Goal: Task Accomplishment & Management: Use online tool/utility

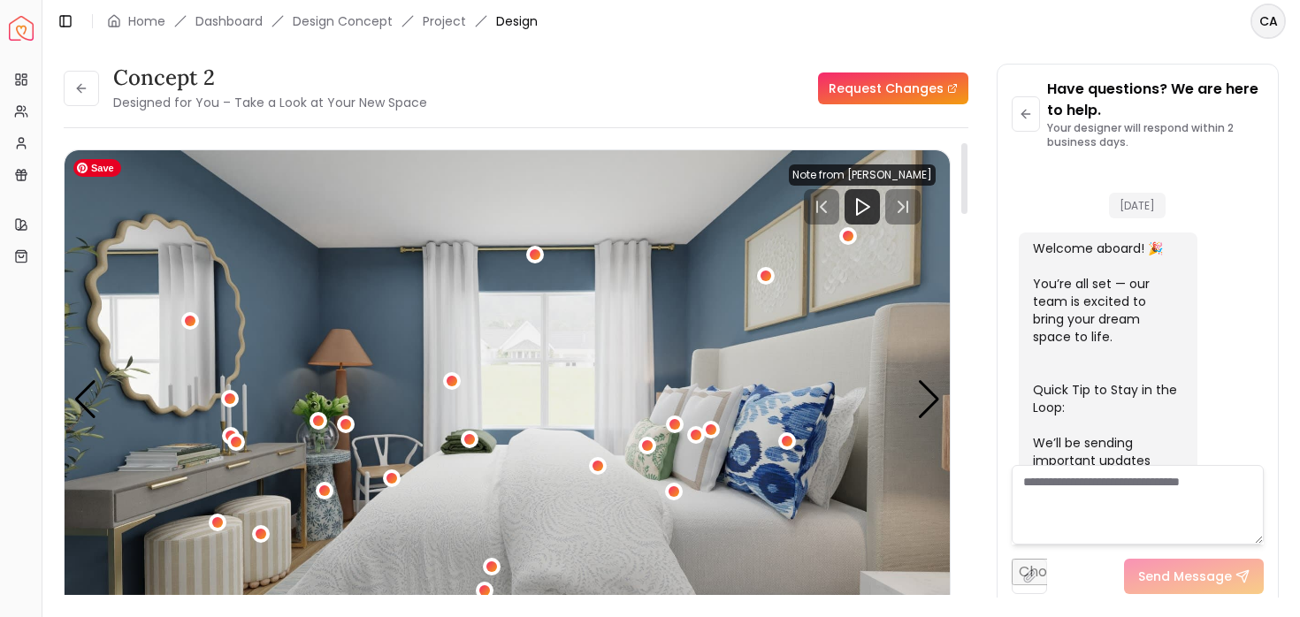
scroll to position [2039, 0]
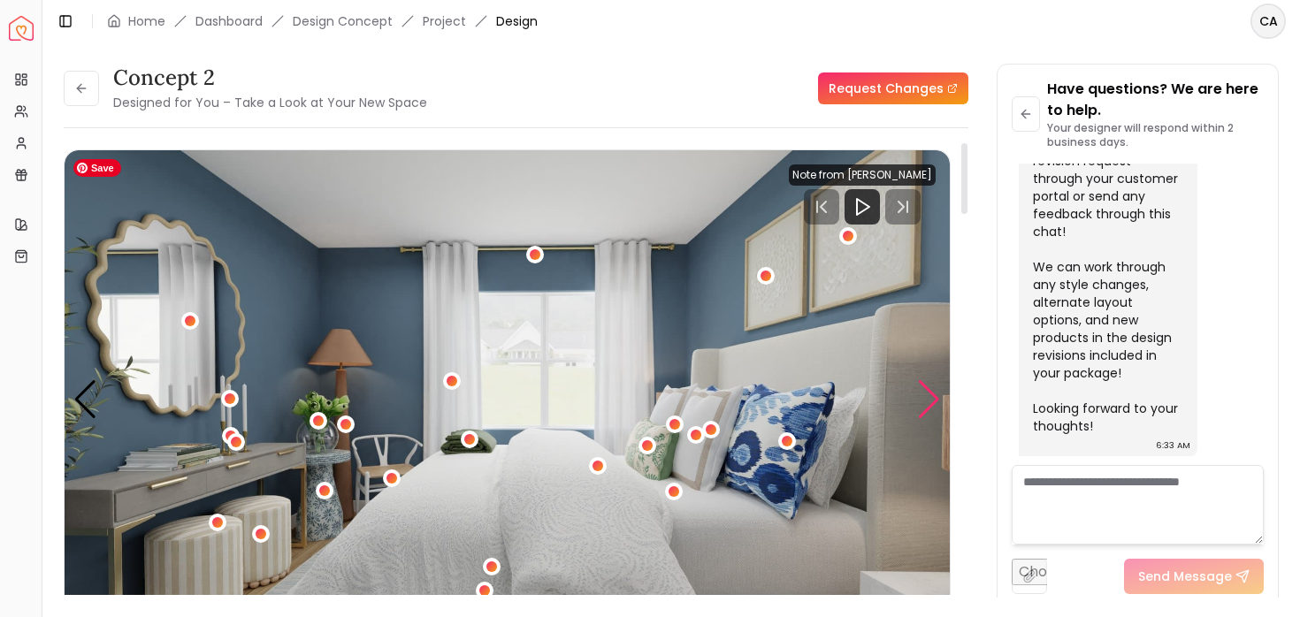
click at [922, 408] on div "Next slide" at bounding box center [929, 399] width 24 height 39
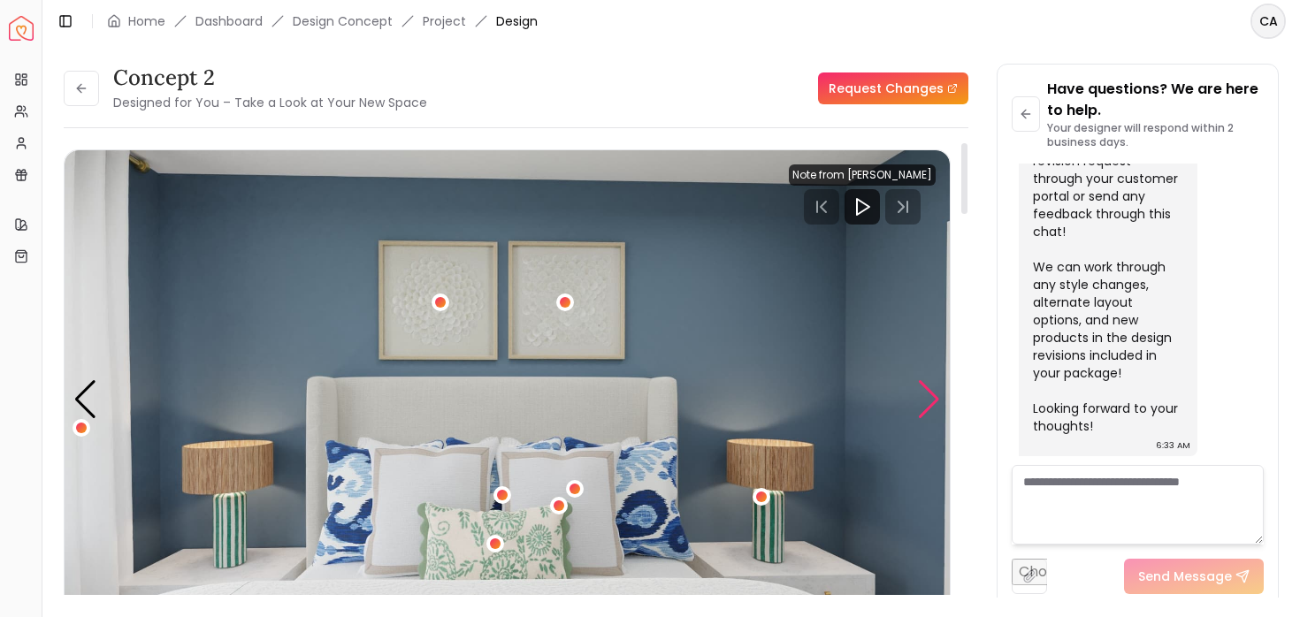
click at [922, 408] on div "Next slide" at bounding box center [929, 399] width 24 height 39
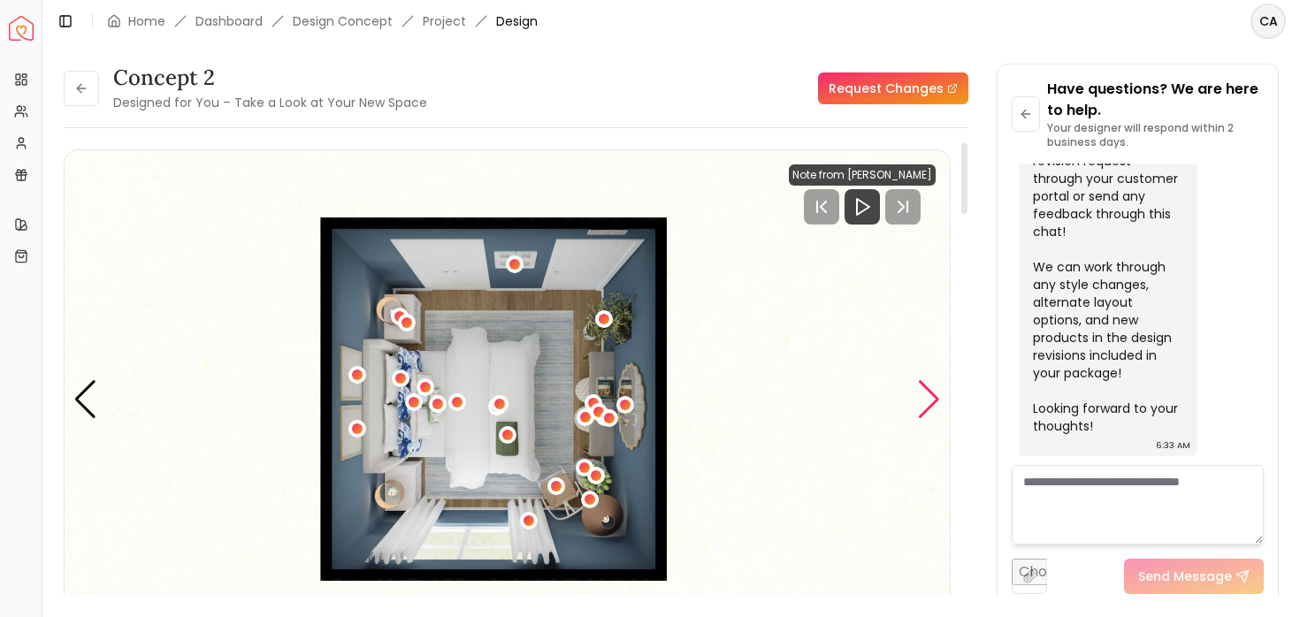
click at [922, 408] on div "Next slide" at bounding box center [929, 399] width 24 height 39
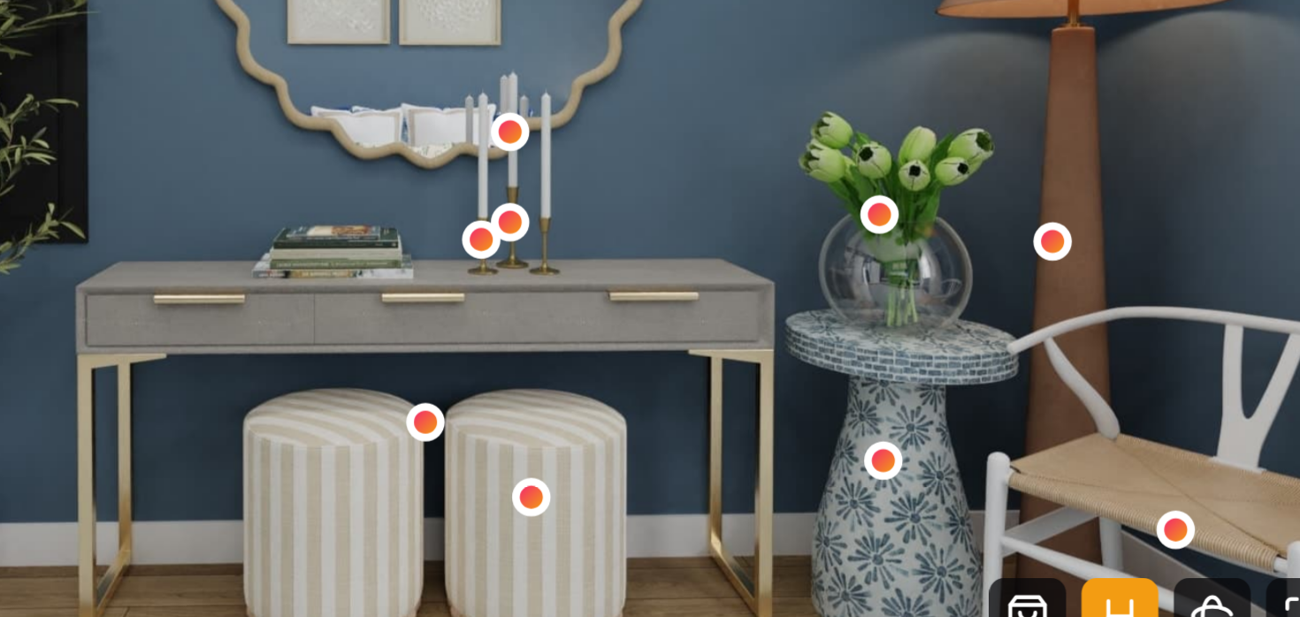
scroll to position [114, 0]
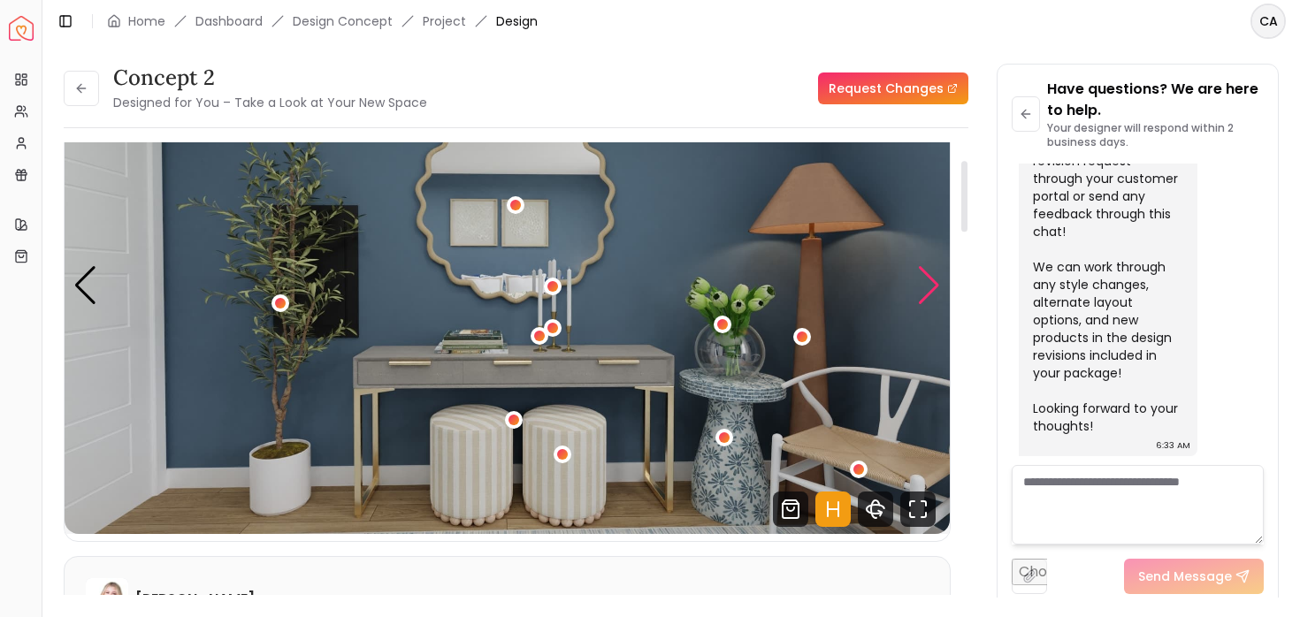
click at [919, 280] on div "Next slide" at bounding box center [929, 285] width 24 height 39
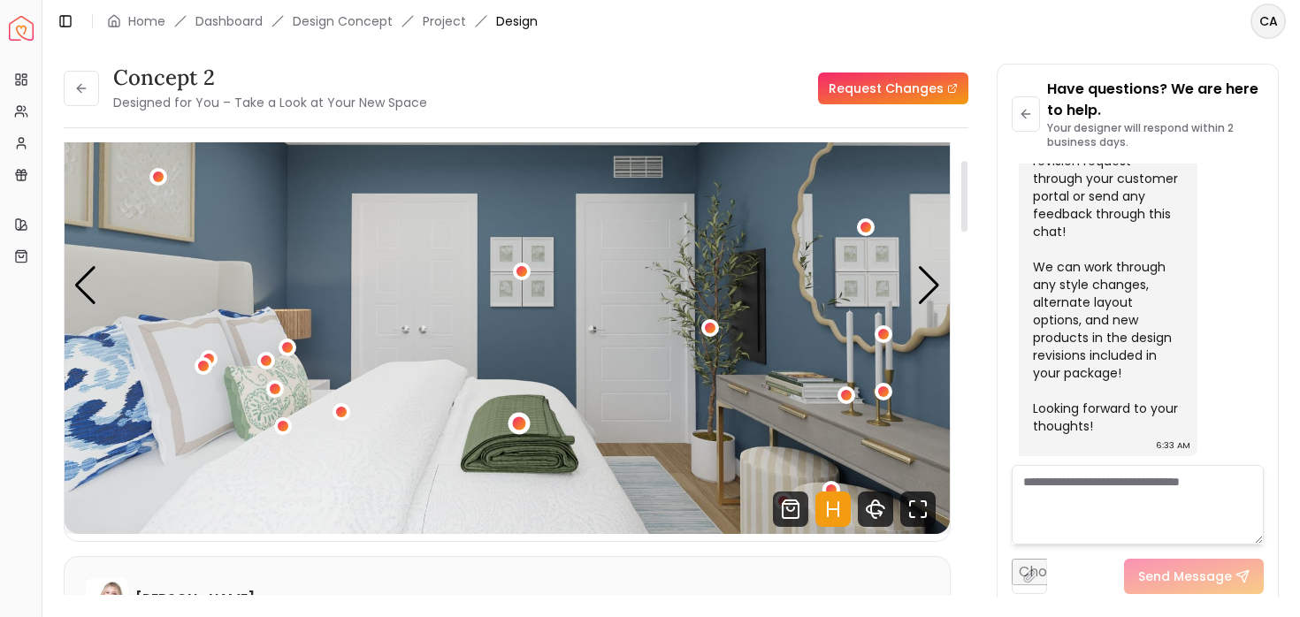
click at [522, 424] on div "2 / 5" at bounding box center [518, 423] width 13 height 13
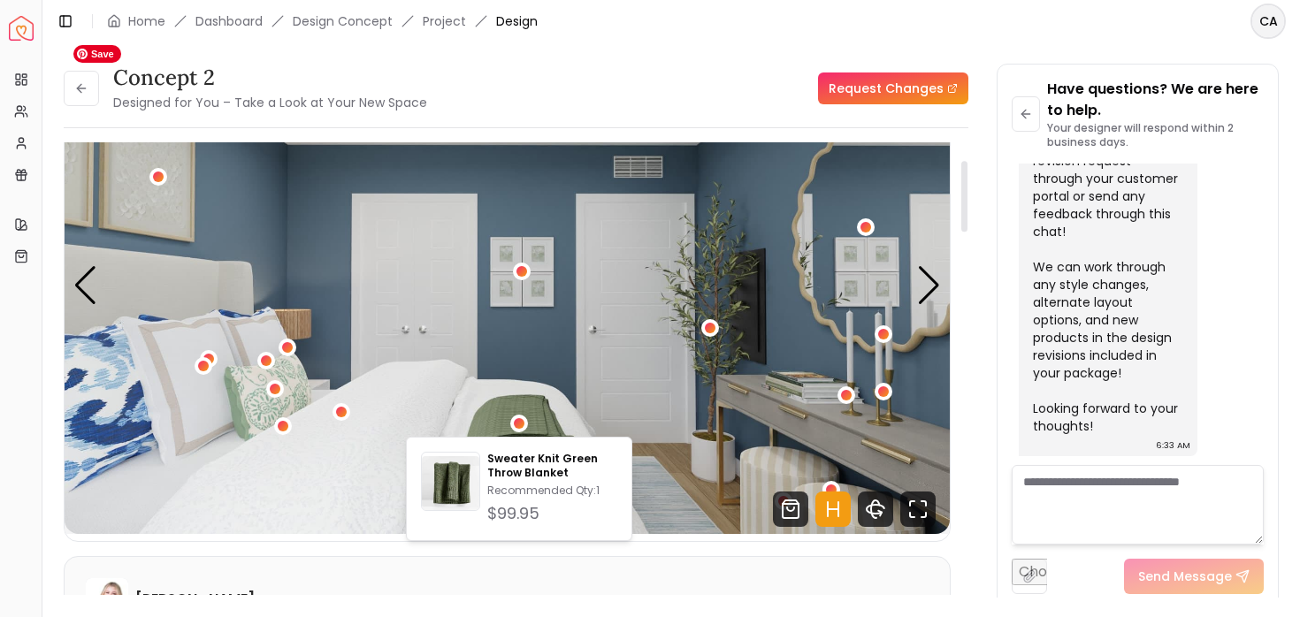
click at [587, 383] on img "2 / 5" at bounding box center [507, 285] width 885 height 498
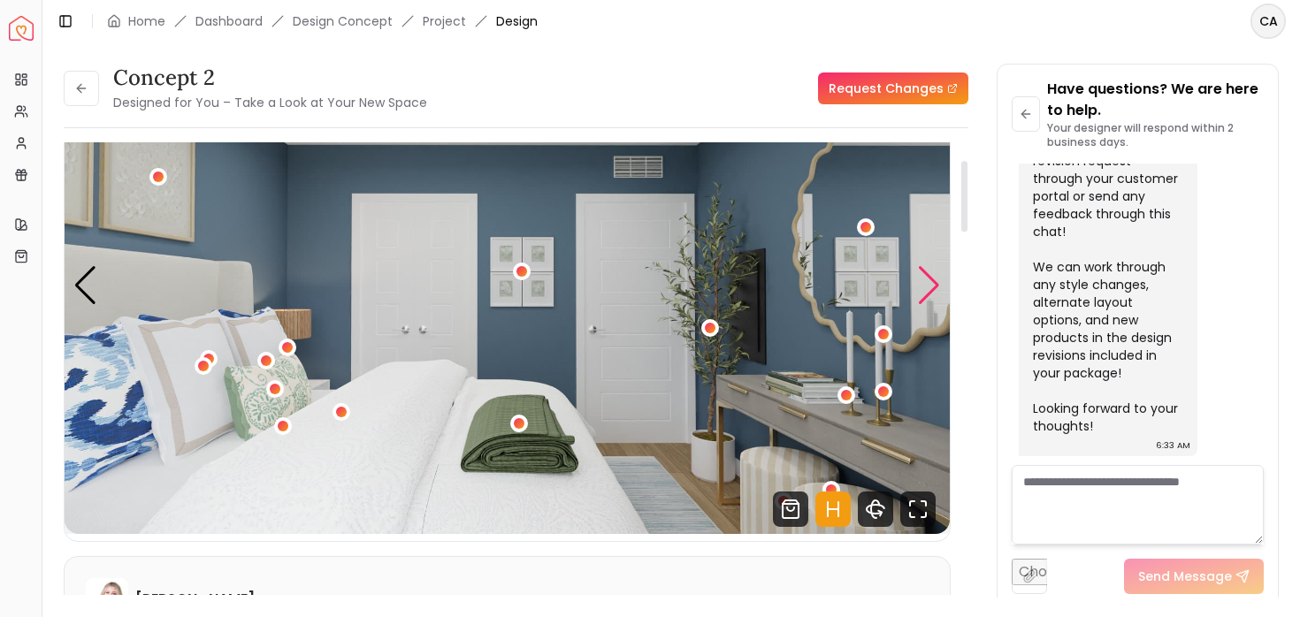
click at [929, 278] on div "Next slide" at bounding box center [929, 285] width 24 height 39
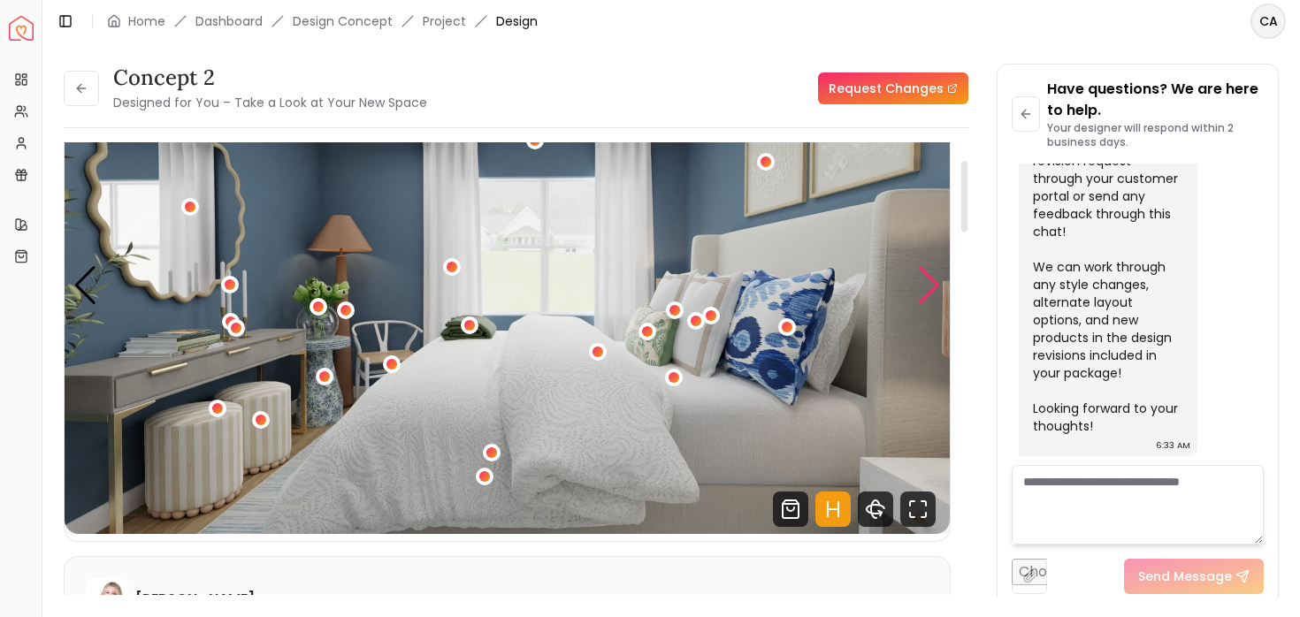
click at [929, 278] on div "Next slide" at bounding box center [929, 285] width 24 height 39
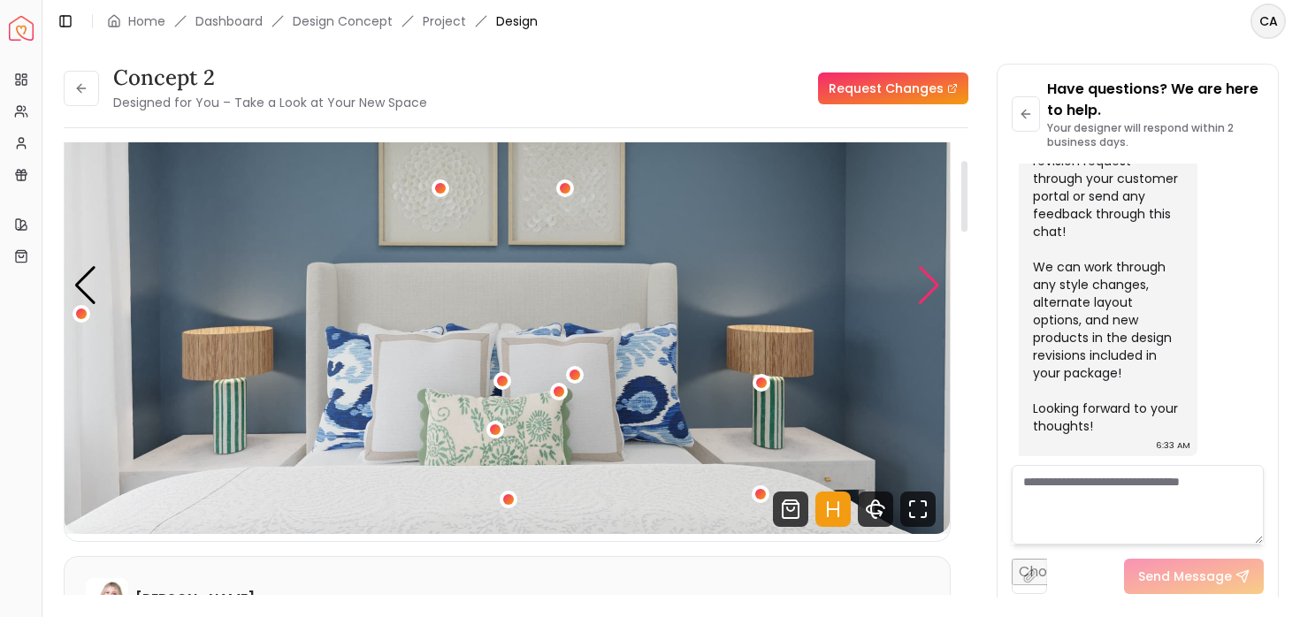
click at [929, 278] on div "Next slide" at bounding box center [929, 285] width 24 height 39
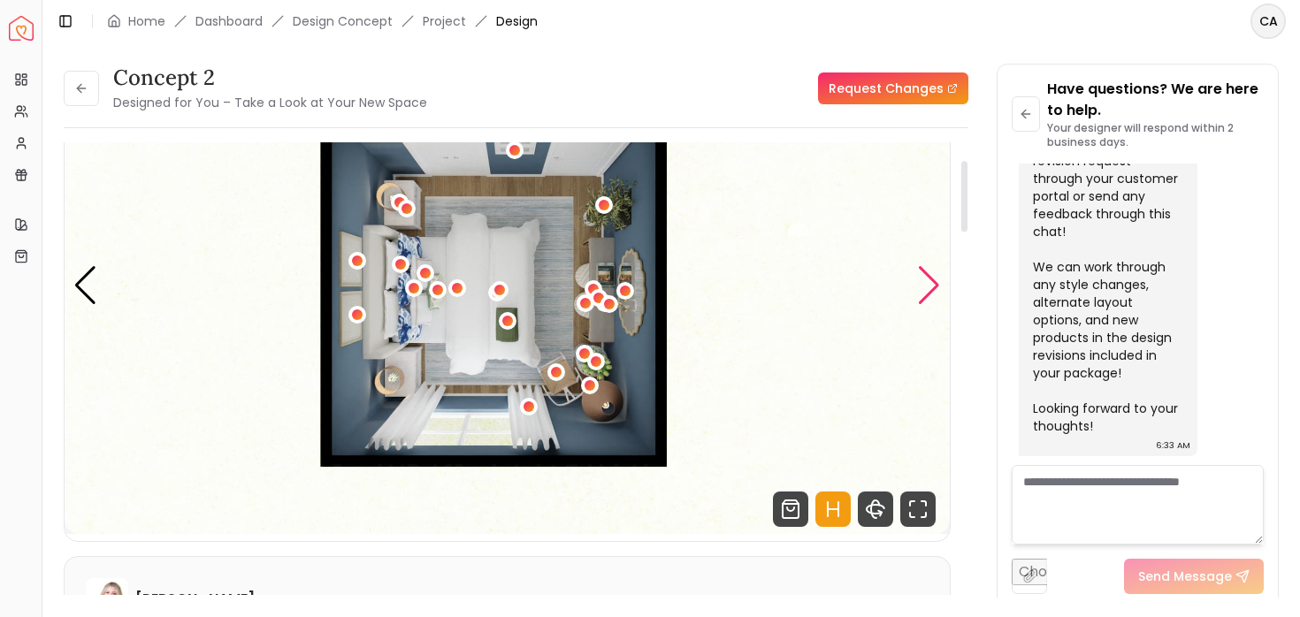
click at [929, 278] on div "Next slide" at bounding box center [929, 285] width 24 height 39
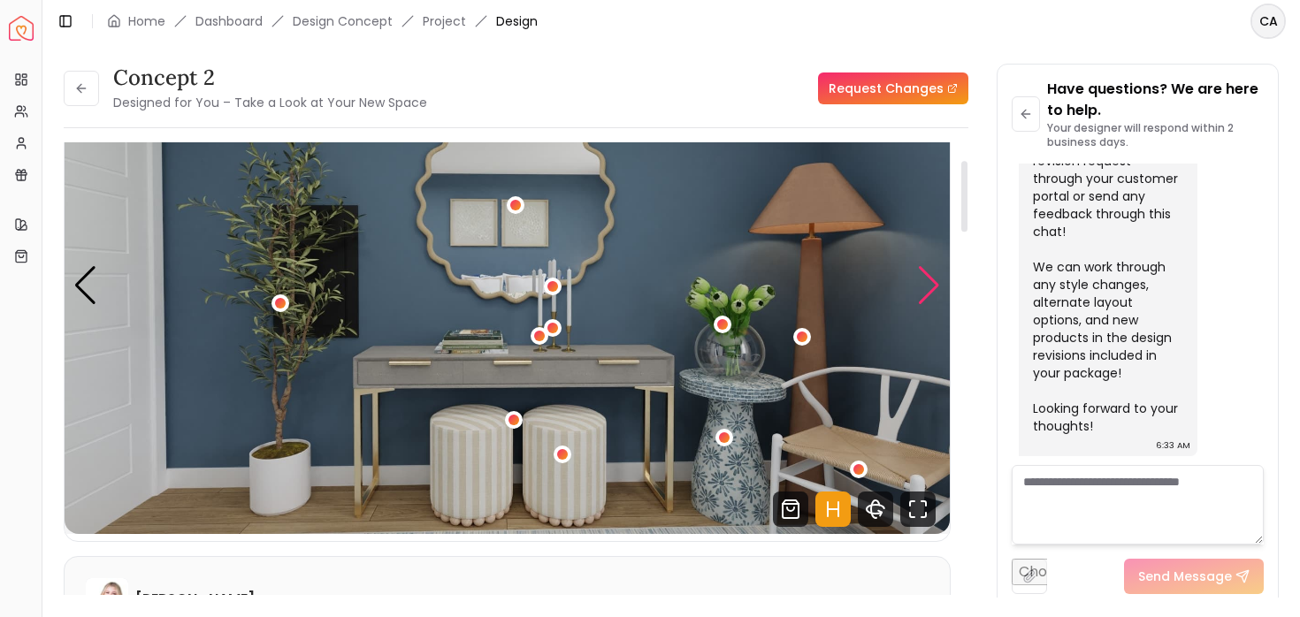
click at [929, 278] on div "Next slide" at bounding box center [929, 285] width 24 height 39
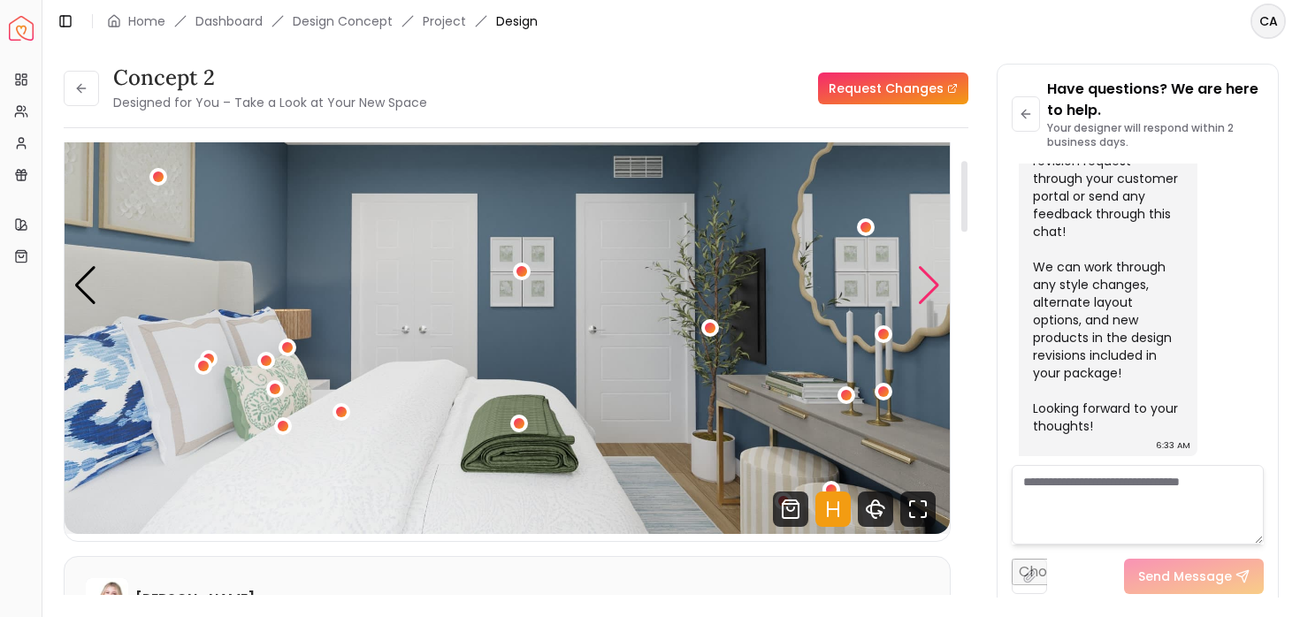
click at [929, 278] on div "Next slide" at bounding box center [929, 285] width 24 height 39
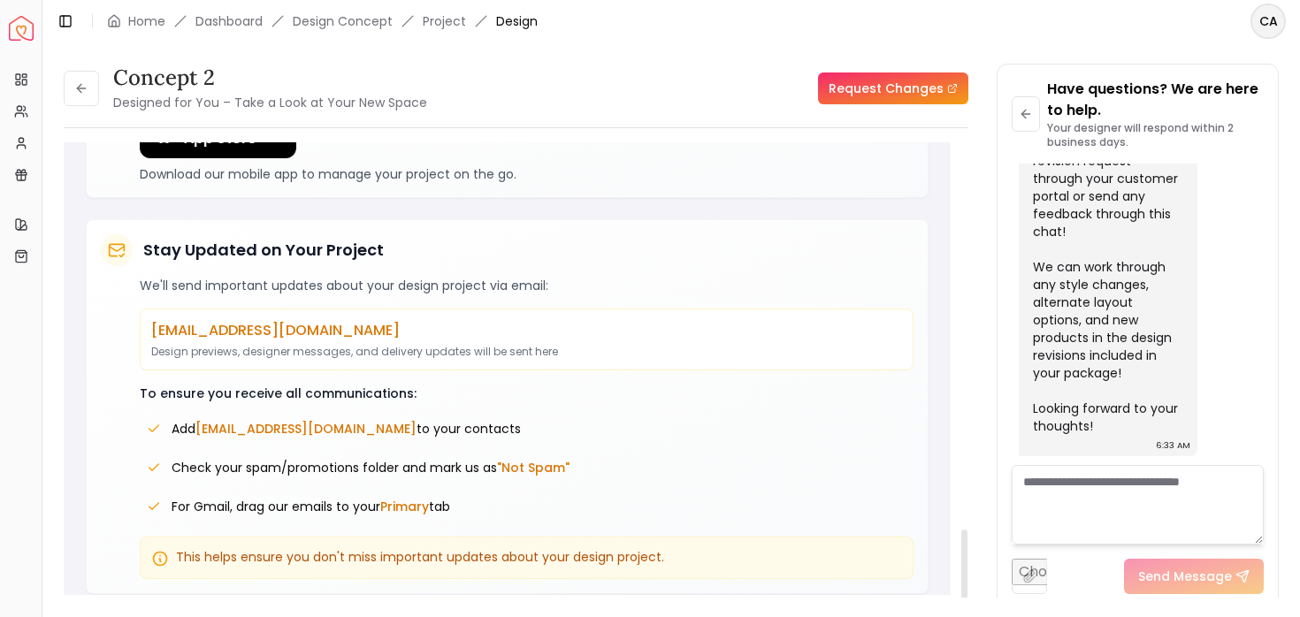
scroll to position [2482, 0]
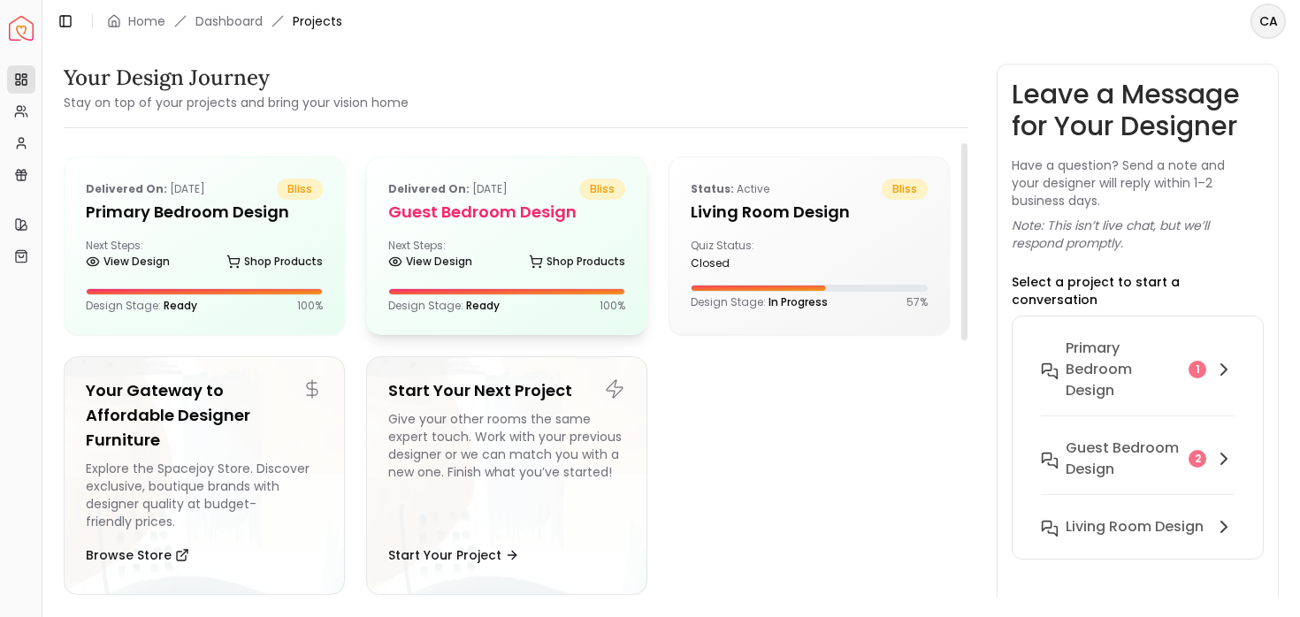
click at [524, 222] on h5 "Guest Bedroom design" at bounding box center [506, 212] width 237 height 25
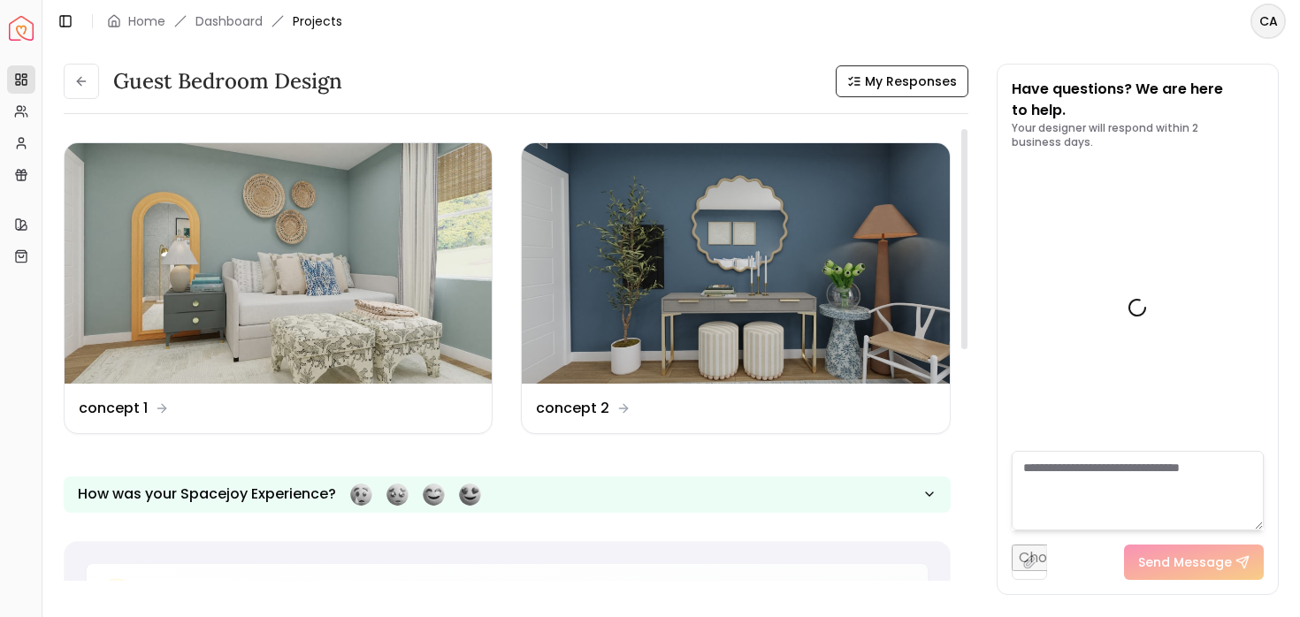
scroll to position [2054, 0]
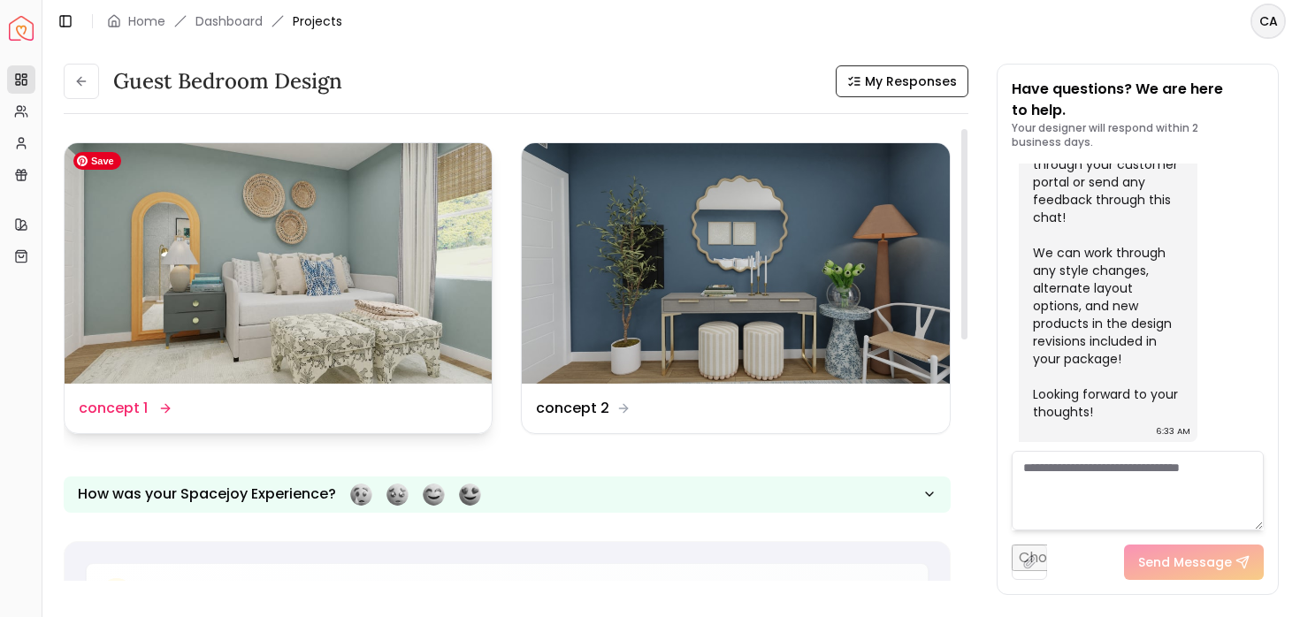
click at [281, 287] on img at bounding box center [278, 263] width 427 height 240
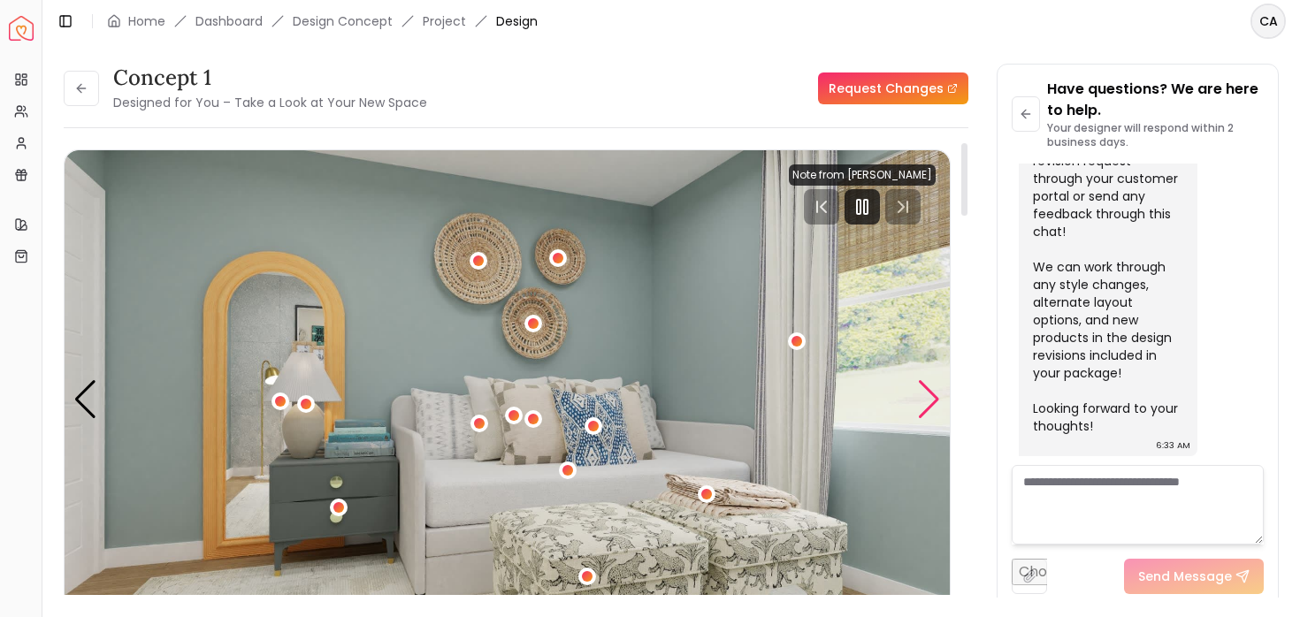
click at [929, 395] on div "Next slide" at bounding box center [929, 399] width 24 height 39
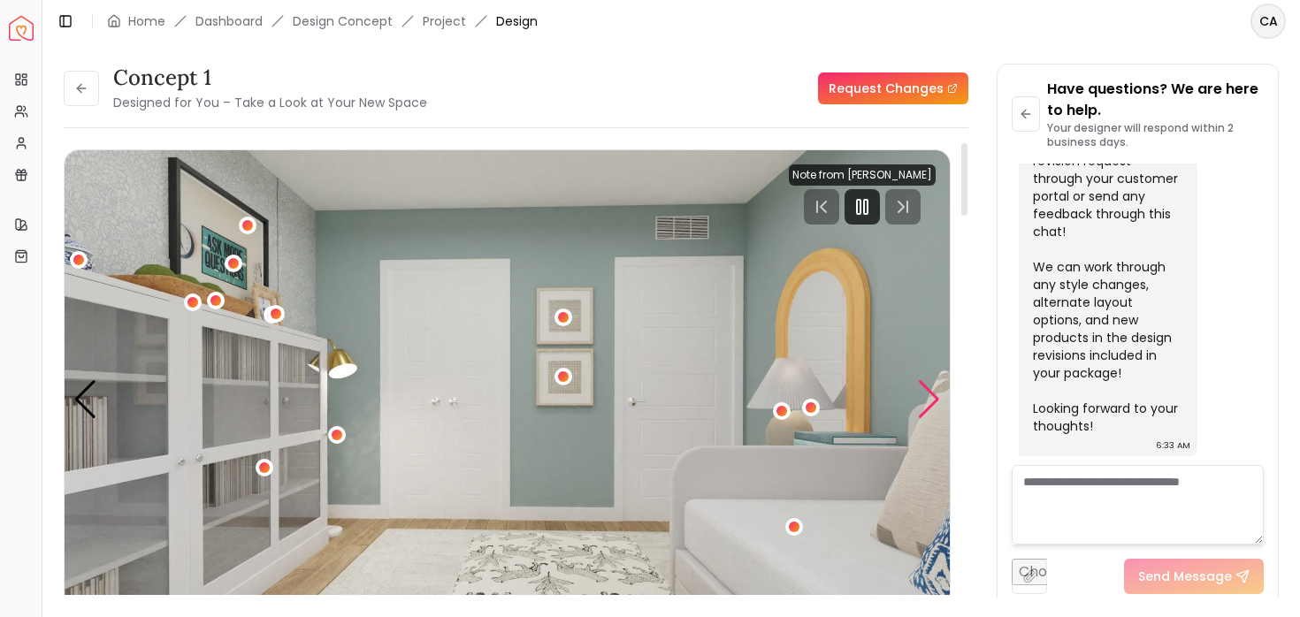
click at [929, 395] on div "Next slide" at bounding box center [929, 399] width 24 height 39
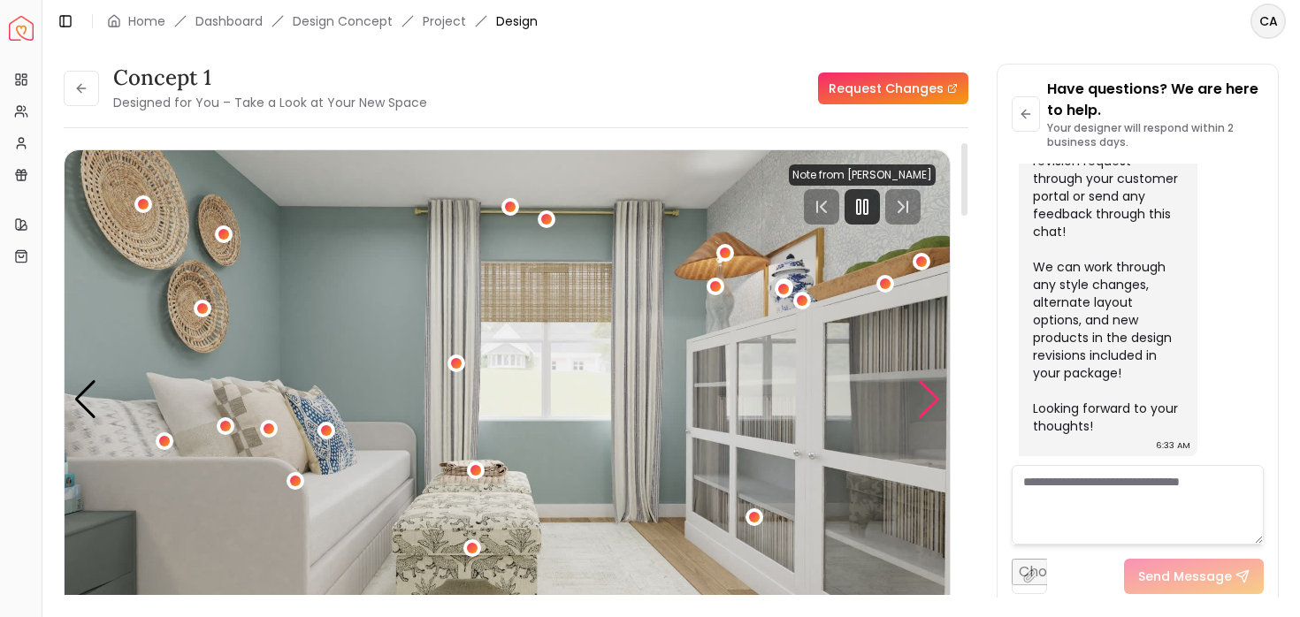
click at [929, 395] on div "Next slide" at bounding box center [929, 399] width 24 height 39
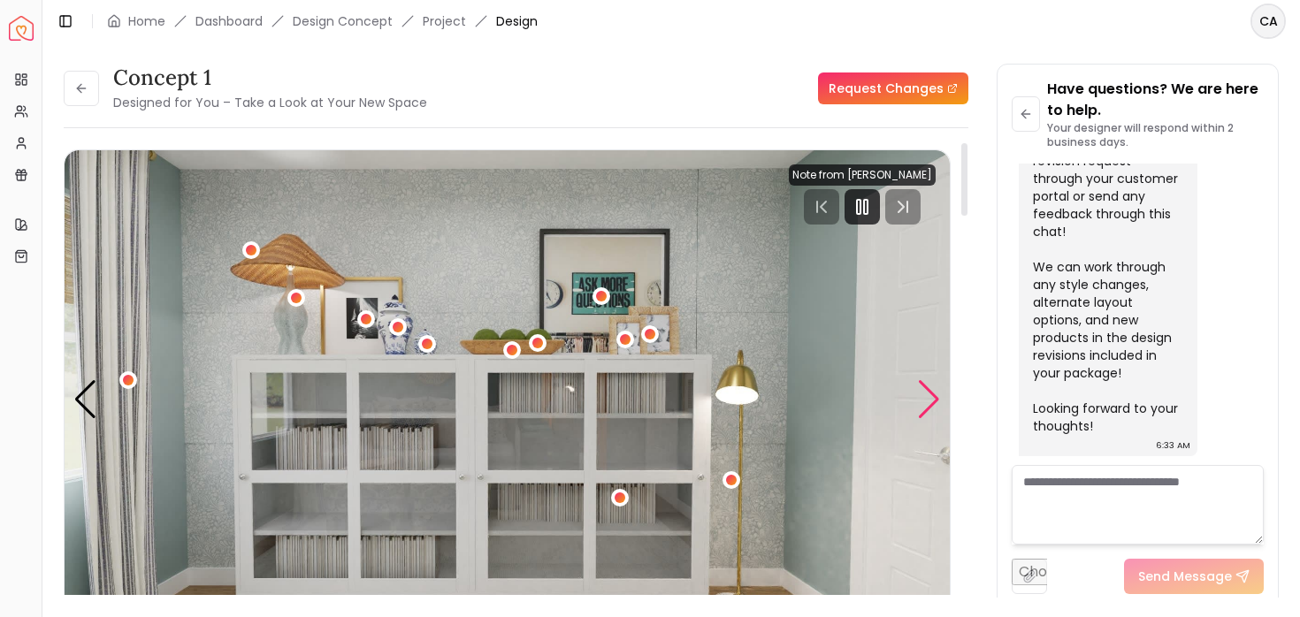
click at [929, 395] on div "Next slide" at bounding box center [929, 399] width 24 height 39
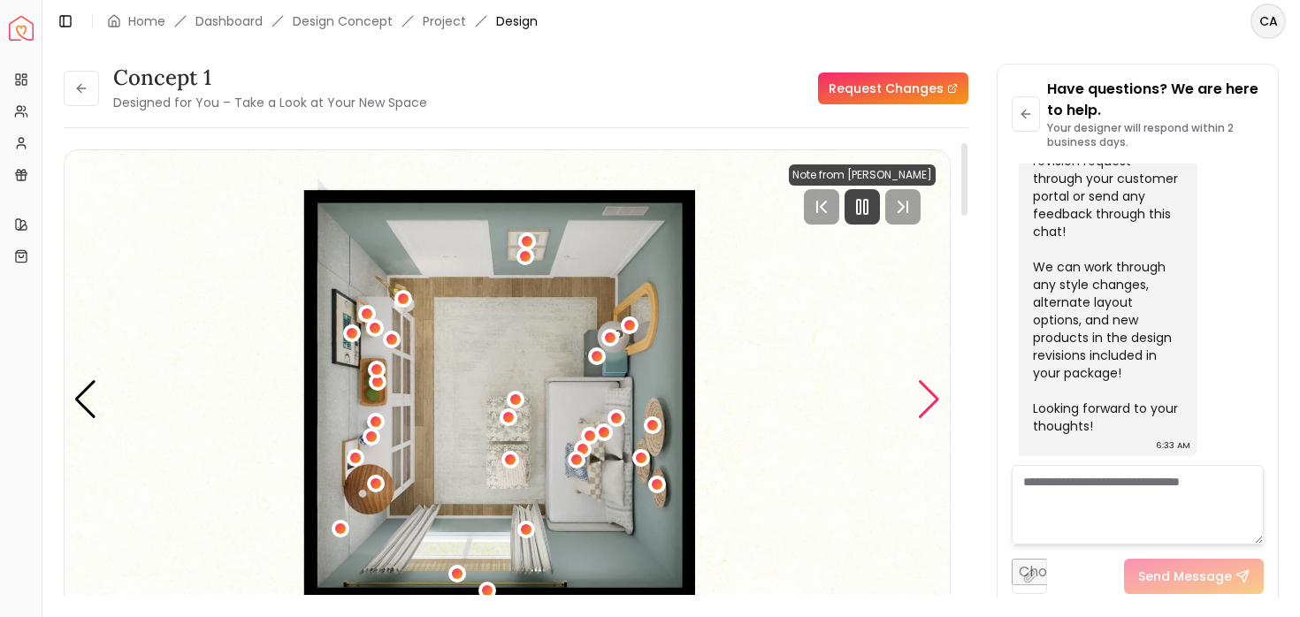
click at [929, 395] on div "Next slide" at bounding box center [929, 399] width 24 height 39
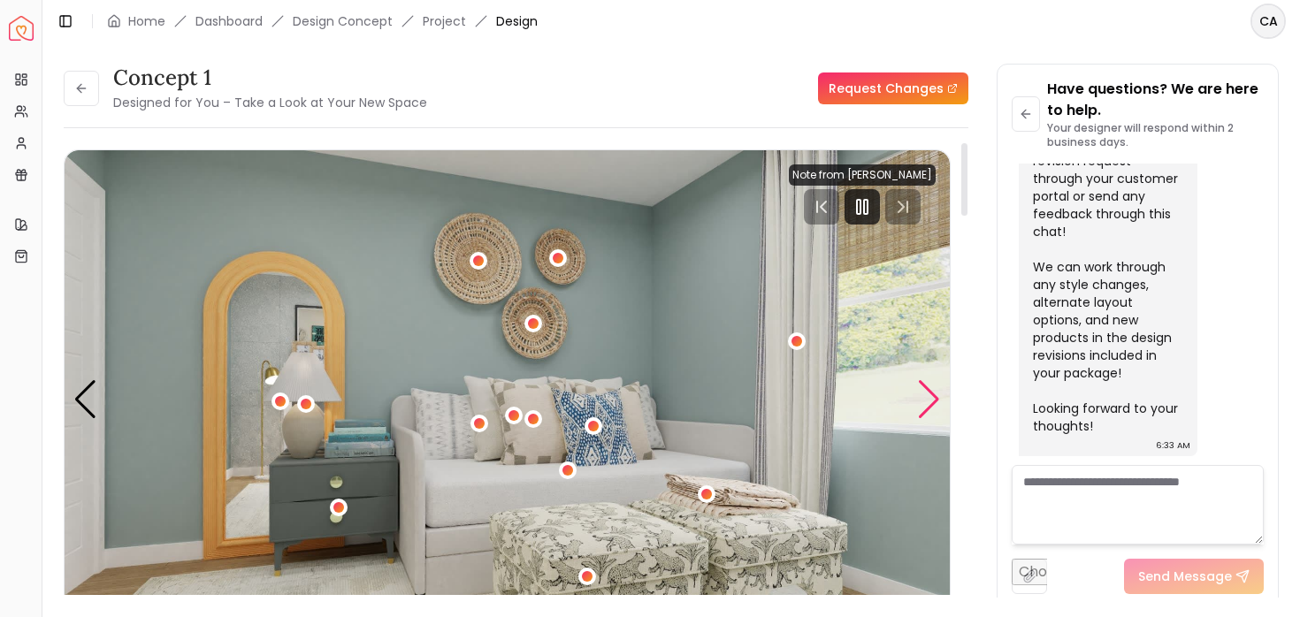
click at [929, 395] on div "Next slide" at bounding box center [929, 399] width 24 height 39
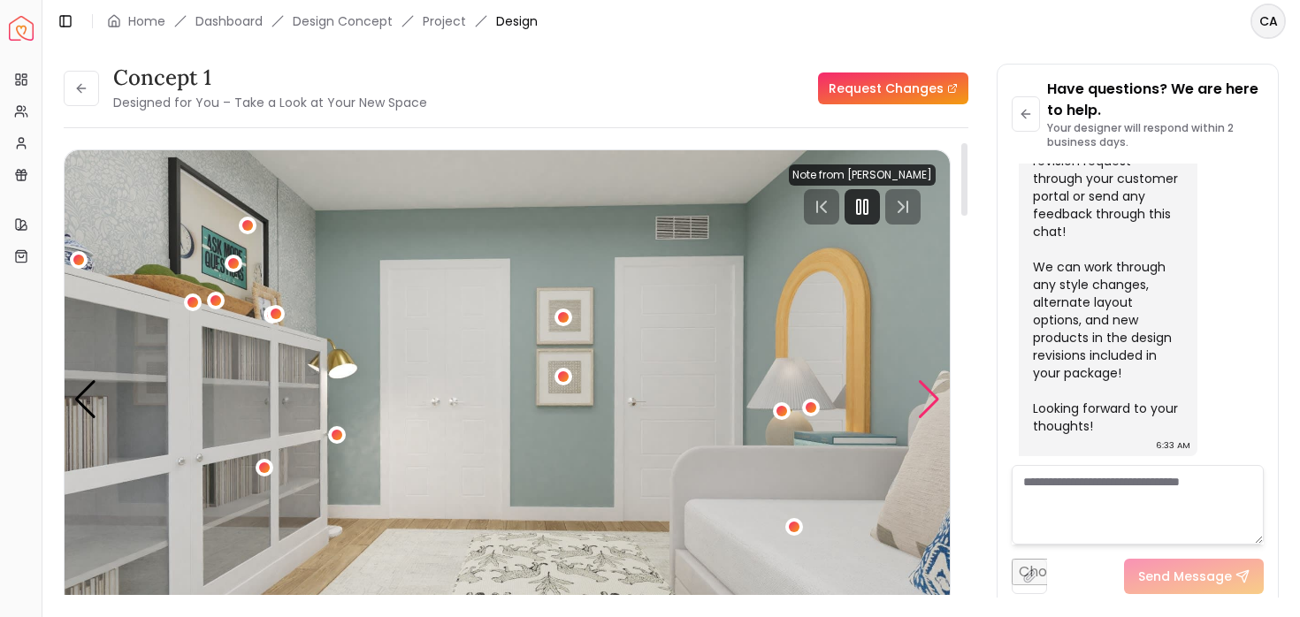
click at [929, 395] on div "Next slide" at bounding box center [929, 399] width 24 height 39
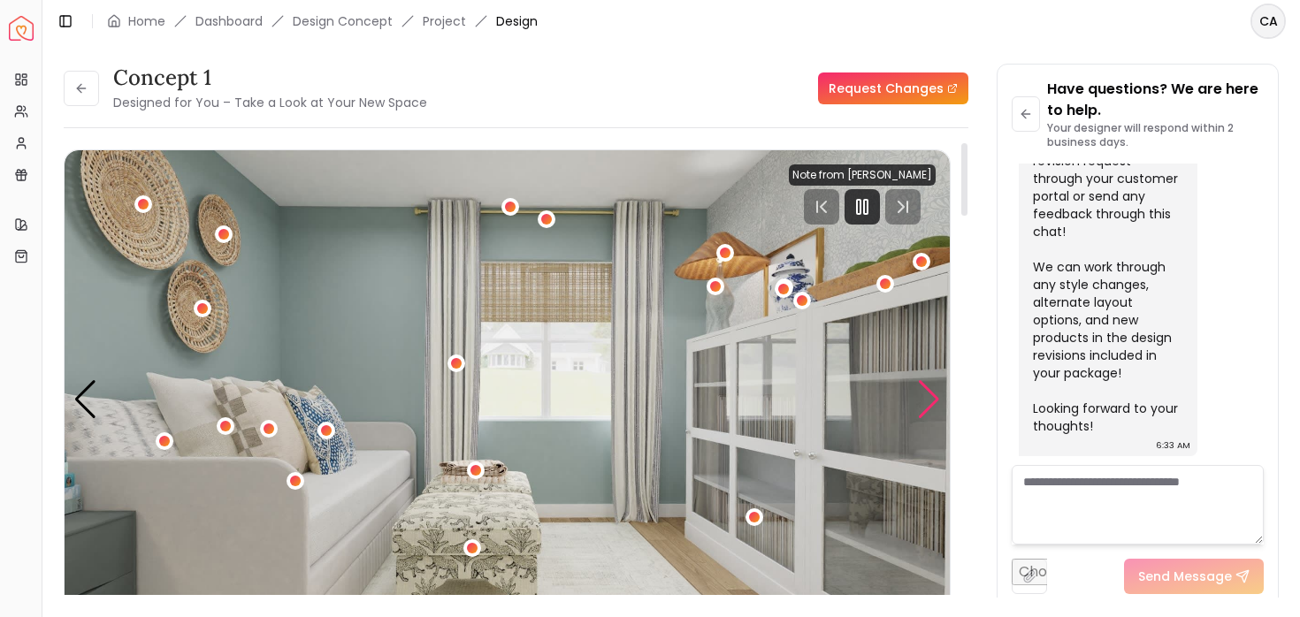
click at [929, 395] on div "Next slide" at bounding box center [929, 399] width 24 height 39
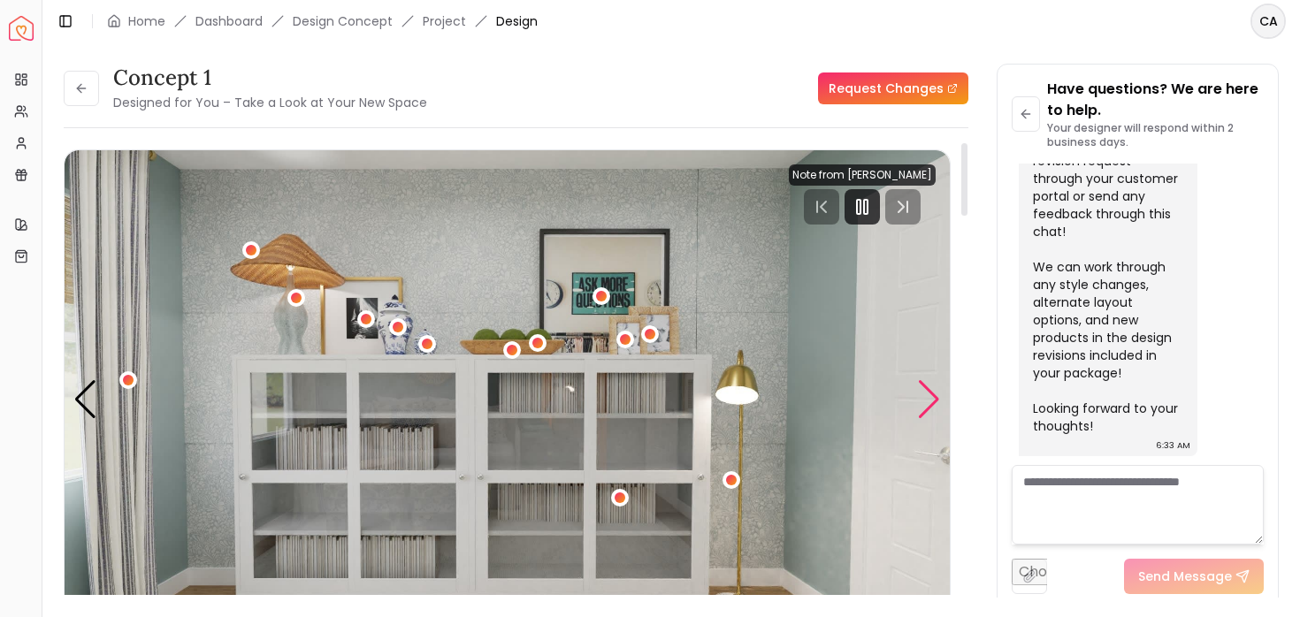
click at [929, 396] on div "Next slide" at bounding box center [929, 399] width 24 height 39
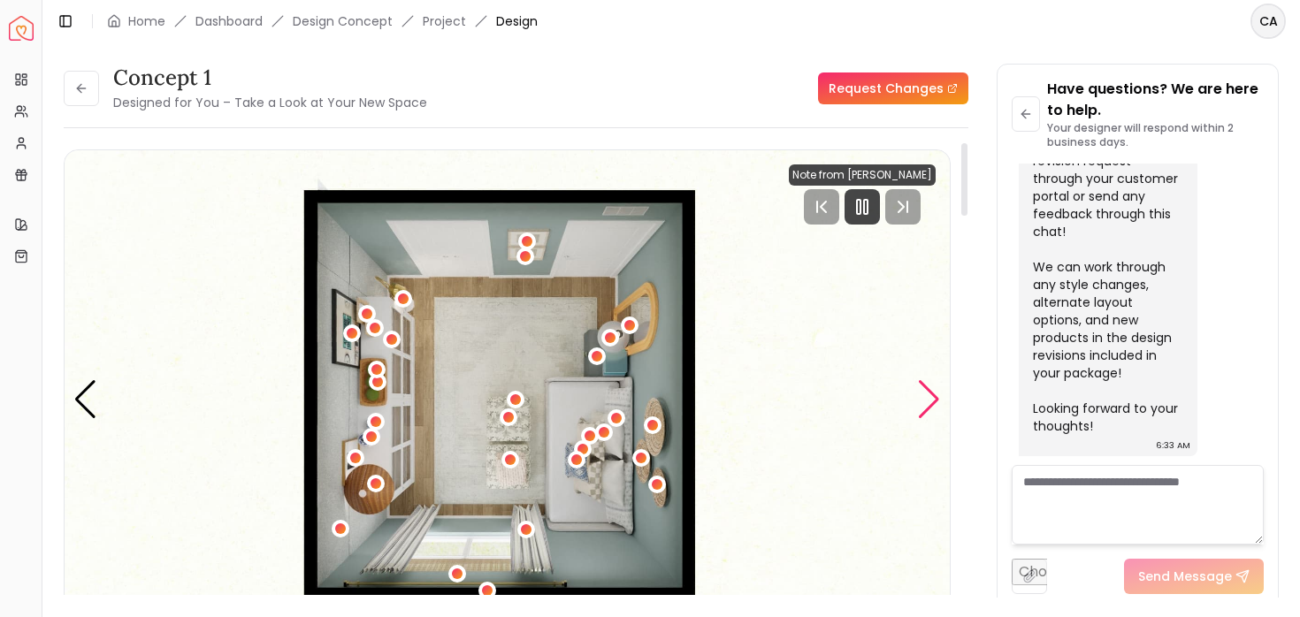
click at [929, 396] on div "Next slide" at bounding box center [929, 399] width 24 height 39
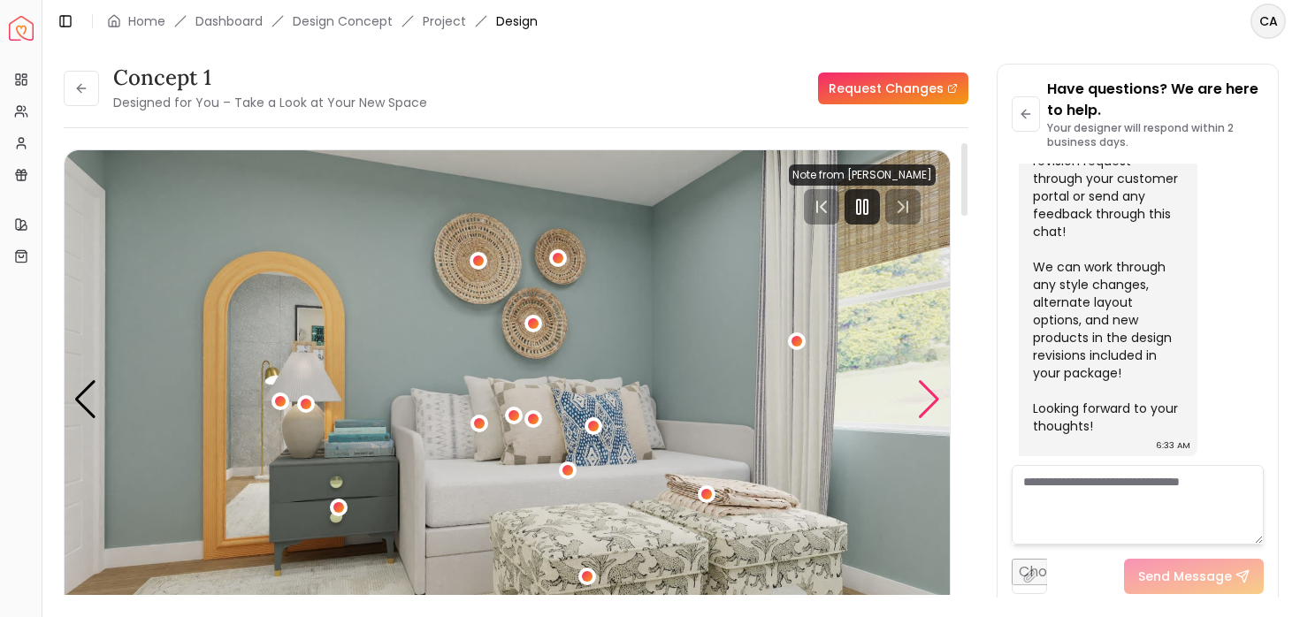
click at [929, 396] on div "Next slide" at bounding box center [929, 399] width 24 height 39
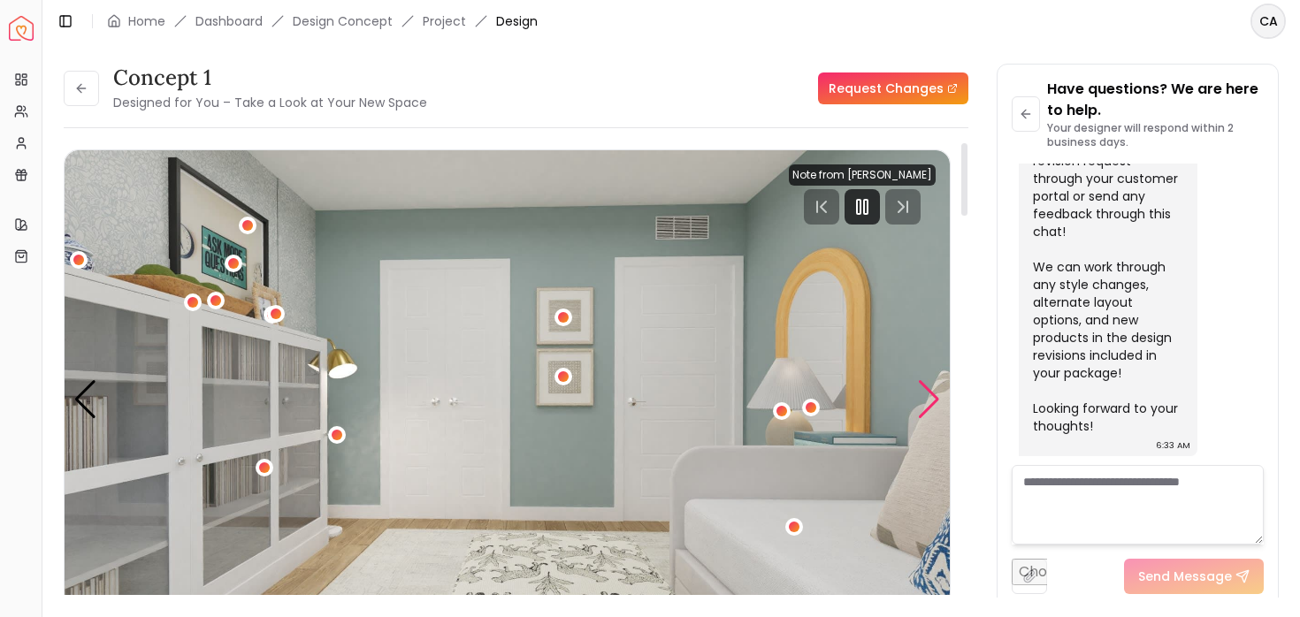
click at [929, 396] on div "Next slide" at bounding box center [929, 399] width 24 height 39
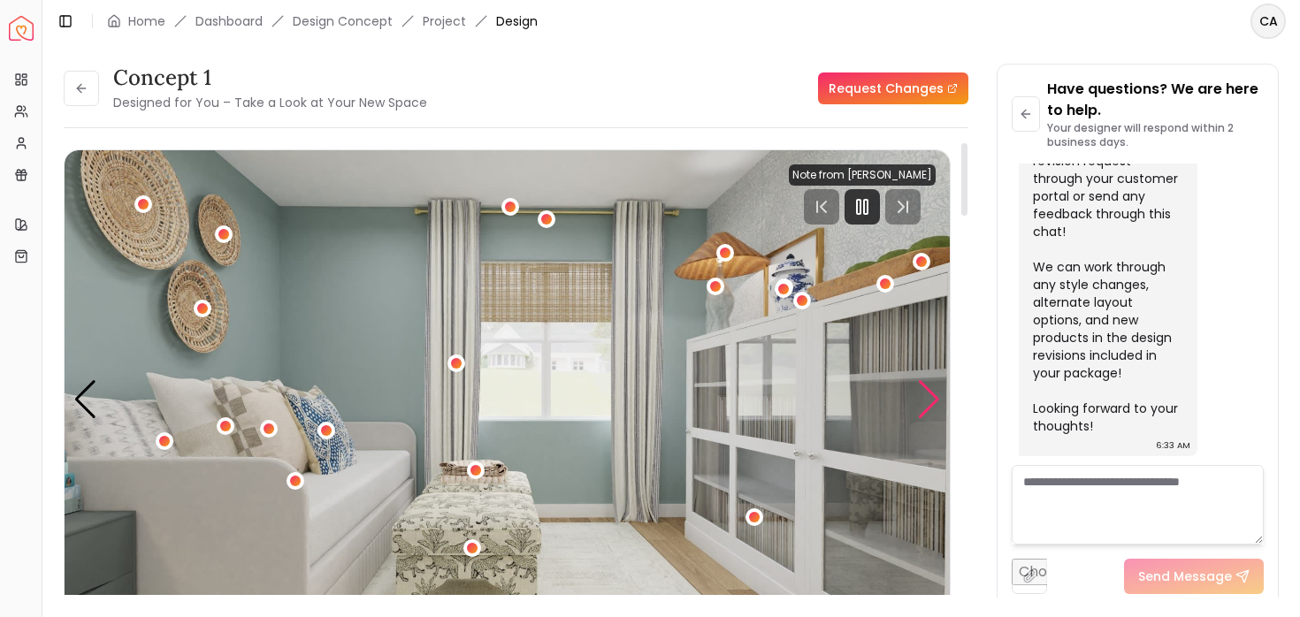
click at [929, 396] on div "Next slide" at bounding box center [929, 399] width 24 height 39
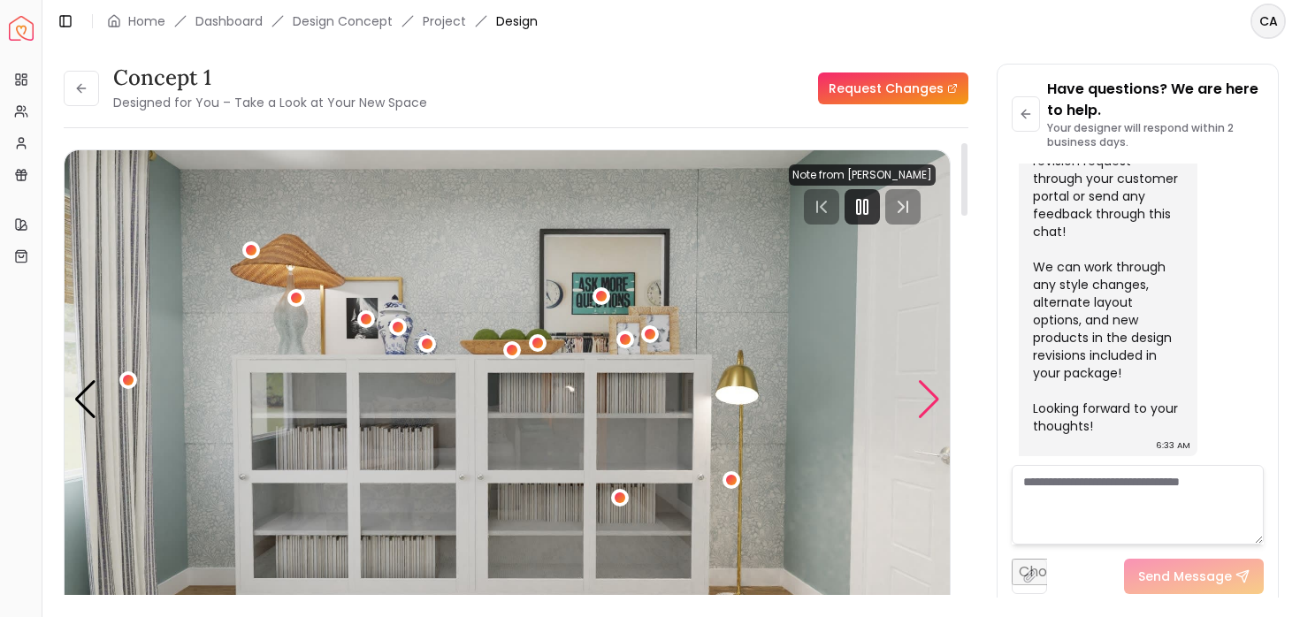
click at [930, 398] on div "Next slide" at bounding box center [929, 399] width 24 height 39
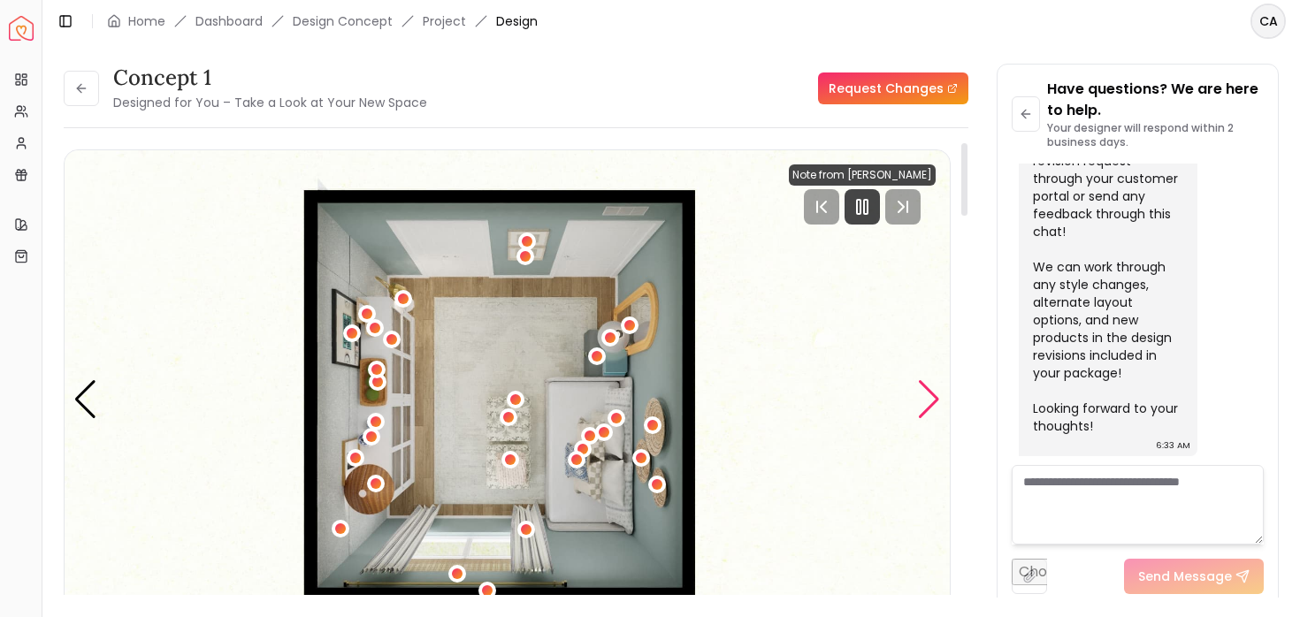
click at [926, 406] on div "Next slide" at bounding box center [929, 399] width 24 height 39
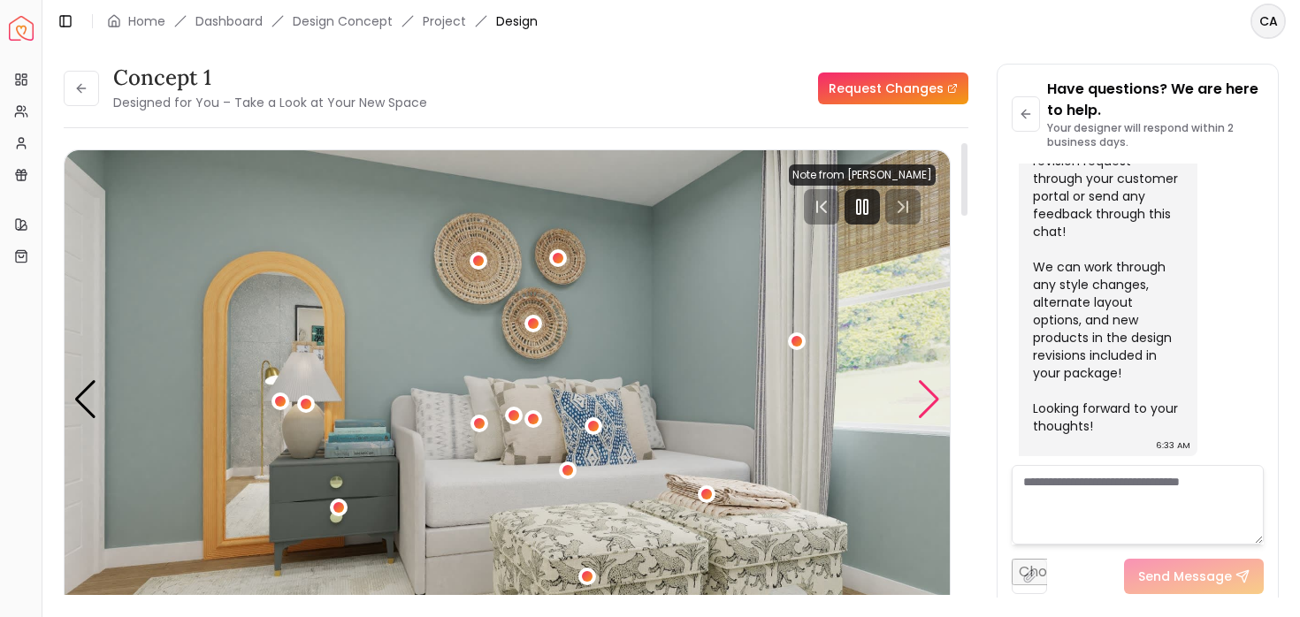
click at [926, 406] on div "Next slide" at bounding box center [929, 399] width 24 height 39
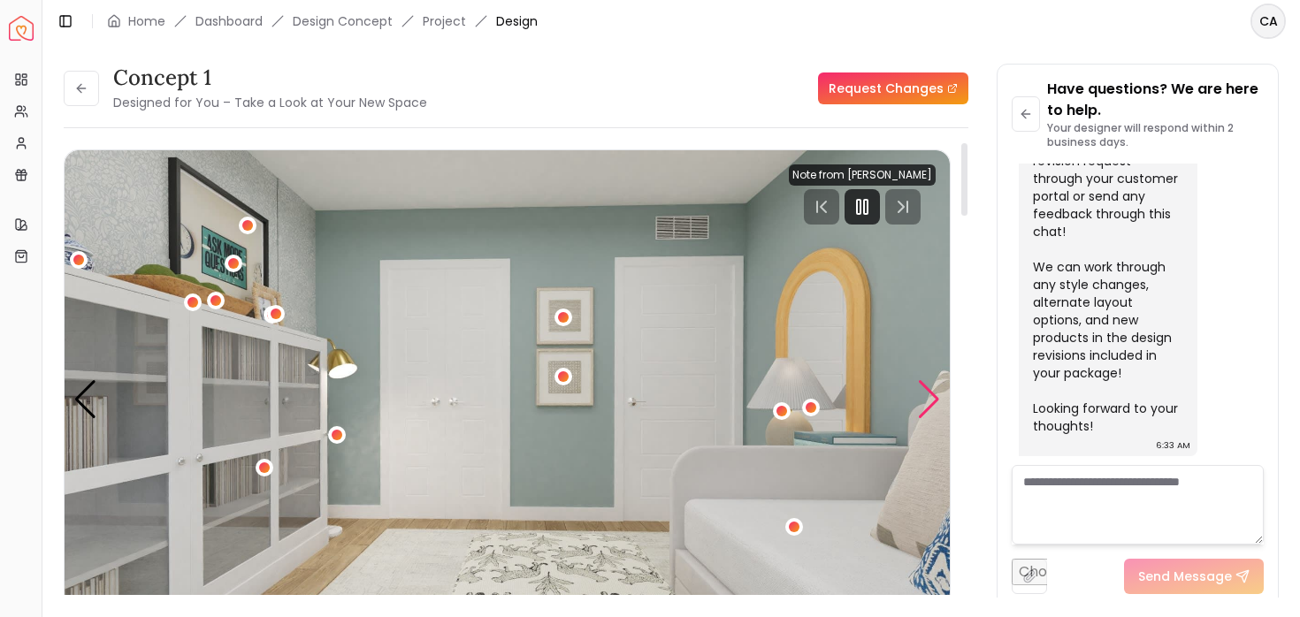
click at [926, 407] on div "Next slide" at bounding box center [929, 399] width 24 height 39
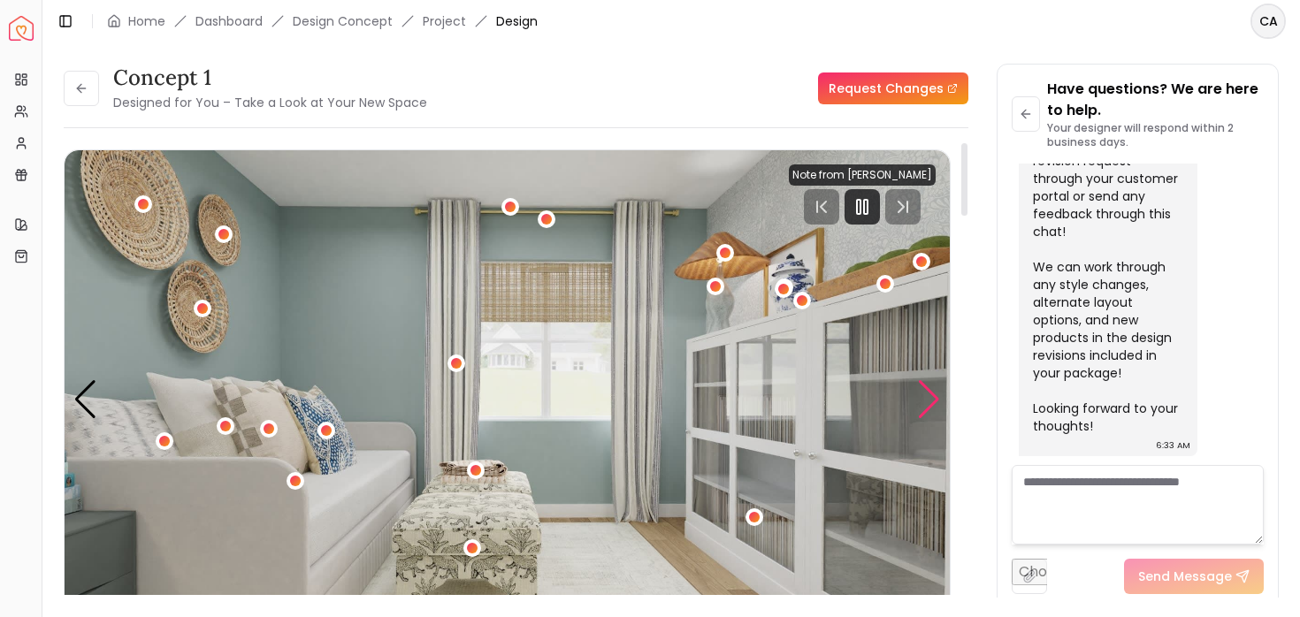
click at [926, 407] on div "Next slide" at bounding box center [929, 399] width 24 height 39
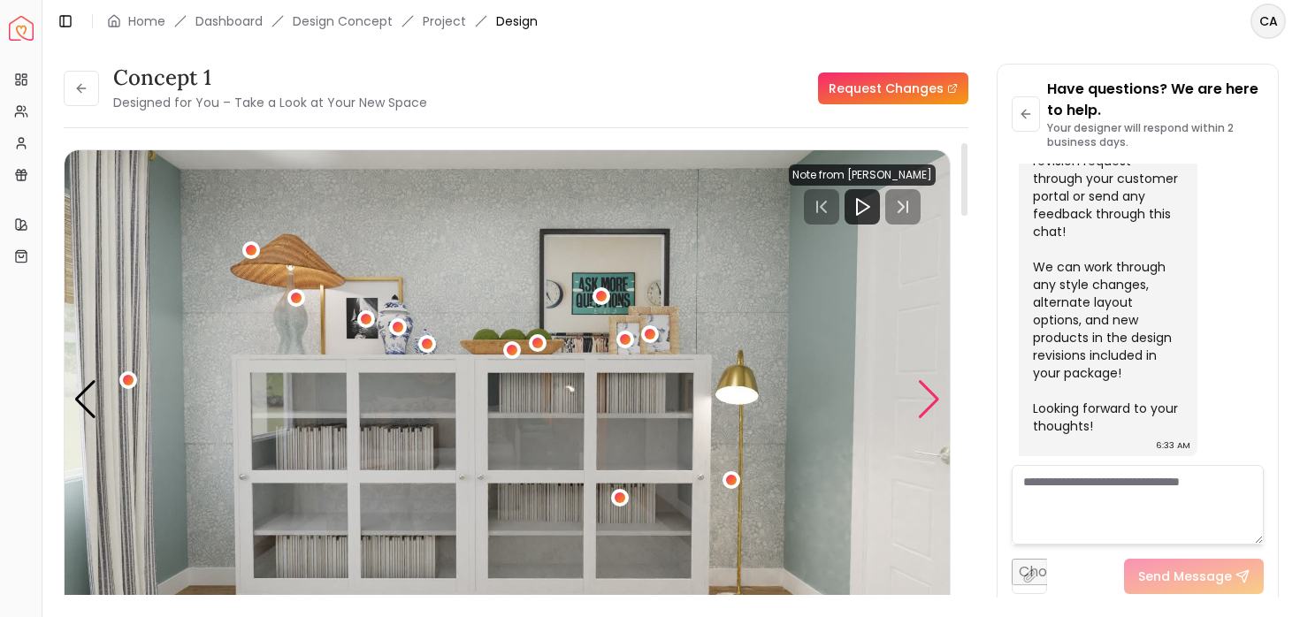
click at [926, 407] on div "Next slide" at bounding box center [929, 399] width 24 height 39
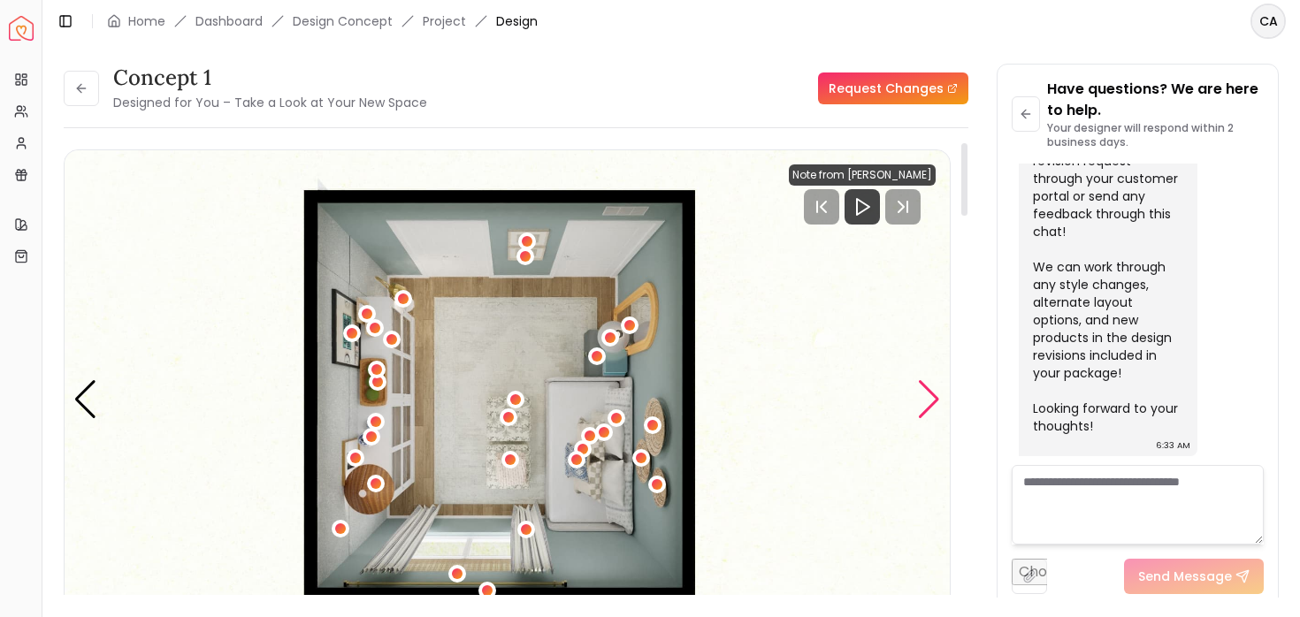
click at [926, 407] on div "Next slide" at bounding box center [929, 399] width 24 height 39
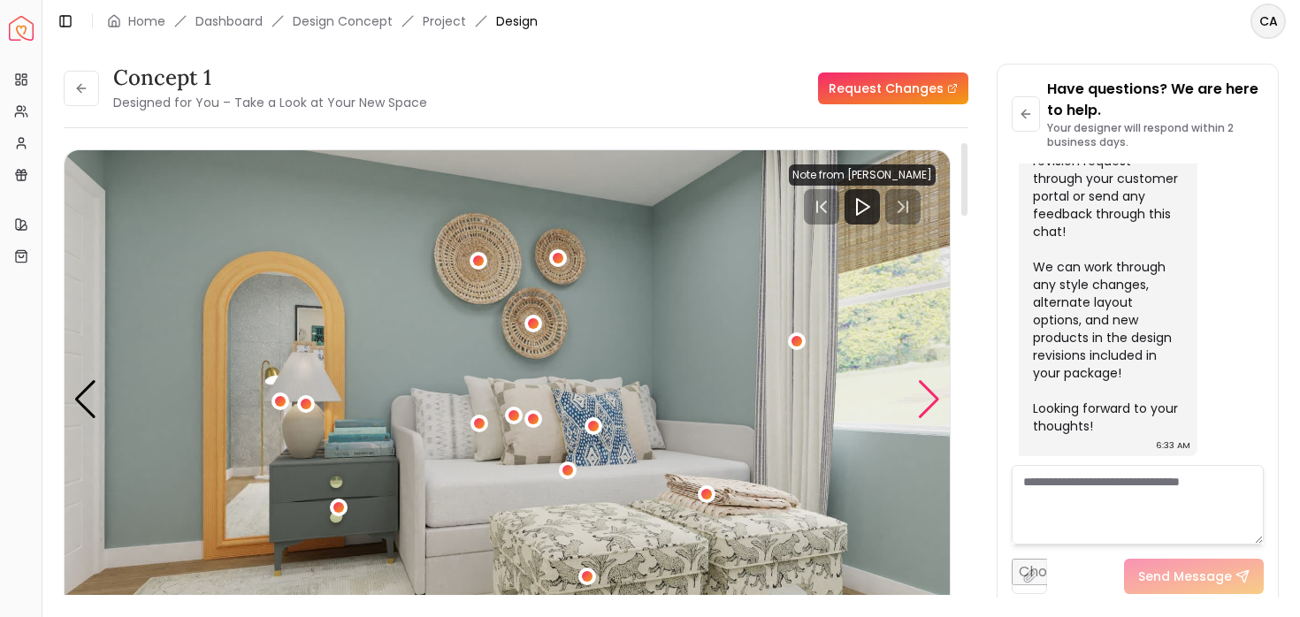
click at [926, 407] on div "Next slide" at bounding box center [929, 399] width 24 height 39
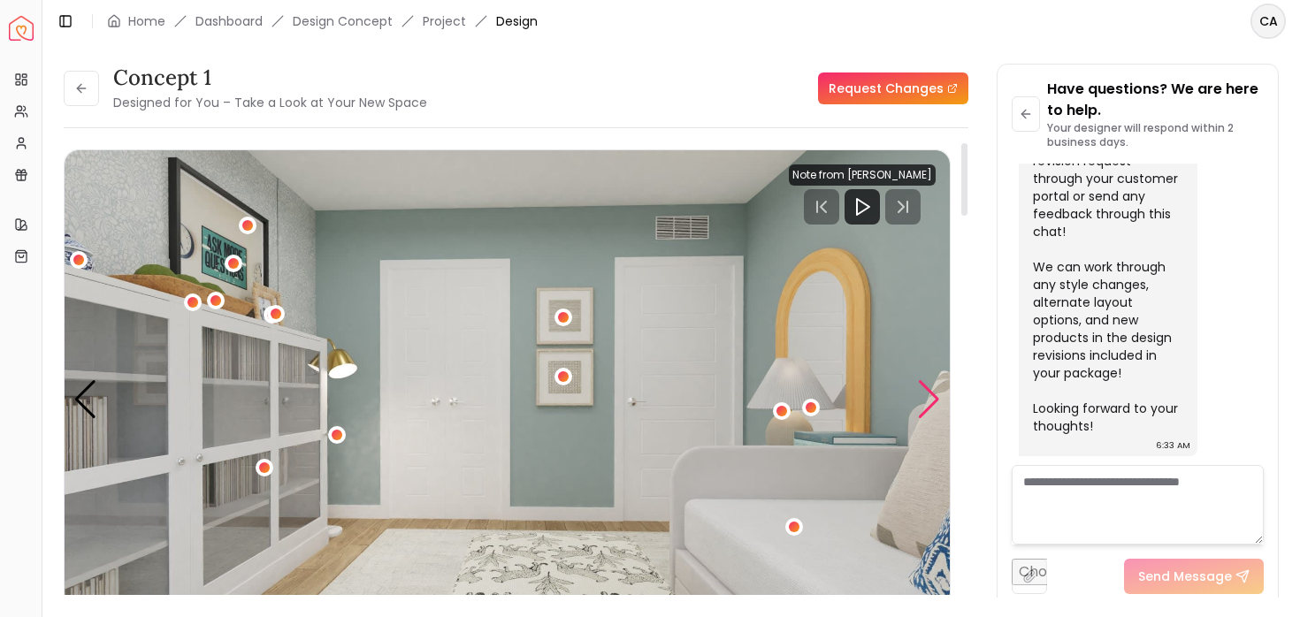
click at [926, 407] on div "Next slide" at bounding box center [929, 399] width 24 height 39
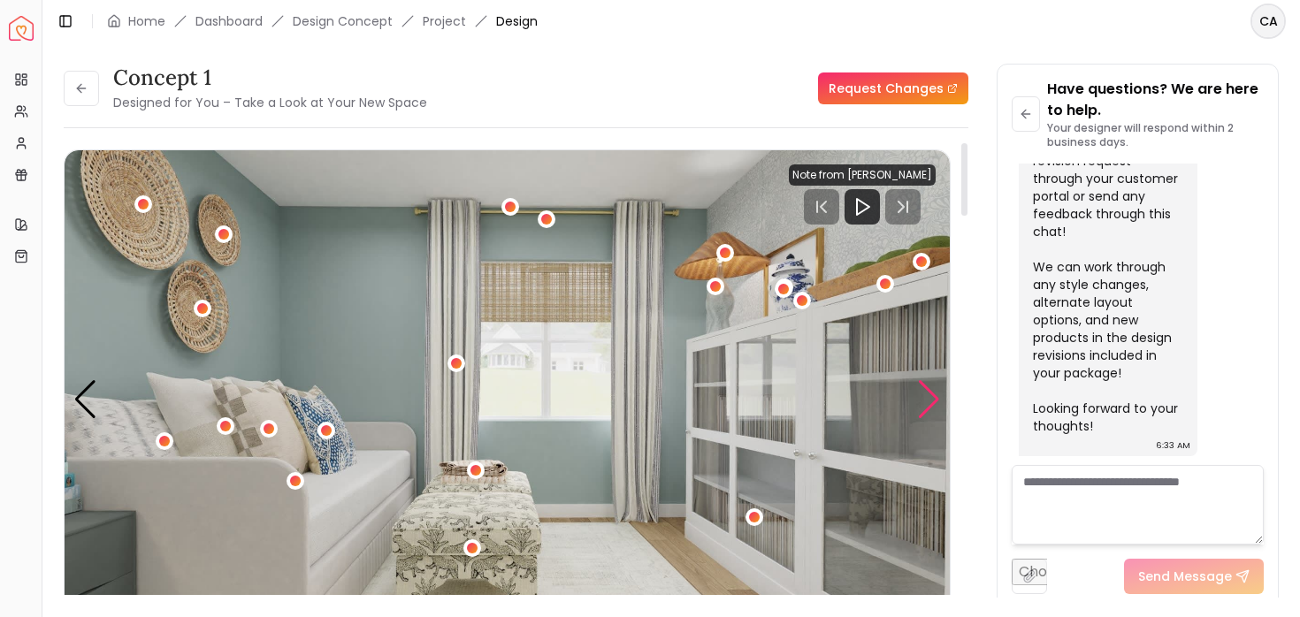
click at [926, 407] on div "Next slide" at bounding box center [929, 399] width 24 height 39
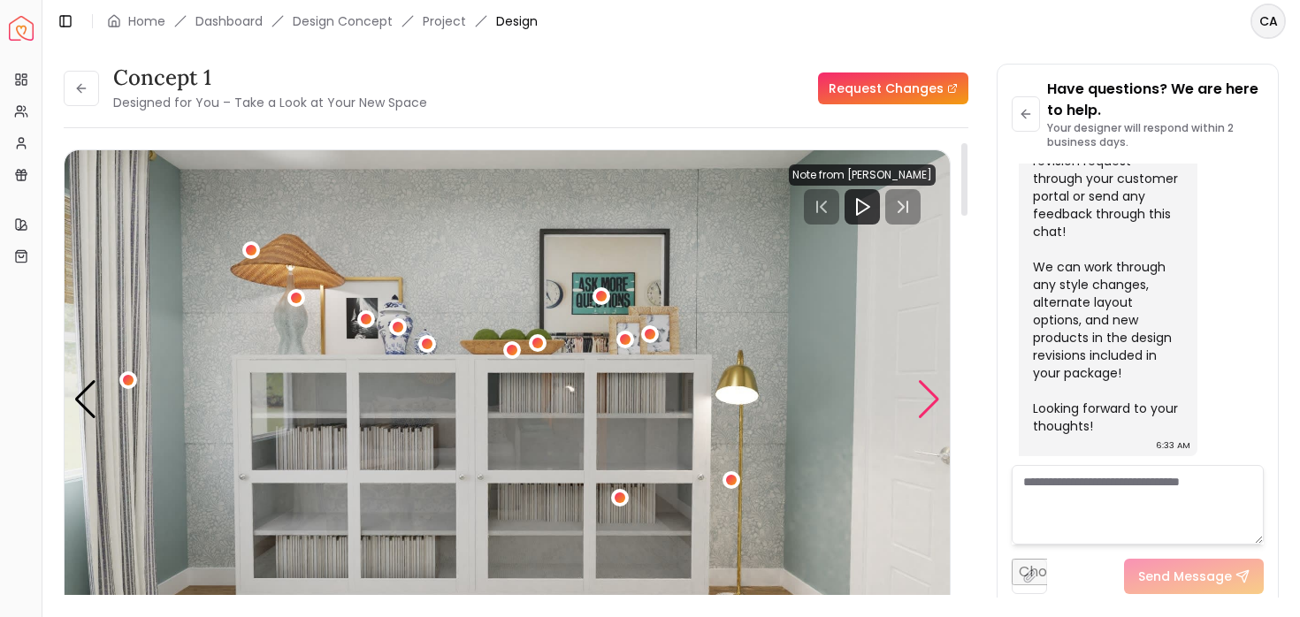
click at [926, 407] on div "Next slide" at bounding box center [929, 399] width 24 height 39
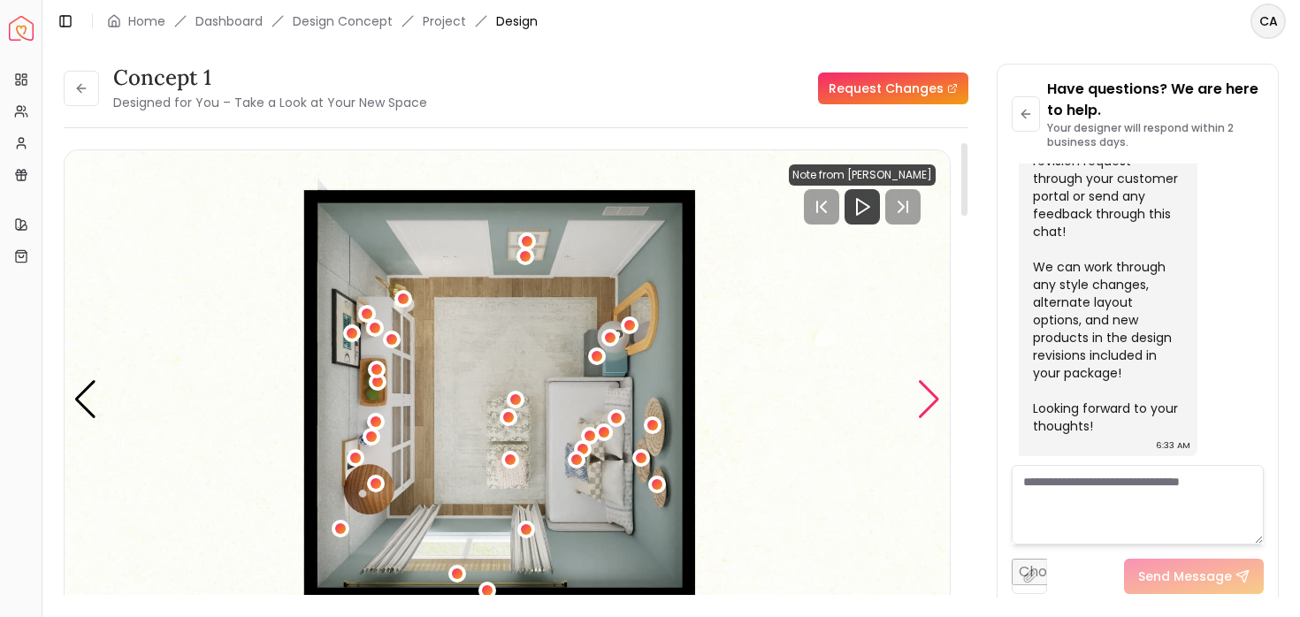
click at [926, 407] on div "Next slide" at bounding box center [929, 399] width 24 height 39
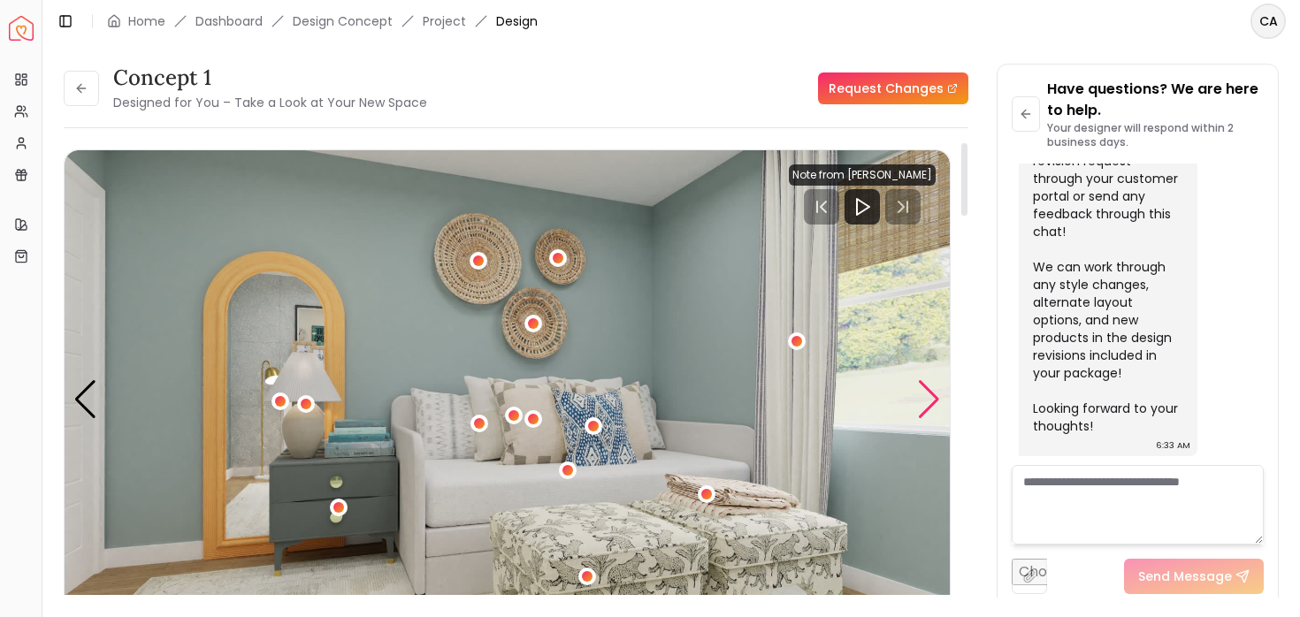
click at [926, 407] on div "Next slide" at bounding box center [929, 399] width 24 height 39
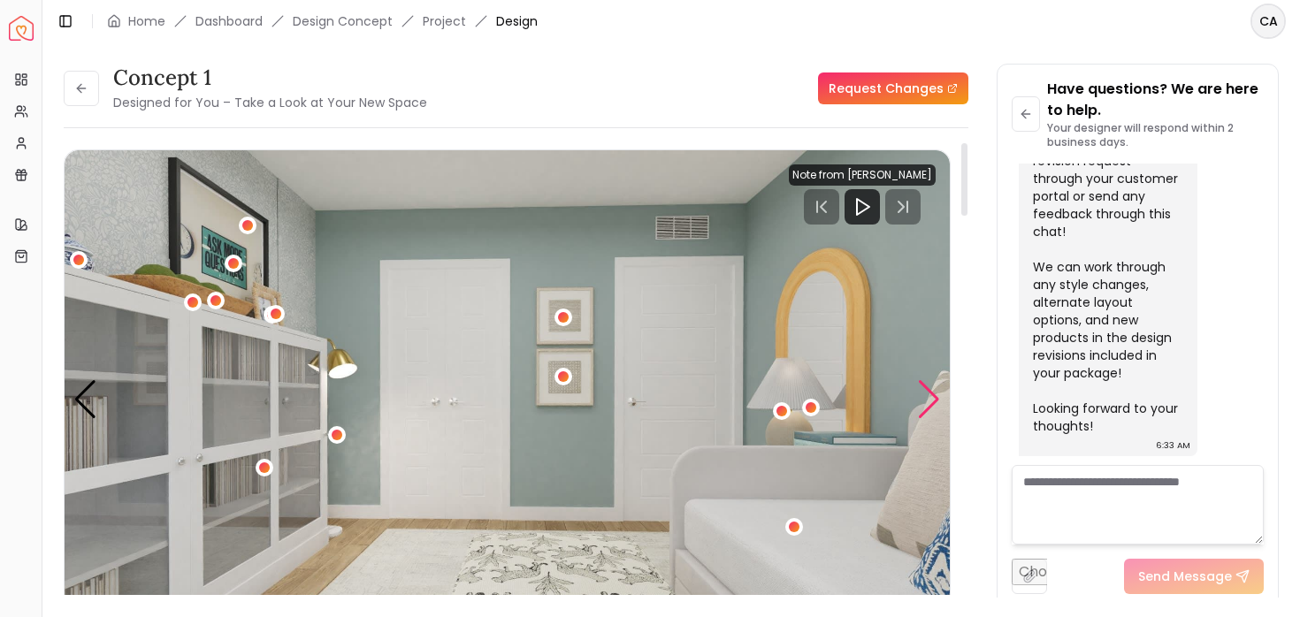
click at [926, 407] on div "Next slide" at bounding box center [929, 399] width 24 height 39
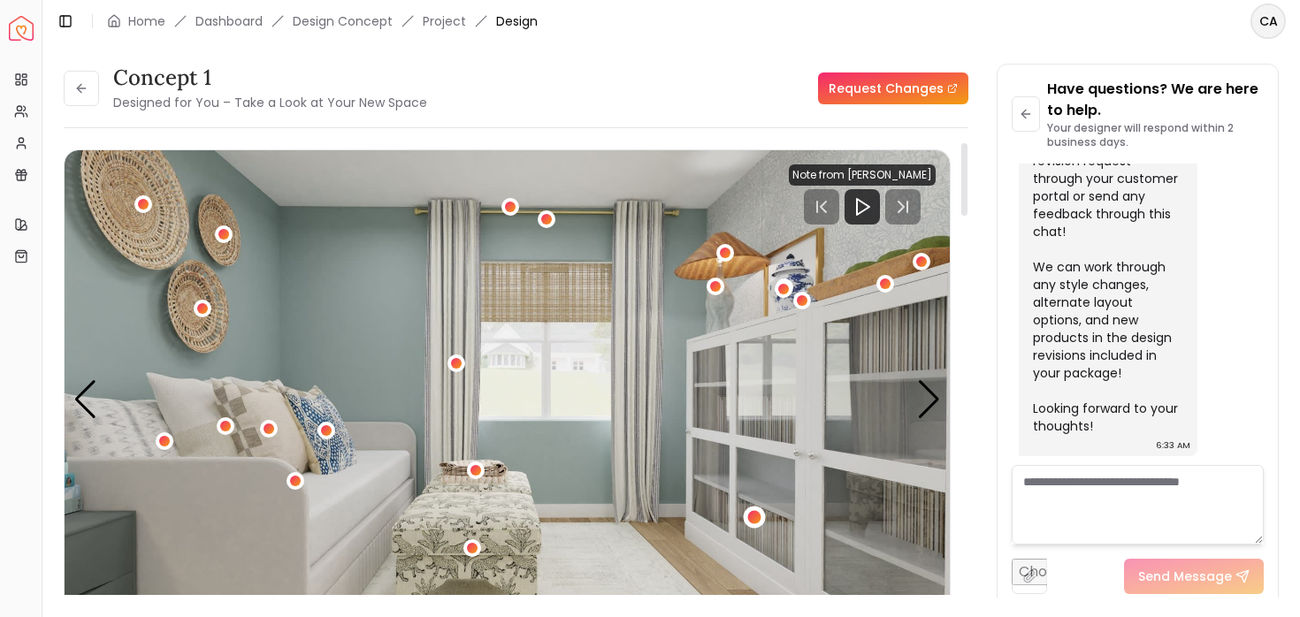
click at [751, 519] on div "3 / 5" at bounding box center [753, 517] width 13 height 13
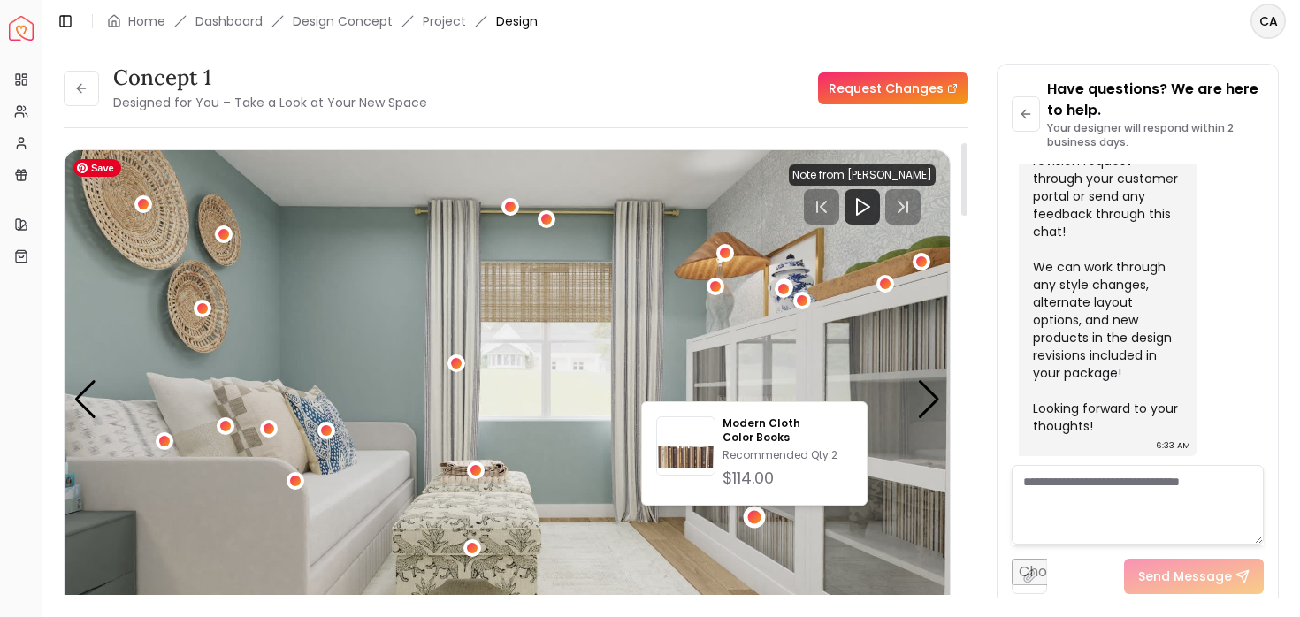
click at [640, 552] on img "3 / 5" at bounding box center [507, 399] width 885 height 498
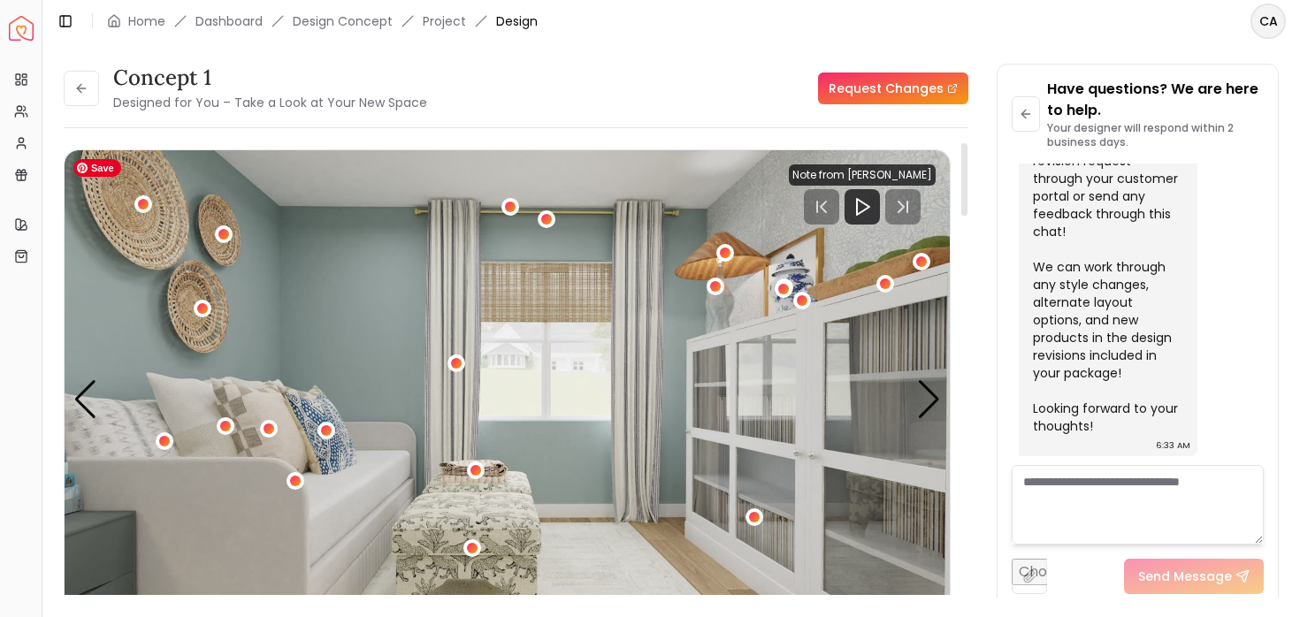
click at [573, 285] on img "3 / 5" at bounding box center [507, 399] width 885 height 498
click at [926, 397] on div "Next slide" at bounding box center [929, 399] width 24 height 39
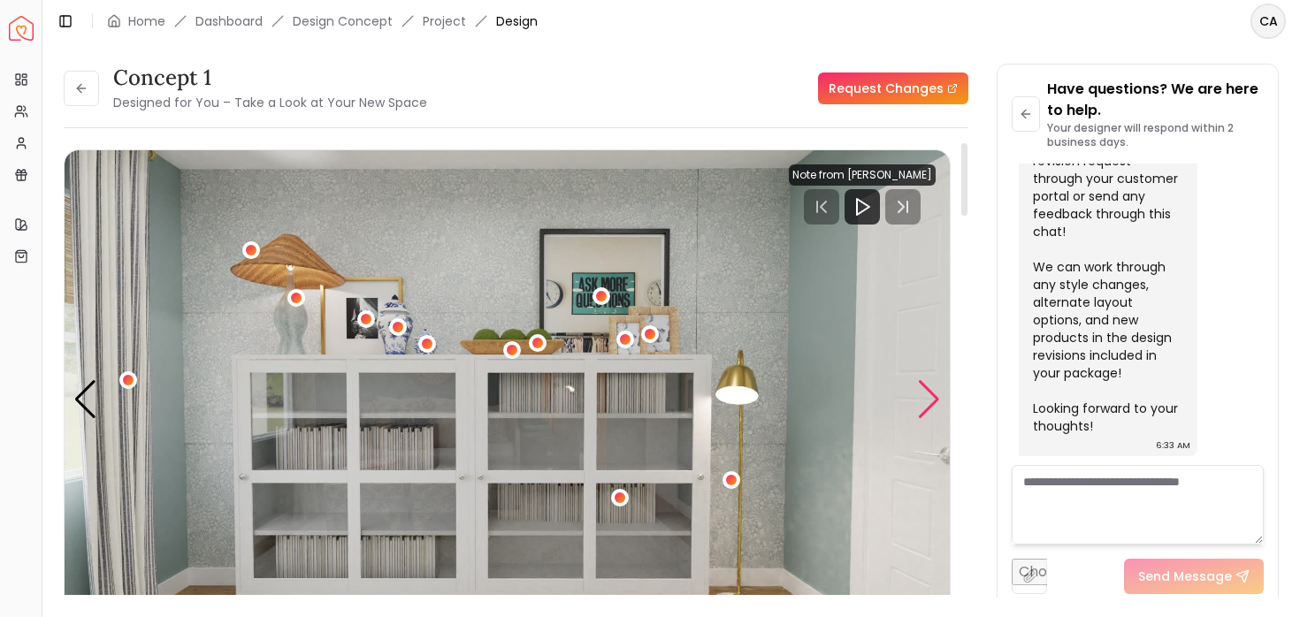
click at [926, 398] on div "Next slide" at bounding box center [929, 399] width 24 height 39
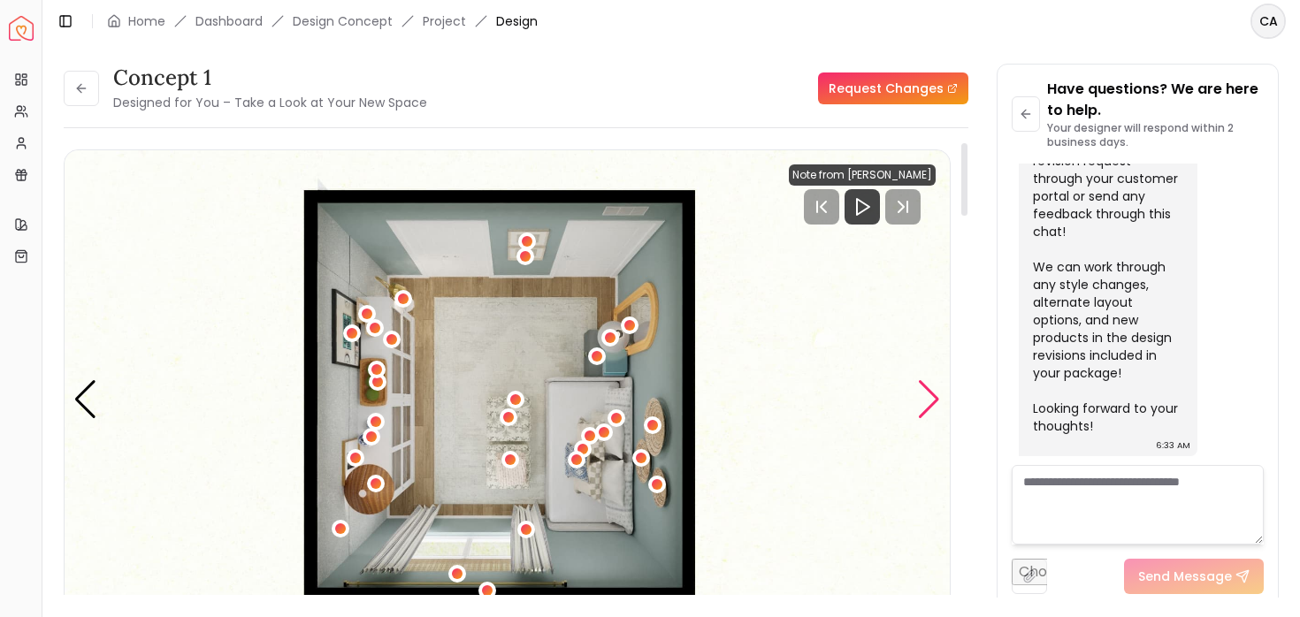
click at [926, 398] on div "Next slide" at bounding box center [929, 399] width 24 height 39
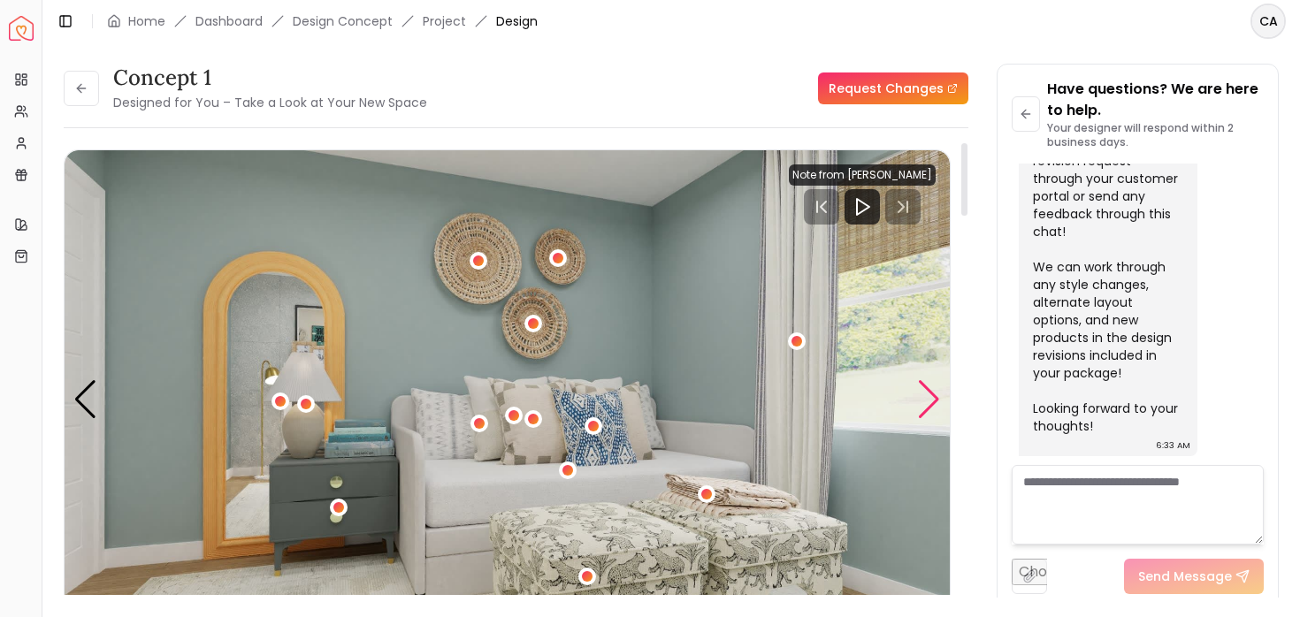
click at [926, 399] on div "Next slide" at bounding box center [929, 399] width 24 height 39
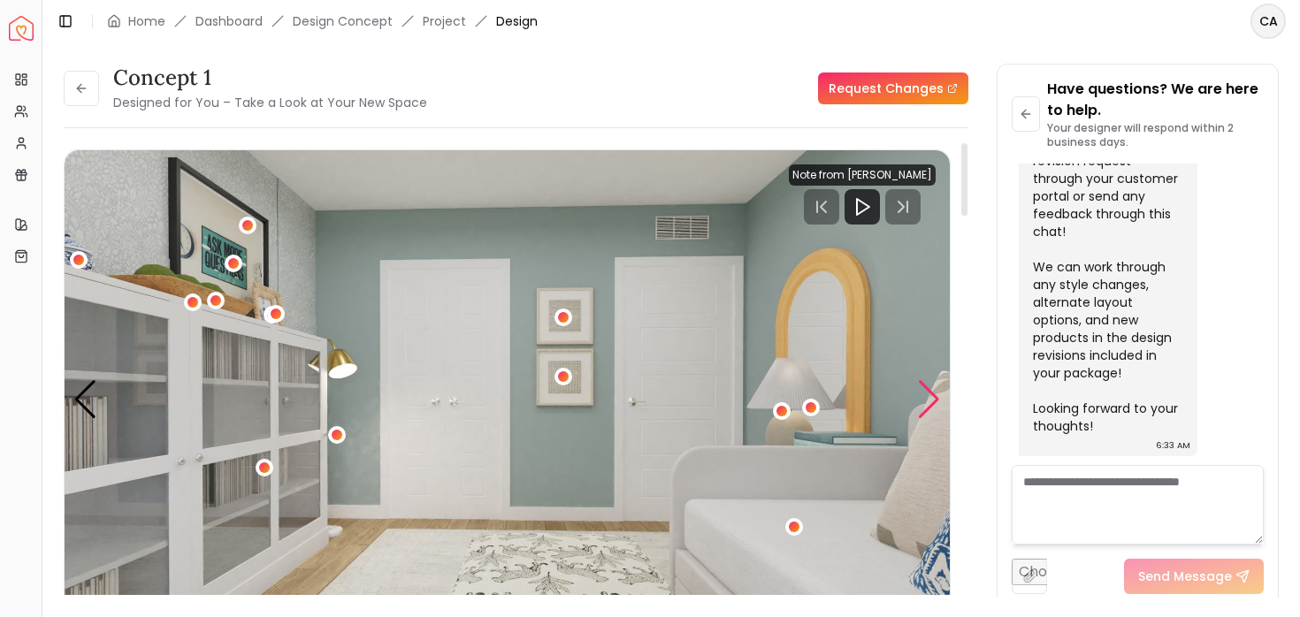
click at [926, 399] on div "Next slide" at bounding box center [929, 399] width 24 height 39
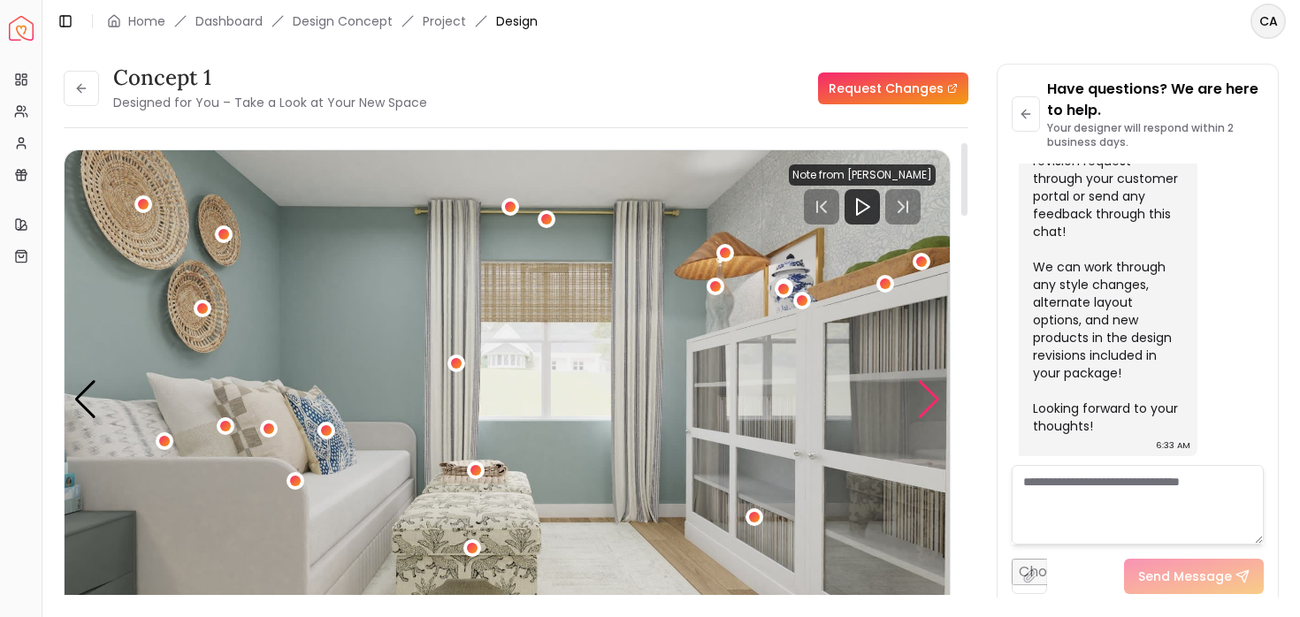
click at [926, 399] on div "Next slide" at bounding box center [929, 399] width 24 height 39
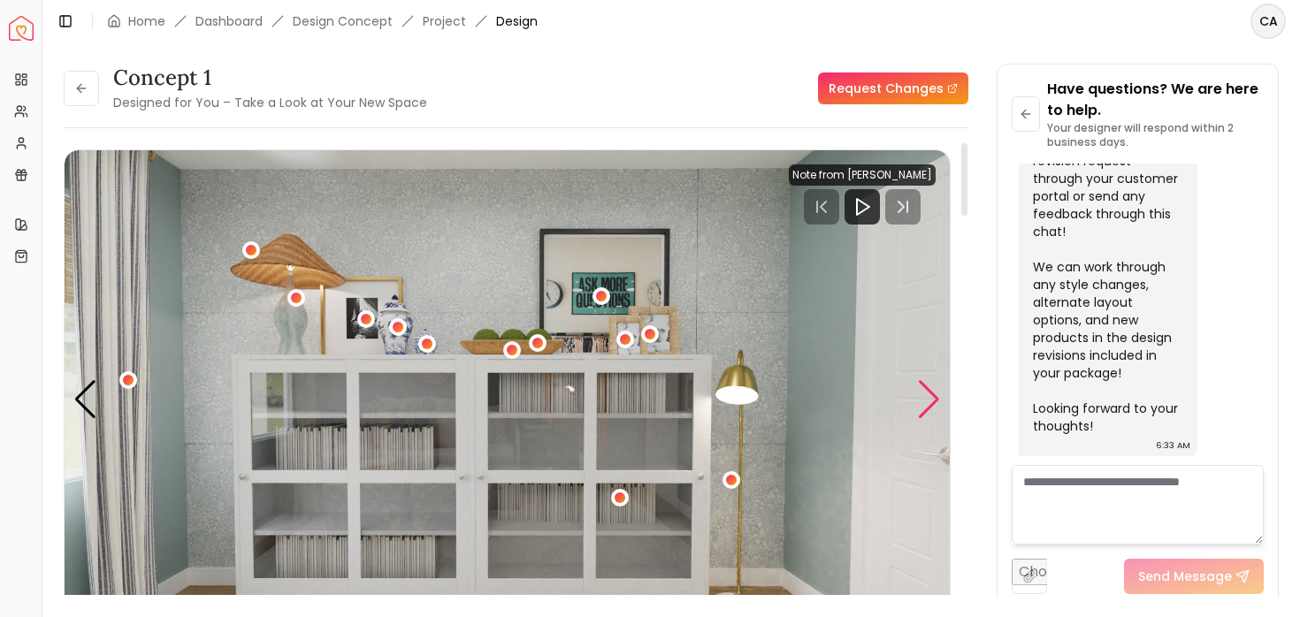
click at [926, 399] on div "Next slide" at bounding box center [929, 399] width 24 height 39
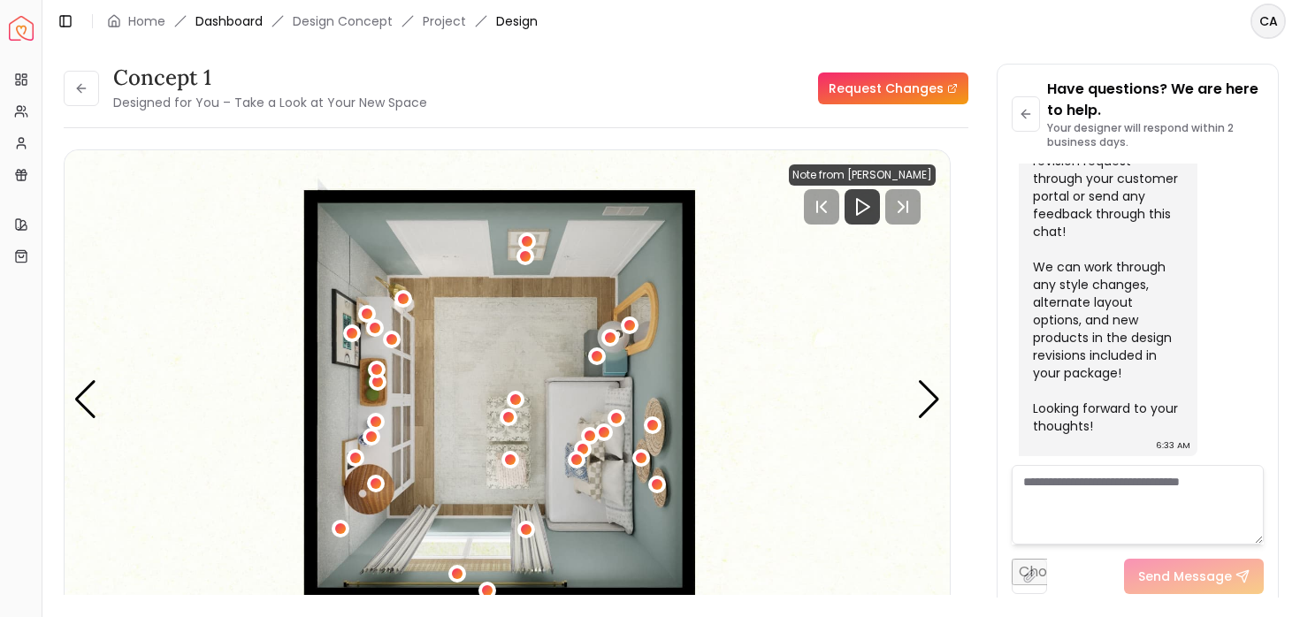
click at [234, 21] on link "Dashboard" at bounding box center [228, 21] width 67 height 18
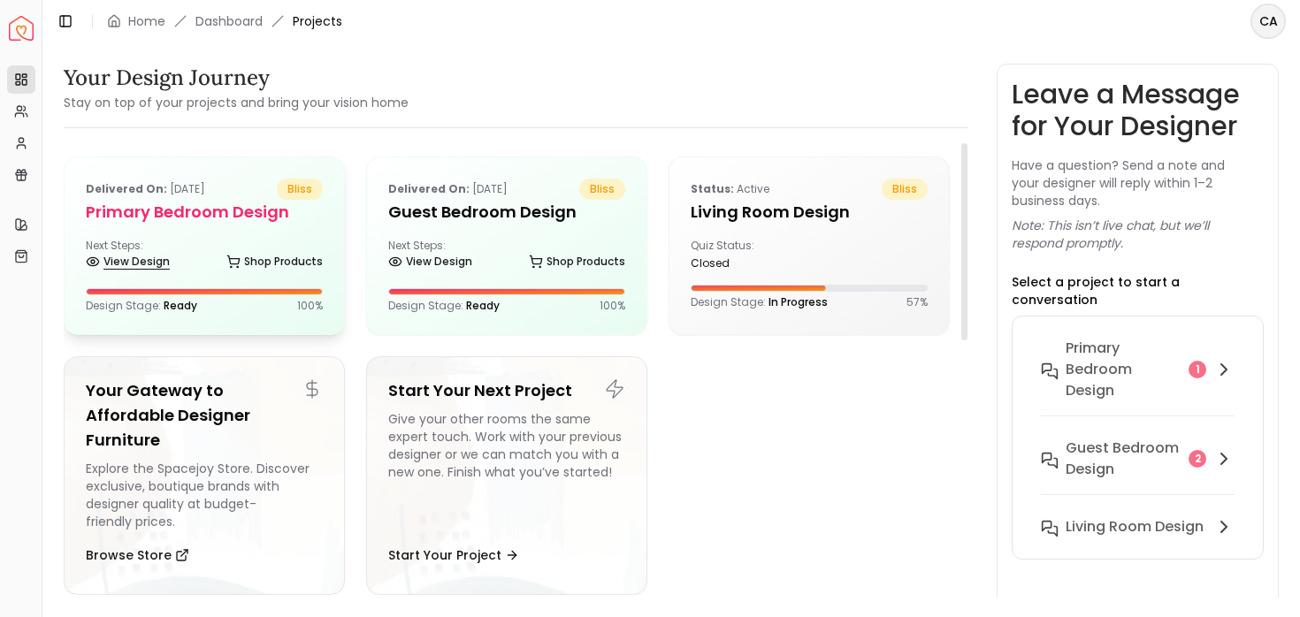
click at [164, 258] on link "View Design" at bounding box center [128, 261] width 84 height 25
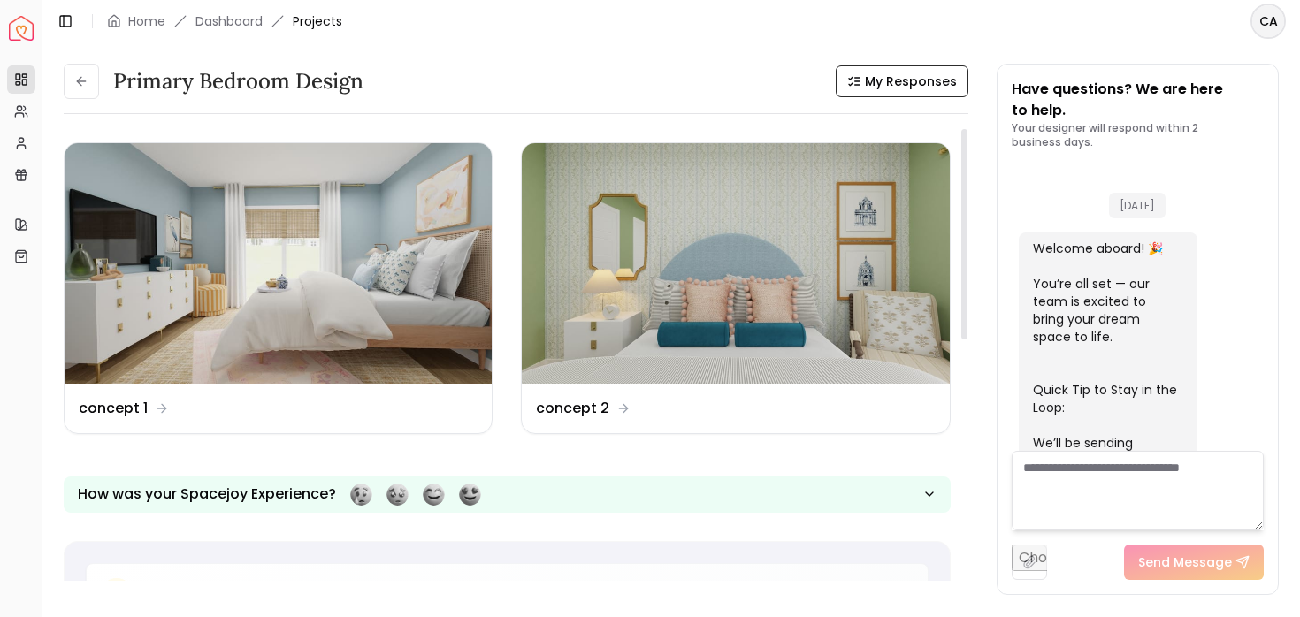
scroll to position [2984, 0]
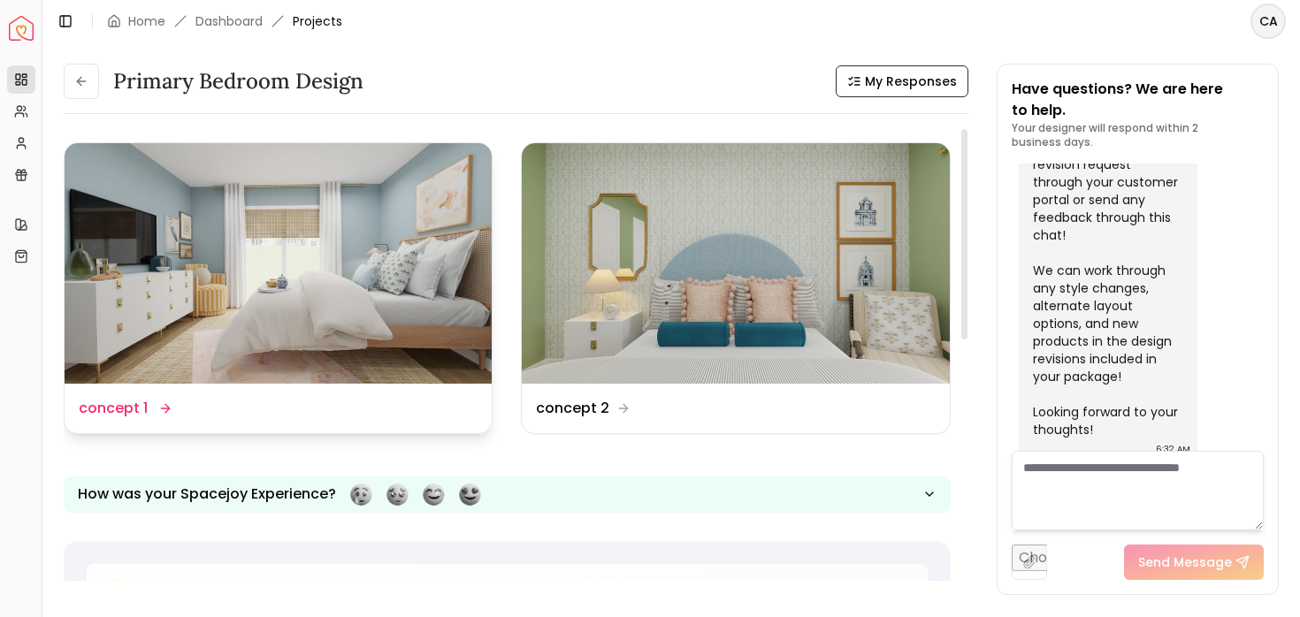
click at [302, 284] on img at bounding box center [278, 263] width 427 height 240
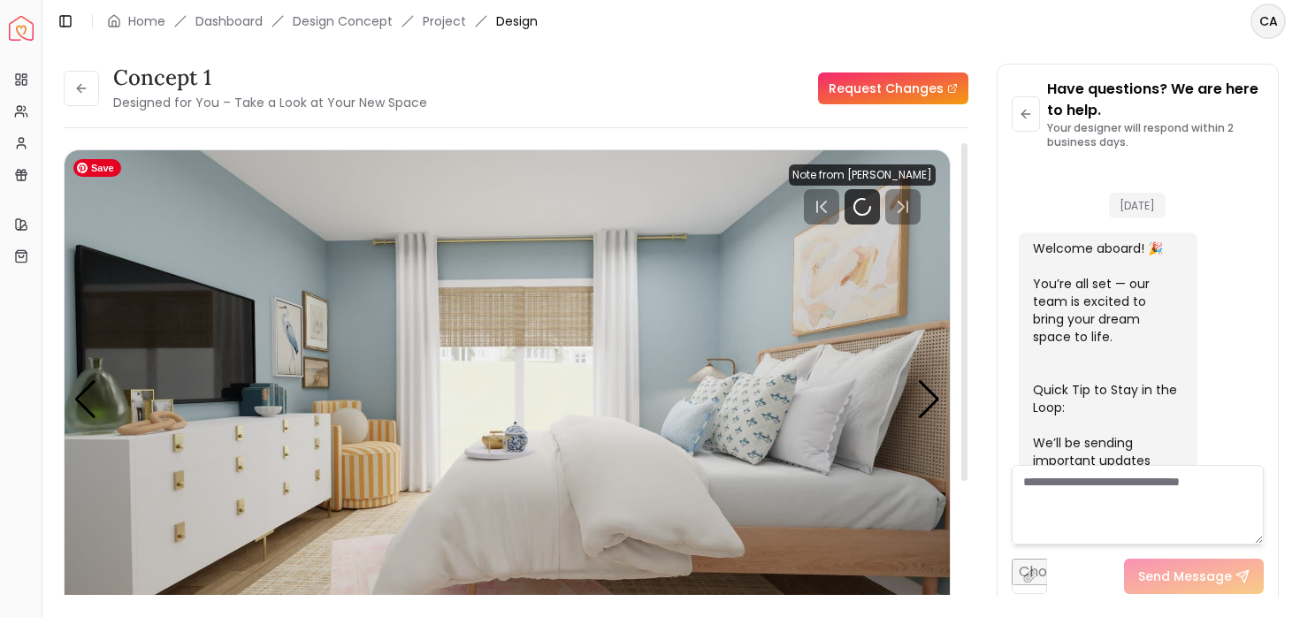
scroll to position [2969, 0]
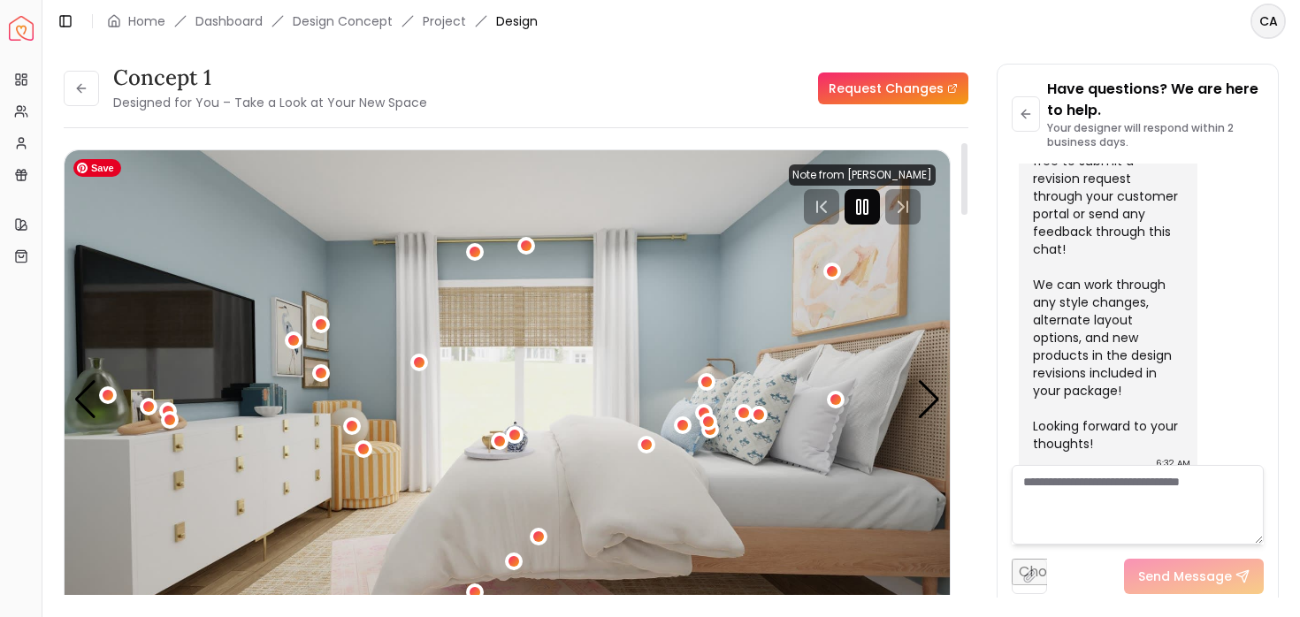
click at [859, 208] on icon "Pause" at bounding box center [861, 206] width 21 height 21
click at [927, 402] on div "Next slide" at bounding box center [929, 399] width 24 height 39
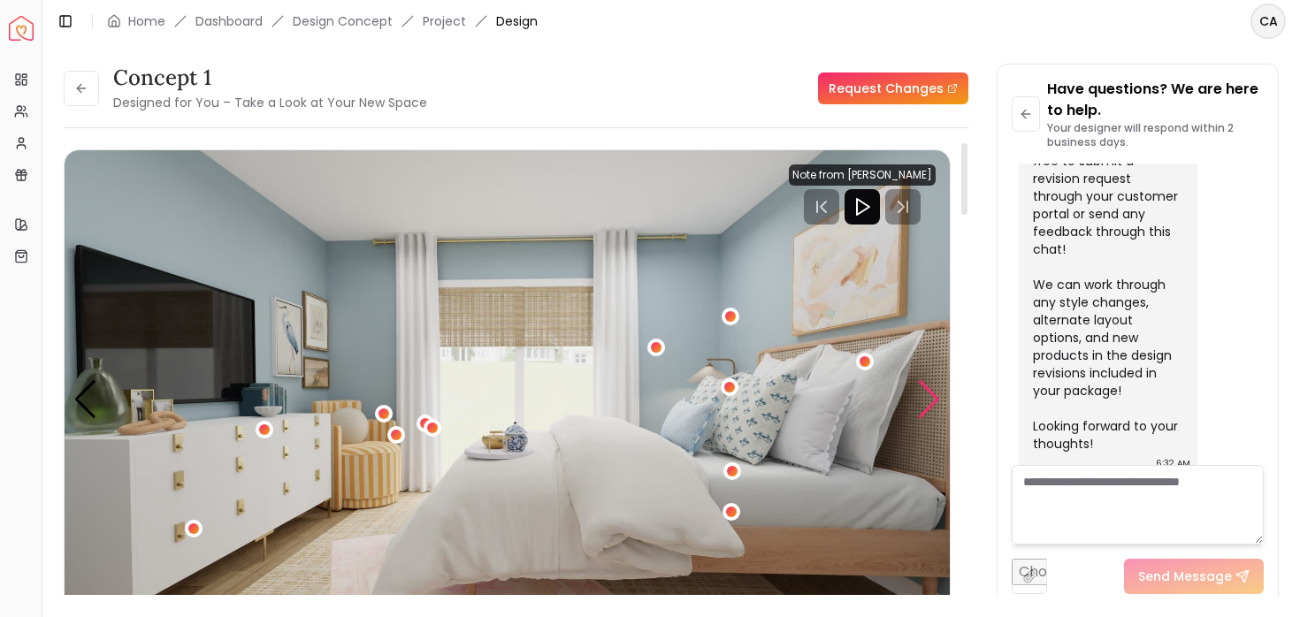
click at [927, 402] on div "Next slide" at bounding box center [929, 399] width 24 height 39
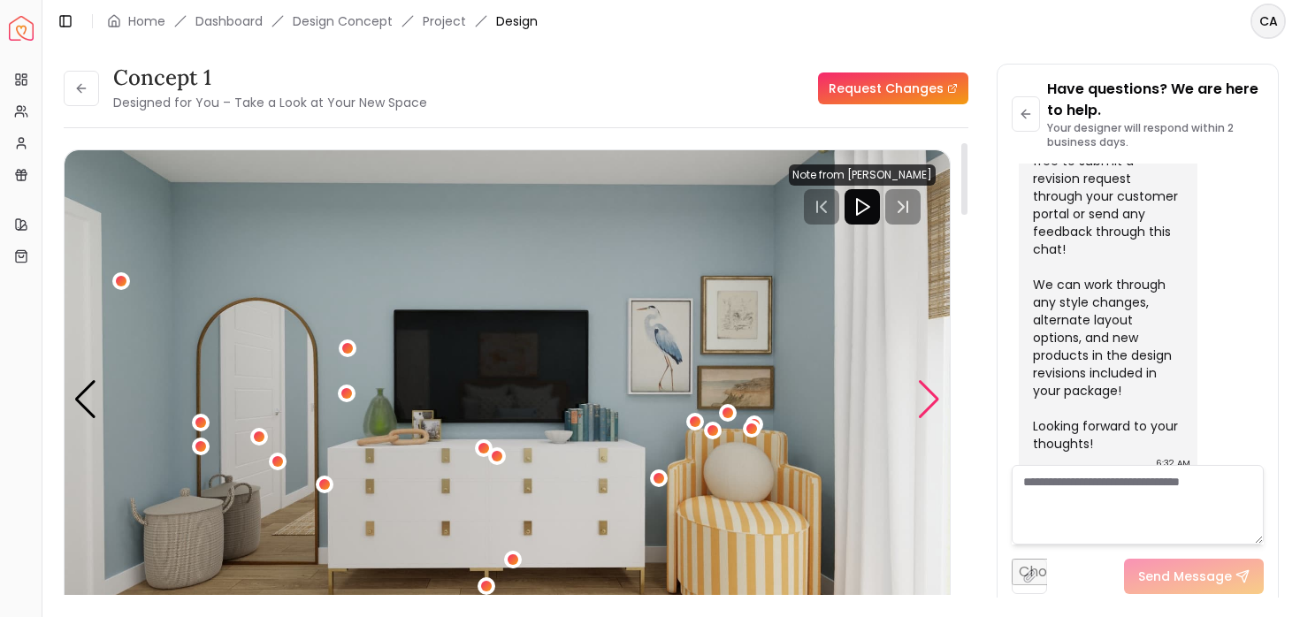
click at [927, 402] on div "Next slide" at bounding box center [929, 399] width 24 height 39
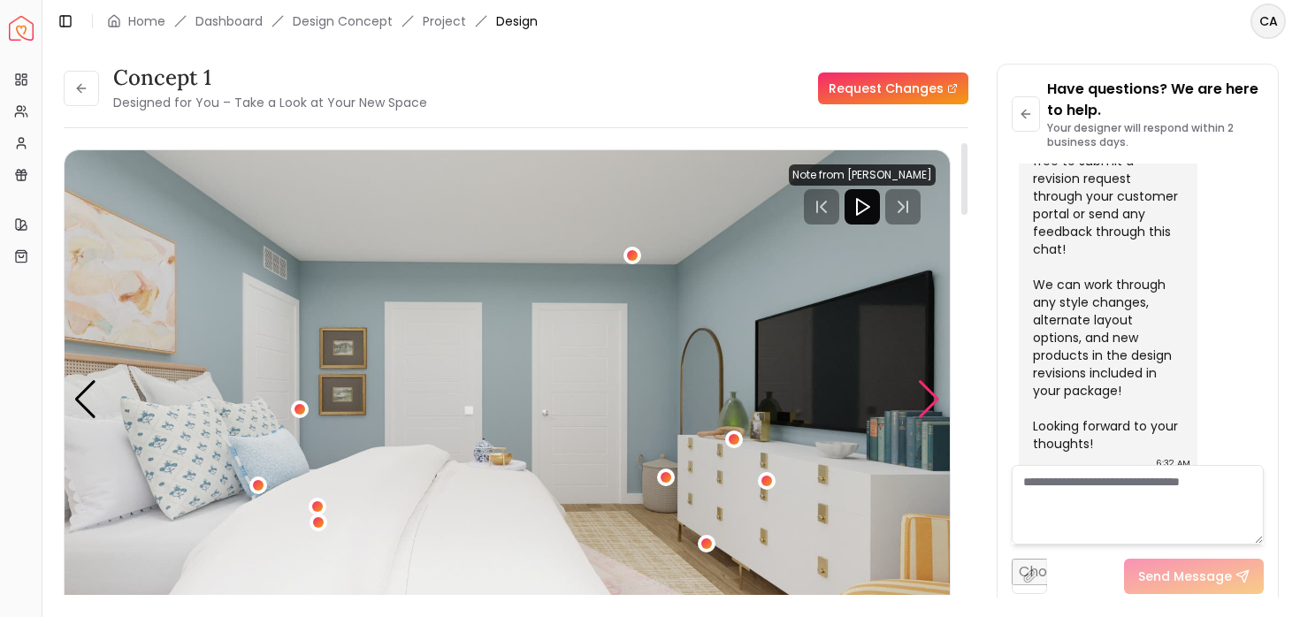
click at [927, 402] on div "Next slide" at bounding box center [929, 399] width 24 height 39
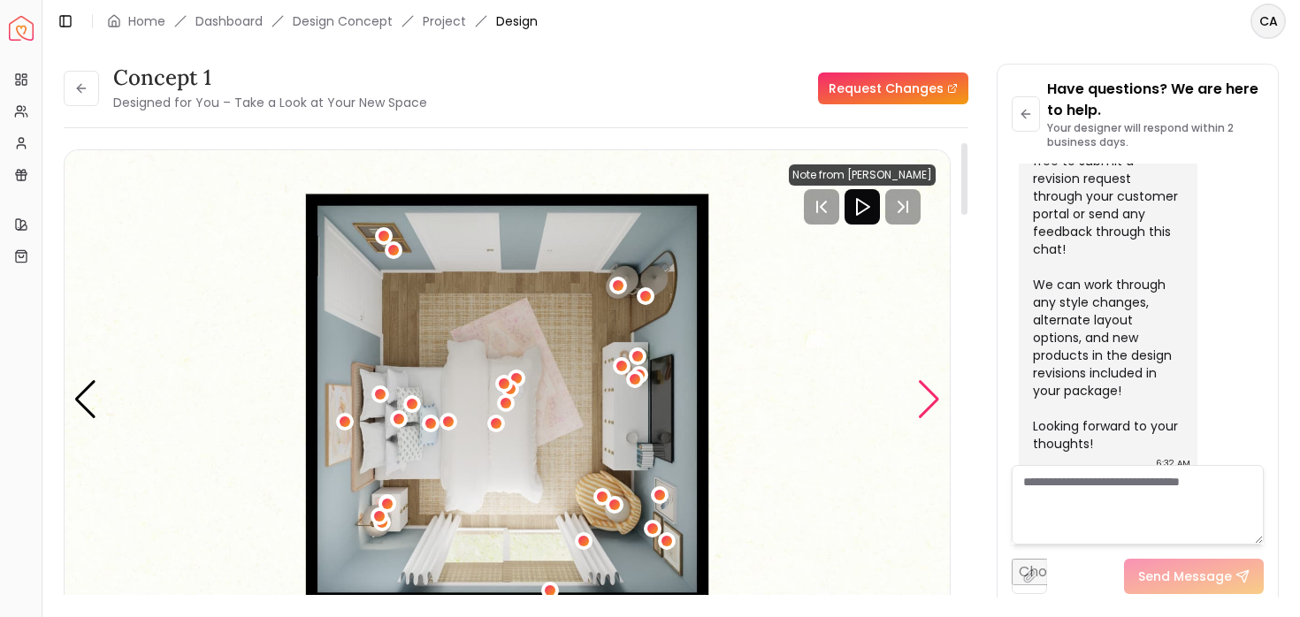
click at [927, 402] on div "Next slide" at bounding box center [929, 399] width 24 height 39
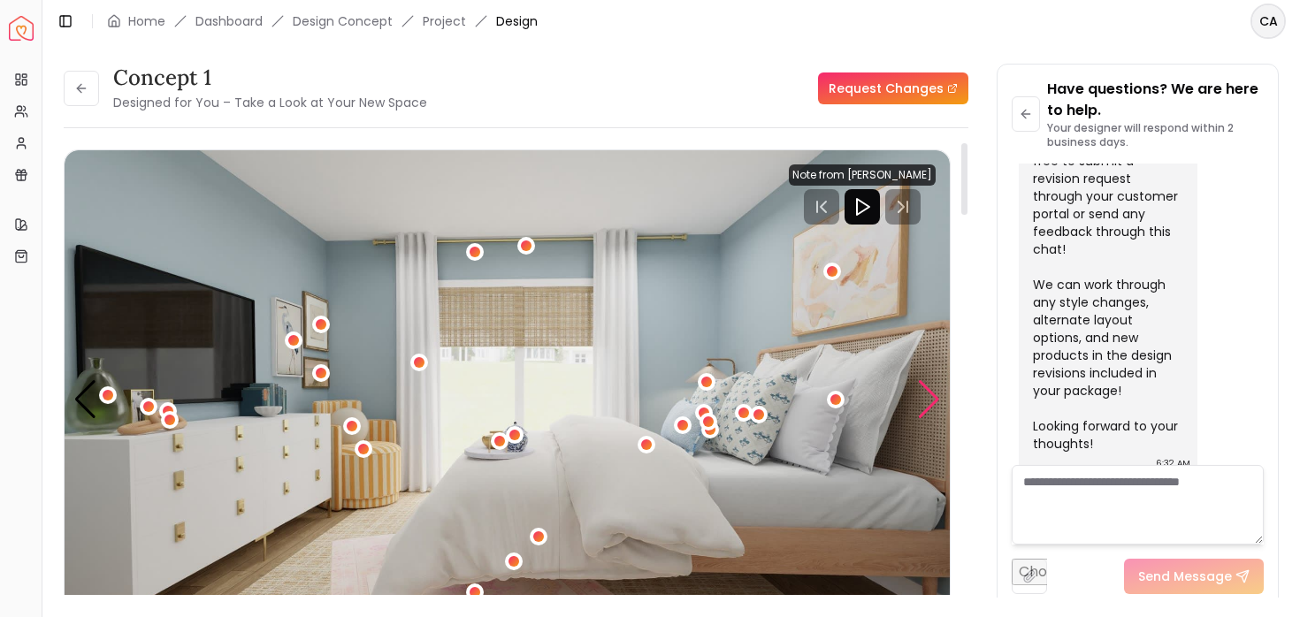
click at [927, 402] on div "Next slide" at bounding box center [929, 399] width 24 height 39
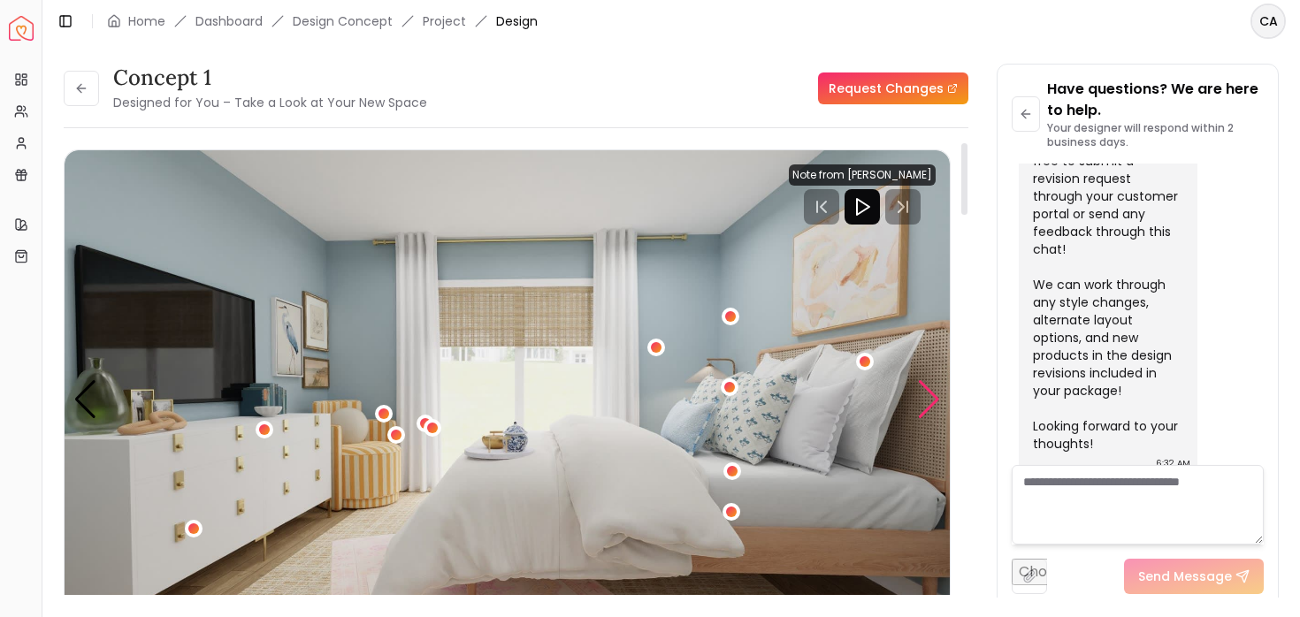
click at [927, 402] on div "Next slide" at bounding box center [929, 399] width 24 height 39
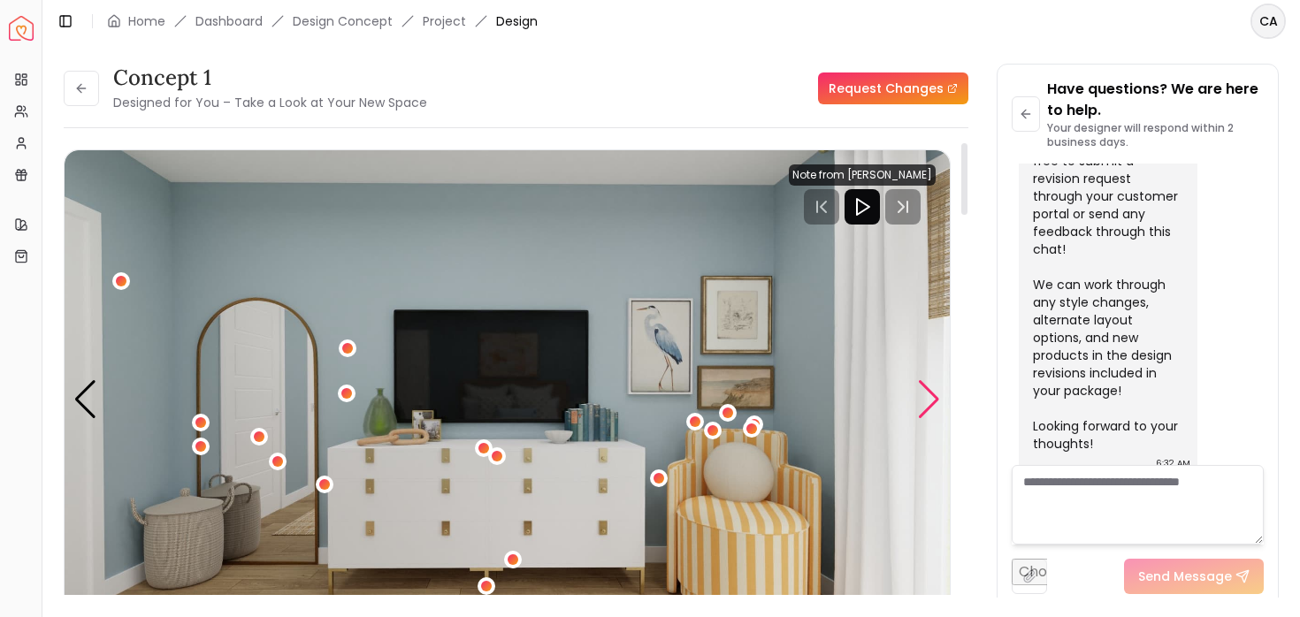
click at [927, 402] on div "Next slide" at bounding box center [929, 399] width 24 height 39
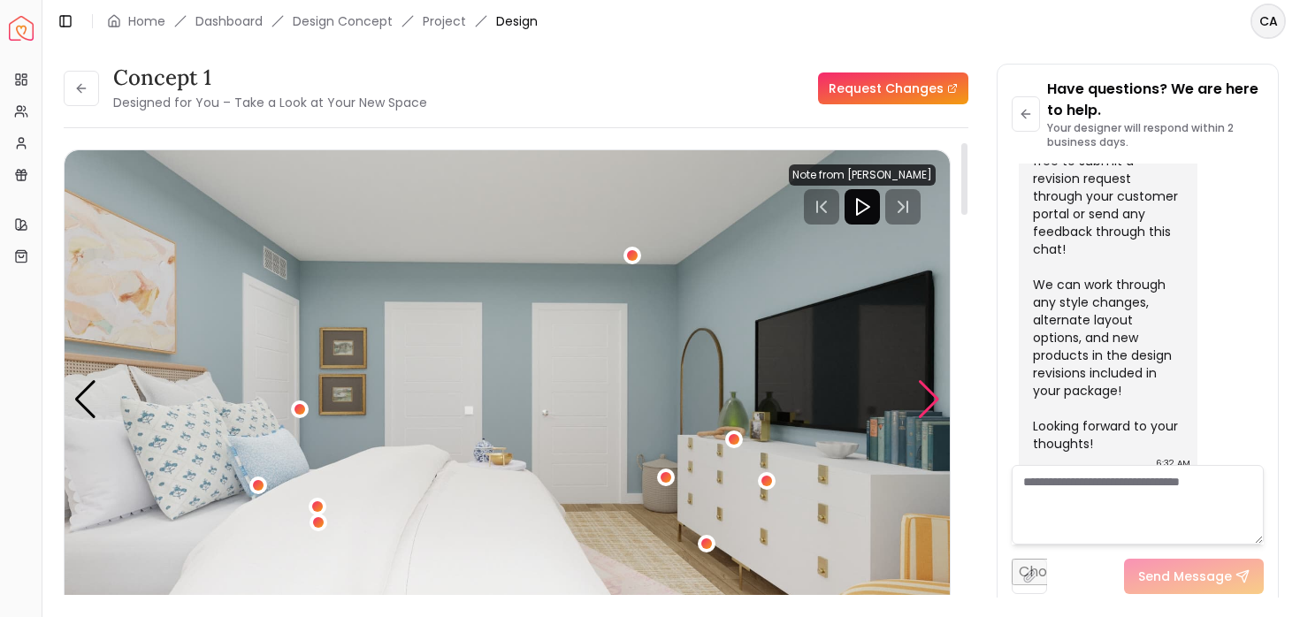
click at [927, 402] on div "Next slide" at bounding box center [929, 399] width 24 height 39
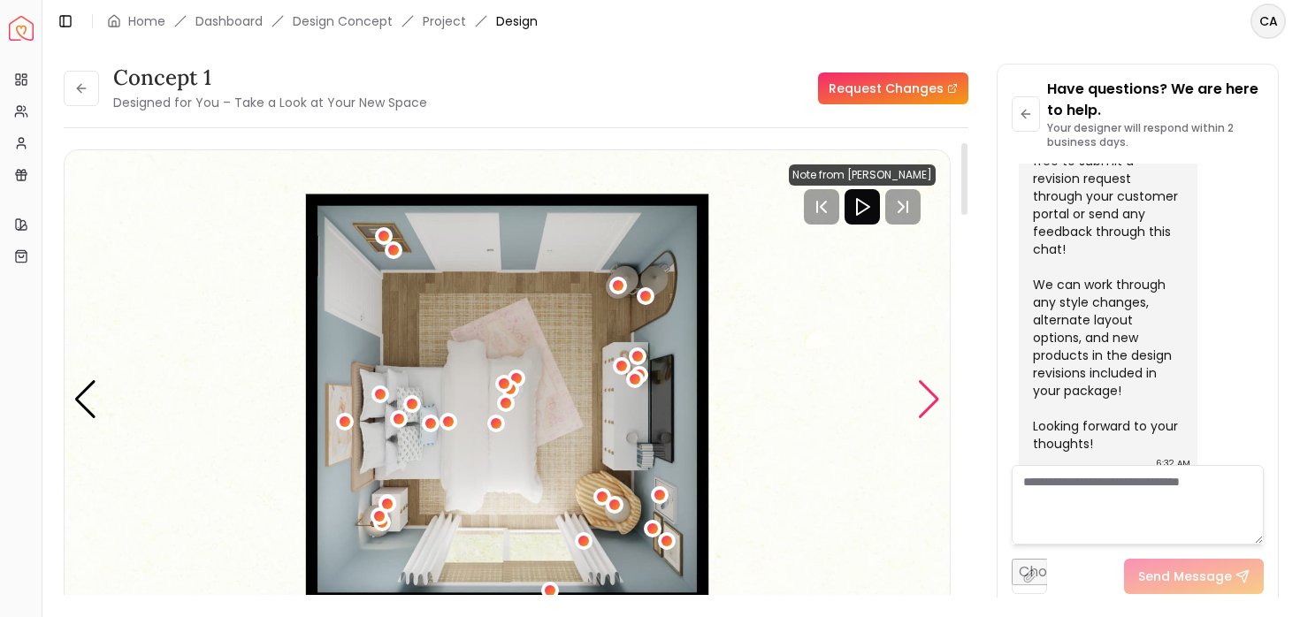
click at [927, 402] on div "Next slide" at bounding box center [929, 399] width 24 height 39
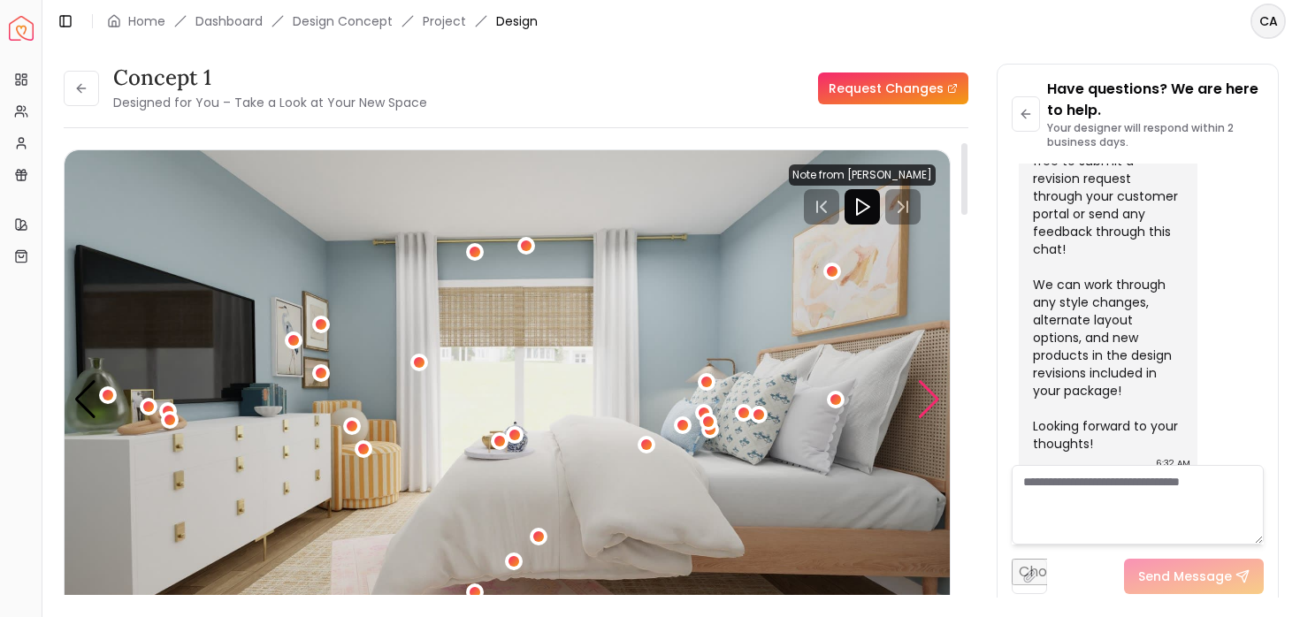
click at [927, 402] on div "Next slide" at bounding box center [929, 399] width 24 height 39
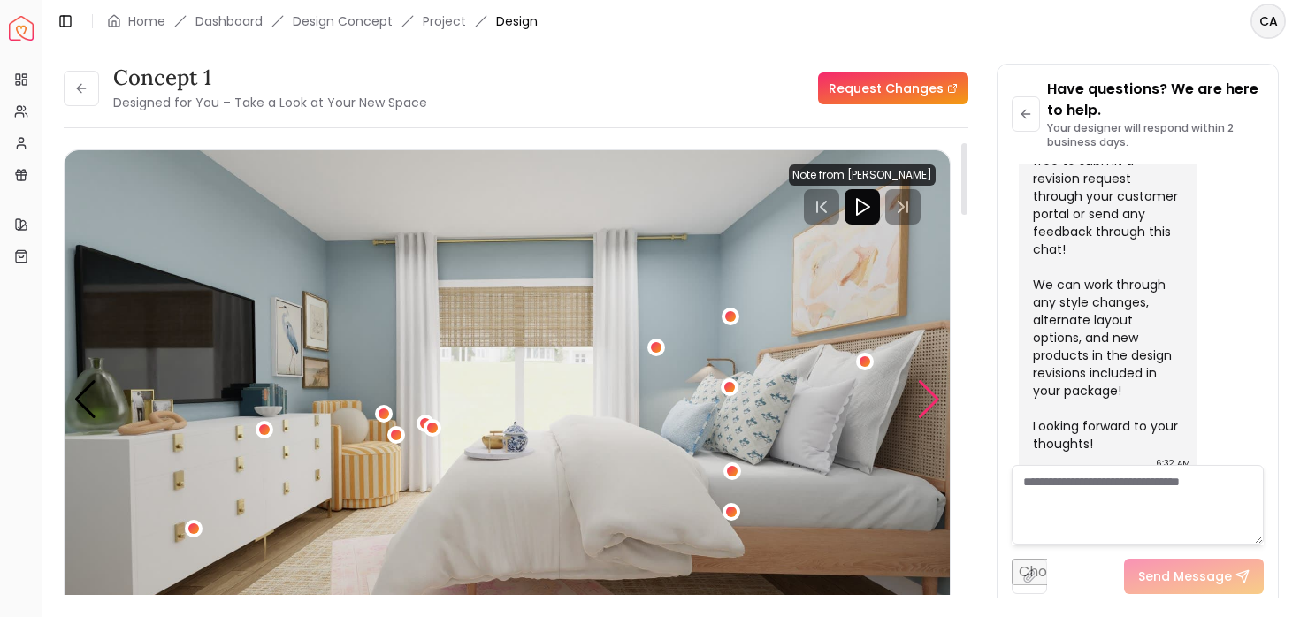
click at [927, 402] on div "Next slide" at bounding box center [929, 399] width 24 height 39
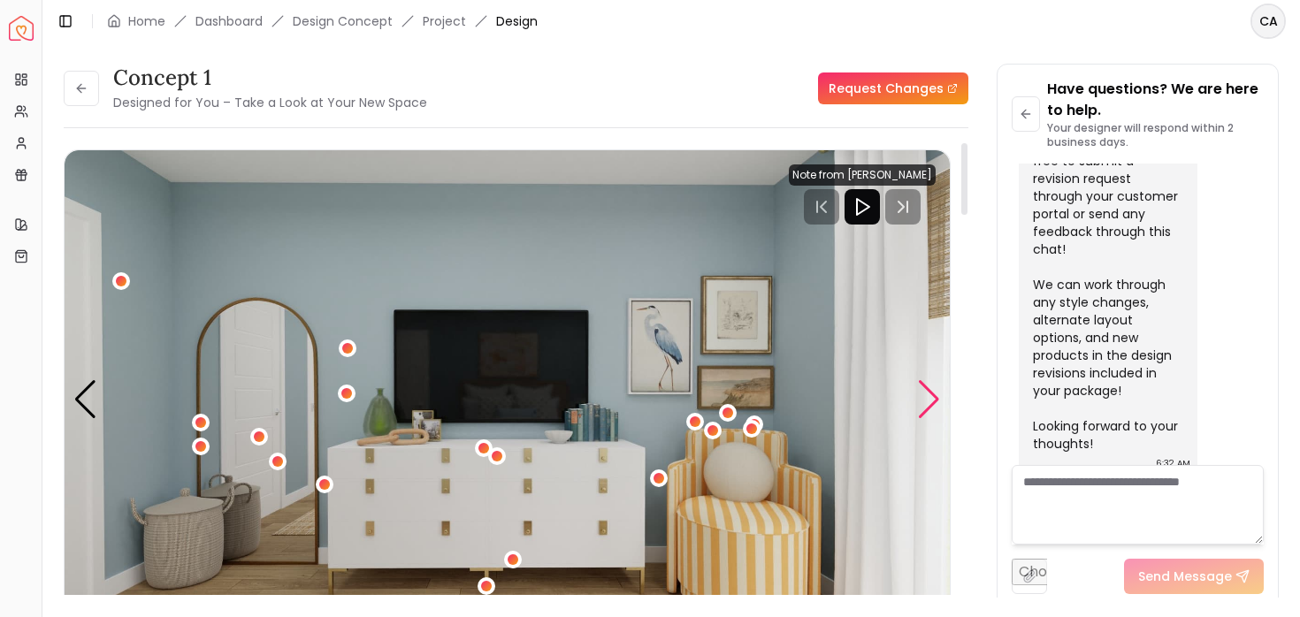
click at [926, 402] on div "Next slide" at bounding box center [929, 399] width 24 height 39
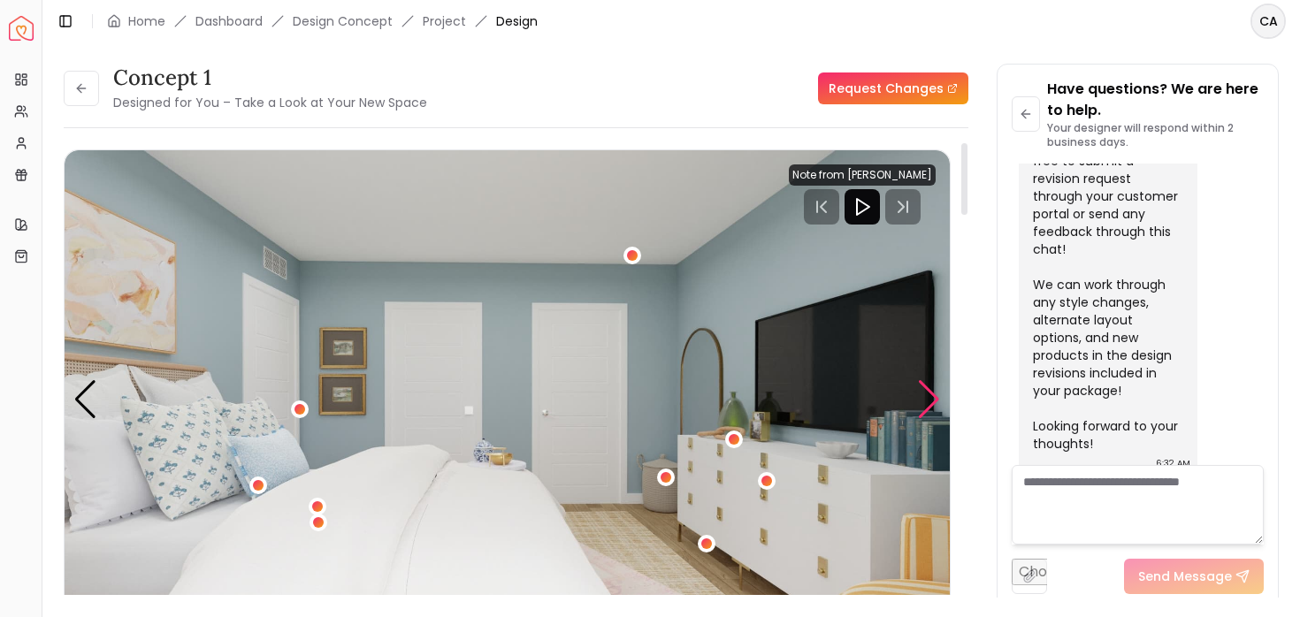
click at [926, 402] on div "Next slide" at bounding box center [929, 399] width 24 height 39
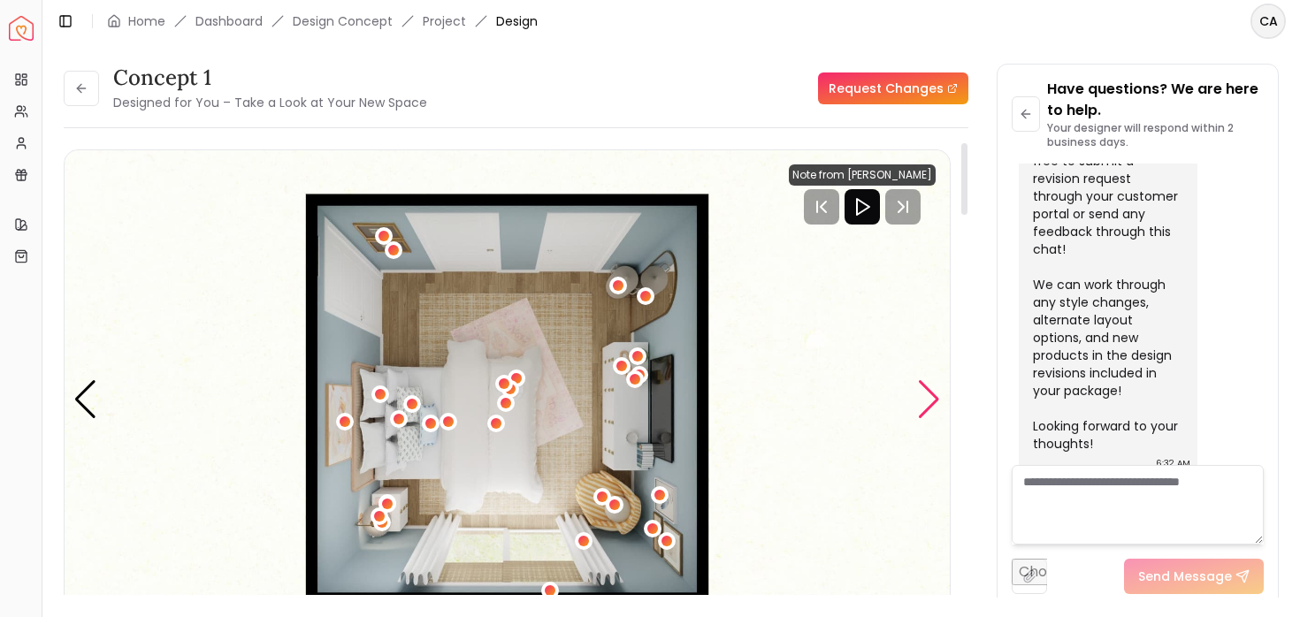
click at [926, 402] on div "Next slide" at bounding box center [929, 399] width 24 height 39
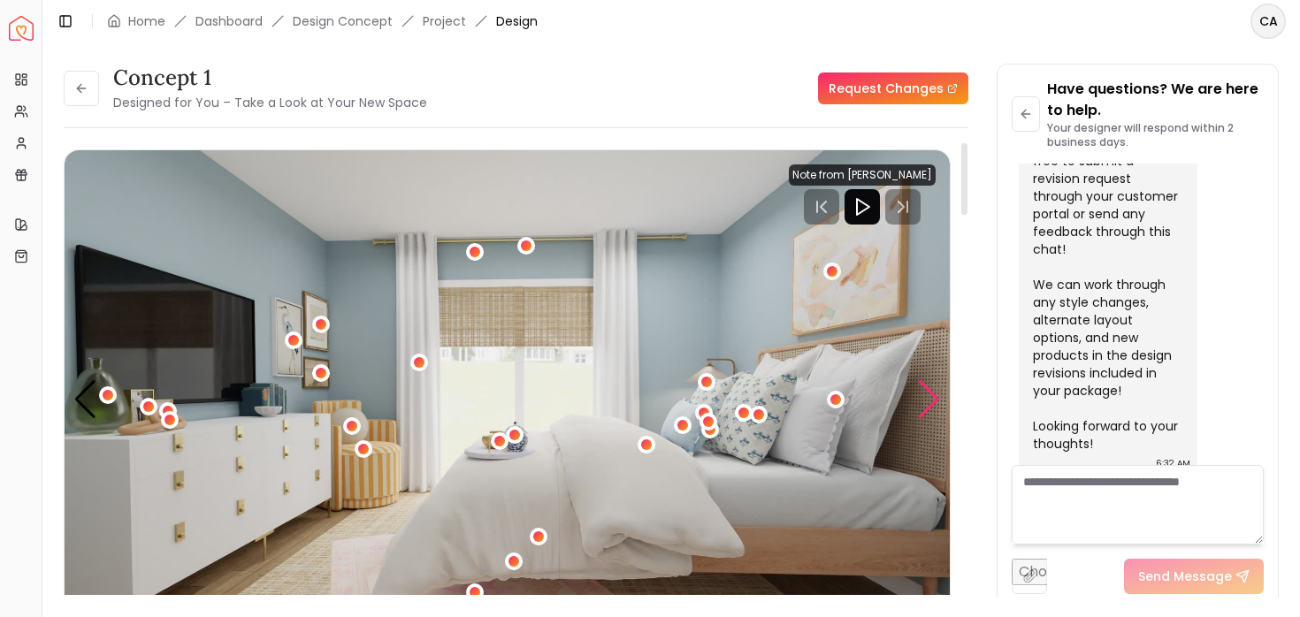
click at [926, 402] on div "Next slide" at bounding box center [929, 399] width 24 height 39
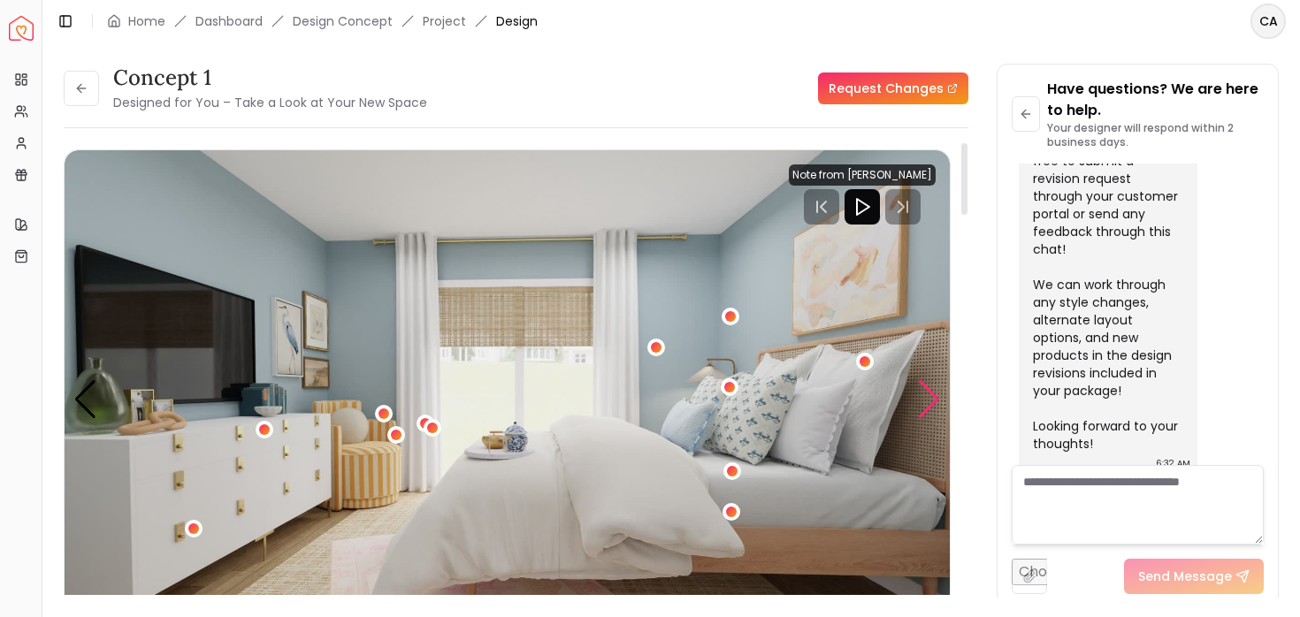
click at [926, 402] on div "Next slide" at bounding box center [929, 399] width 24 height 39
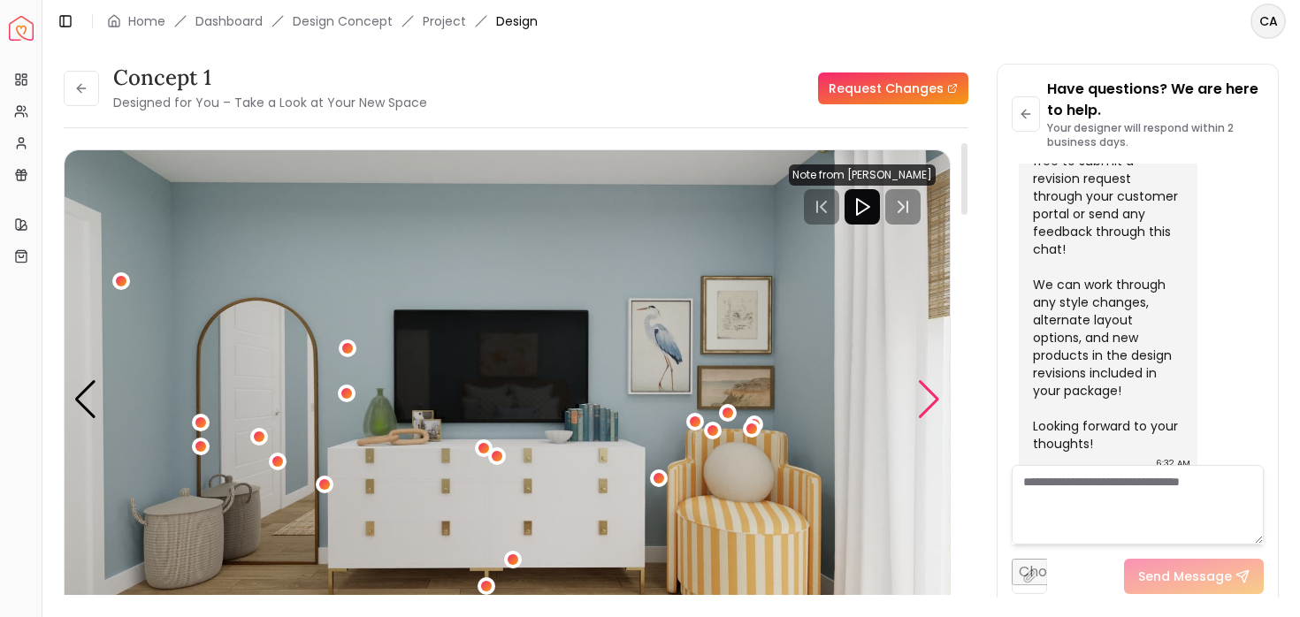
click at [926, 402] on div "Next slide" at bounding box center [929, 399] width 24 height 39
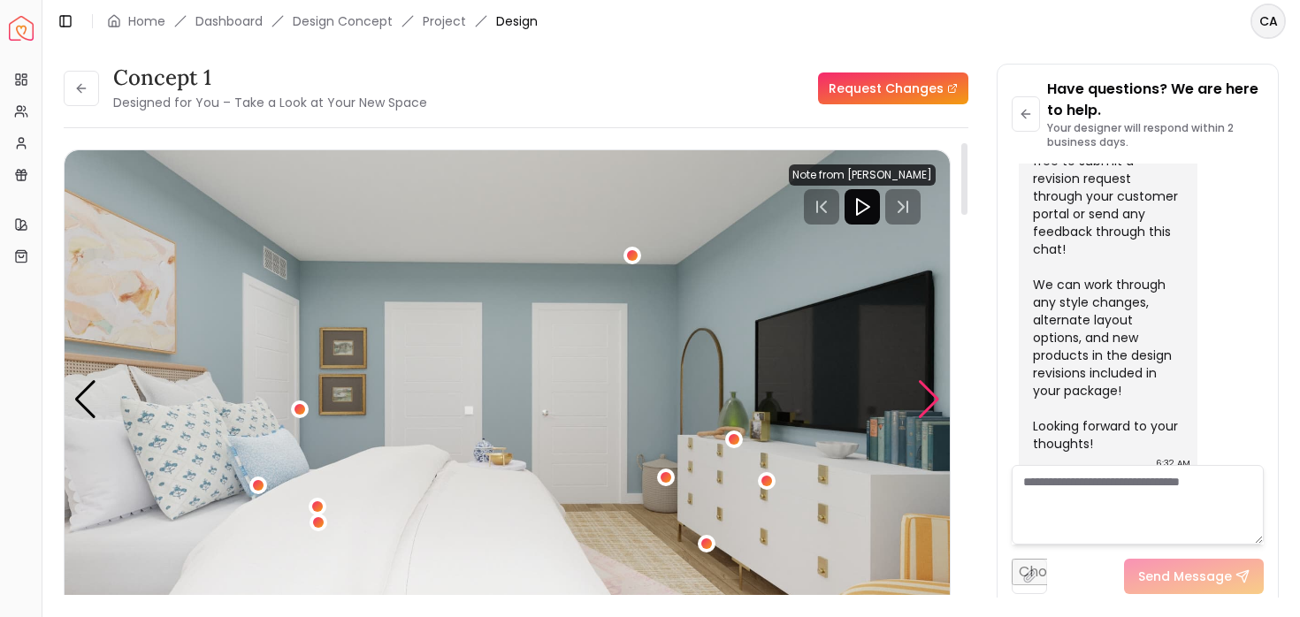
click at [926, 402] on div "Next slide" at bounding box center [929, 399] width 24 height 39
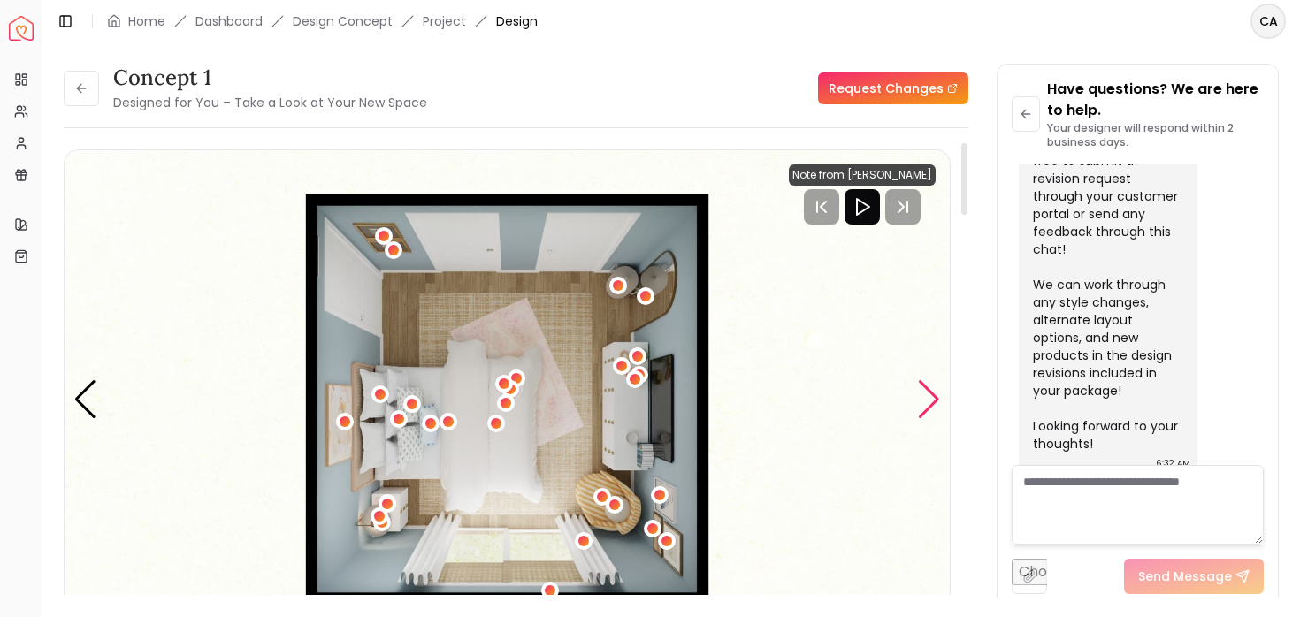
click at [926, 402] on div "Next slide" at bounding box center [929, 399] width 24 height 39
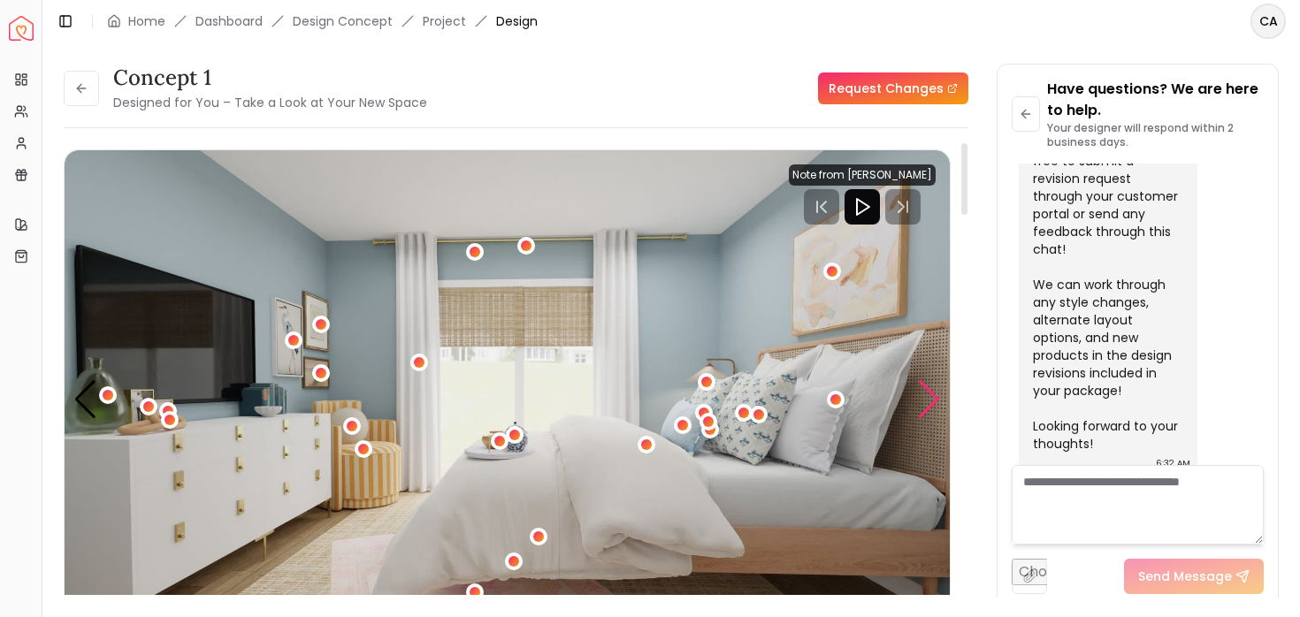
click at [926, 402] on div "Next slide" at bounding box center [929, 399] width 24 height 39
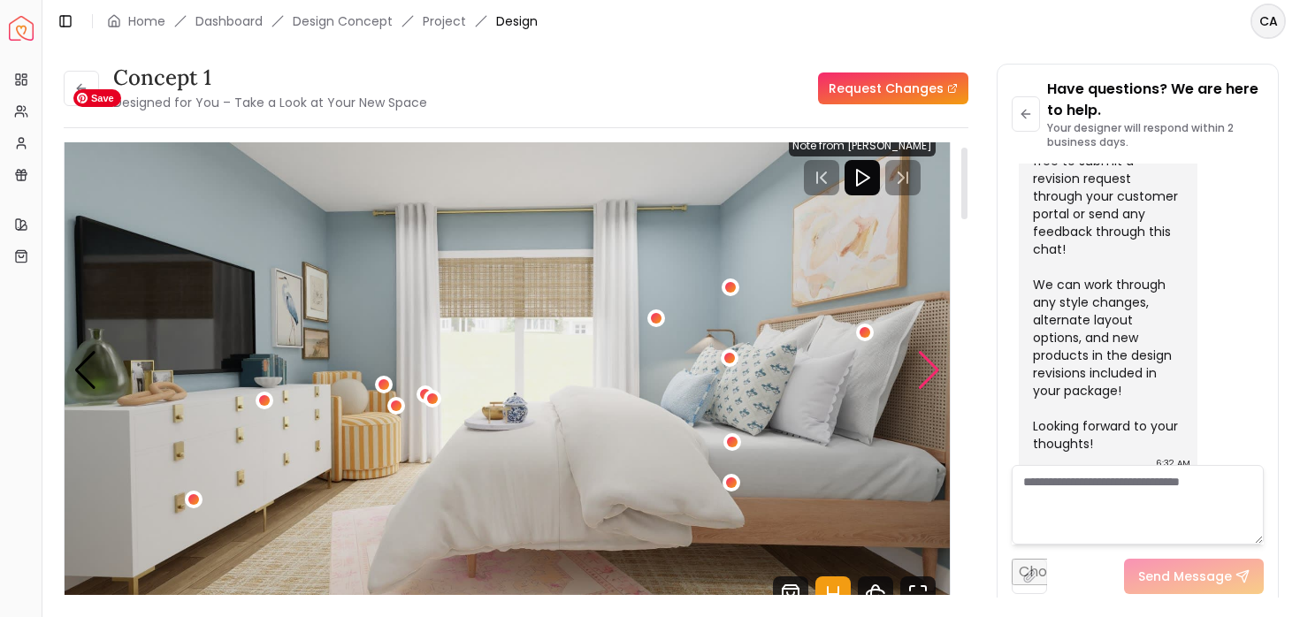
scroll to position [28, 0]
click at [142, 16] on link "Home" at bounding box center [146, 21] width 37 height 18
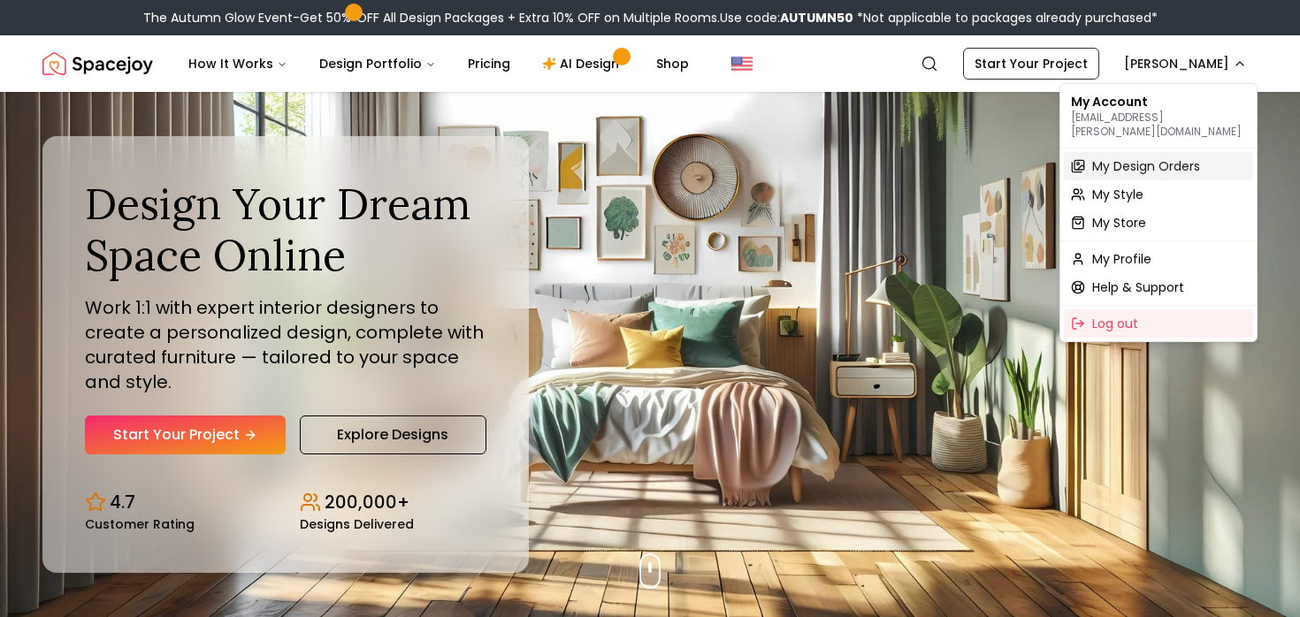
click at [1109, 157] on span "My Design Orders" at bounding box center [1146, 166] width 108 height 18
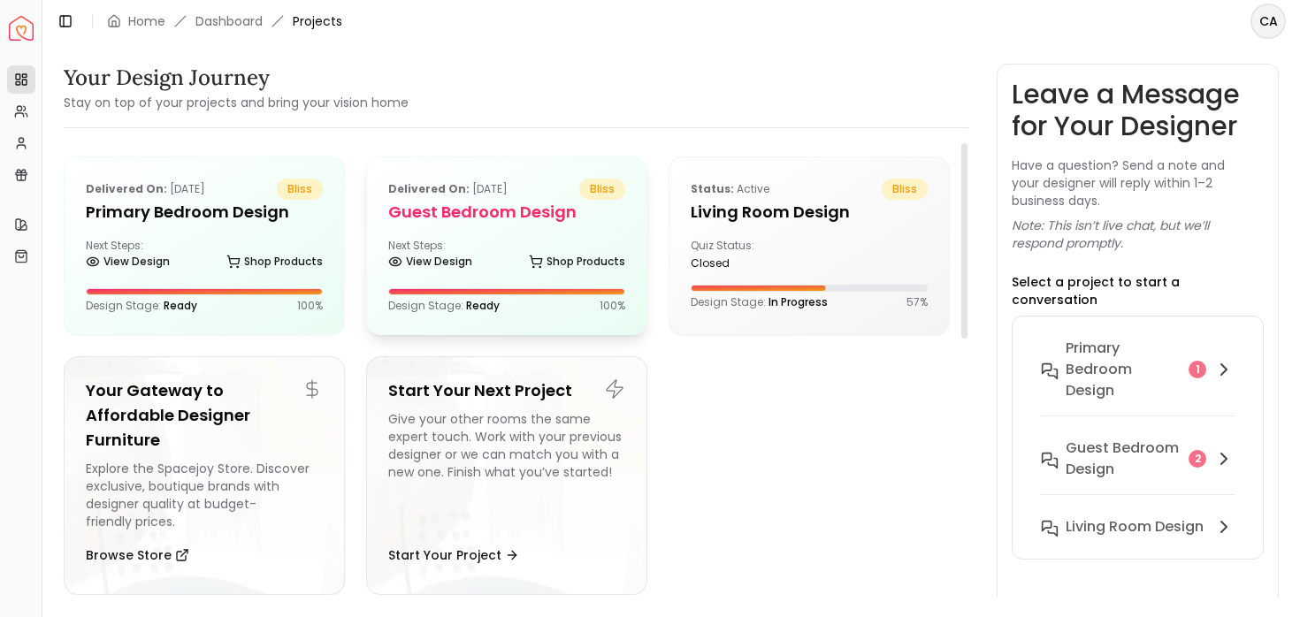
click at [533, 229] on div "Delivered on: Oct 09, 2025 bliss Guest Bedroom design Next Steps: View Design S…" at bounding box center [506, 245] width 279 height 177
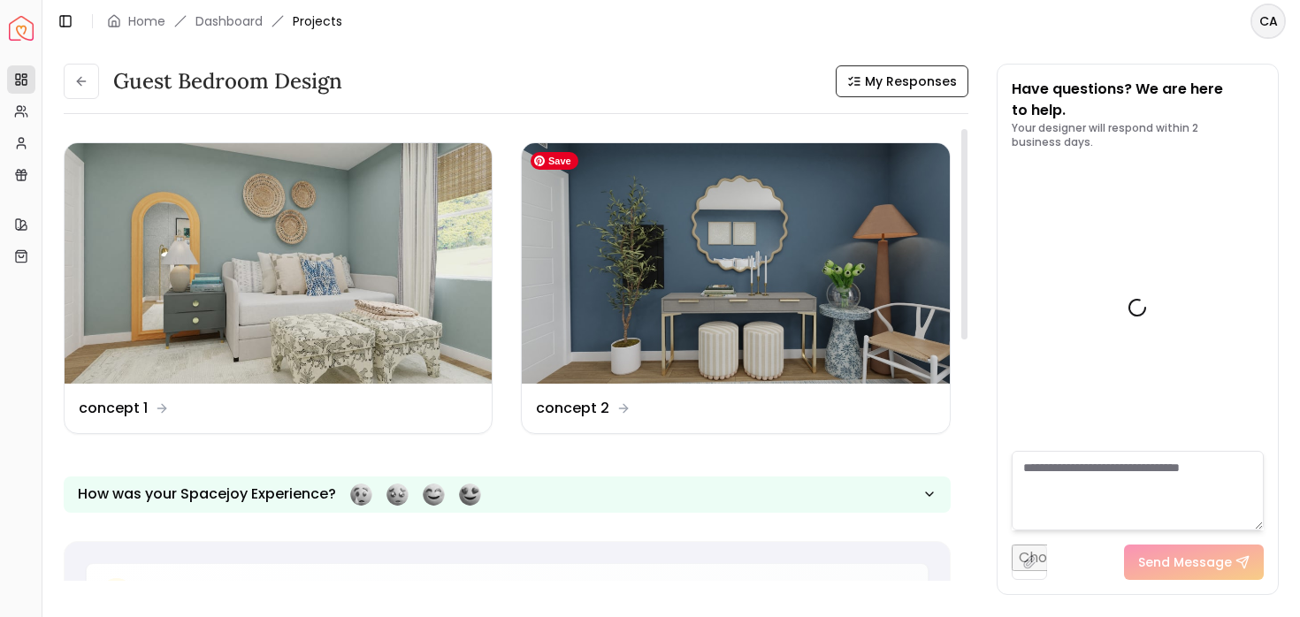
scroll to position [2054, 0]
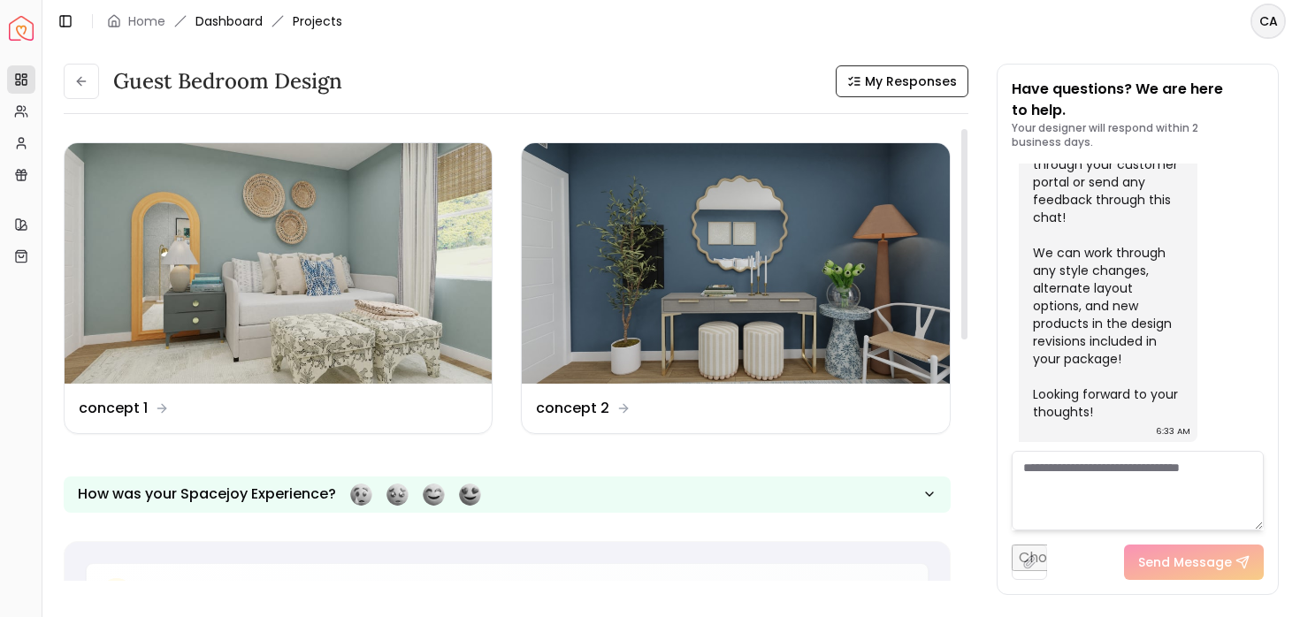
click at [232, 20] on link "Dashboard" at bounding box center [228, 21] width 67 height 18
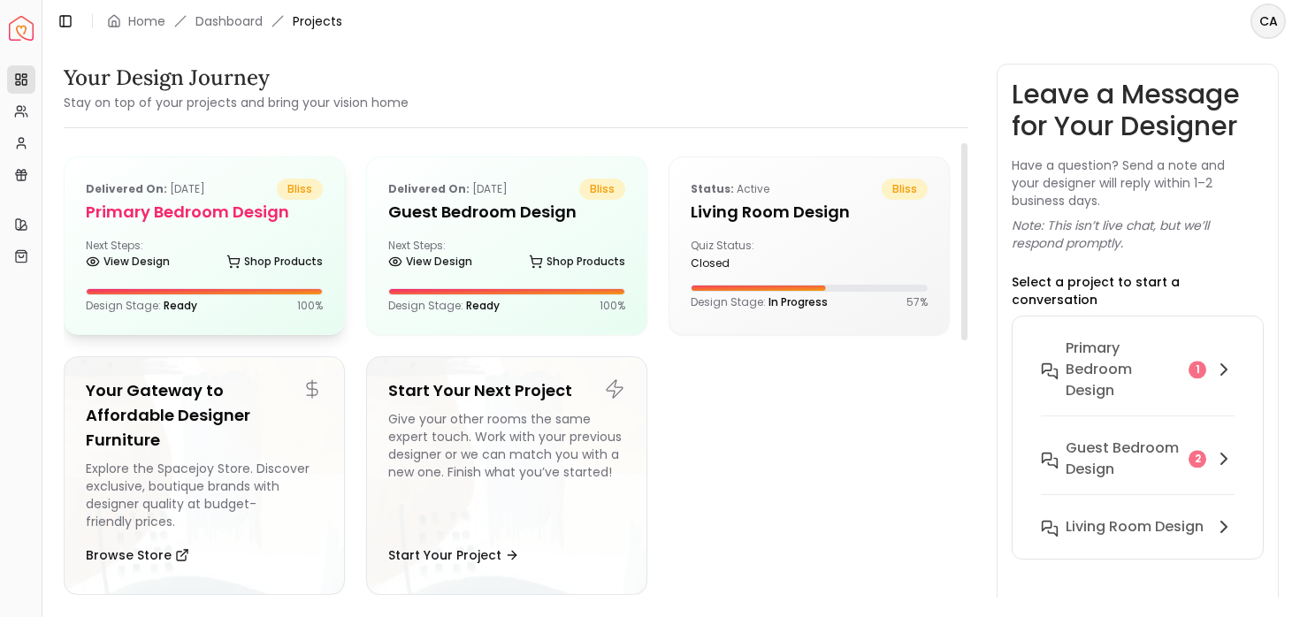
click at [192, 262] on div "View Design Shop Products" at bounding box center [204, 265] width 237 height 18
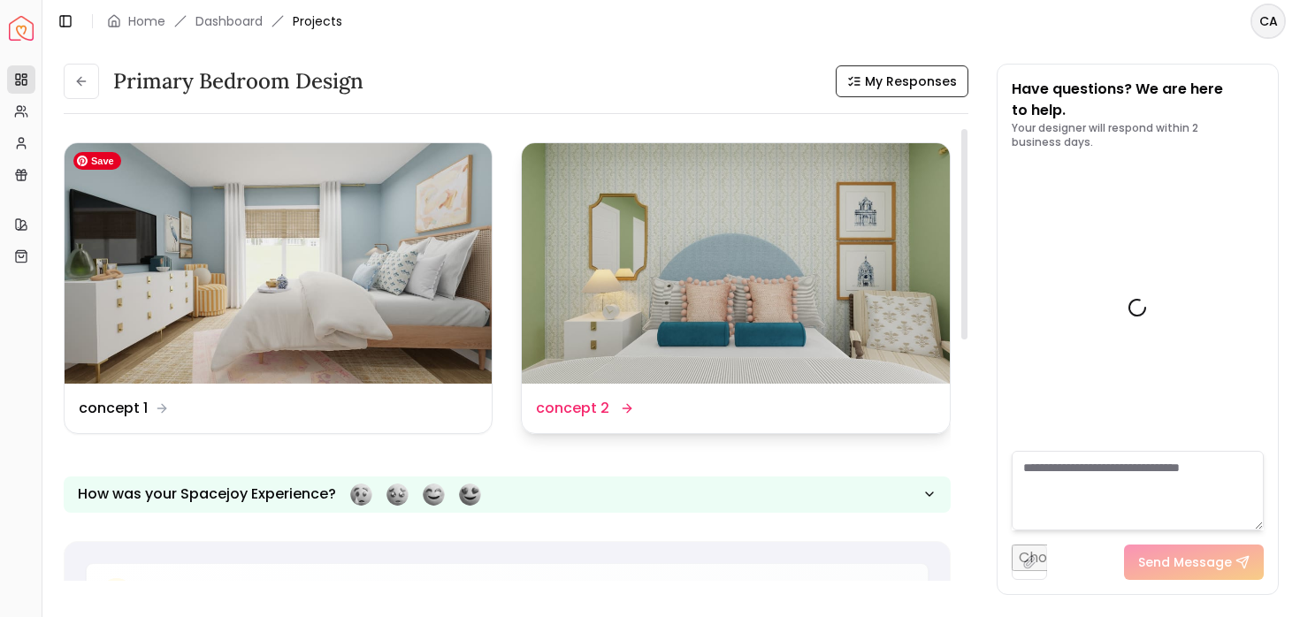
scroll to position [2984, 0]
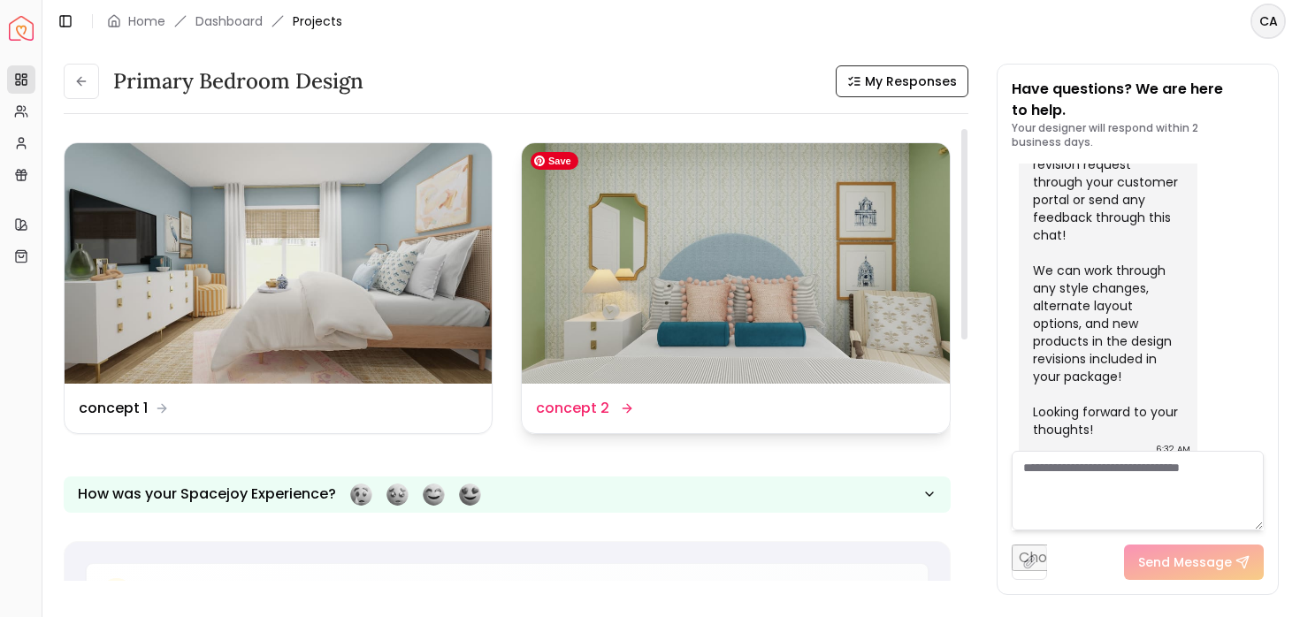
click at [757, 273] on img at bounding box center [735, 263] width 427 height 240
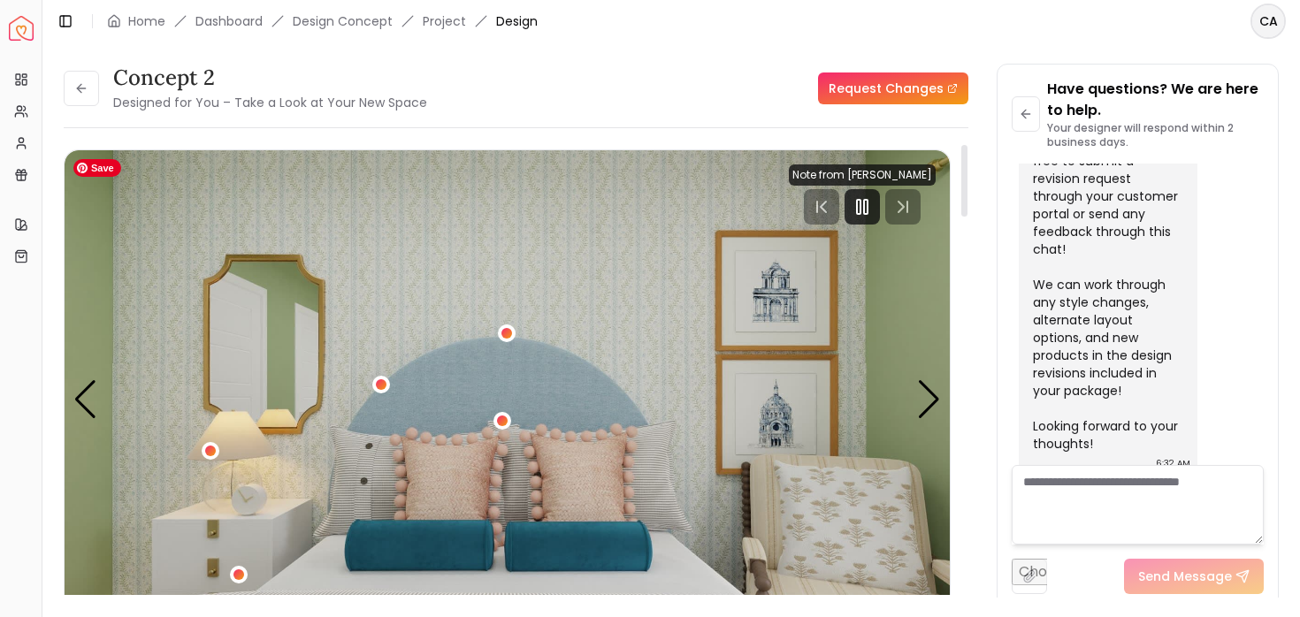
scroll to position [2, 0]
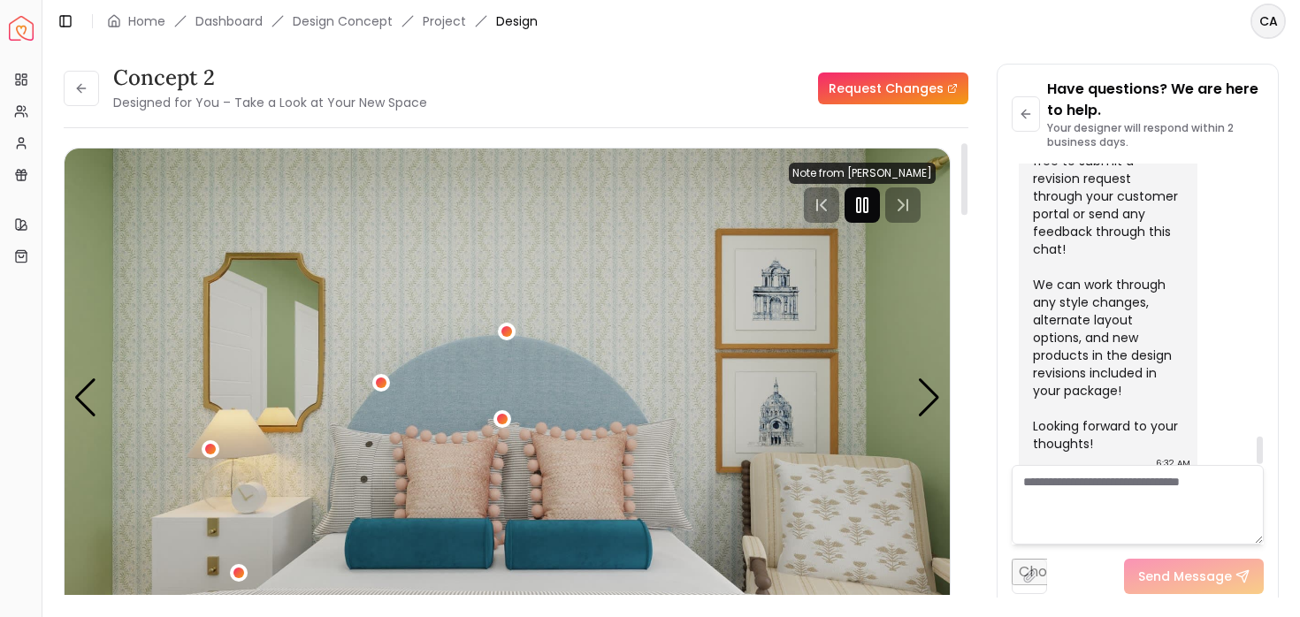
click at [864, 203] on icon "Pause" at bounding box center [861, 204] width 21 height 21
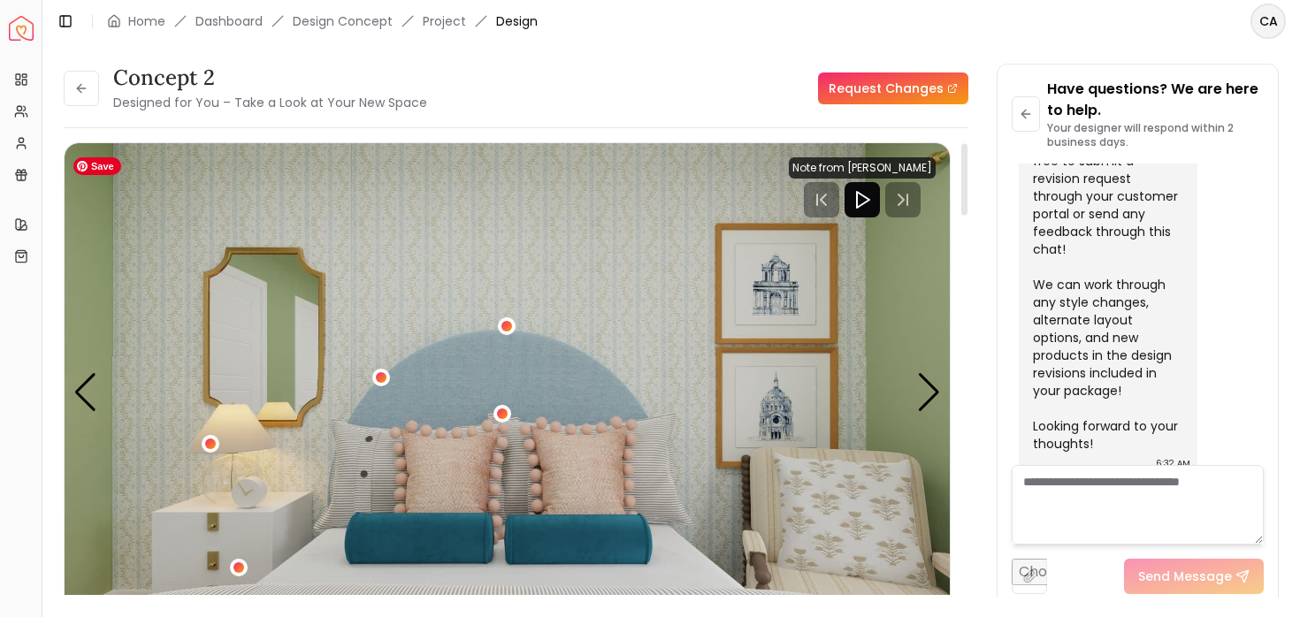
scroll to position [0, 0]
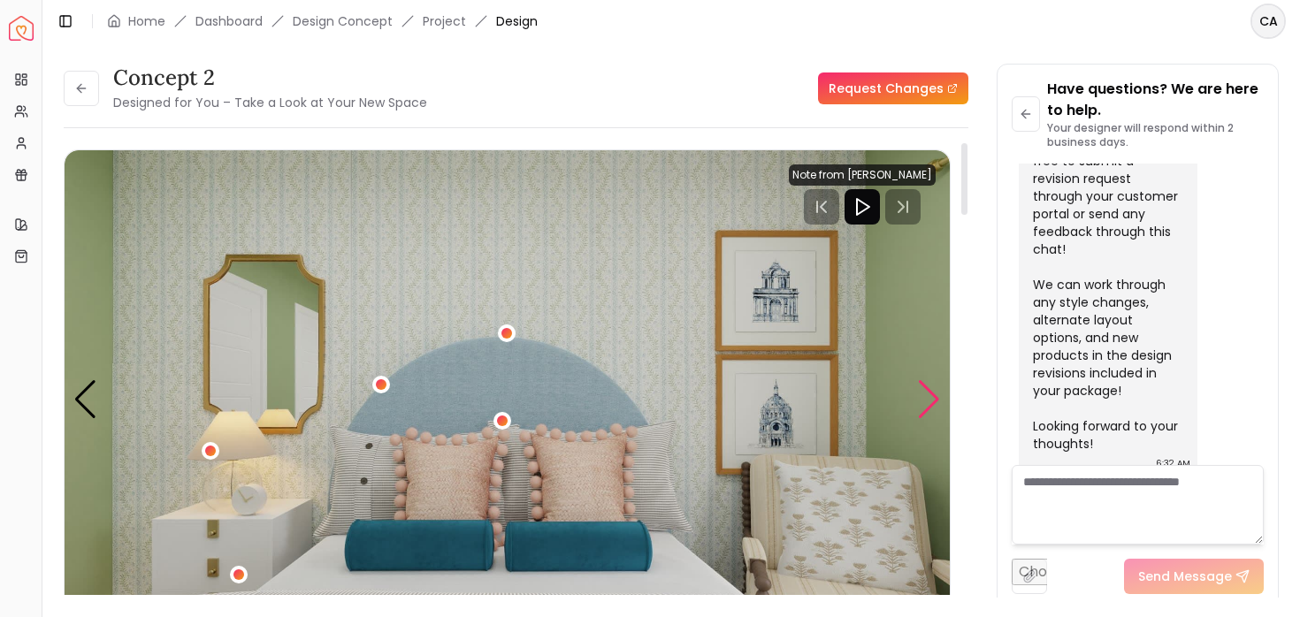
click at [923, 399] on div "Next slide" at bounding box center [929, 399] width 24 height 39
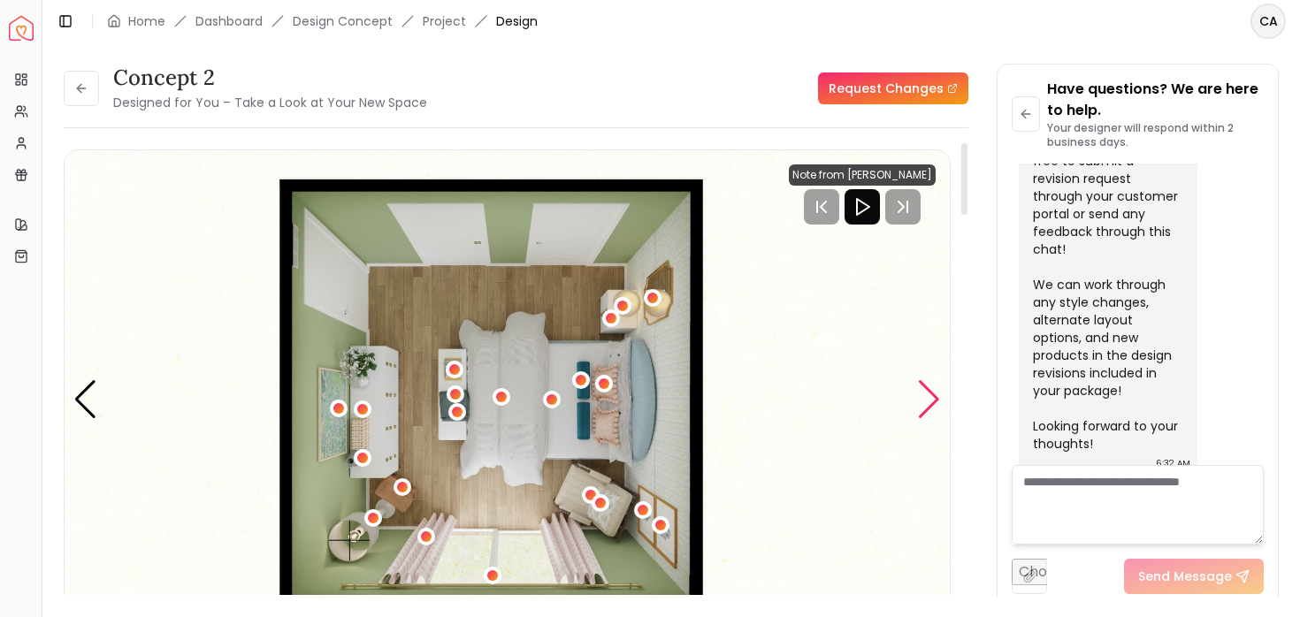
click at [923, 399] on div "Next slide" at bounding box center [929, 399] width 24 height 39
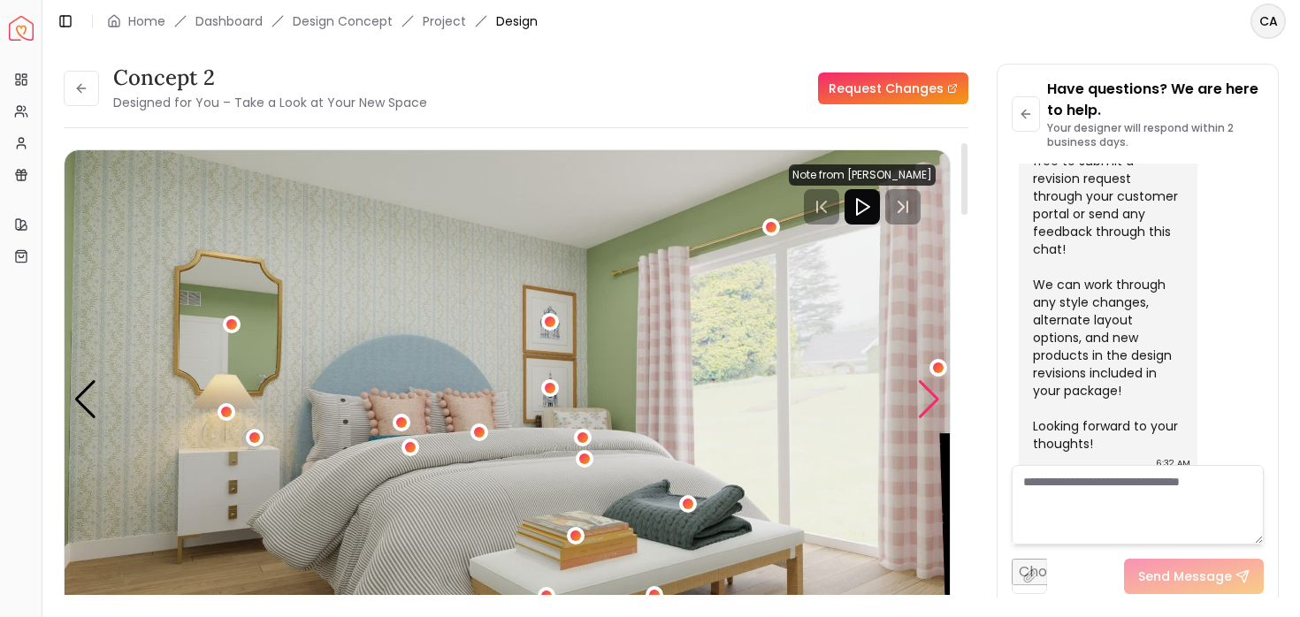
click at [923, 399] on div "Next slide" at bounding box center [929, 399] width 24 height 39
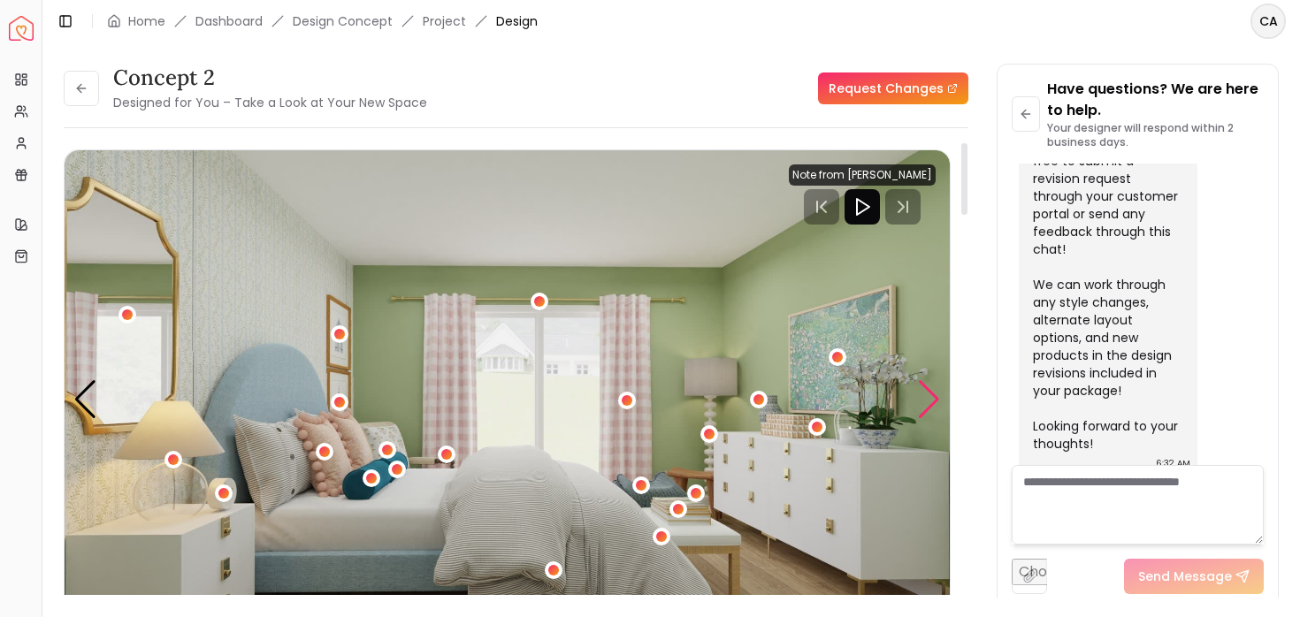
click at [923, 399] on div "Next slide" at bounding box center [929, 399] width 24 height 39
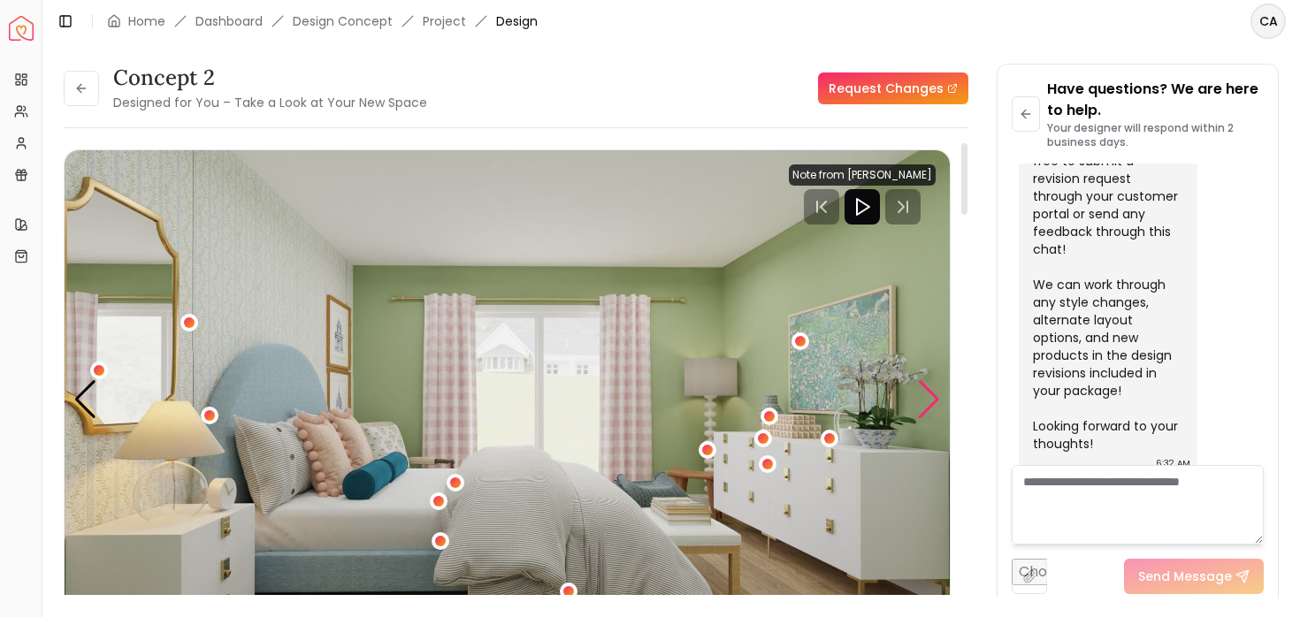
click at [923, 399] on div "Next slide" at bounding box center [929, 399] width 24 height 39
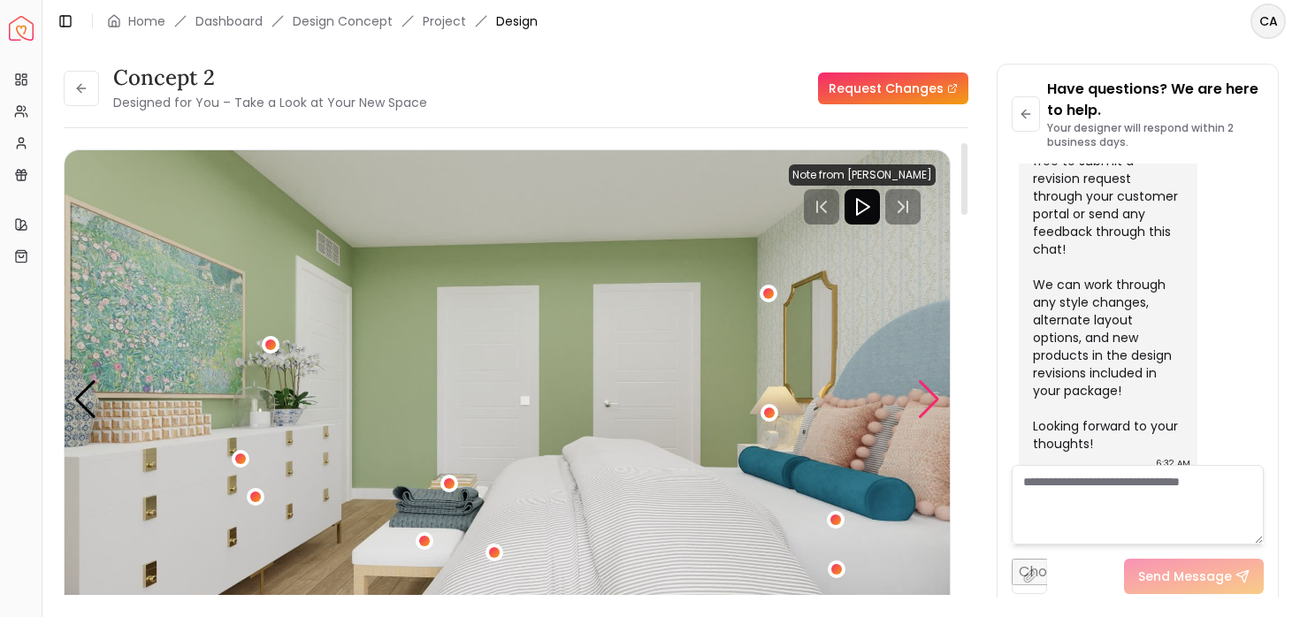
click at [923, 400] on div "Next slide" at bounding box center [929, 399] width 24 height 39
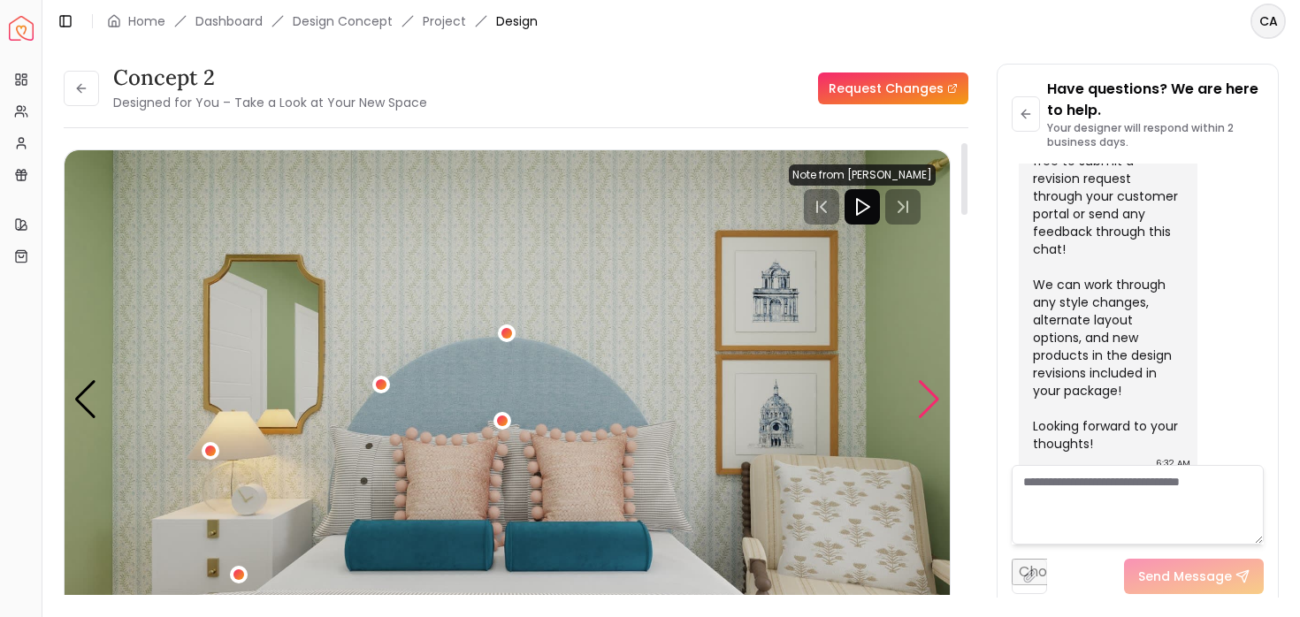
click at [923, 400] on div "Next slide" at bounding box center [929, 399] width 24 height 39
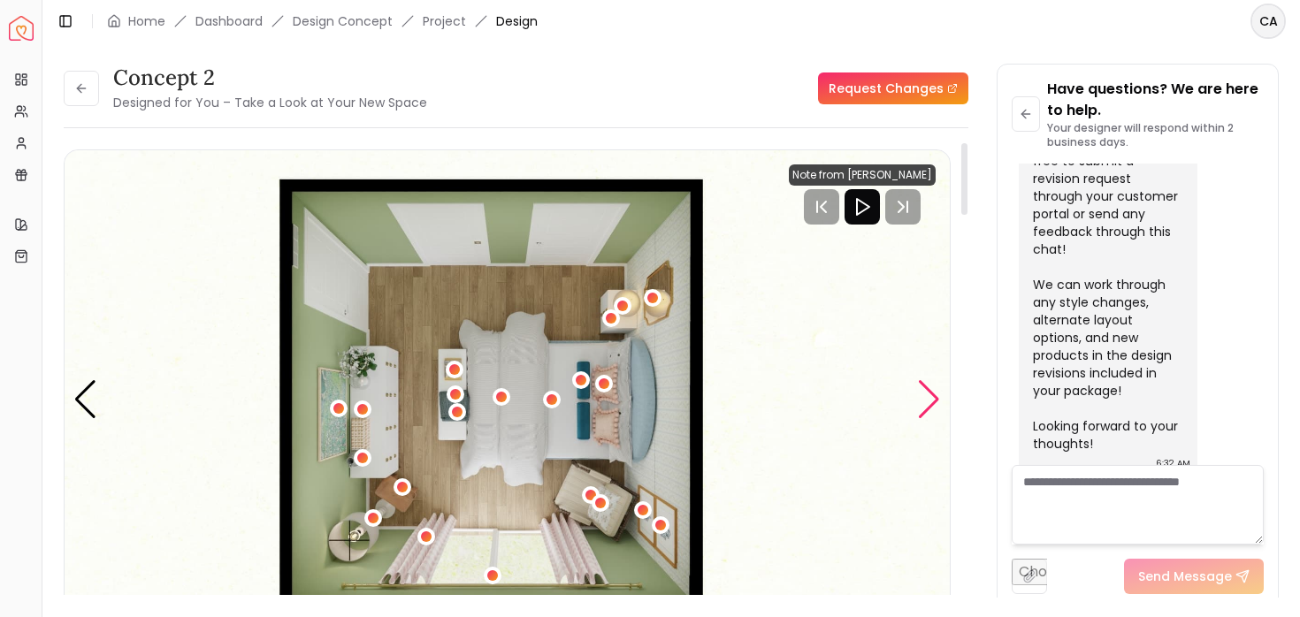
click at [923, 400] on div "Next slide" at bounding box center [929, 399] width 24 height 39
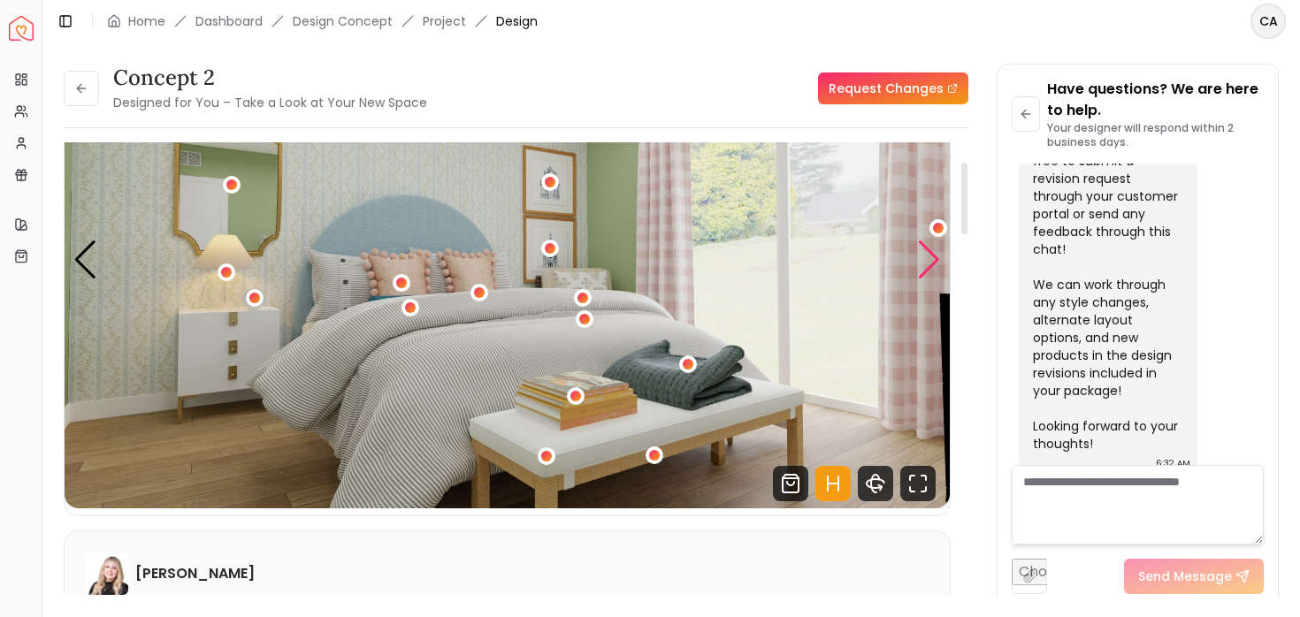
scroll to position [144, 0]
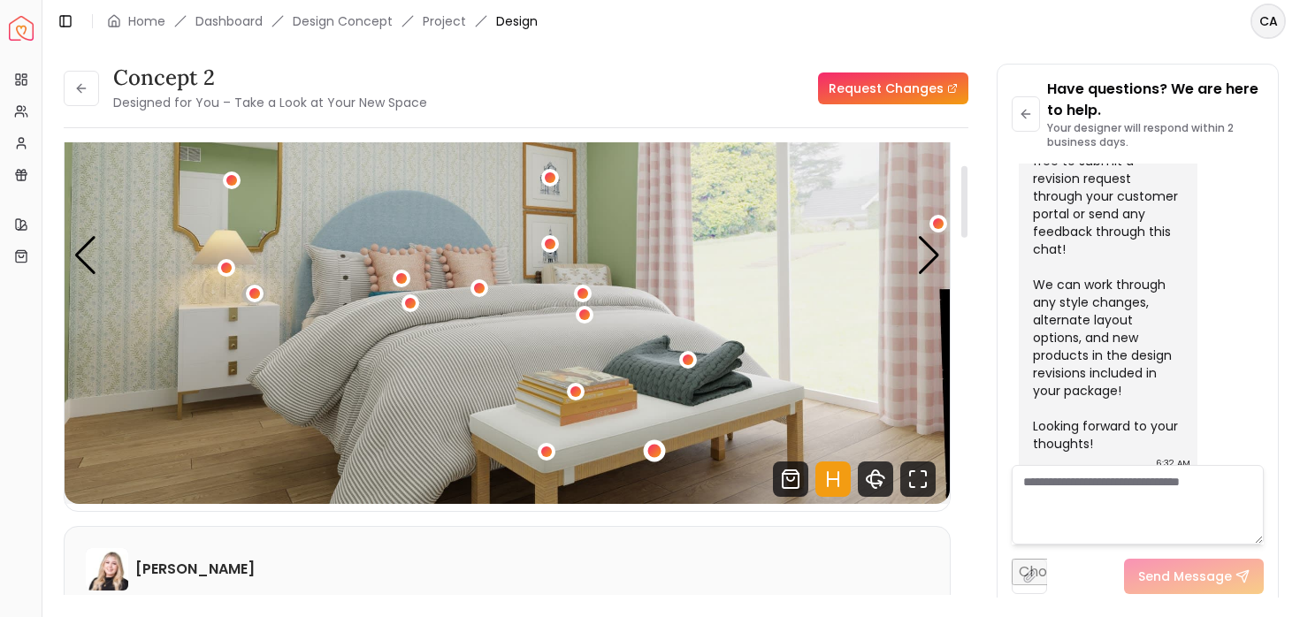
click at [653, 450] on div "3 / 6" at bounding box center [654, 450] width 13 height 13
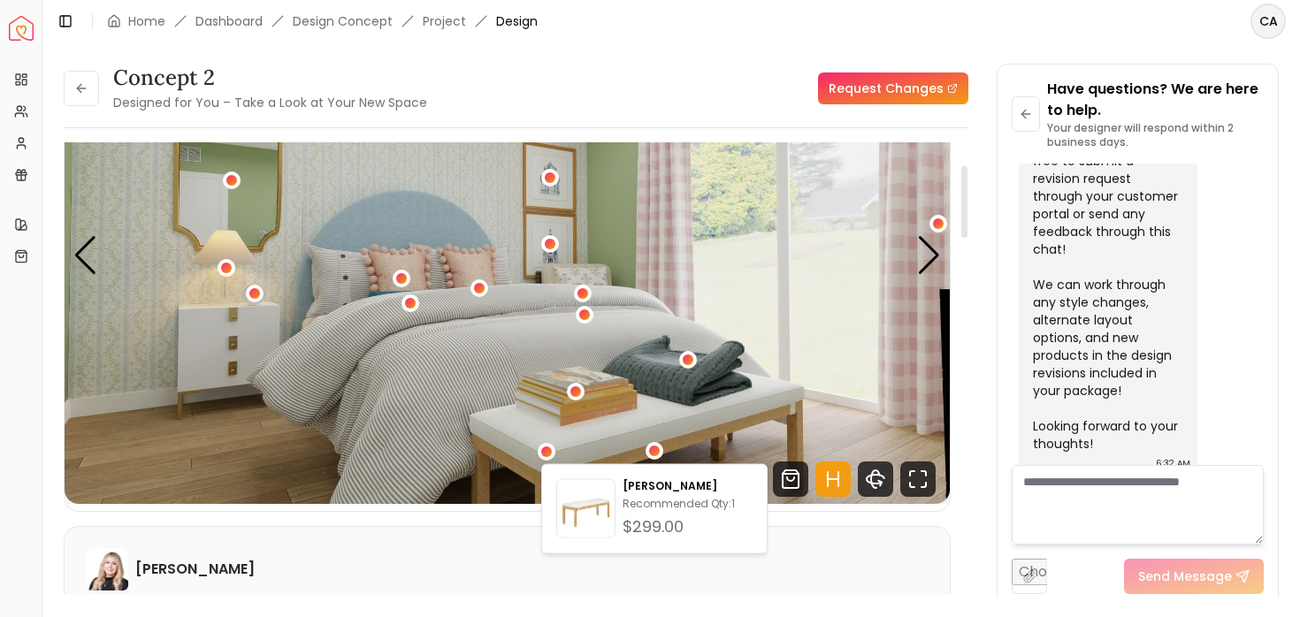
click at [819, 576] on div "Hannah James" at bounding box center [507, 569] width 842 height 42
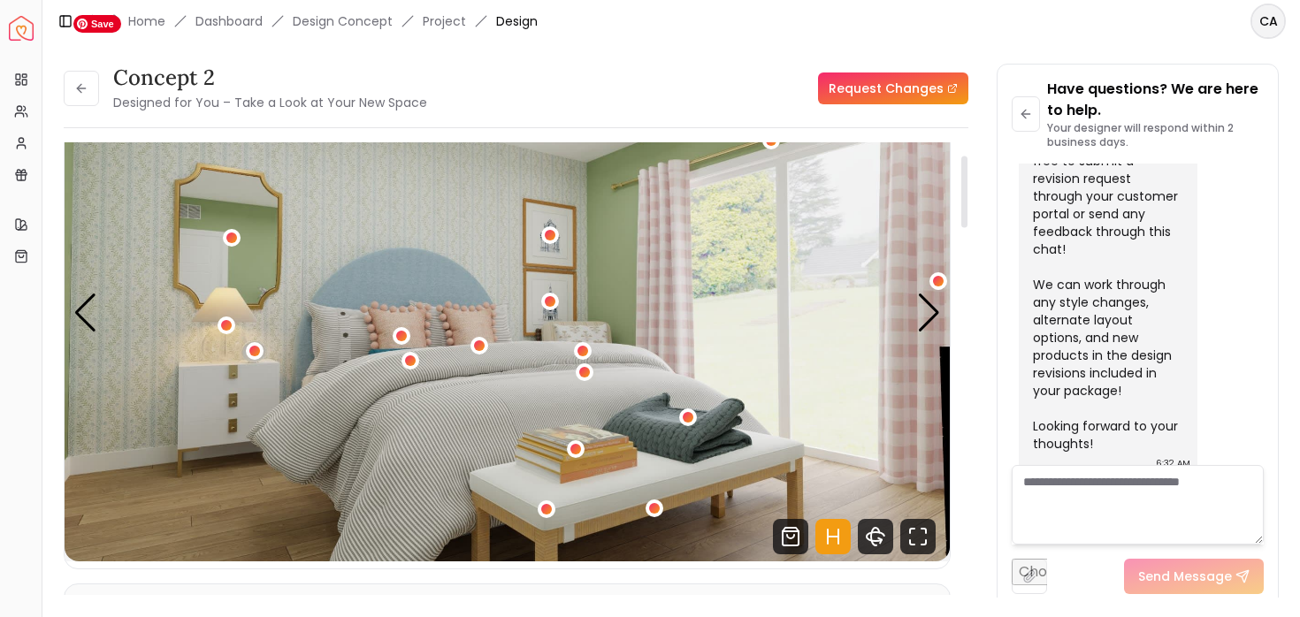
scroll to position [38, 0]
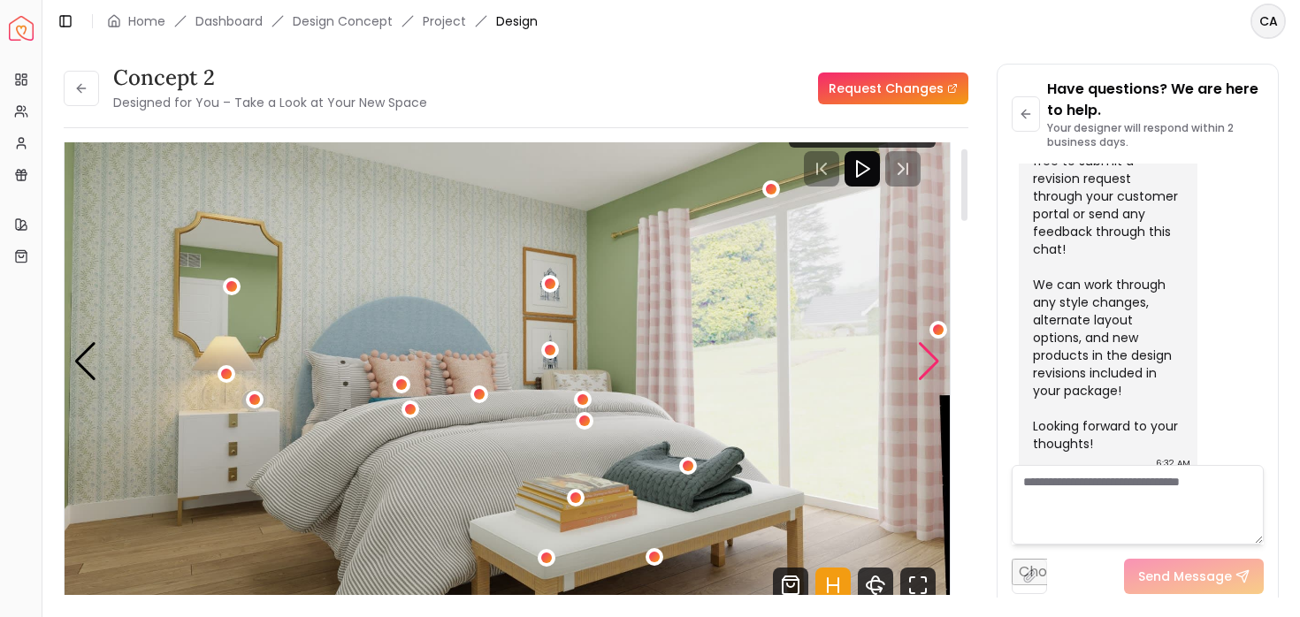
click at [926, 370] on div "Next slide" at bounding box center [929, 361] width 24 height 39
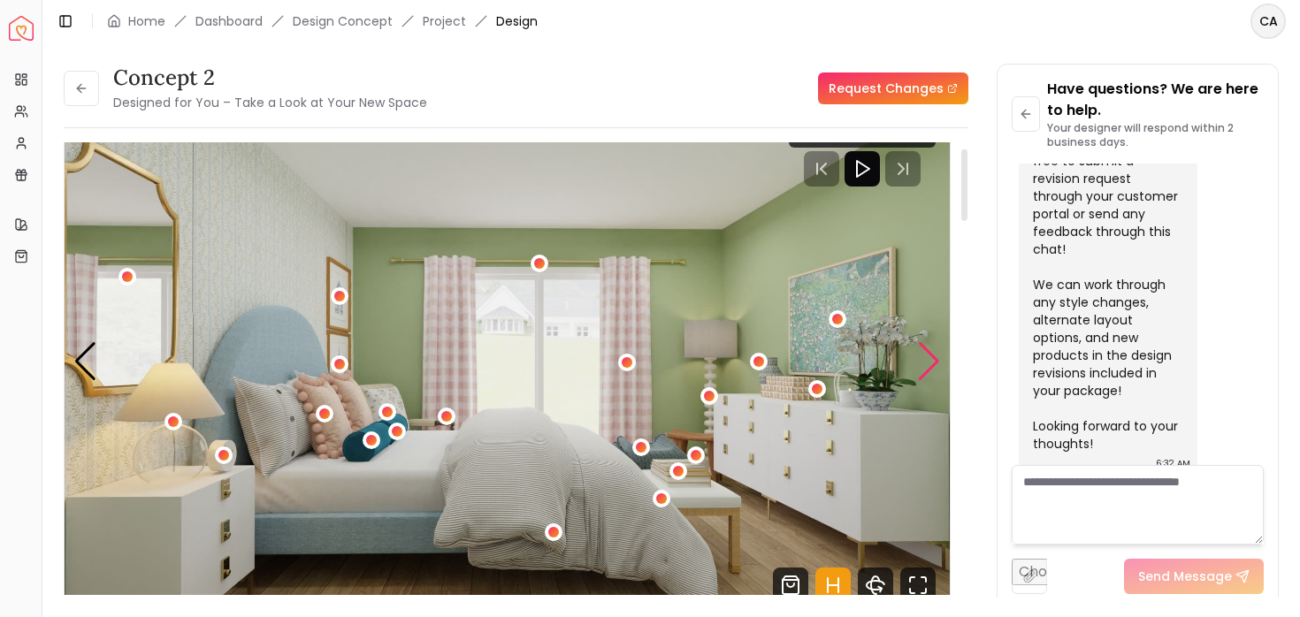
click at [926, 370] on div "Next slide" at bounding box center [929, 361] width 24 height 39
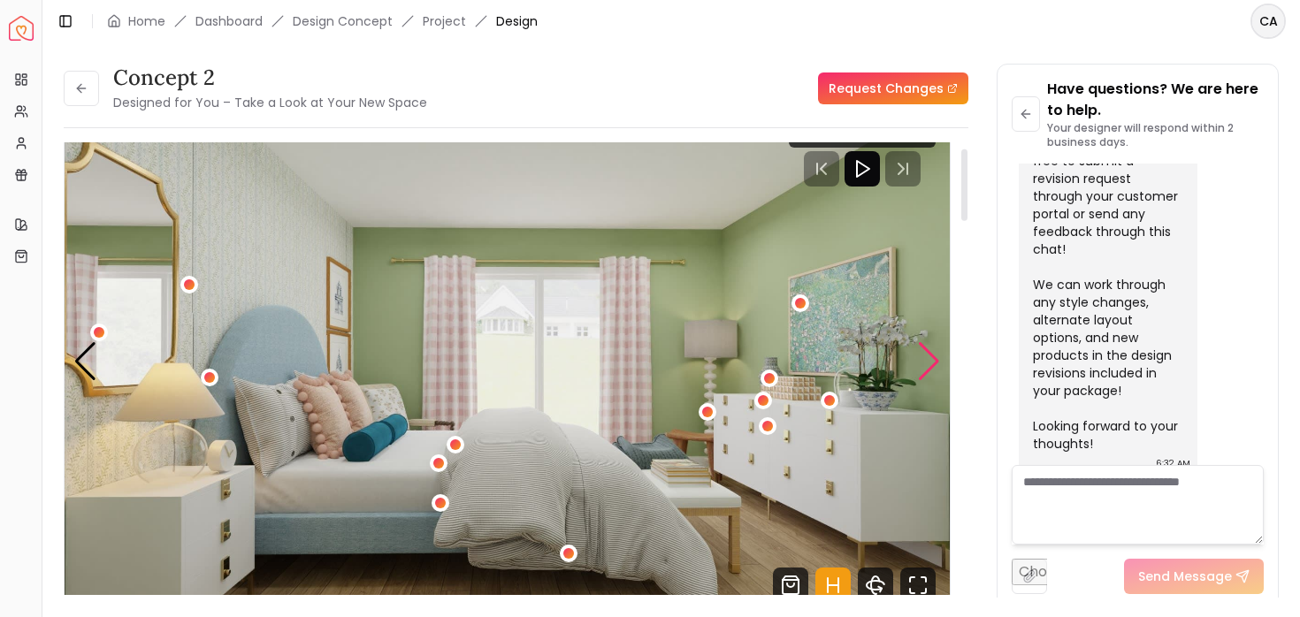
click at [926, 370] on div "Next slide" at bounding box center [929, 361] width 24 height 39
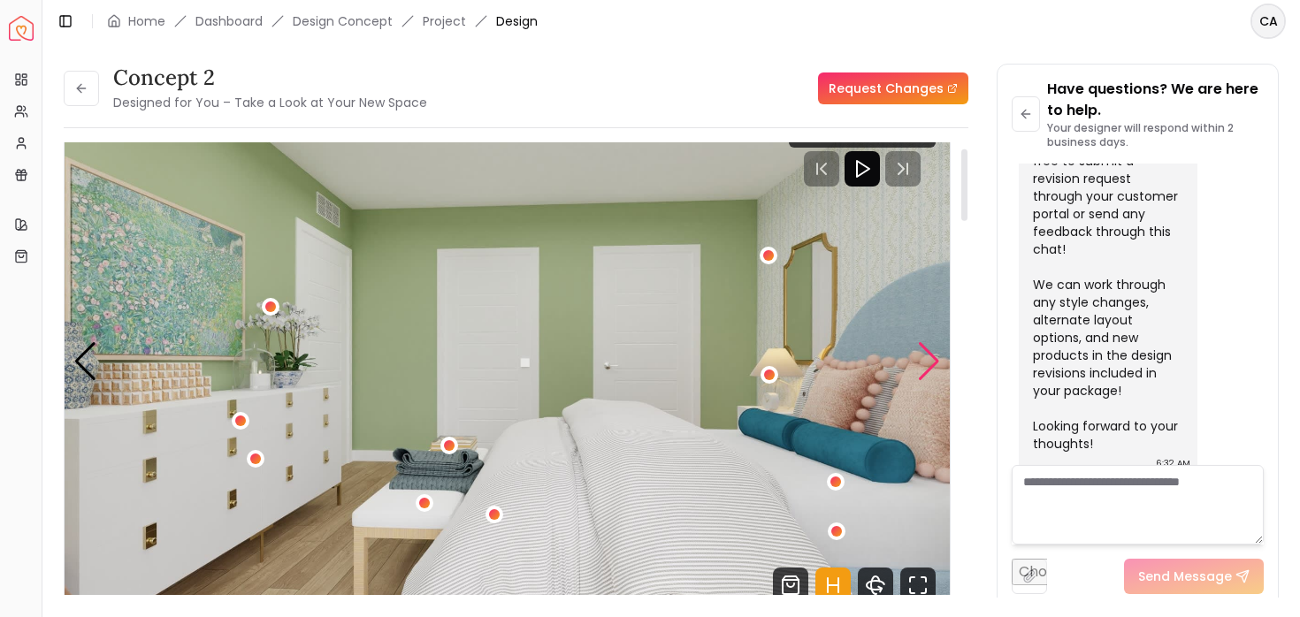
click at [926, 370] on div "Next slide" at bounding box center [929, 361] width 24 height 39
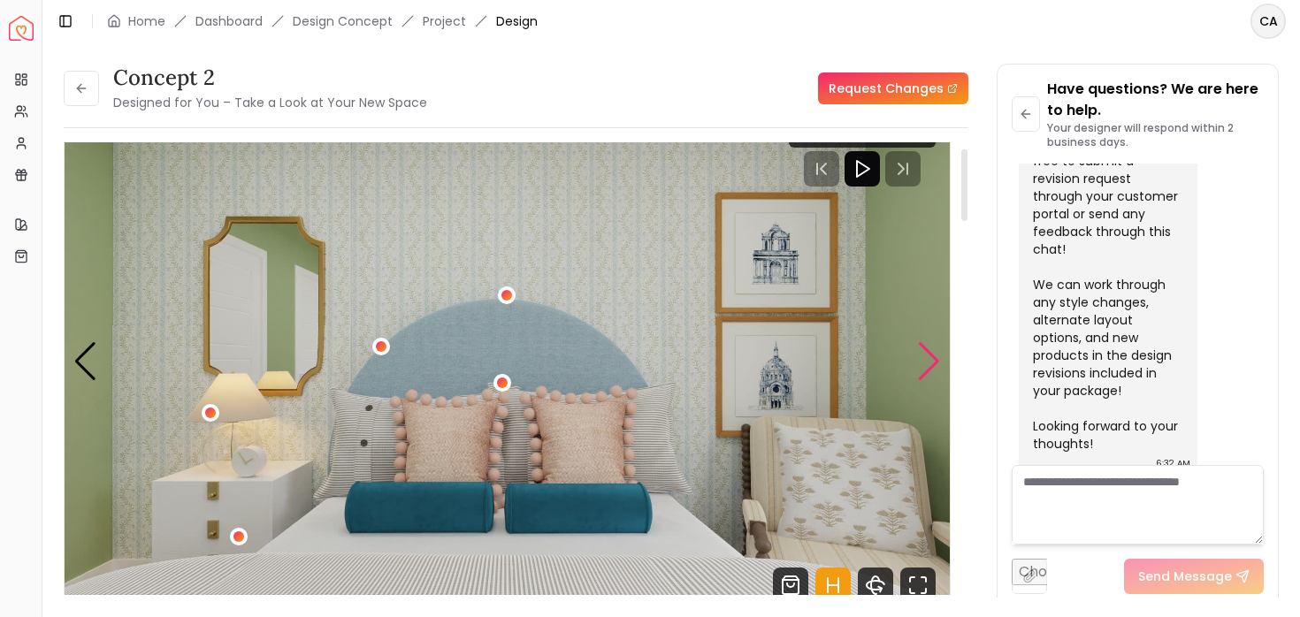
click at [929, 370] on div "Next slide" at bounding box center [929, 361] width 24 height 39
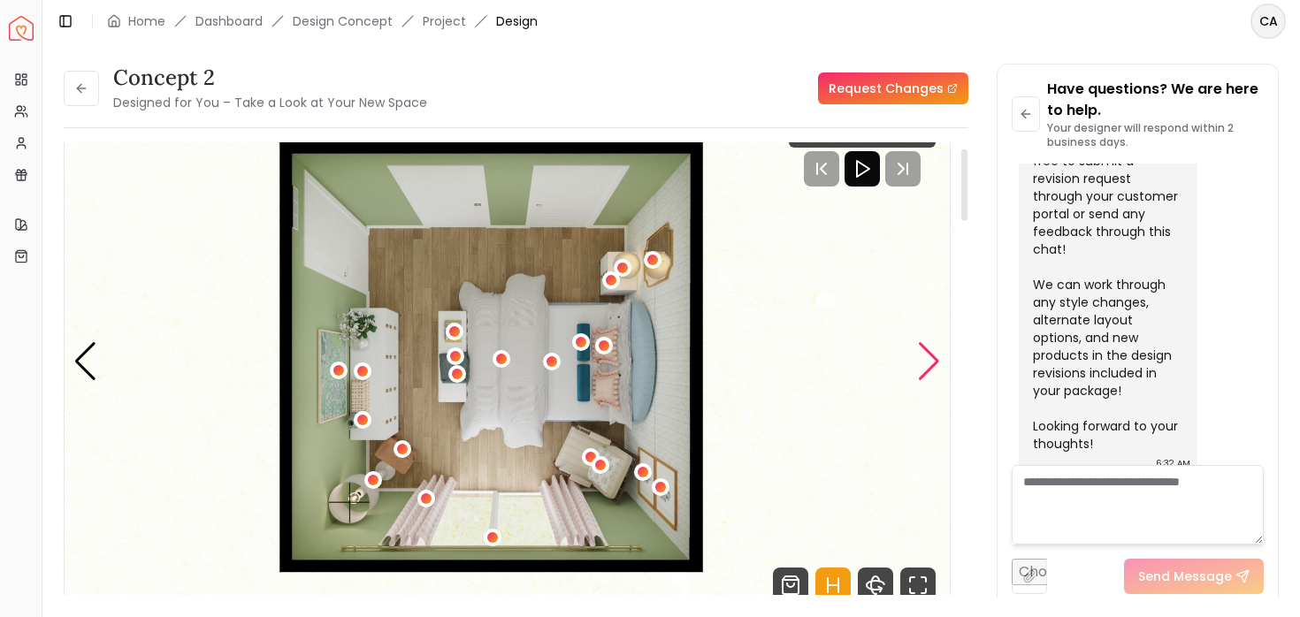
click at [929, 370] on div "Next slide" at bounding box center [929, 361] width 24 height 39
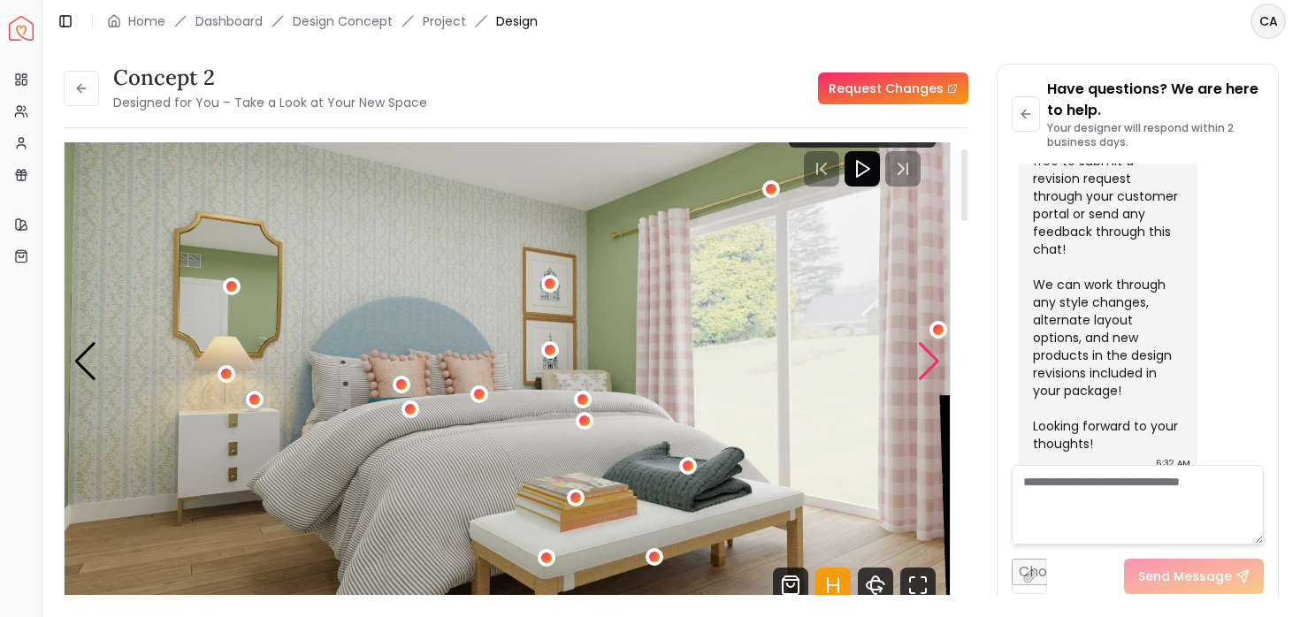
click at [929, 368] on div "Next slide" at bounding box center [929, 361] width 24 height 39
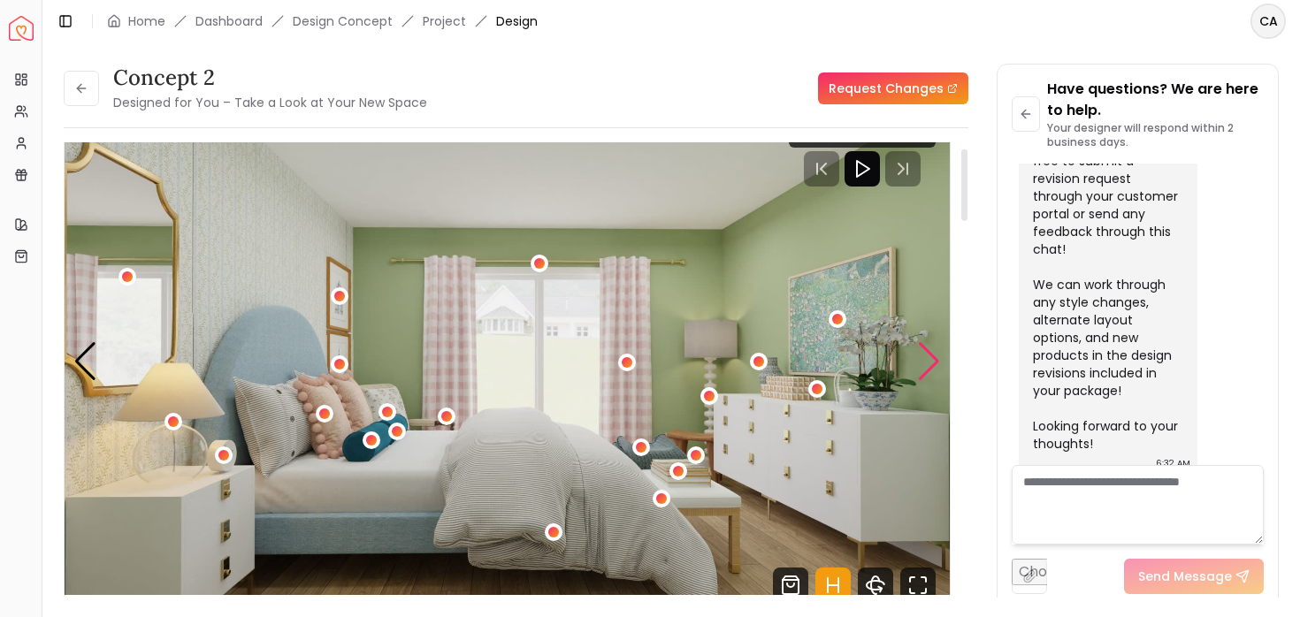
click at [929, 368] on div "Next slide" at bounding box center [929, 361] width 24 height 39
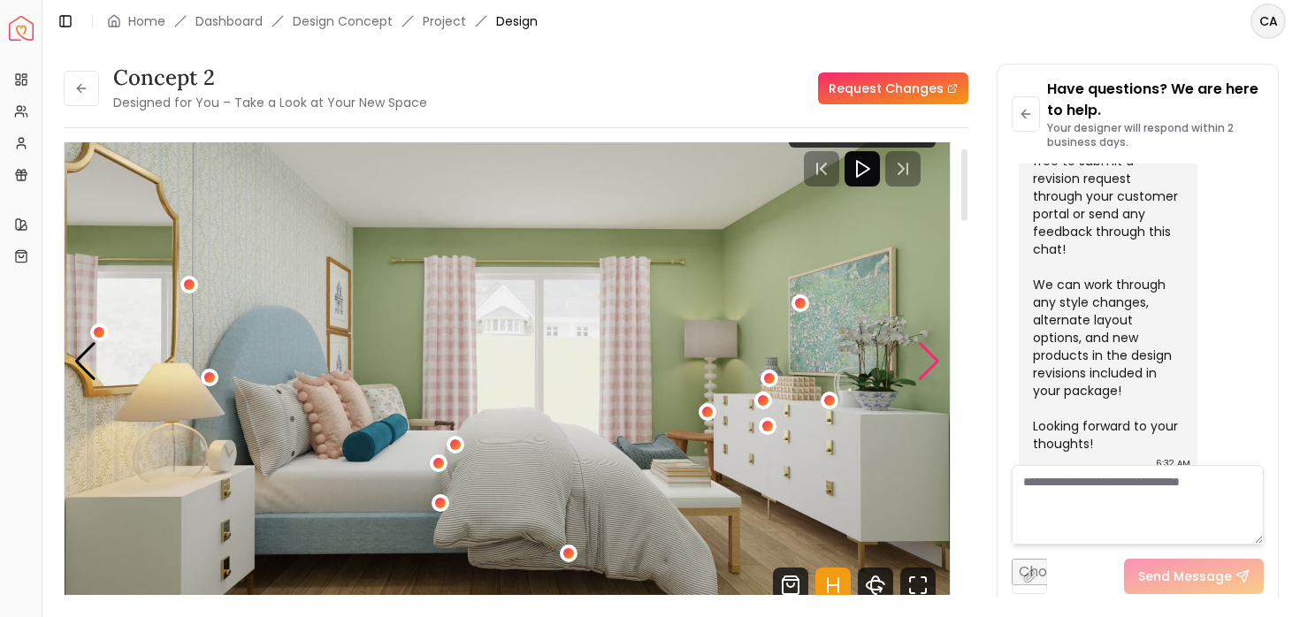
click at [929, 368] on div "Next slide" at bounding box center [929, 361] width 24 height 39
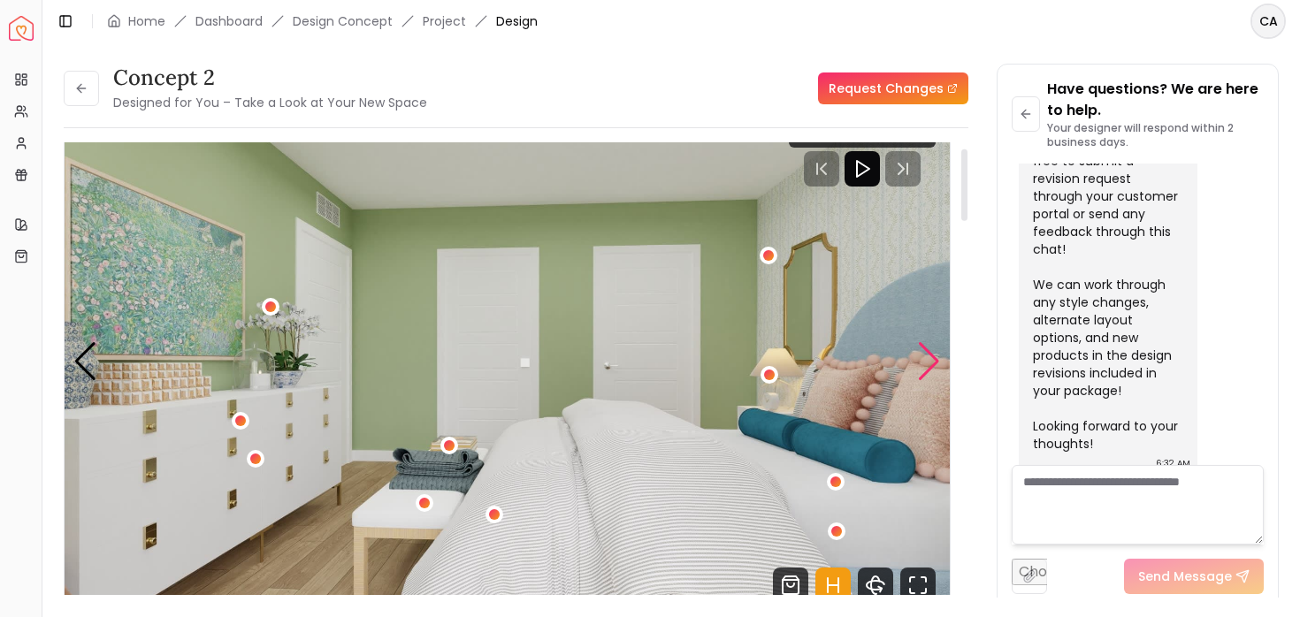
click at [929, 368] on div "Next slide" at bounding box center [929, 361] width 24 height 39
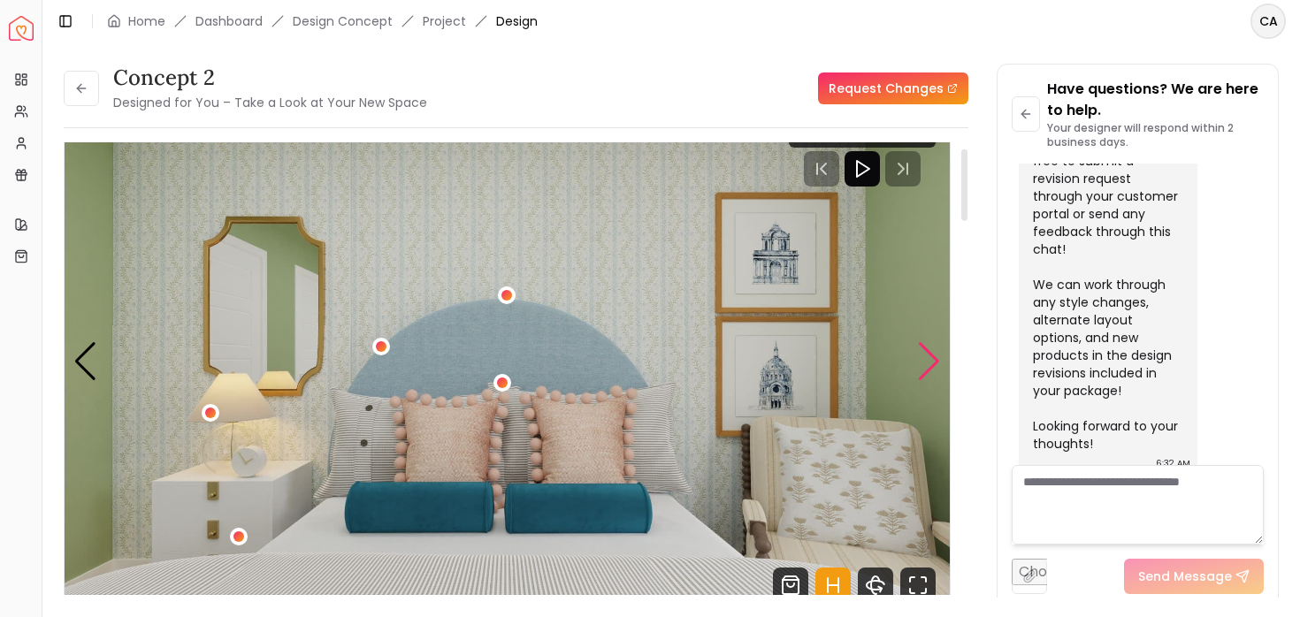
click at [926, 364] on div "Next slide" at bounding box center [929, 361] width 24 height 39
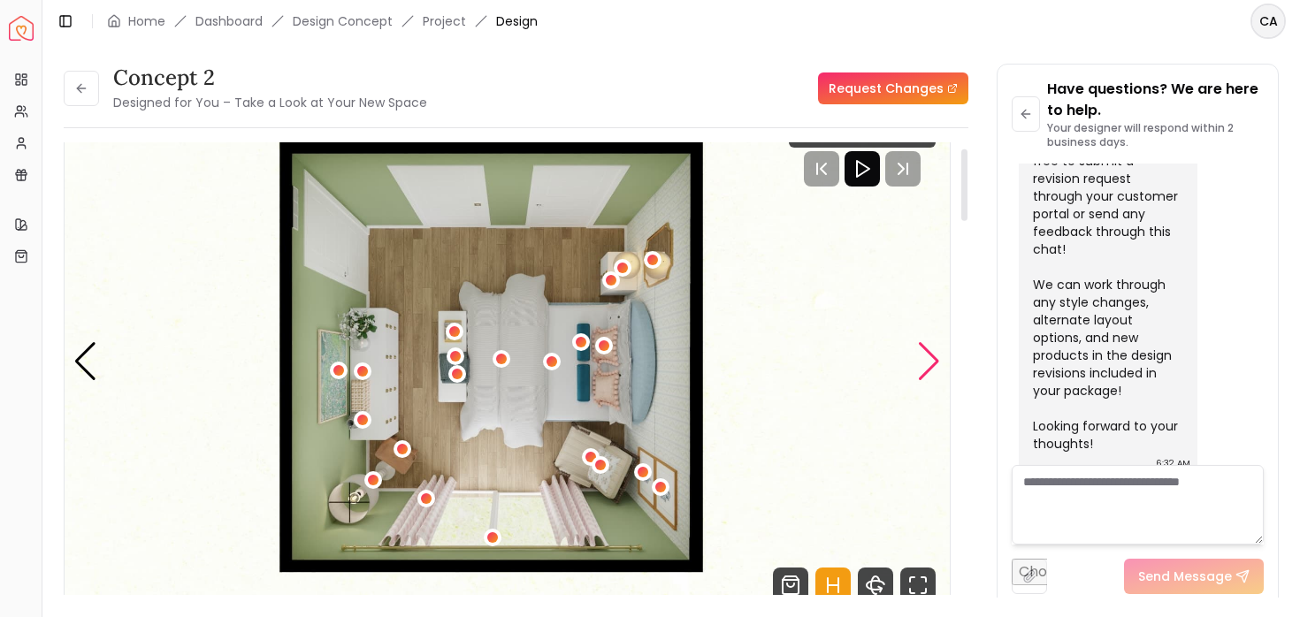
click at [926, 364] on div "Next slide" at bounding box center [929, 361] width 24 height 39
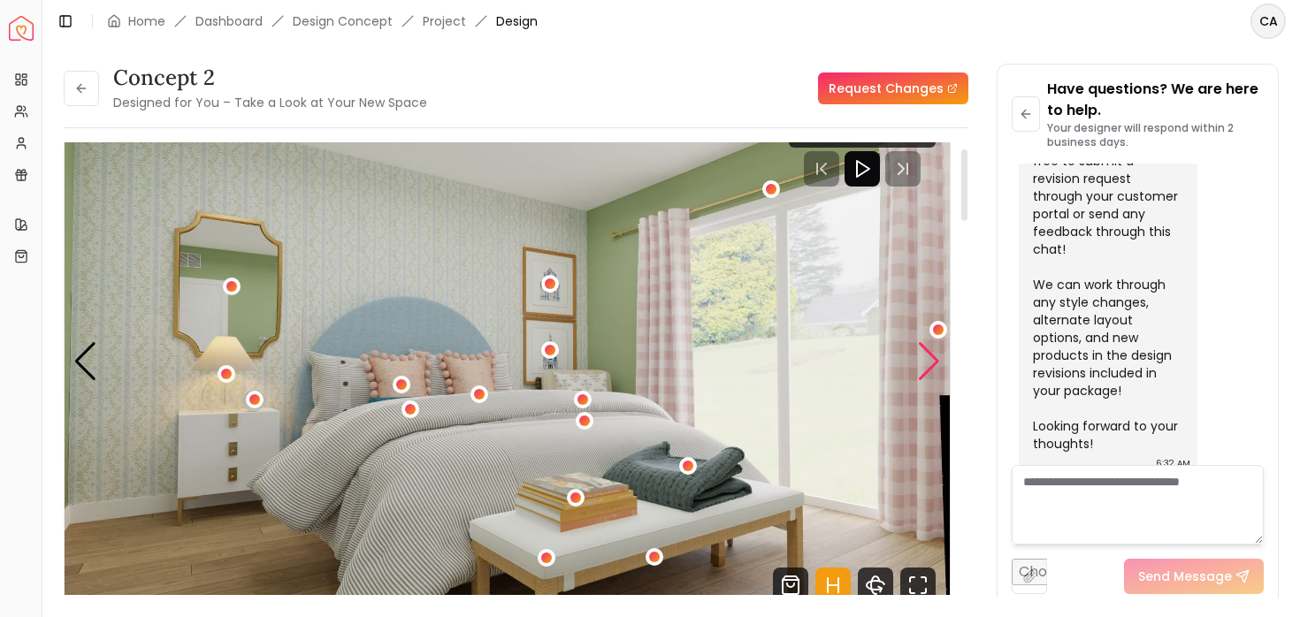
click at [926, 364] on div "Next slide" at bounding box center [929, 361] width 24 height 39
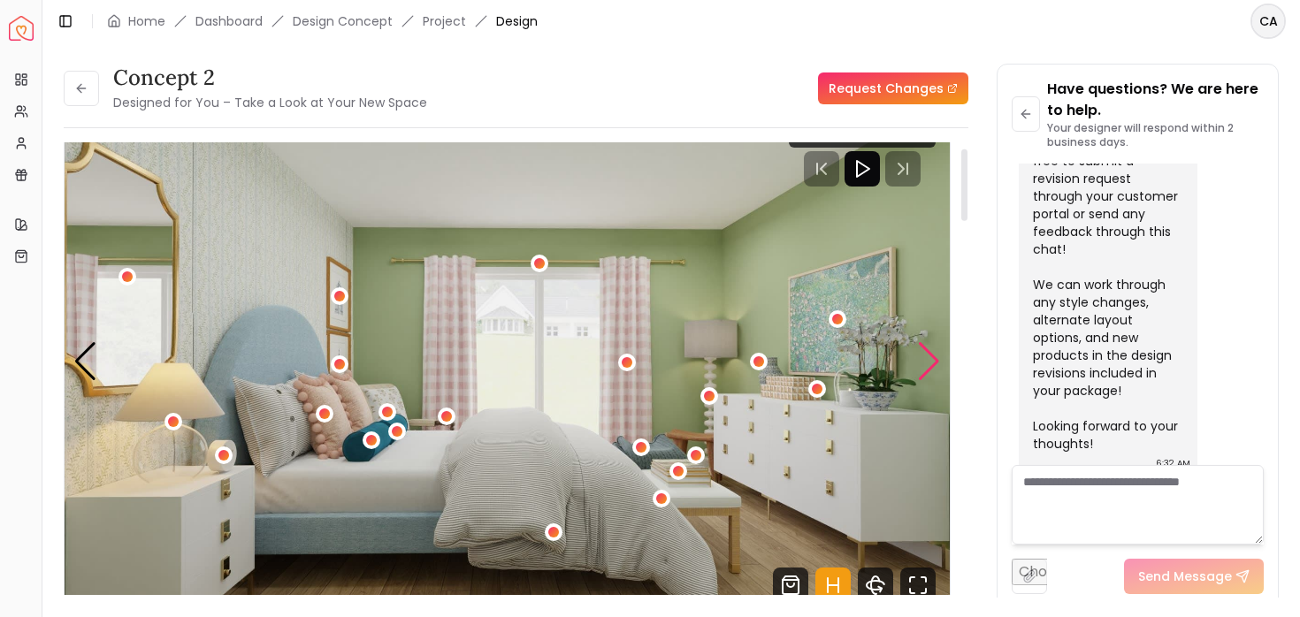
click at [926, 364] on div "Next slide" at bounding box center [929, 361] width 24 height 39
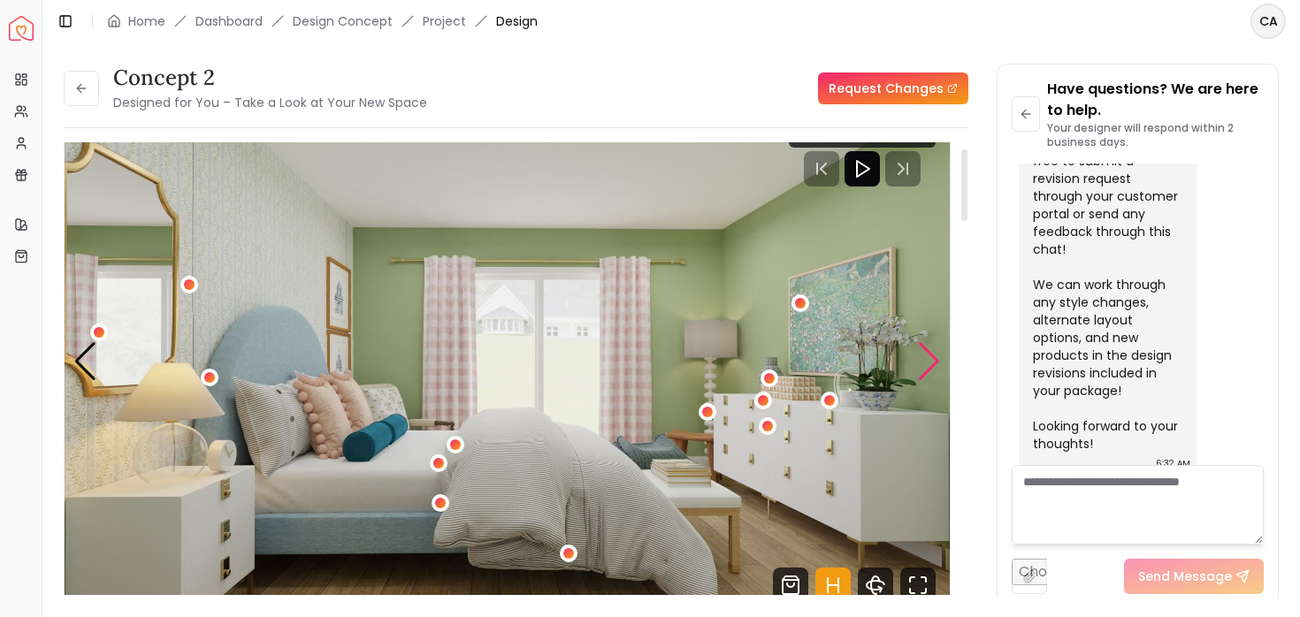
click at [926, 364] on div "Next slide" at bounding box center [929, 361] width 24 height 39
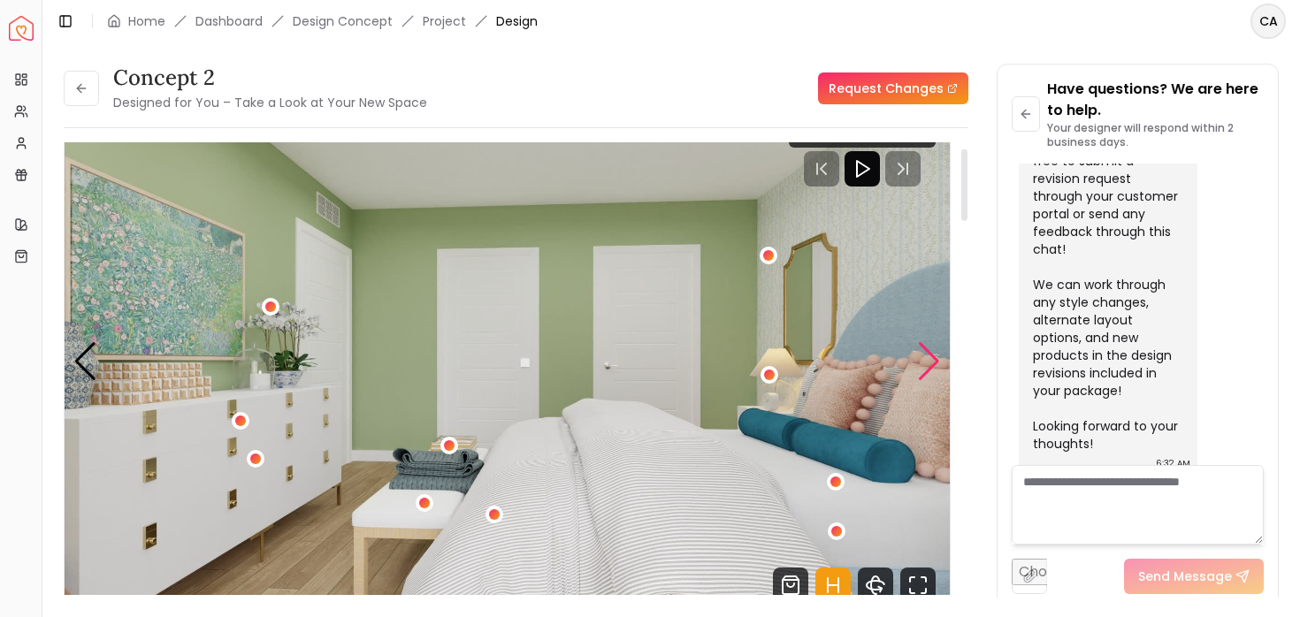
click at [927, 364] on div "Next slide" at bounding box center [929, 361] width 24 height 39
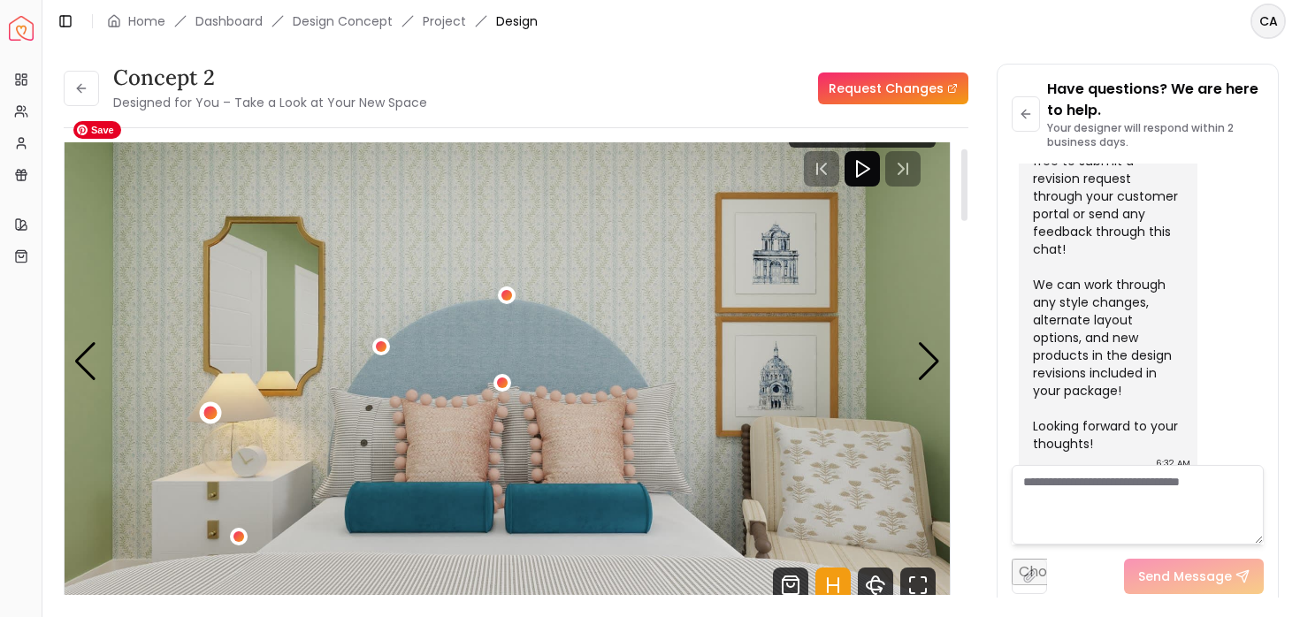
click at [208, 415] on div "1 / 6" at bounding box center [209, 413] width 13 height 13
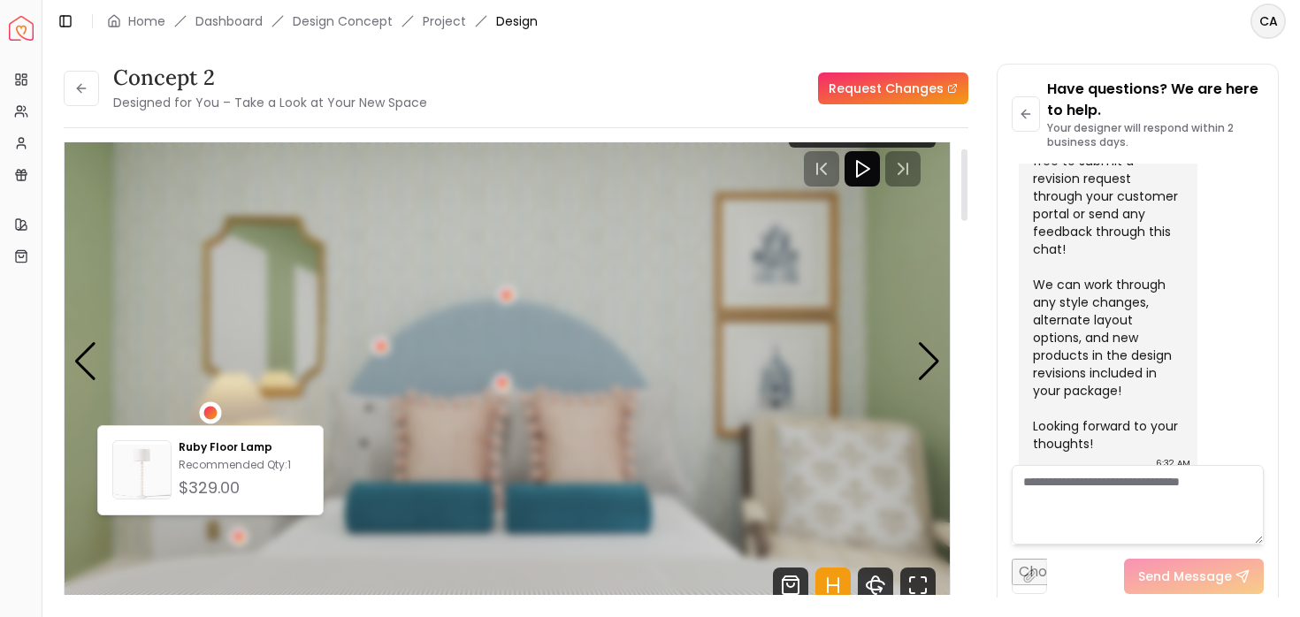
click at [208, 415] on div "1 / 6" at bounding box center [209, 413] width 13 height 13
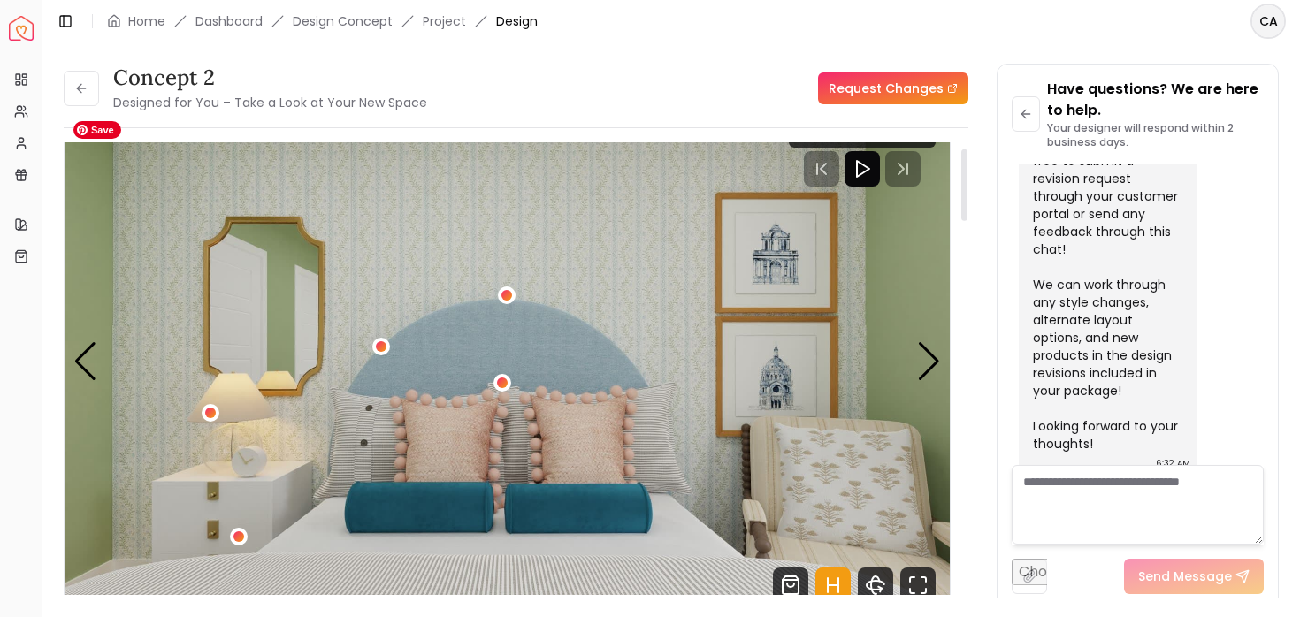
click at [255, 410] on img "1 / 6" at bounding box center [507, 361] width 885 height 498
click at [217, 450] on img "1 / 6" at bounding box center [507, 361] width 885 height 498
click at [934, 375] on div "Next slide" at bounding box center [929, 361] width 24 height 39
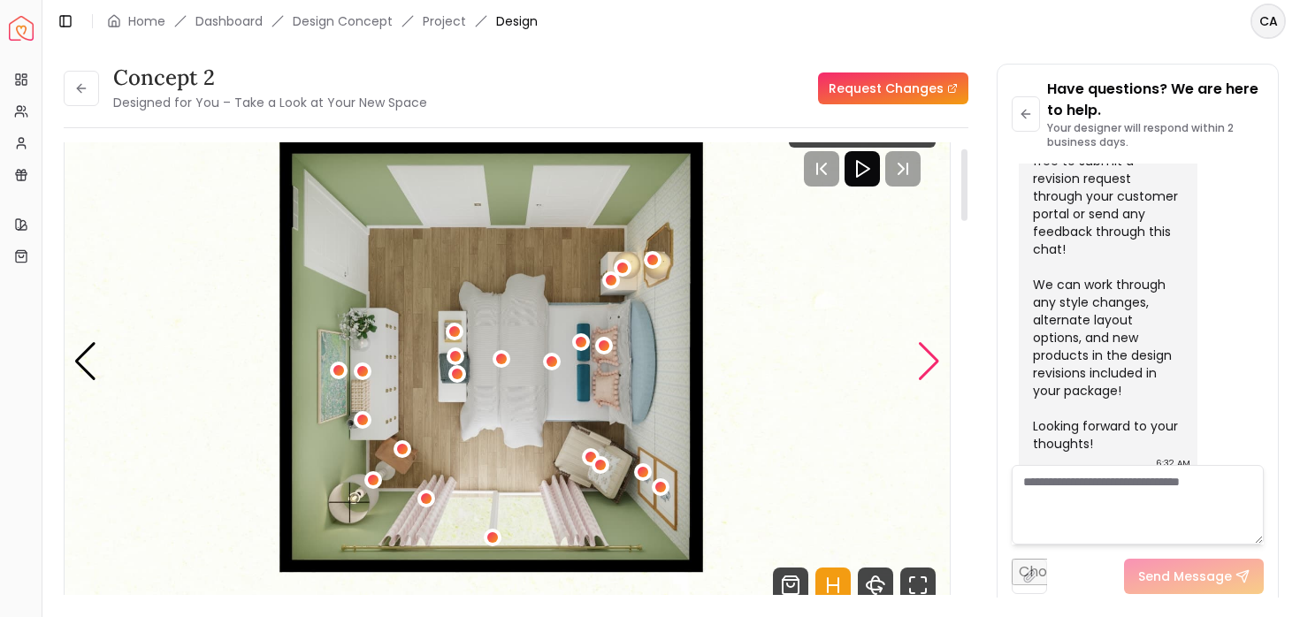
click at [930, 372] on div "Next slide" at bounding box center [929, 361] width 24 height 39
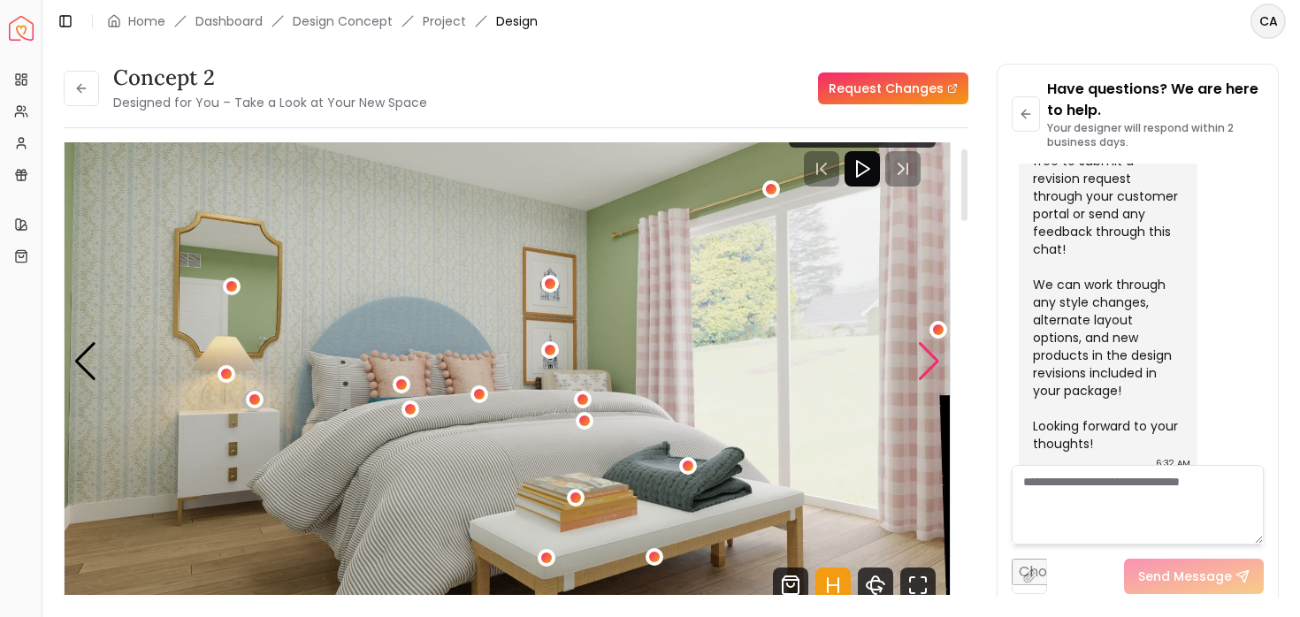
click at [930, 372] on div "Next slide" at bounding box center [929, 361] width 24 height 39
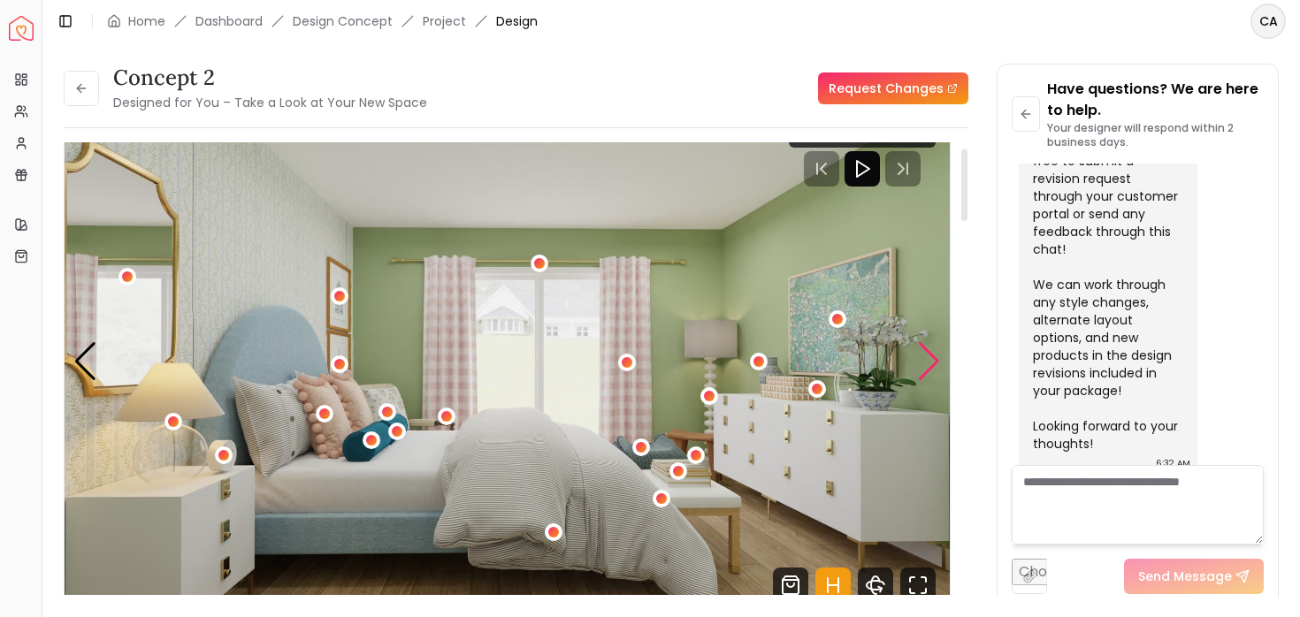
click at [930, 372] on div "Next slide" at bounding box center [929, 361] width 24 height 39
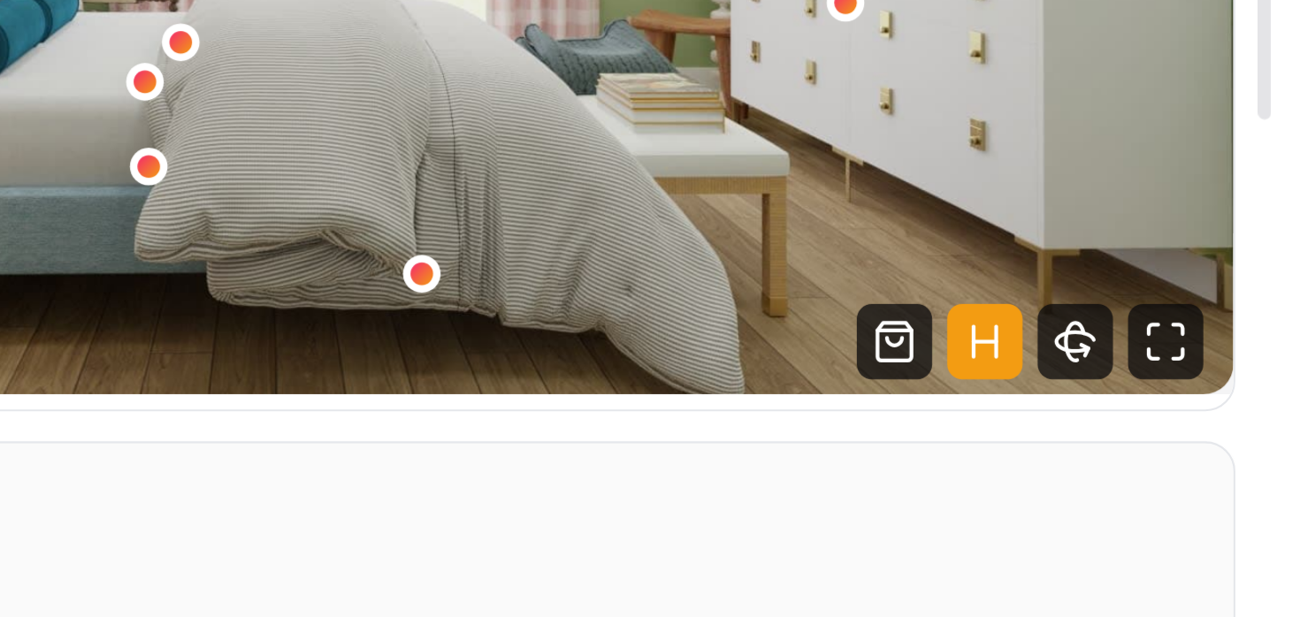
scroll to position [82, 0]
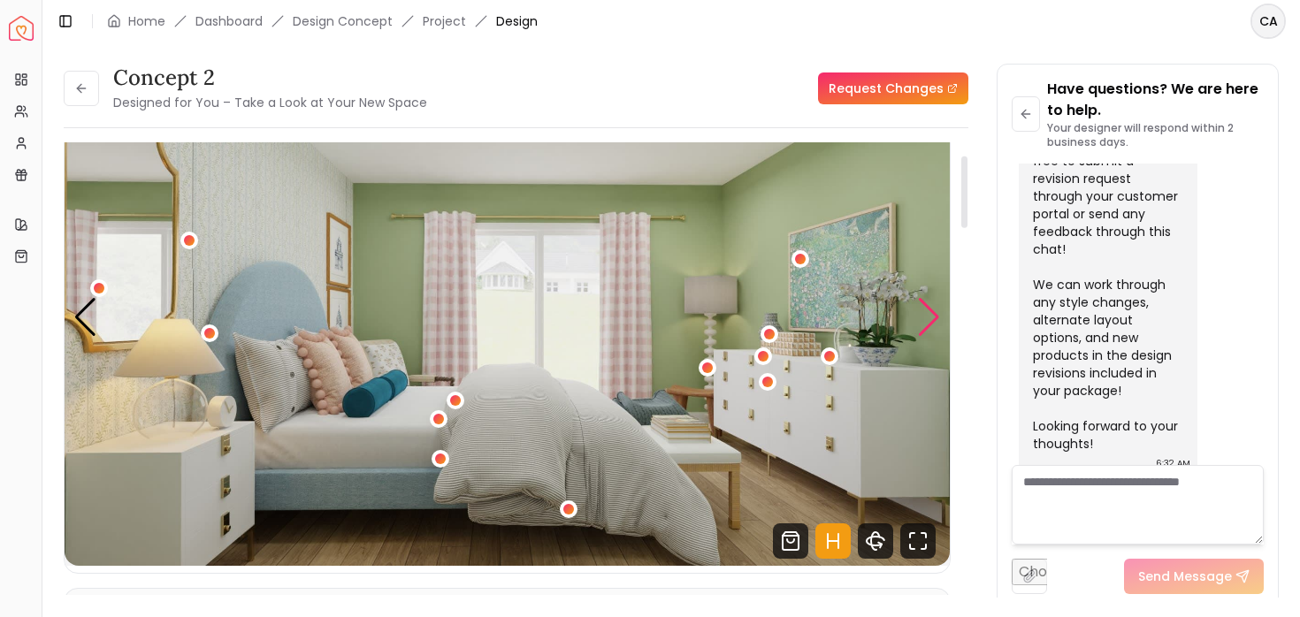
click at [928, 329] on div "Next slide" at bounding box center [929, 317] width 24 height 39
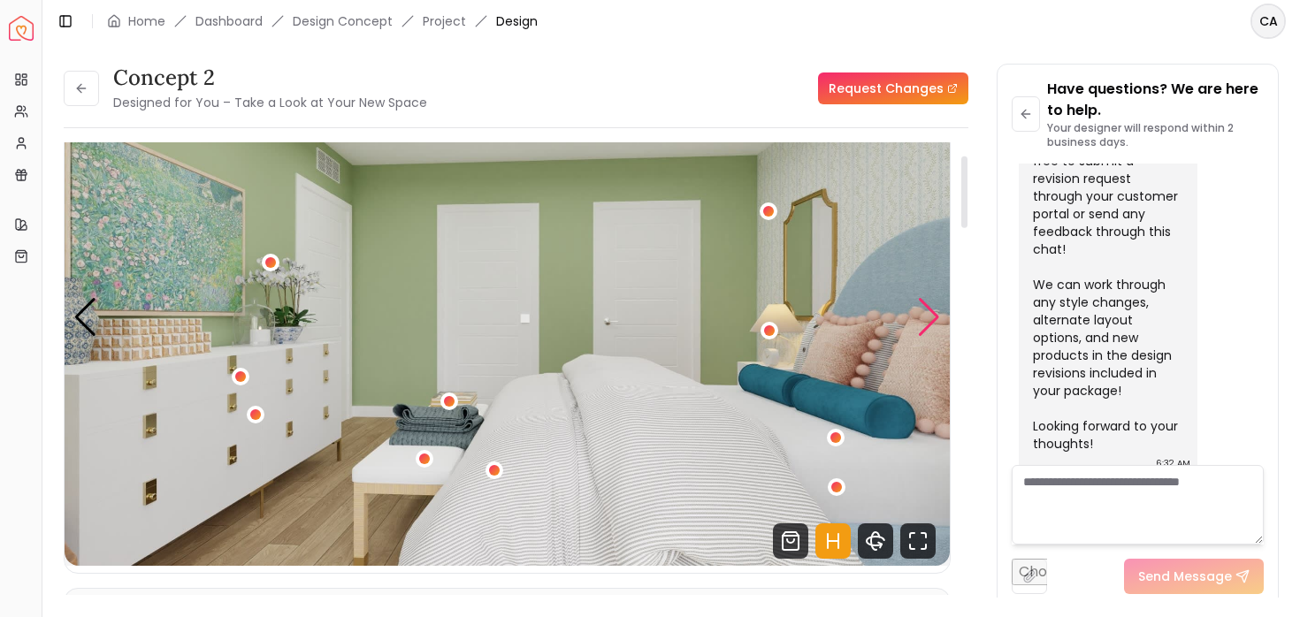
click at [927, 329] on div "Next slide" at bounding box center [929, 317] width 24 height 39
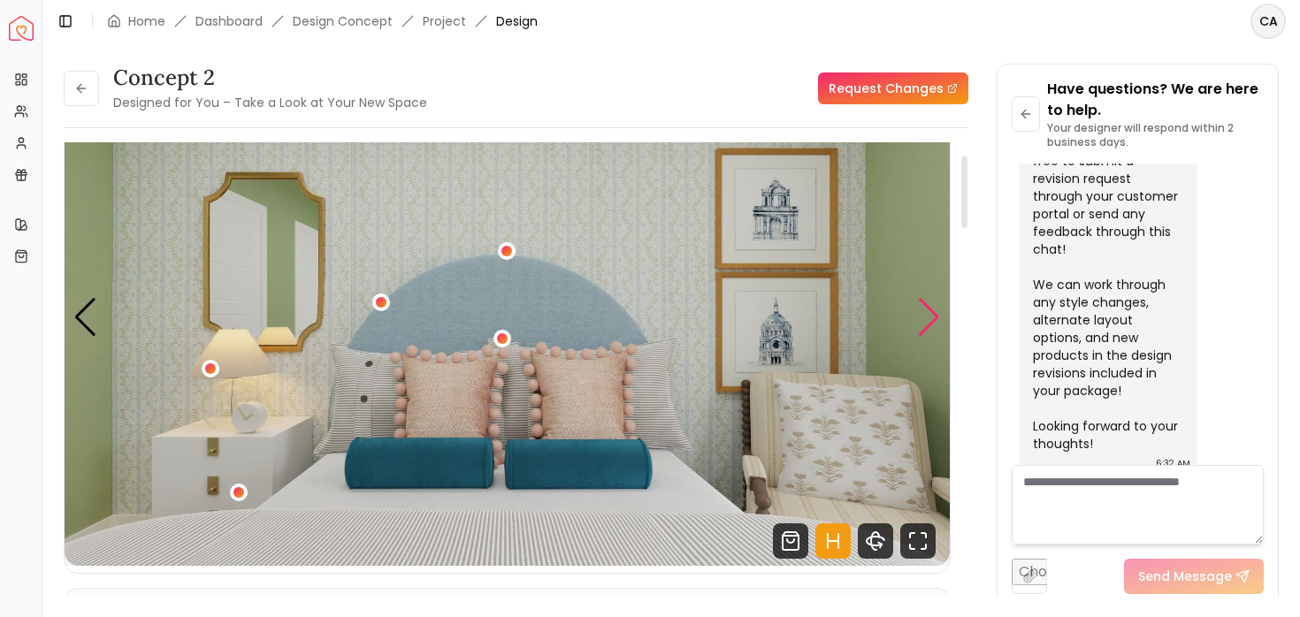
click at [927, 329] on div "Next slide" at bounding box center [929, 317] width 24 height 39
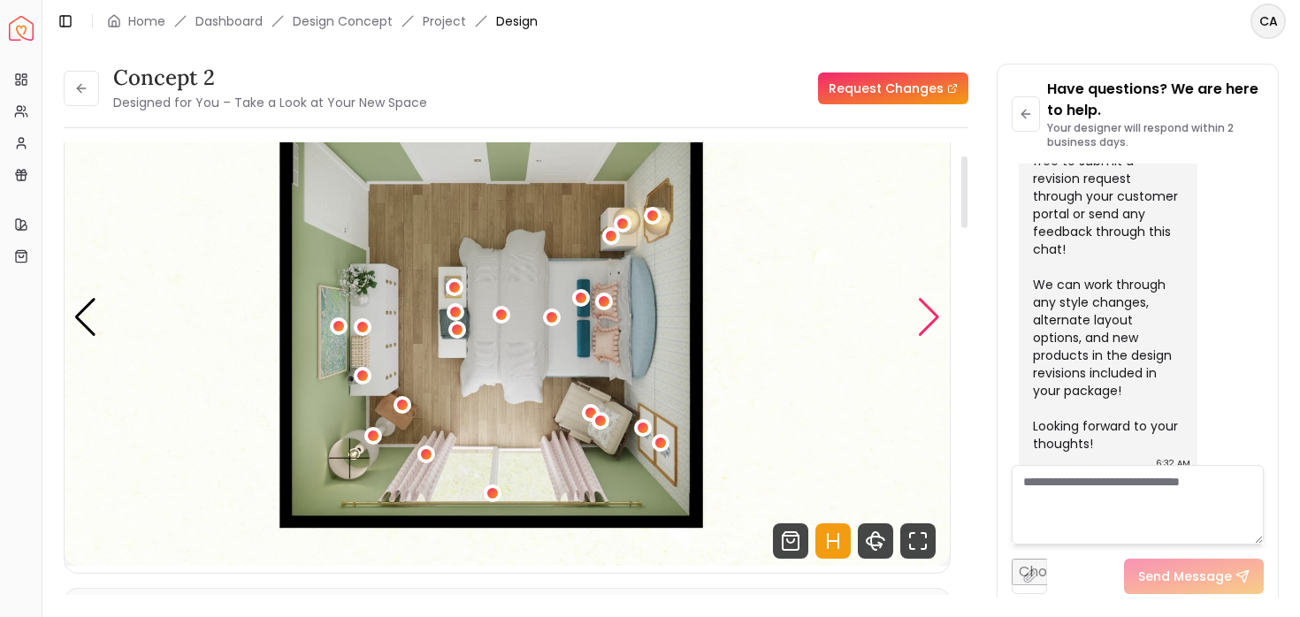
click at [927, 329] on div "Next slide" at bounding box center [929, 317] width 24 height 39
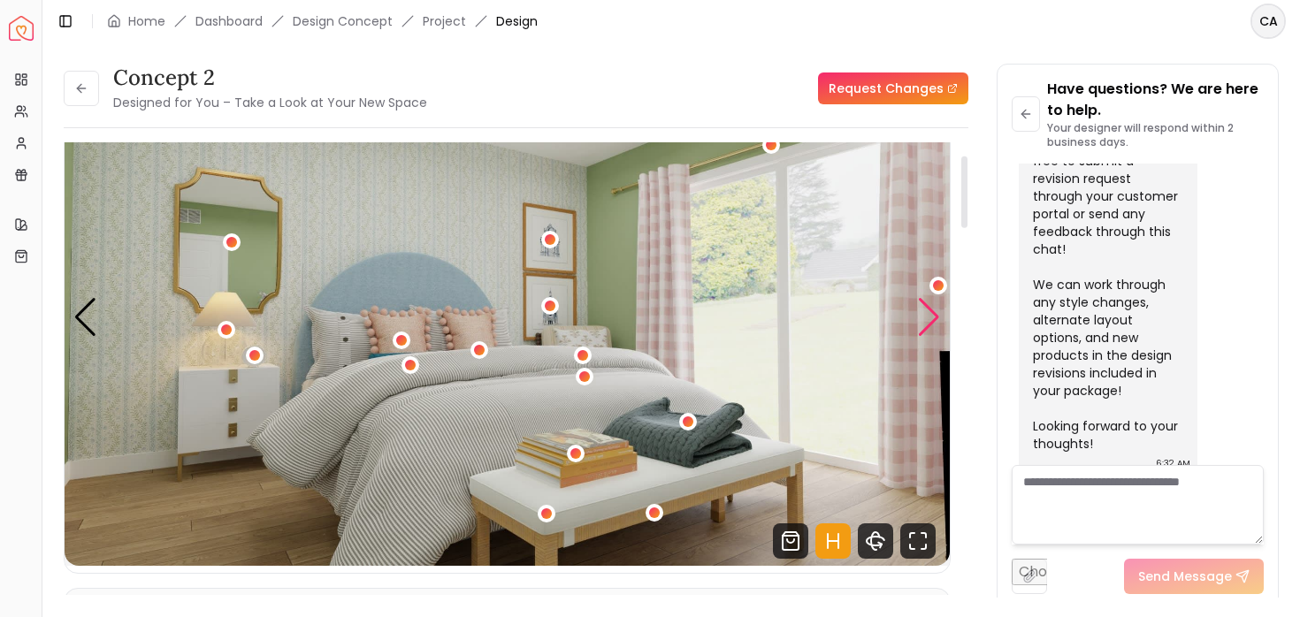
click at [927, 329] on div "Next slide" at bounding box center [929, 317] width 24 height 39
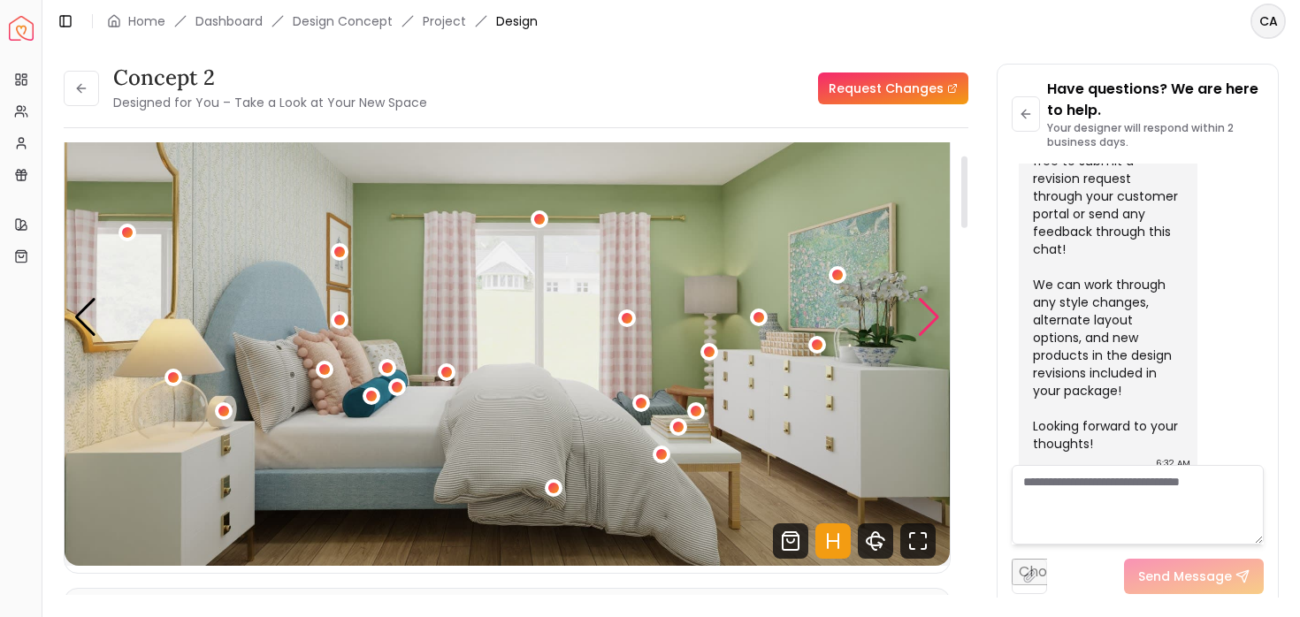
click at [927, 329] on div "Next slide" at bounding box center [929, 317] width 24 height 39
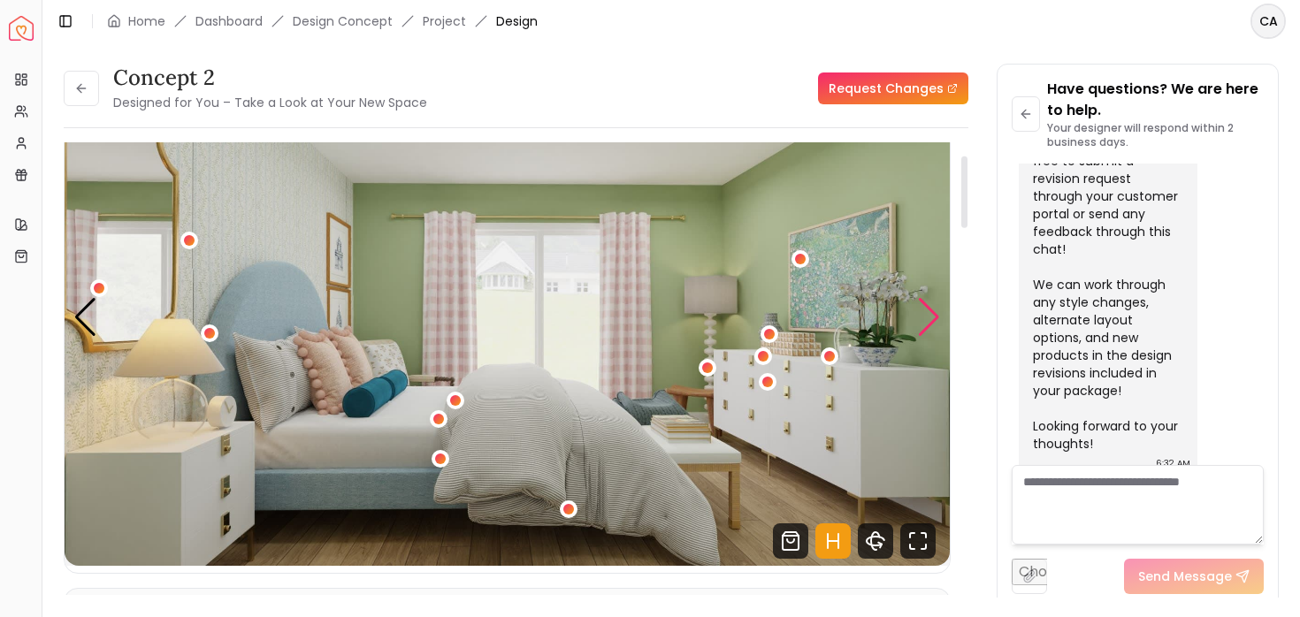
click at [927, 329] on div "Next slide" at bounding box center [929, 317] width 24 height 39
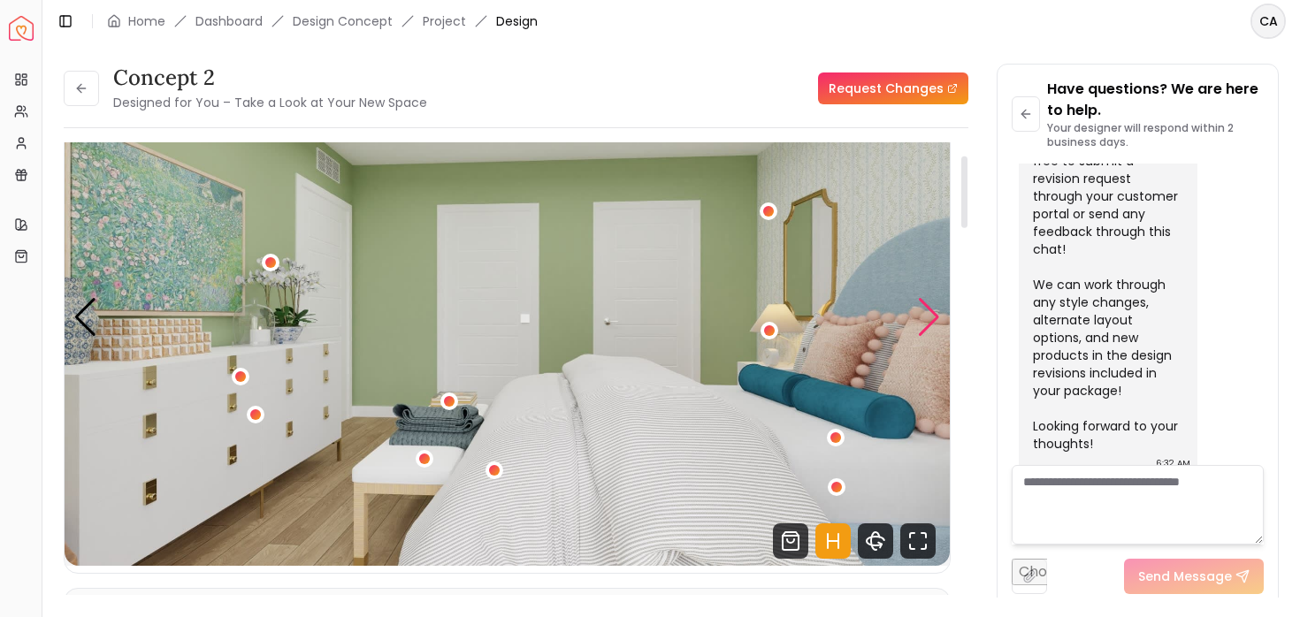
click at [927, 329] on div "Next slide" at bounding box center [929, 317] width 24 height 39
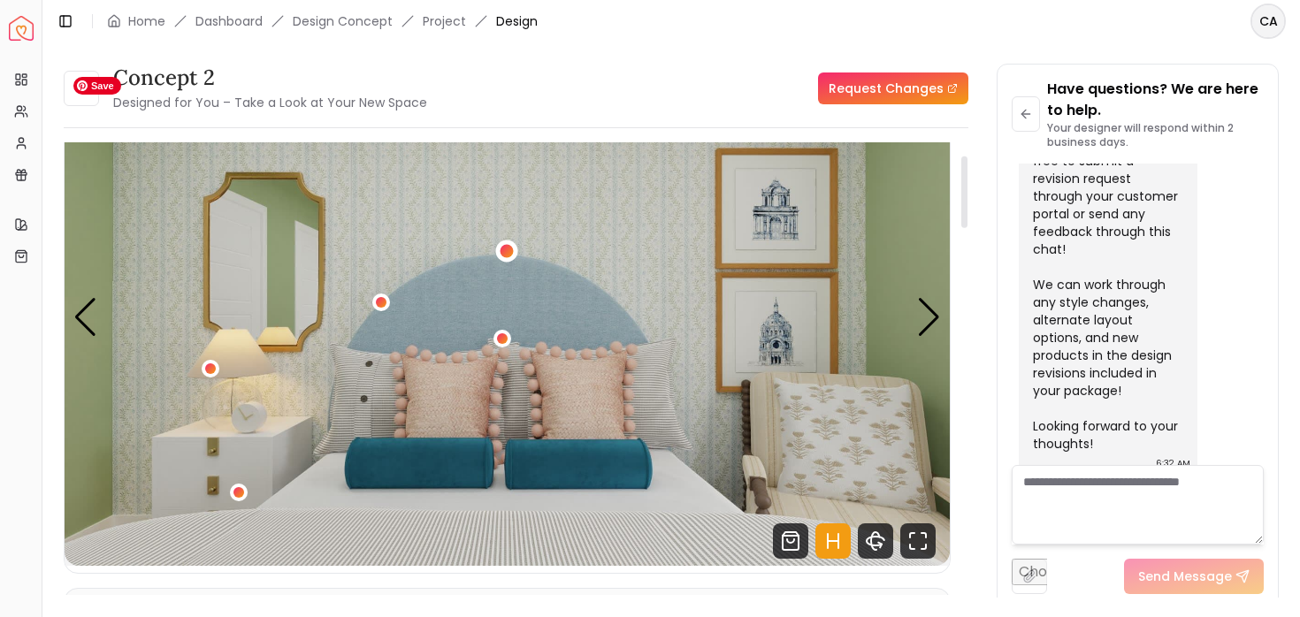
click at [508, 247] on div "1 / 6" at bounding box center [506, 251] width 13 height 13
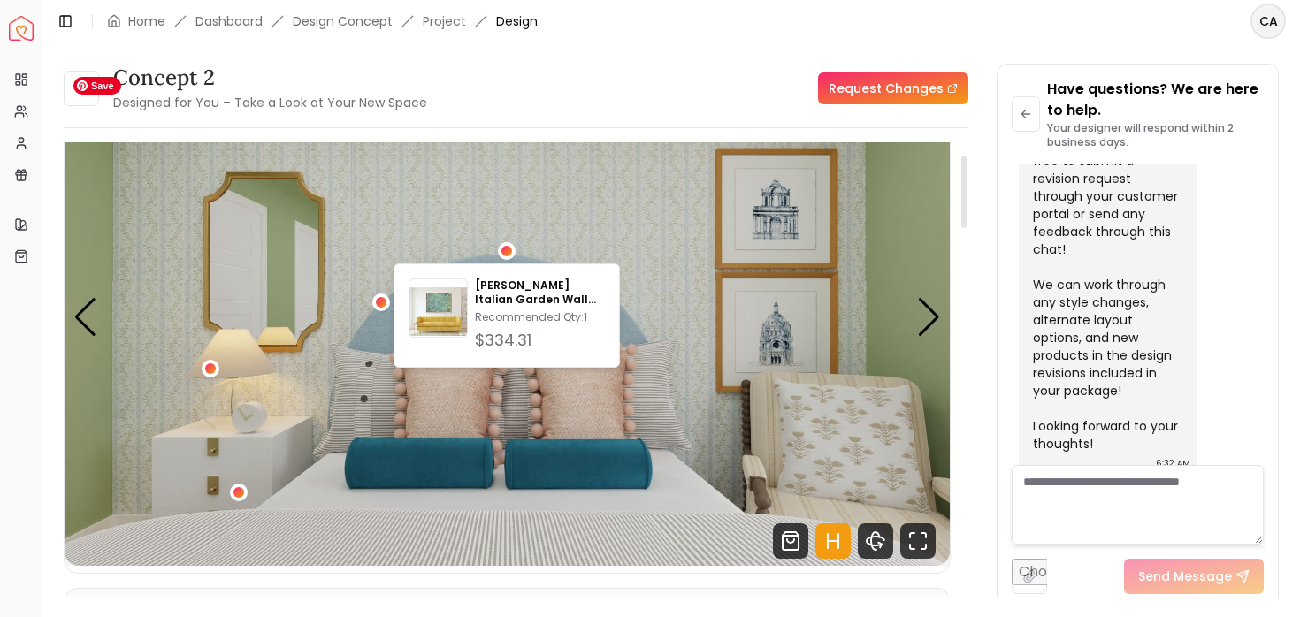
click at [490, 185] on img "1 / 6" at bounding box center [507, 317] width 885 height 498
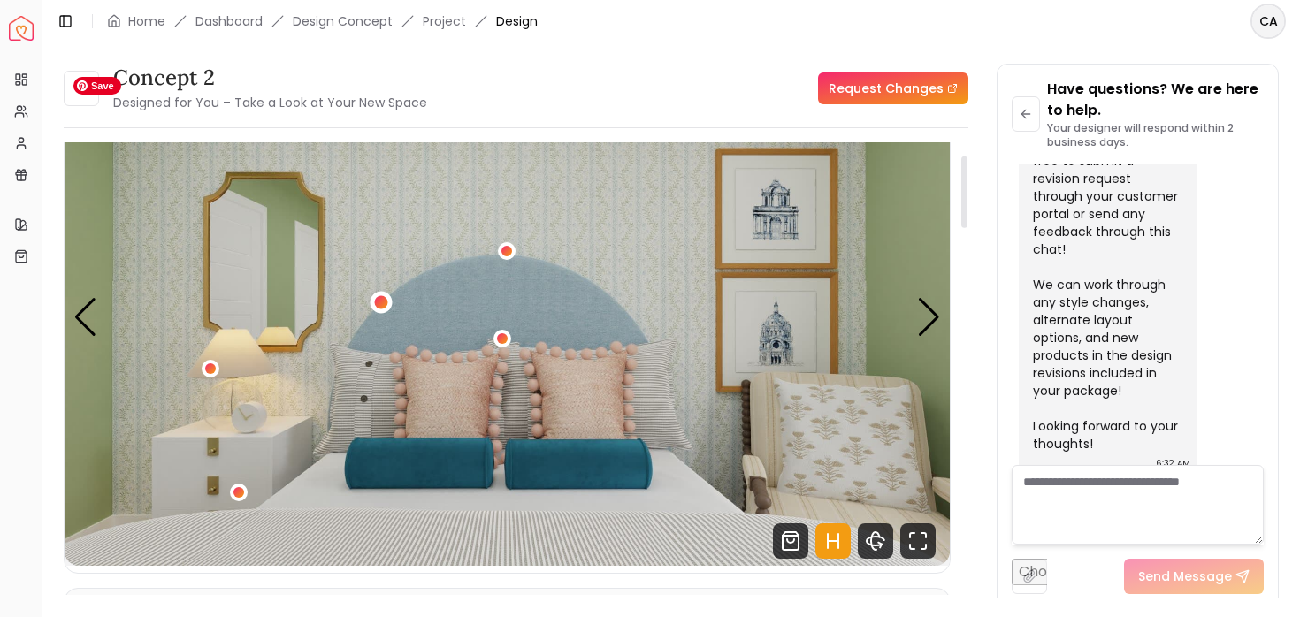
click at [376, 304] on div "1 / 6" at bounding box center [381, 301] width 13 height 13
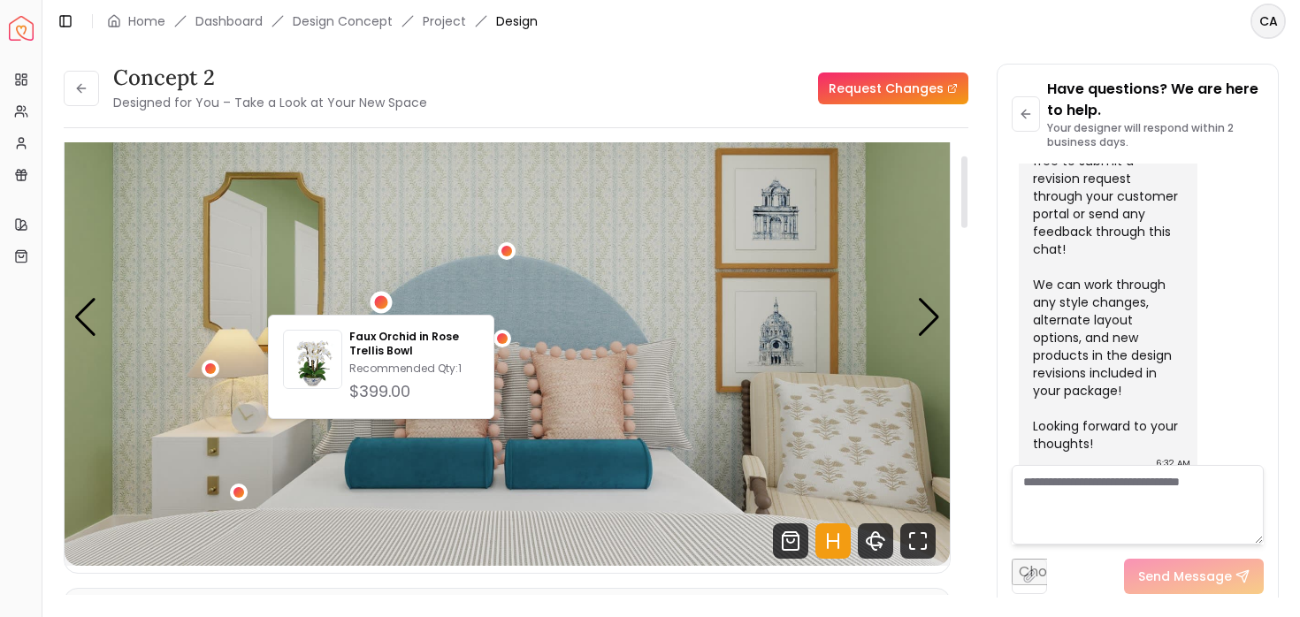
click at [395, 242] on img "1 / 6" at bounding box center [507, 317] width 885 height 498
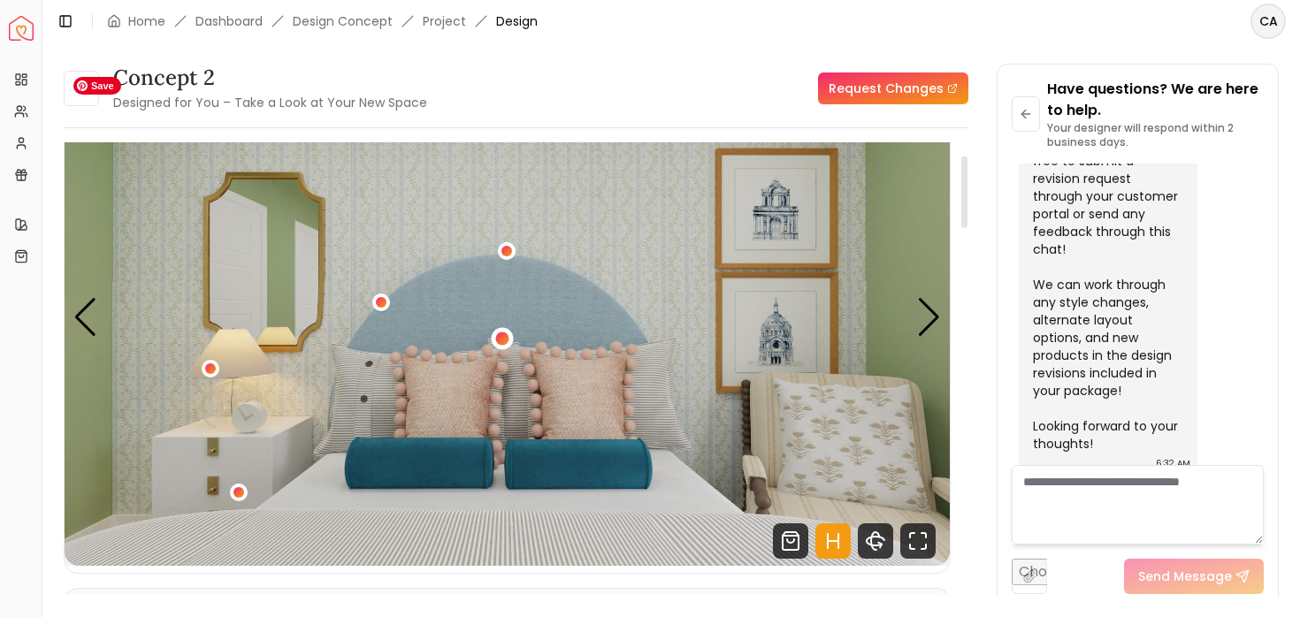
click at [503, 338] on div "1 / 6" at bounding box center [502, 338] width 13 height 13
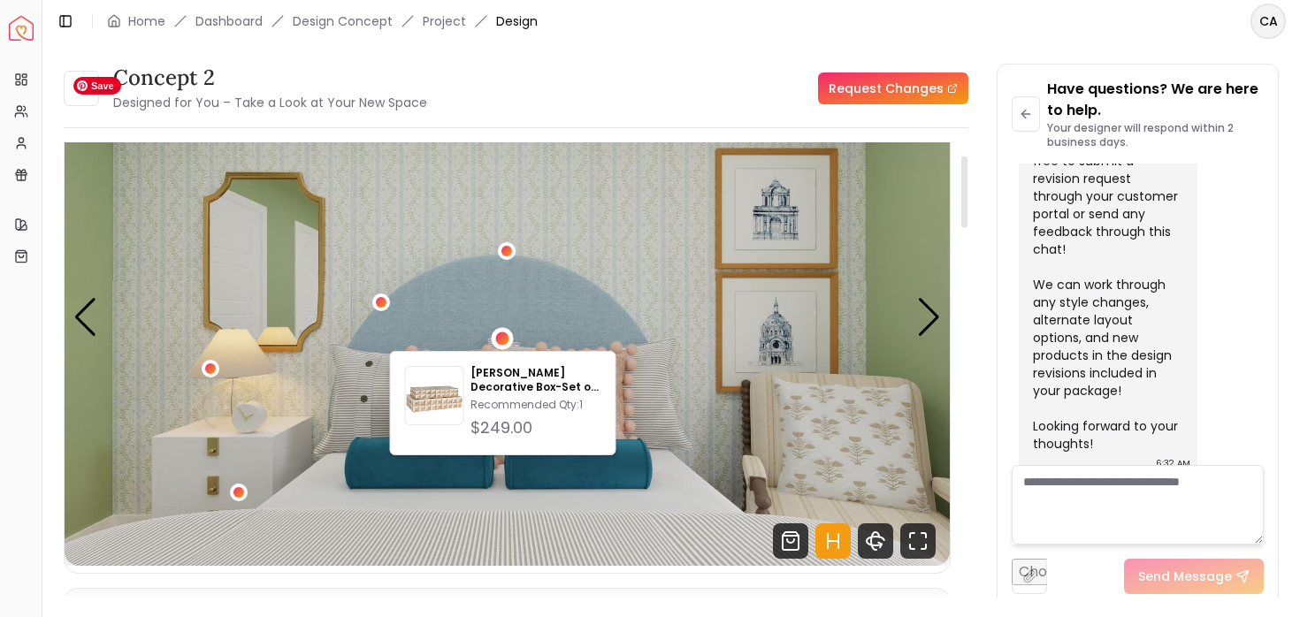
click at [897, 318] on img "1 / 6" at bounding box center [507, 317] width 885 height 498
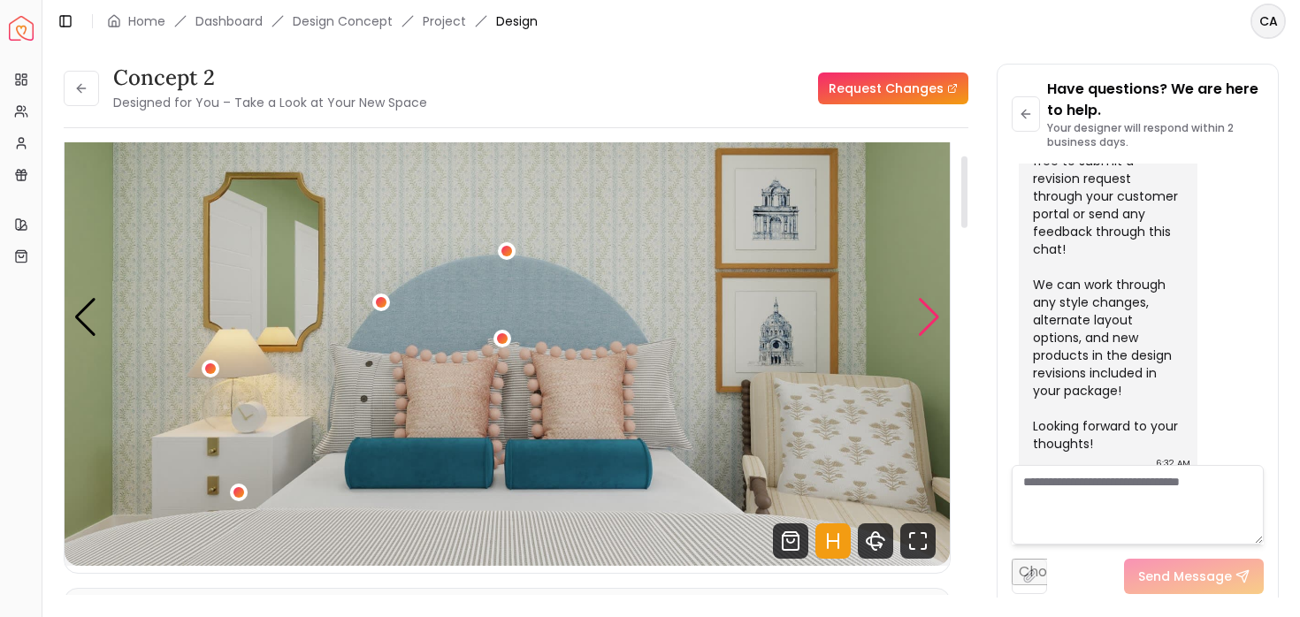
click at [937, 331] on div "Next slide" at bounding box center [929, 317] width 24 height 39
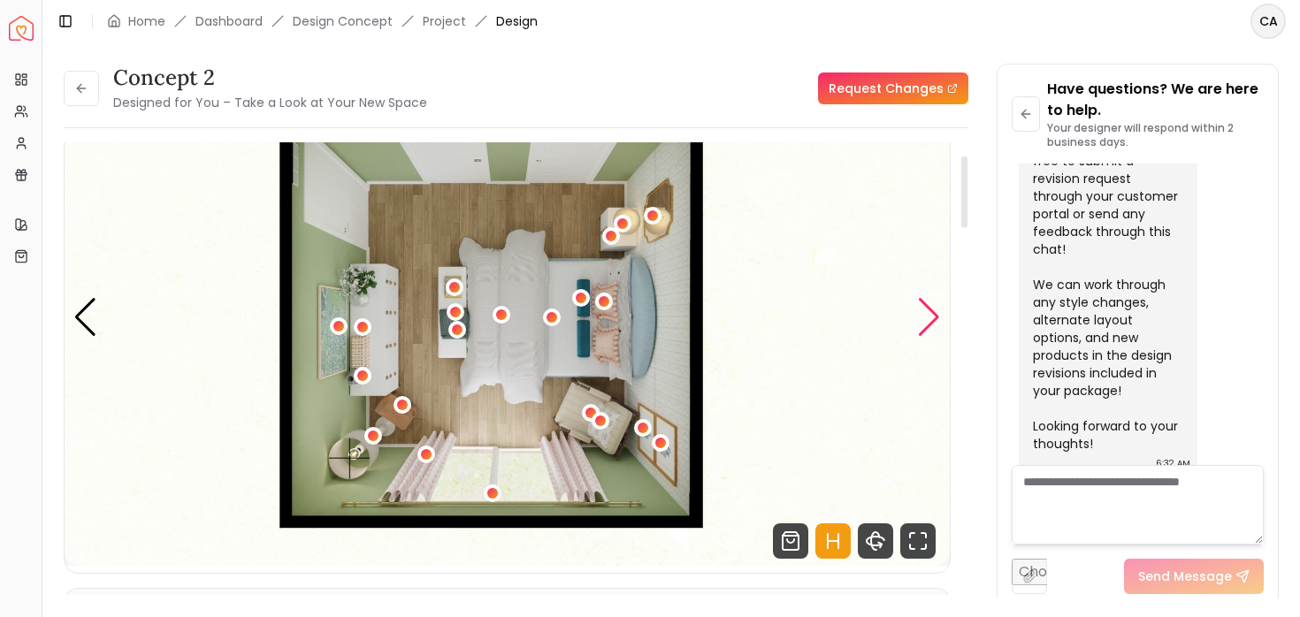
click at [937, 331] on div "Next slide" at bounding box center [929, 317] width 24 height 39
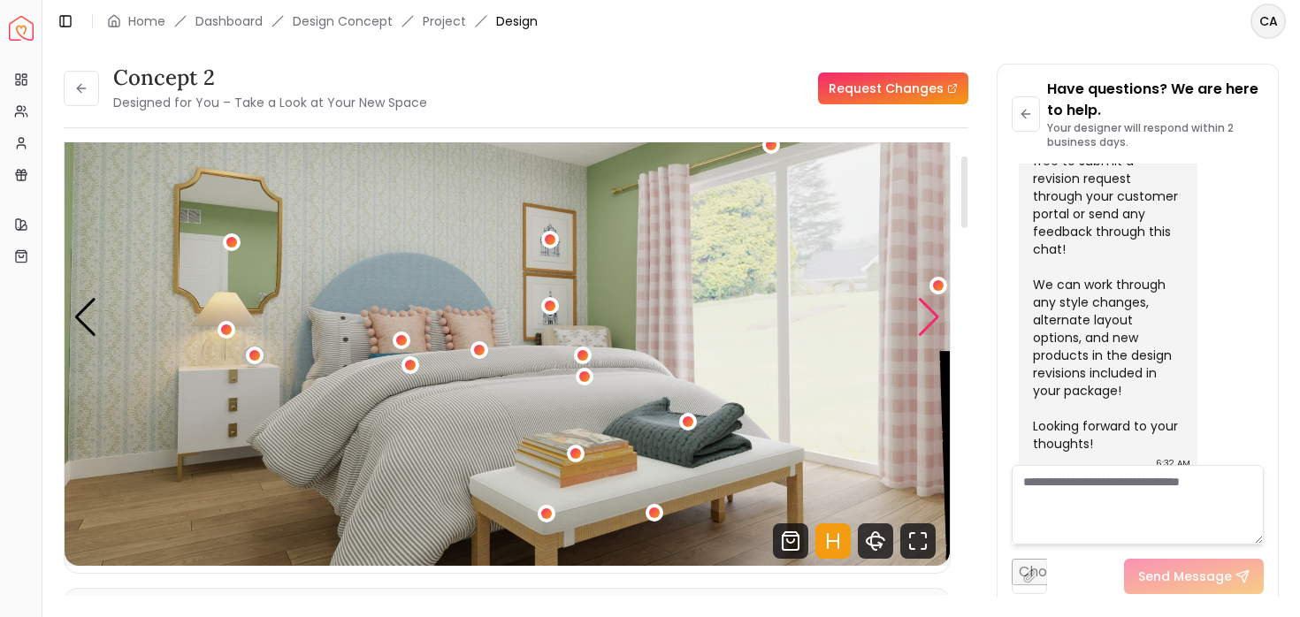
click at [934, 330] on div "Next slide" at bounding box center [929, 317] width 24 height 39
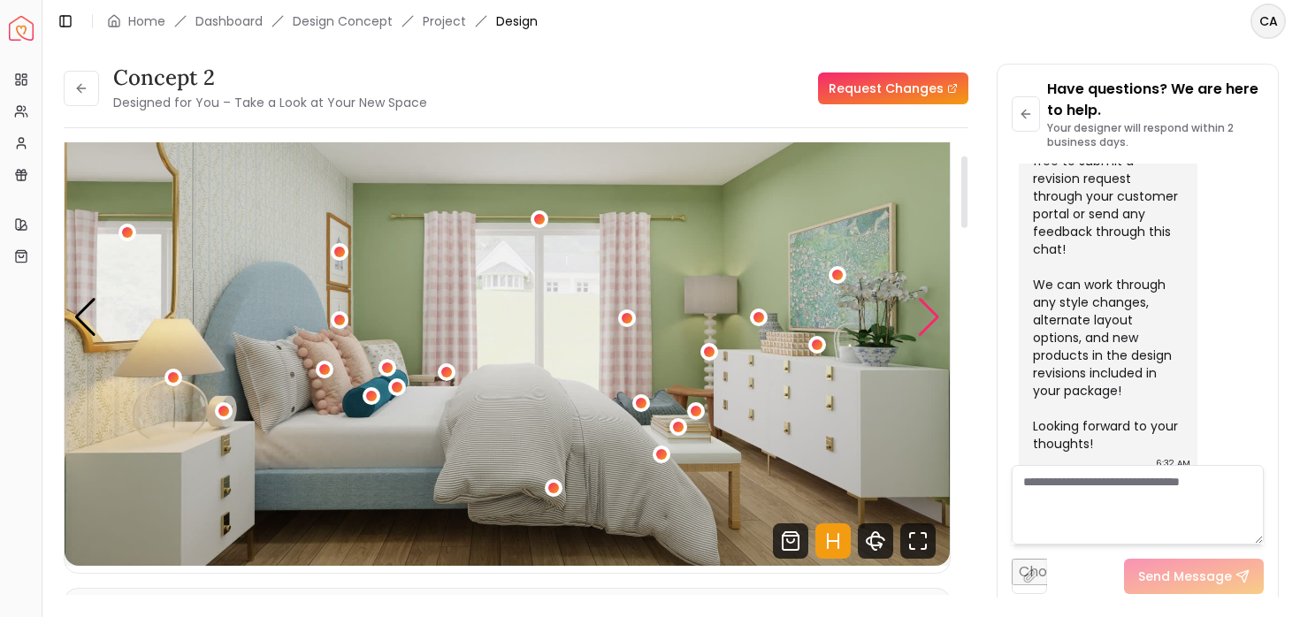
click at [930, 321] on div "Next slide" at bounding box center [929, 317] width 24 height 39
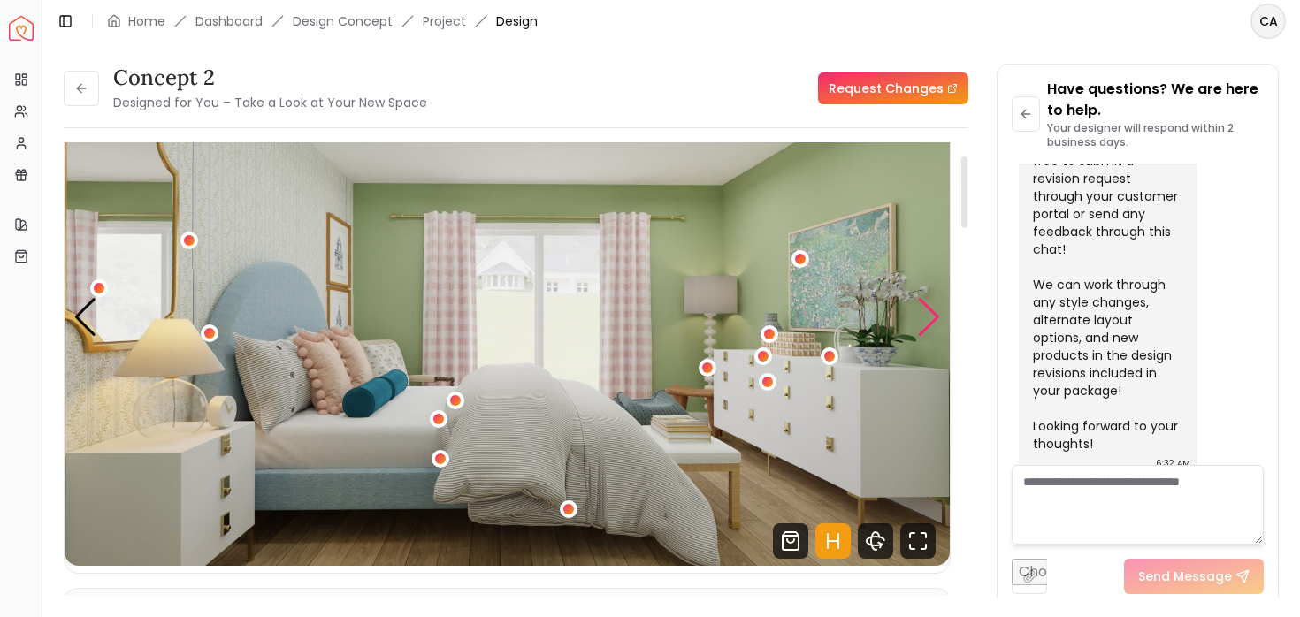
click at [930, 321] on div "Next slide" at bounding box center [929, 317] width 24 height 39
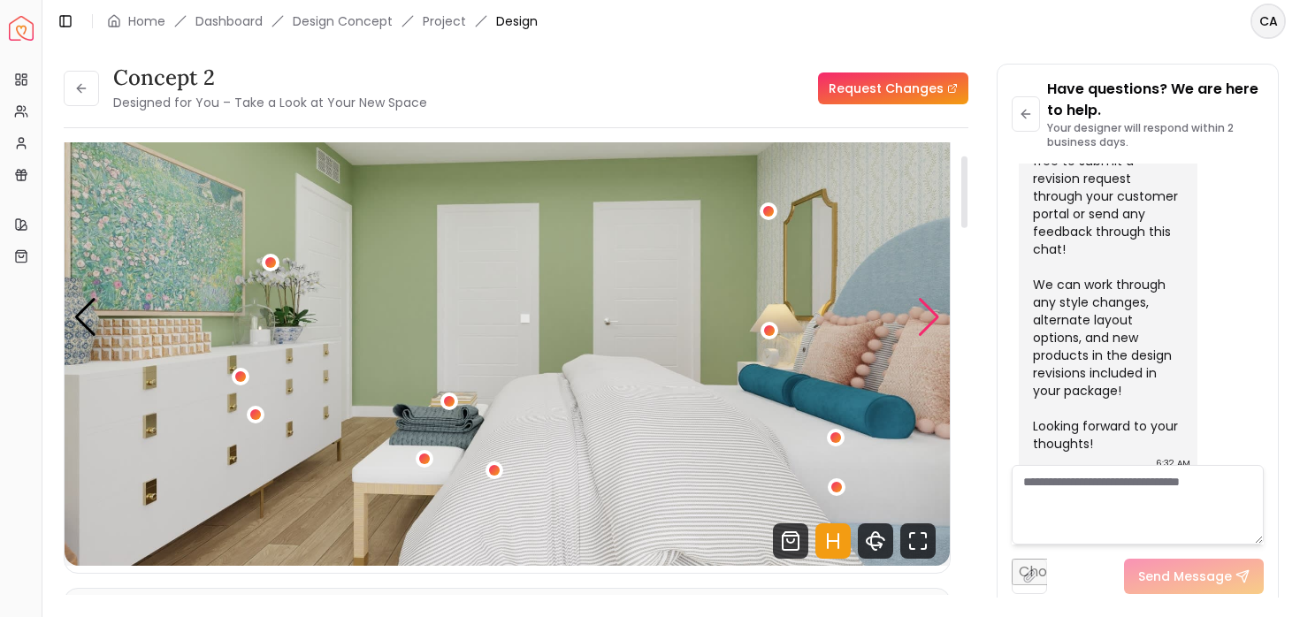
click at [930, 321] on div "Next slide" at bounding box center [929, 317] width 24 height 39
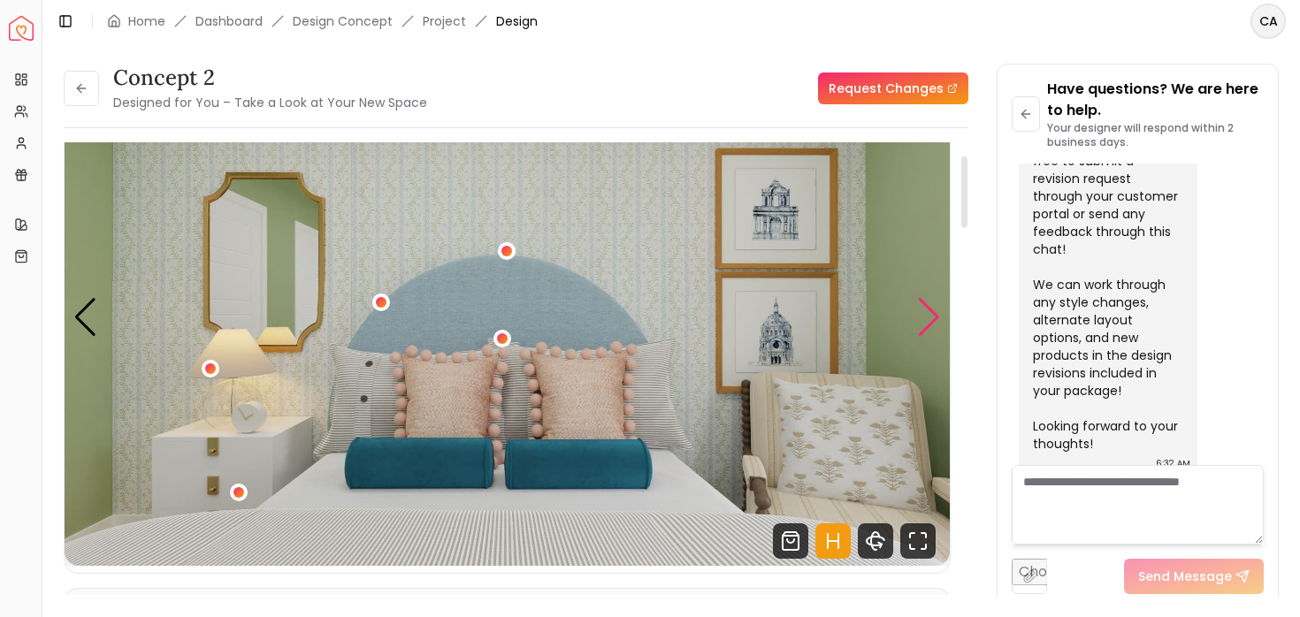
click at [930, 321] on div "Next slide" at bounding box center [929, 317] width 24 height 39
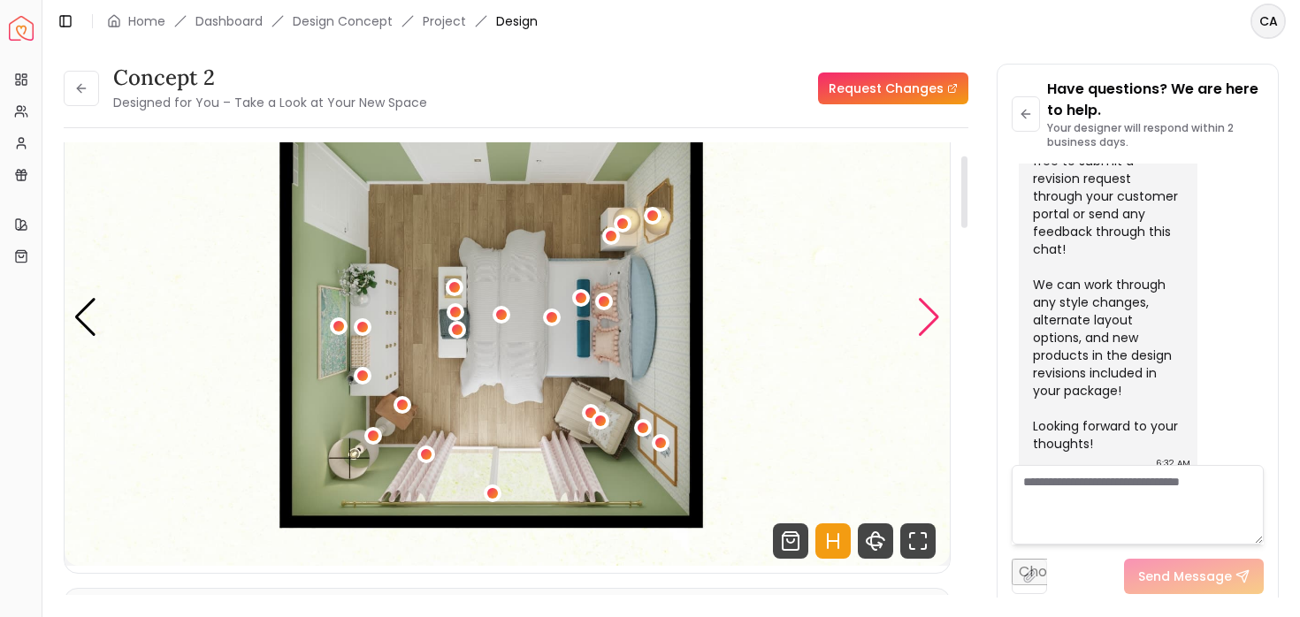
click at [930, 321] on div "Next slide" at bounding box center [929, 317] width 24 height 39
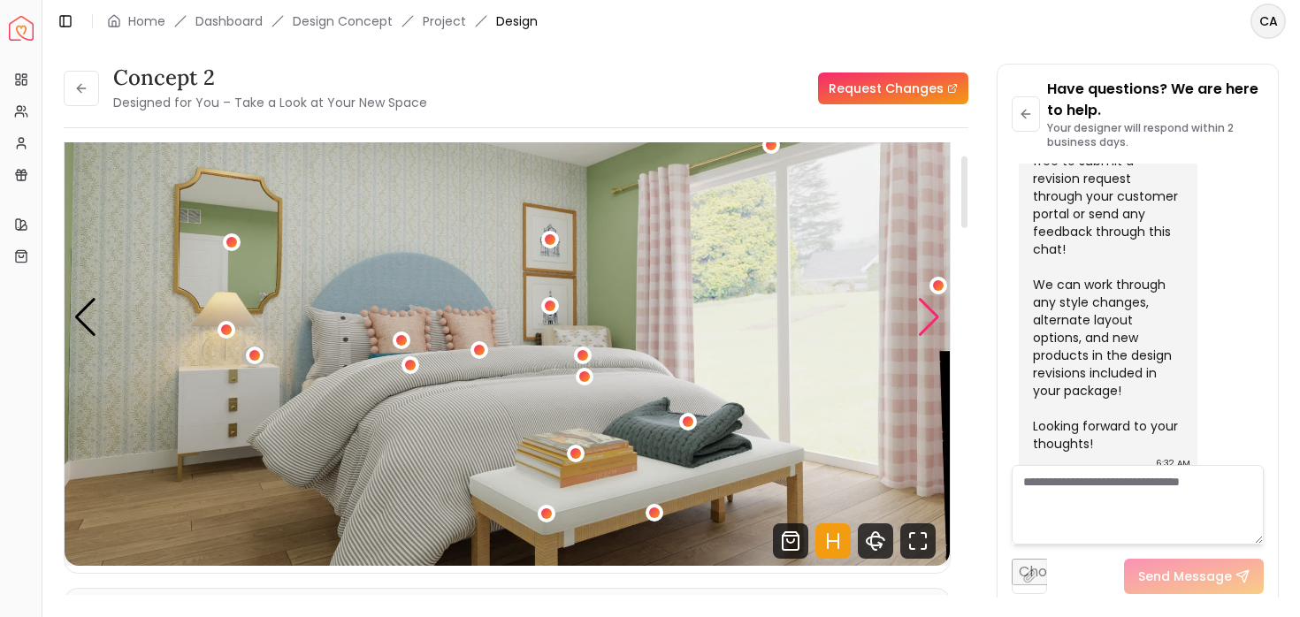
click at [930, 321] on div "Next slide" at bounding box center [929, 317] width 24 height 39
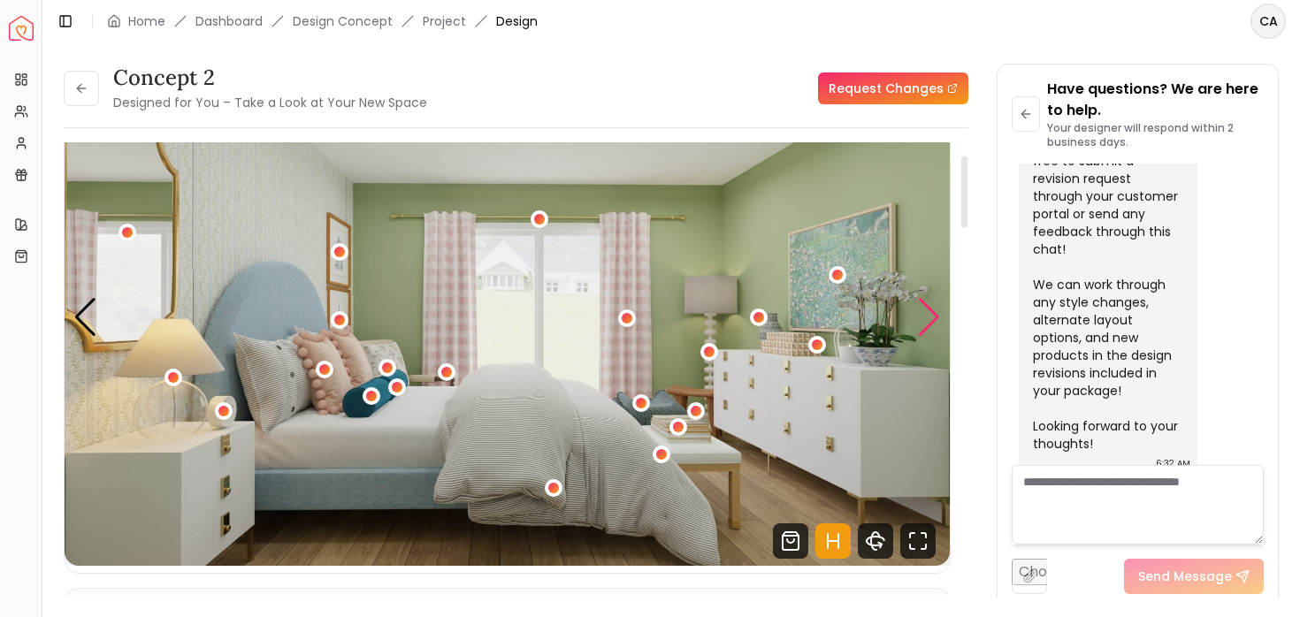
click at [930, 321] on div "Next slide" at bounding box center [929, 317] width 24 height 39
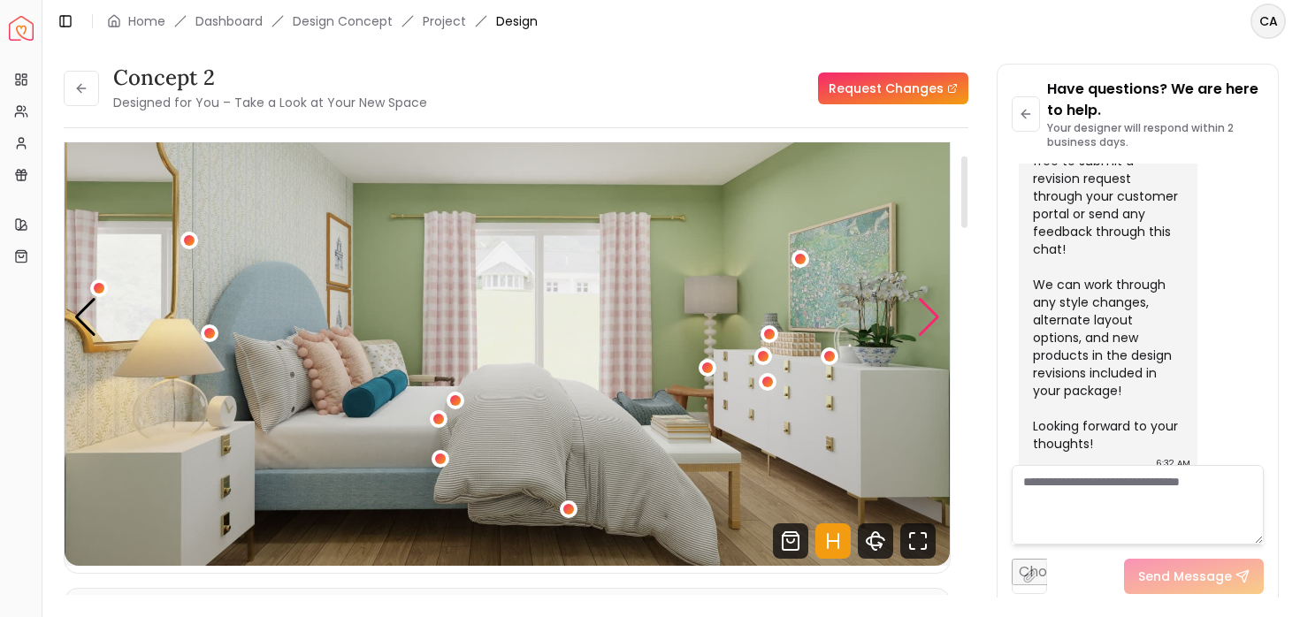
click at [930, 321] on div "Next slide" at bounding box center [929, 317] width 24 height 39
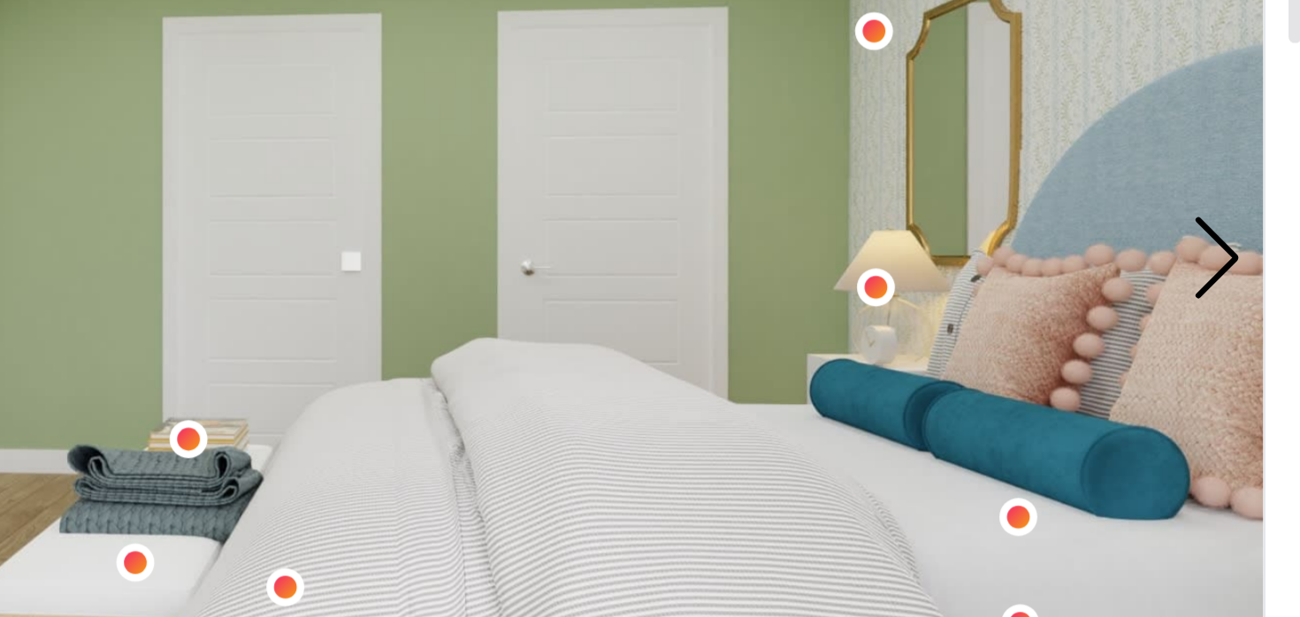
scroll to position [74, 0]
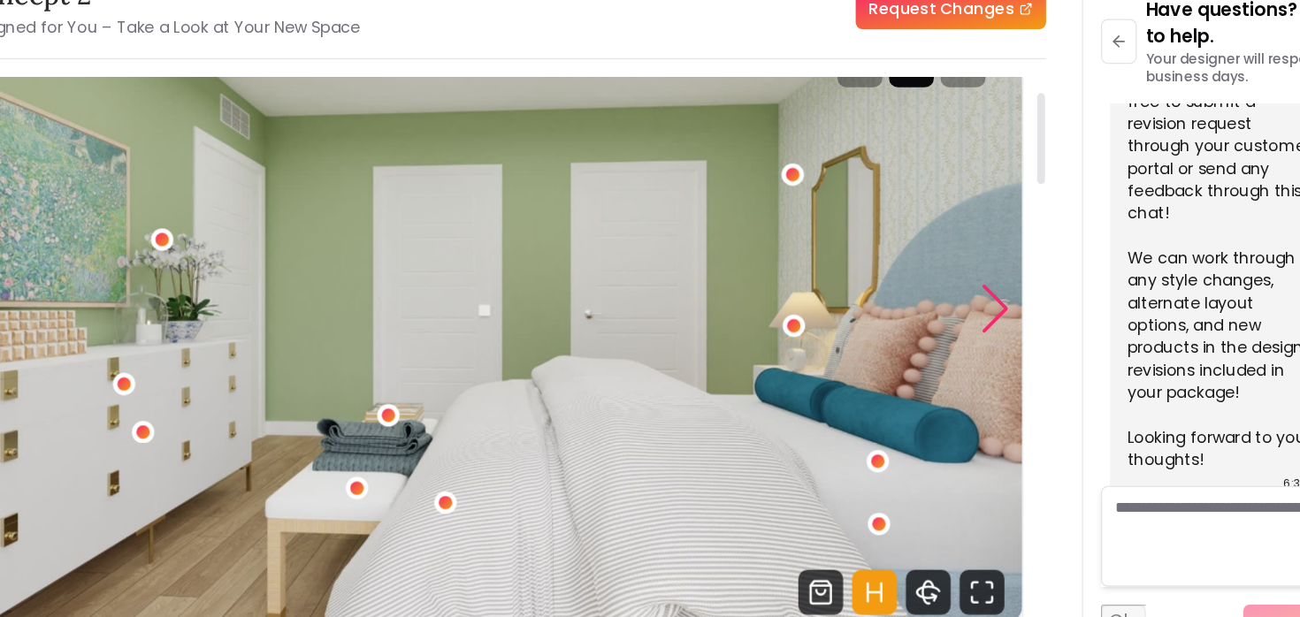
click at [925, 328] on div "Next slide" at bounding box center [929, 325] width 24 height 39
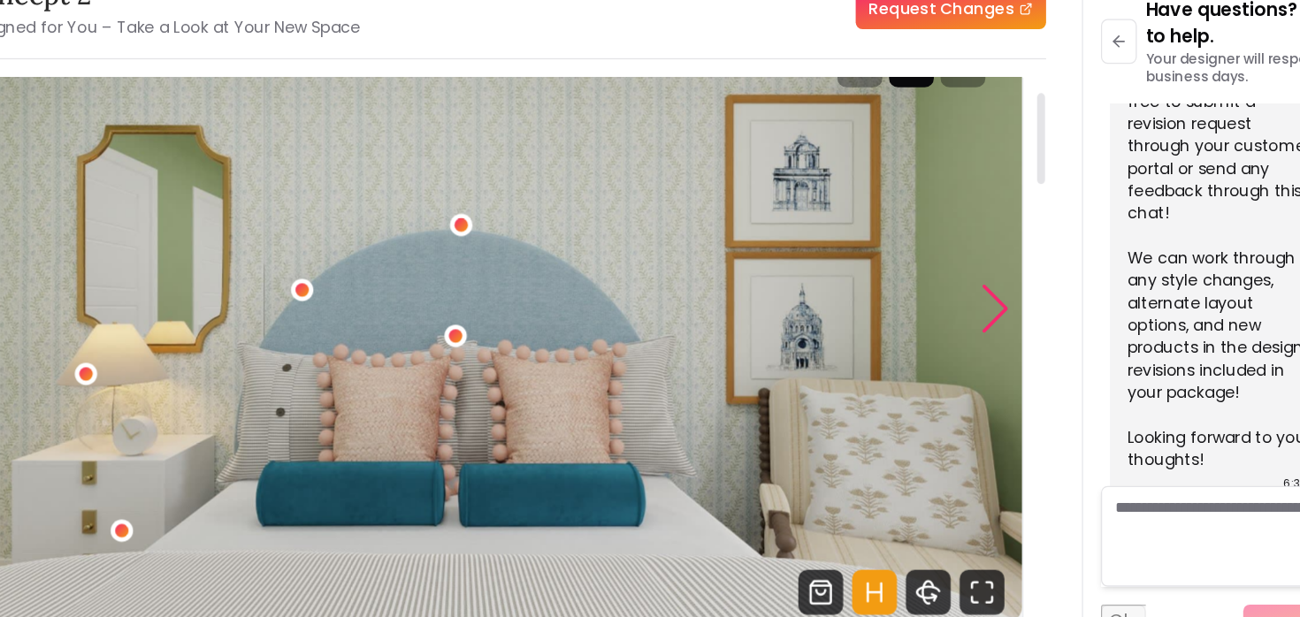
click at [925, 328] on div "Next slide" at bounding box center [929, 325] width 24 height 39
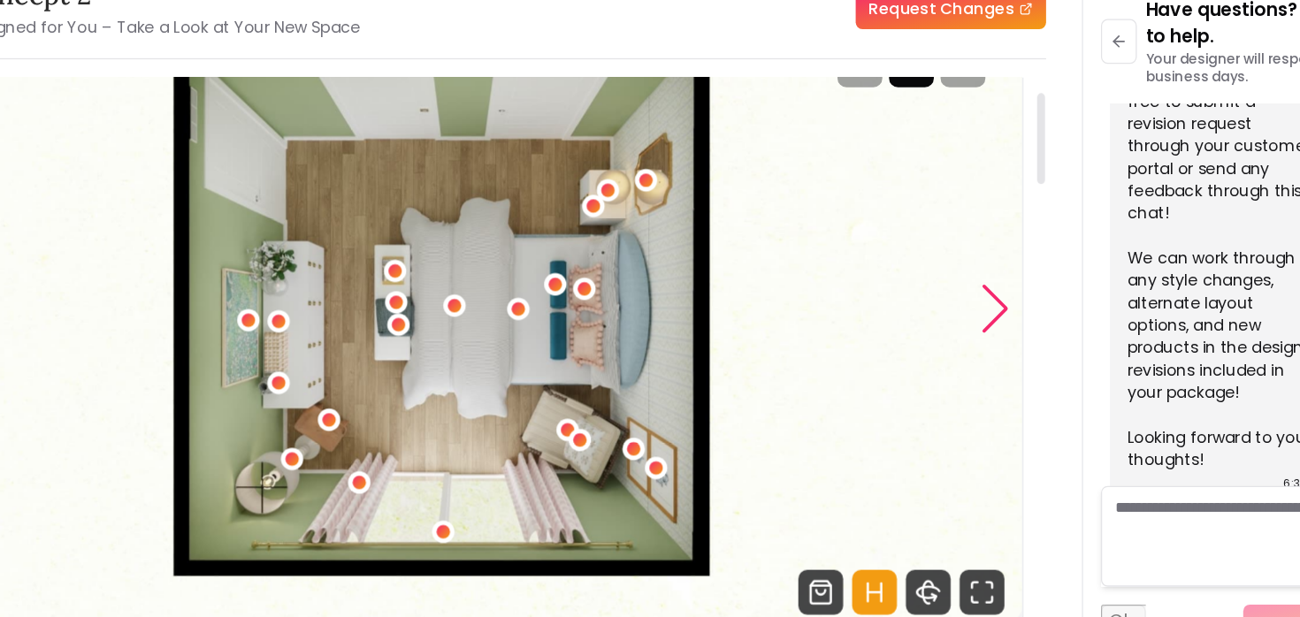
click at [925, 328] on div "Next slide" at bounding box center [929, 325] width 24 height 39
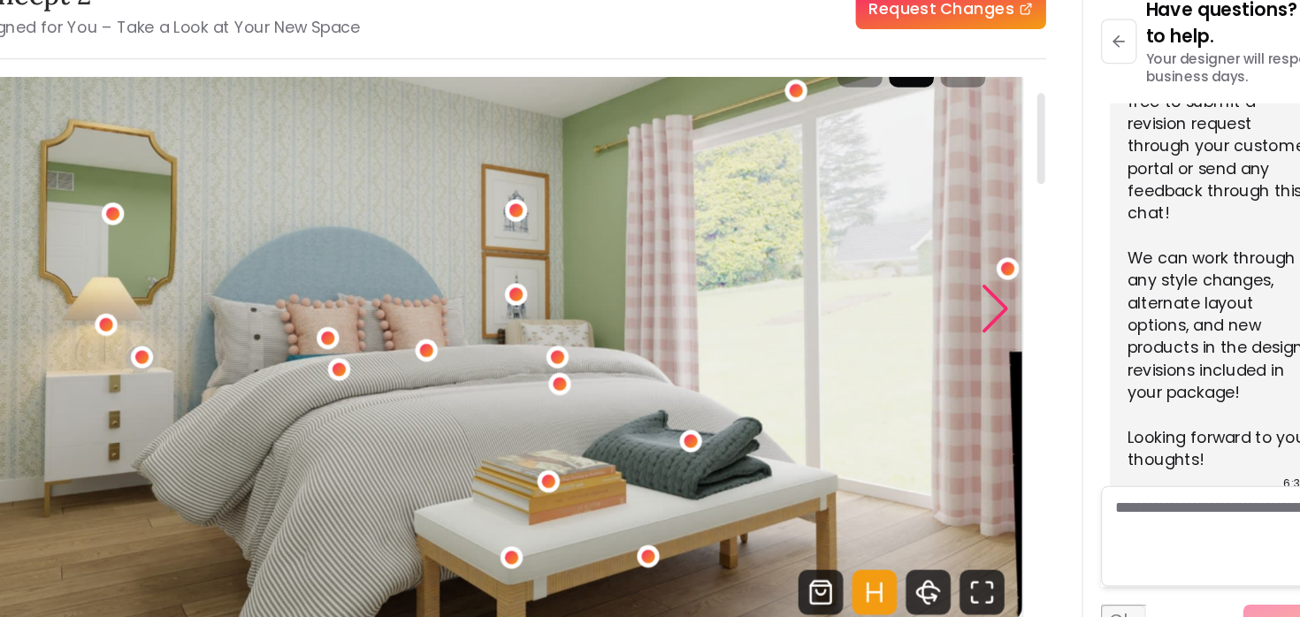
click at [925, 328] on div "Next slide" at bounding box center [929, 325] width 24 height 39
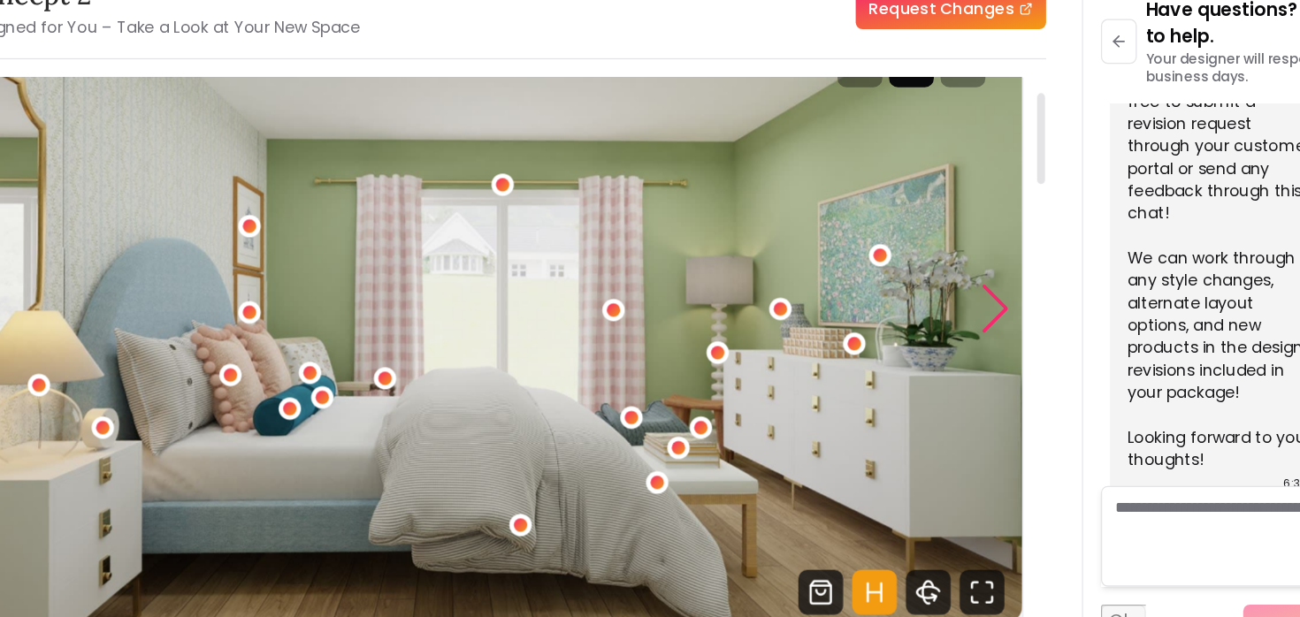
click at [925, 328] on div "Next slide" at bounding box center [929, 325] width 24 height 39
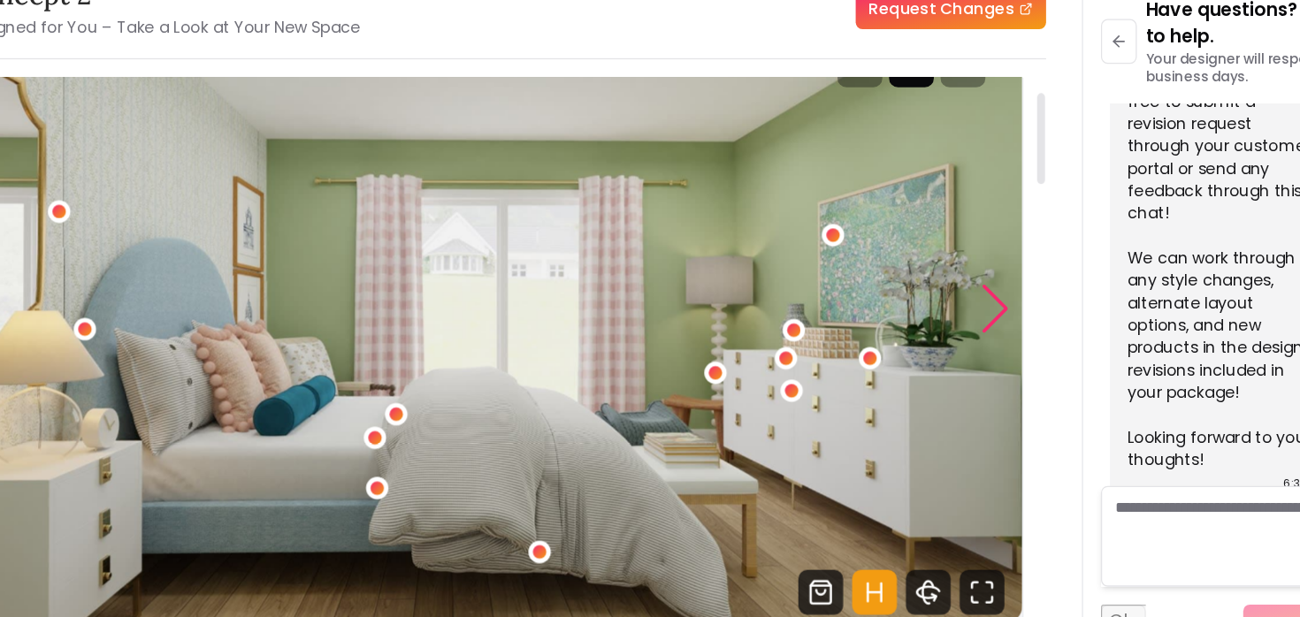
click at [925, 328] on div "Next slide" at bounding box center [929, 325] width 24 height 39
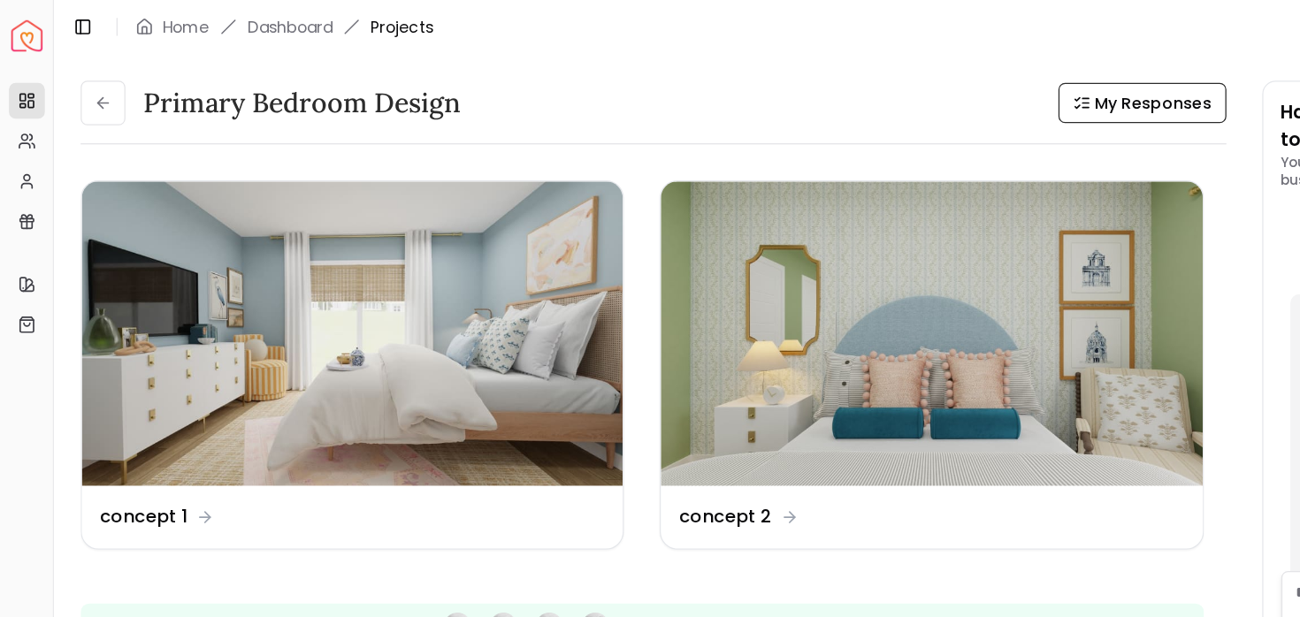
scroll to position [2984, 0]
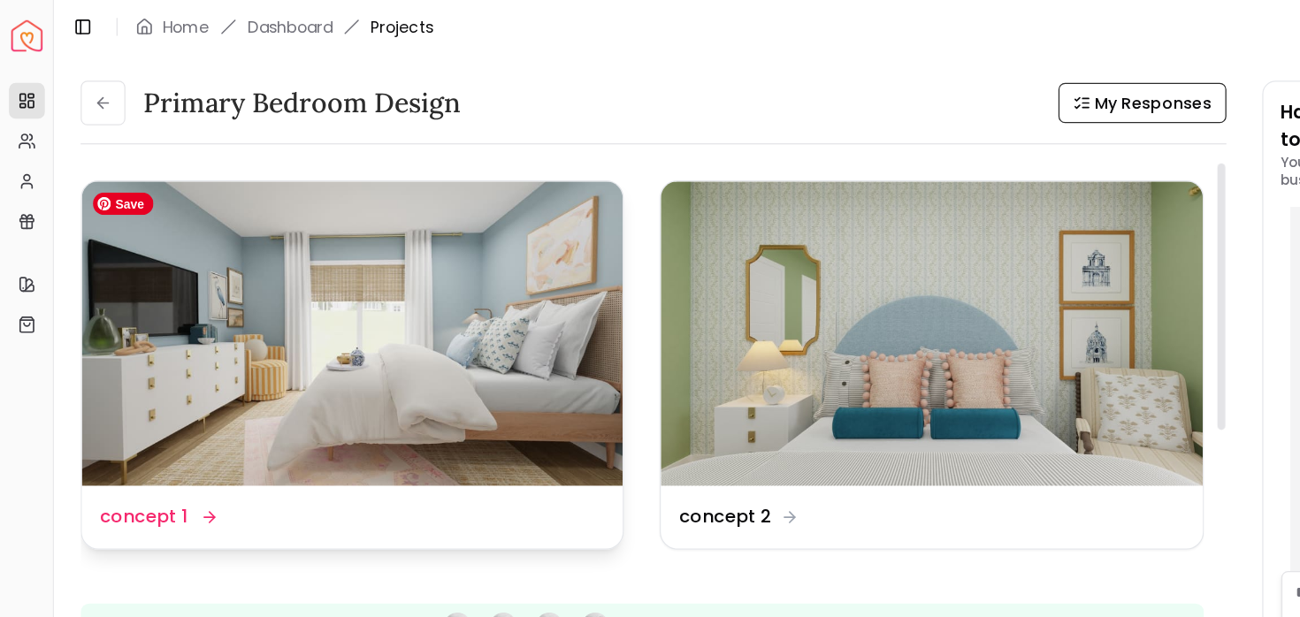
click at [329, 252] on img at bounding box center [278, 263] width 427 height 240
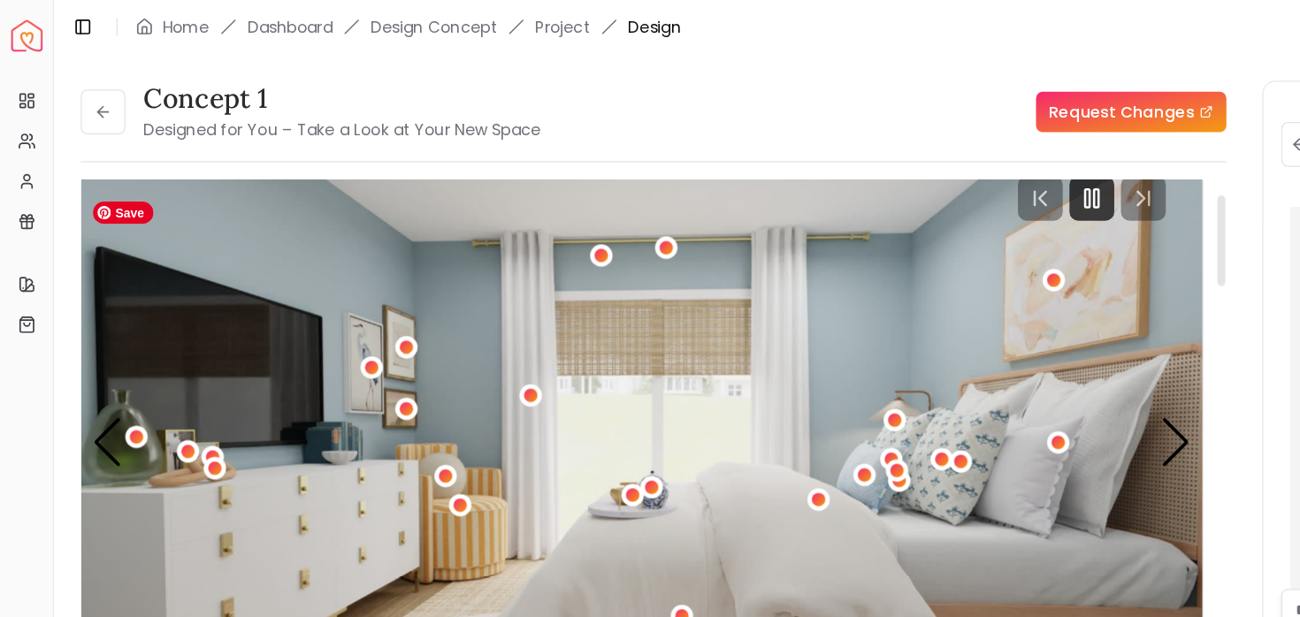
scroll to position [30, 0]
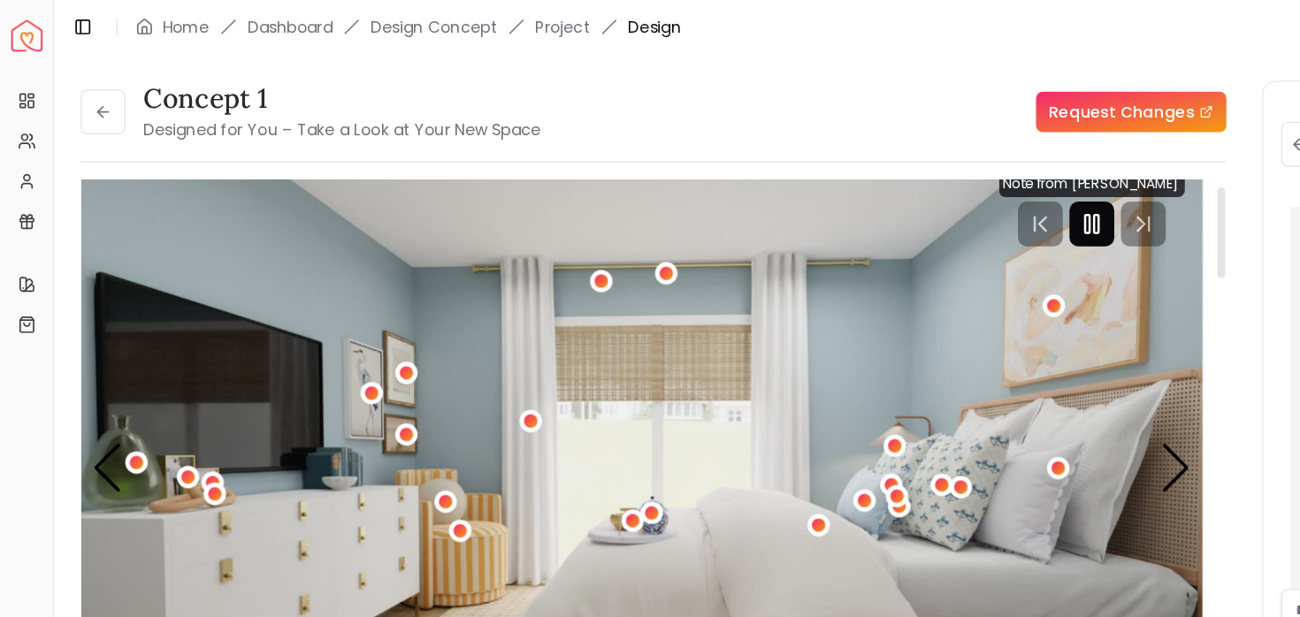
click at [860, 182] on rect "Pause" at bounding box center [859, 177] width 4 height 14
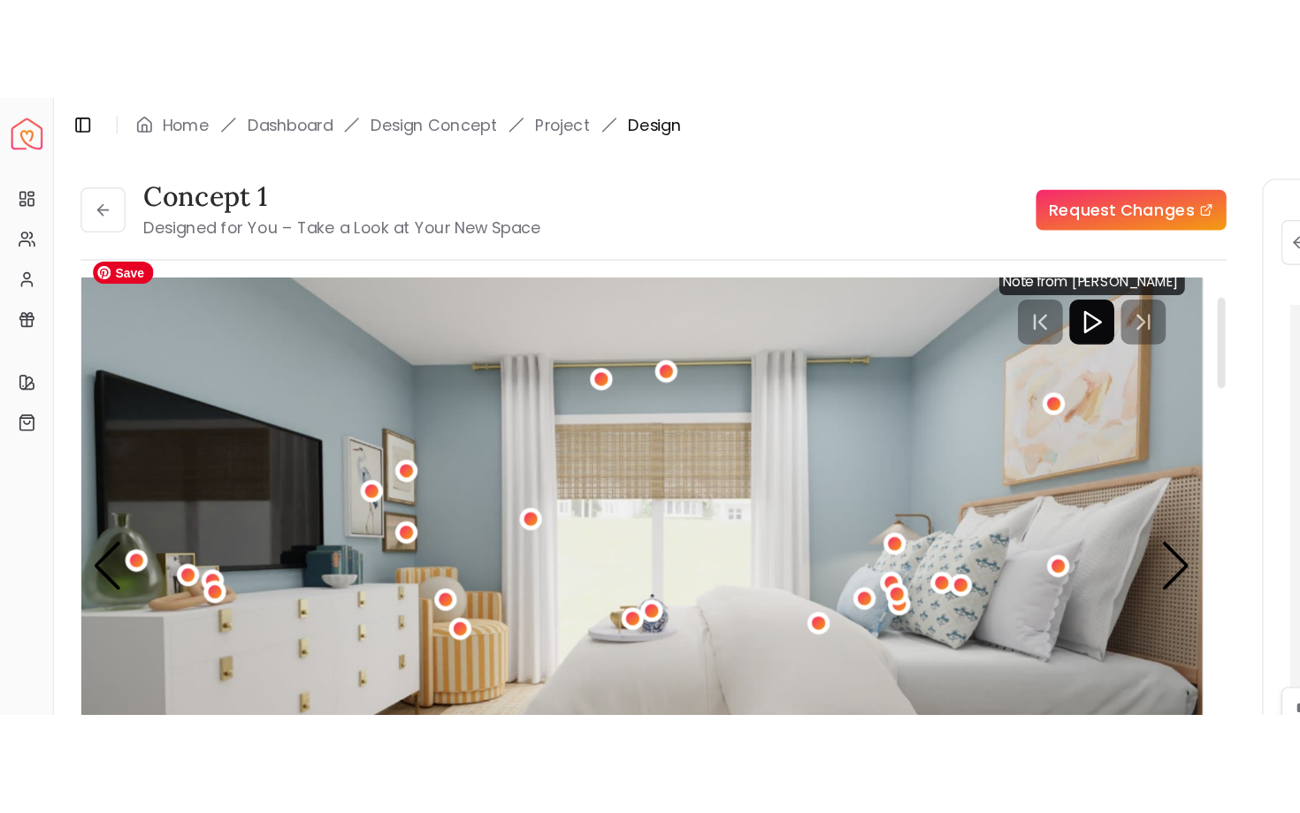
scroll to position [270, 0]
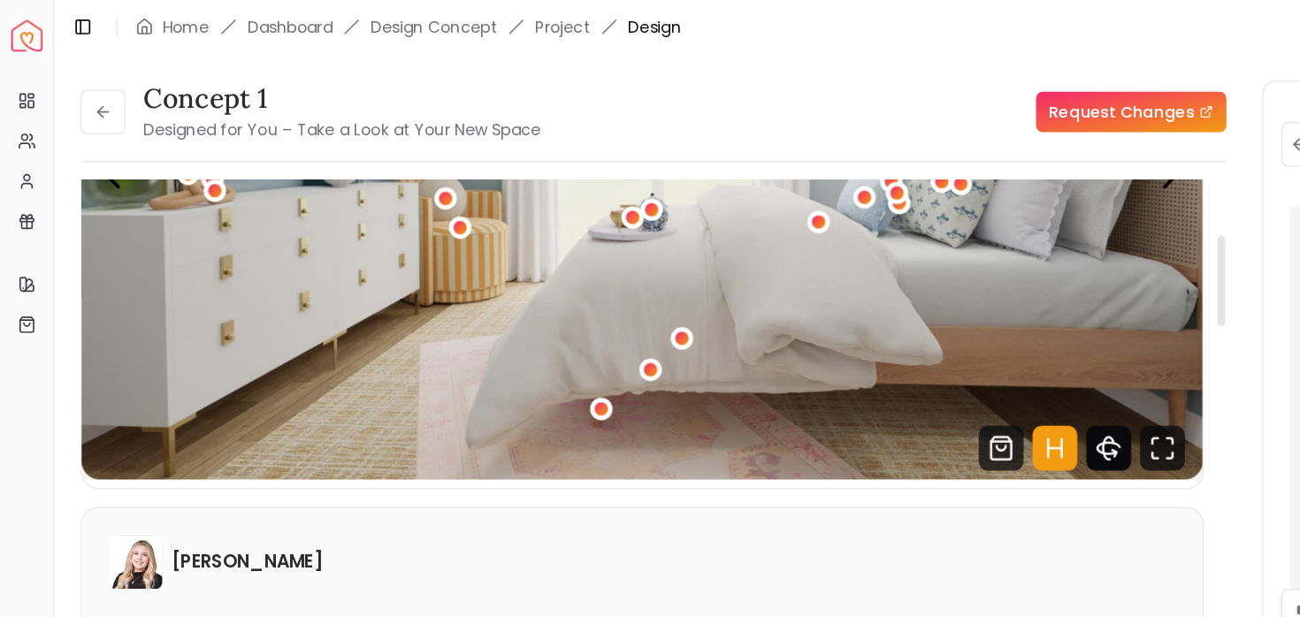
click at [876, 352] on icon "360 View" at bounding box center [874, 353] width 35 height 35
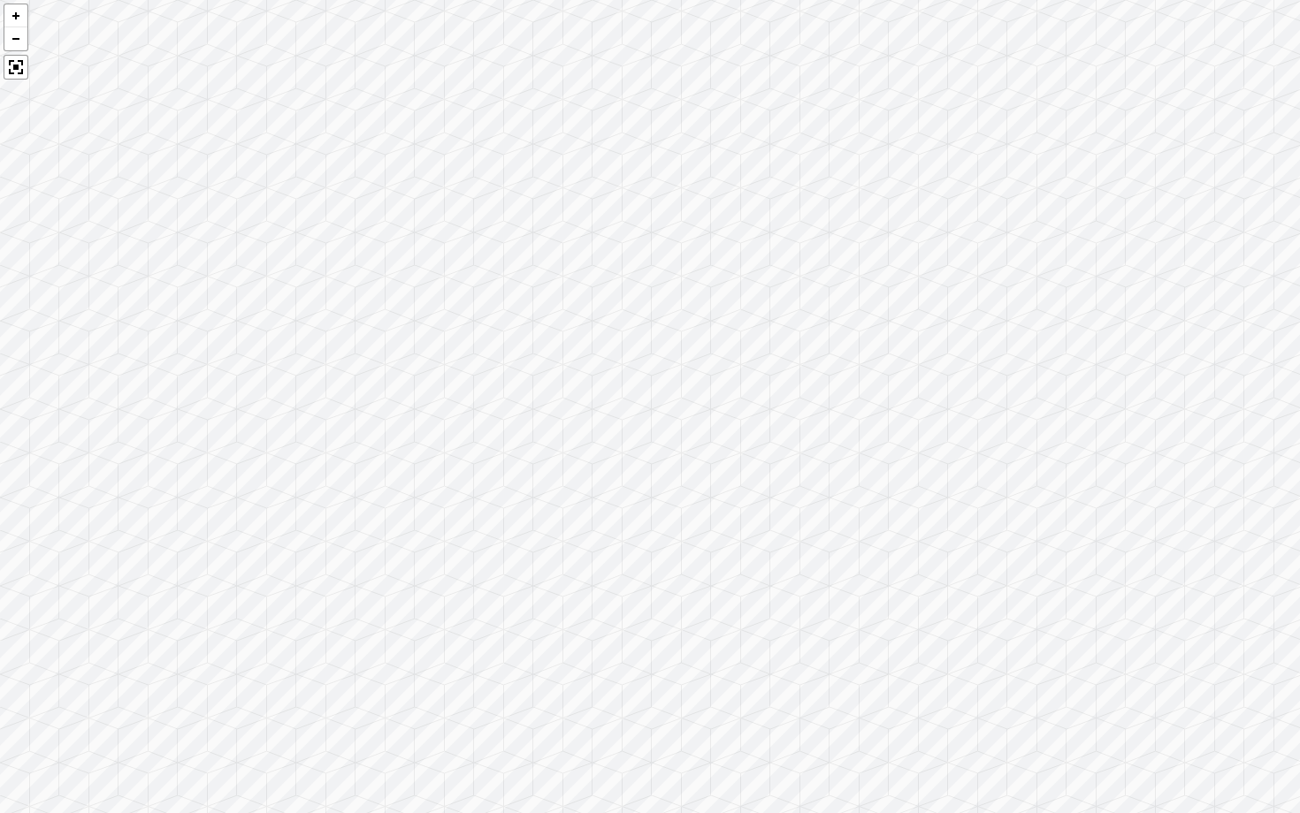
drag, startPoint x: 1245, startPoint y: 501, endPoint x: 688, endPoint y: 475, distance: 557.6
click at [688, 476] on div at bounding box center [650, 406] width 1300 height 813
drag, startPoint x: 889, startPoint y: 512, endPoint x: 137, endPoint y: 354, distance: 768.6
click at [137, 354] on div at bounding box center [650, 406] width 1300 height 813
click at [15, 44] on div at bounding box center [15, 39] width 23 height 24
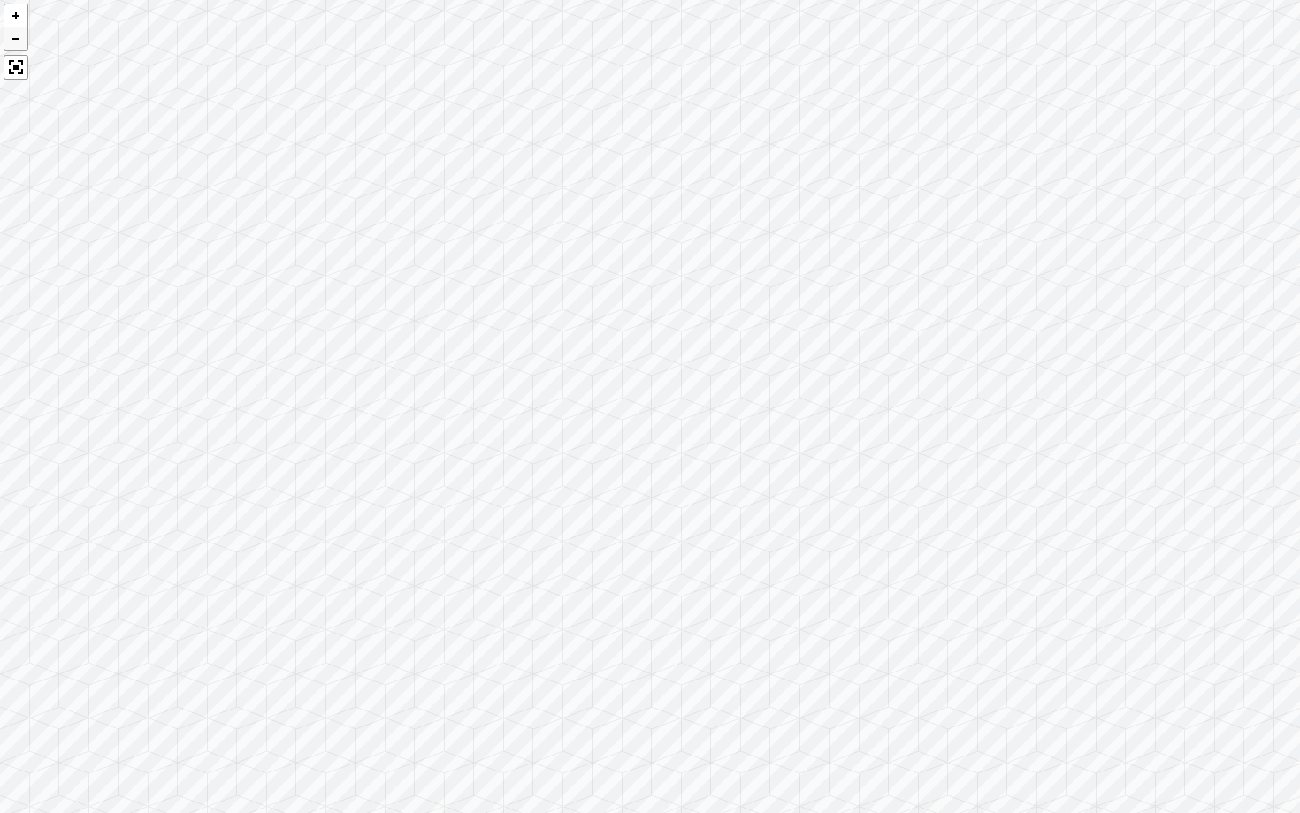
click at [15, 44] on div at bounding box center [15, 39] width 23 height 24
click at [16, 65] on div at bounding box center [16, 67] width 25 height 25
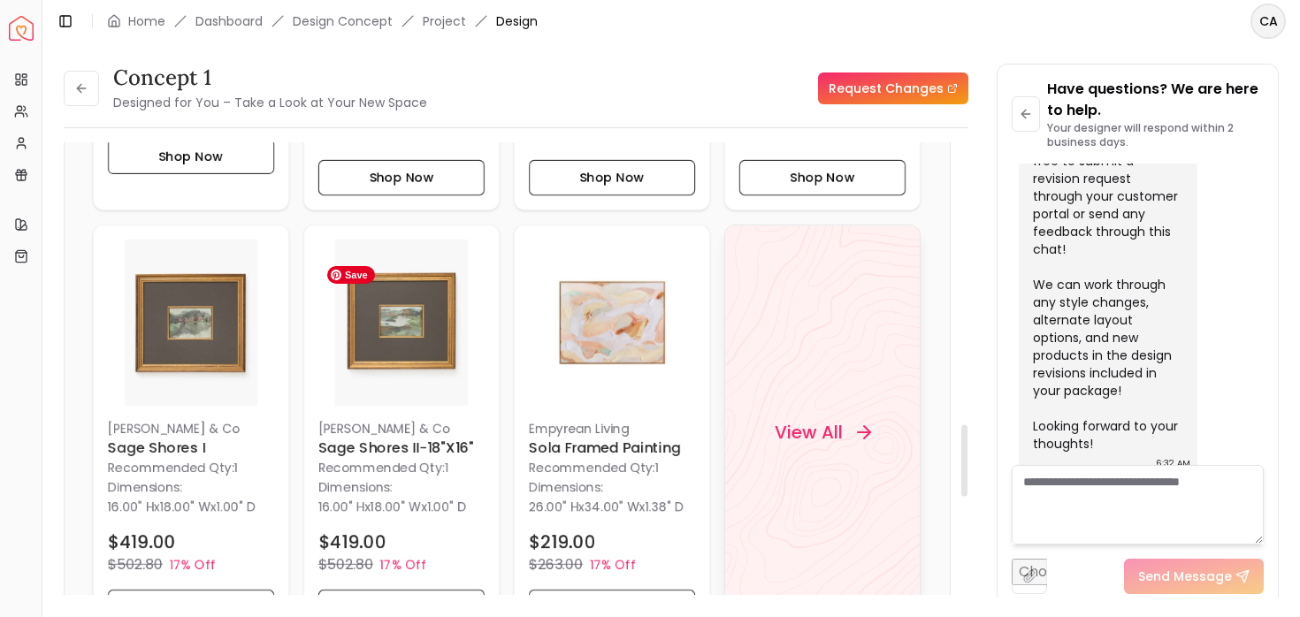
scroll to position [1777, 0]
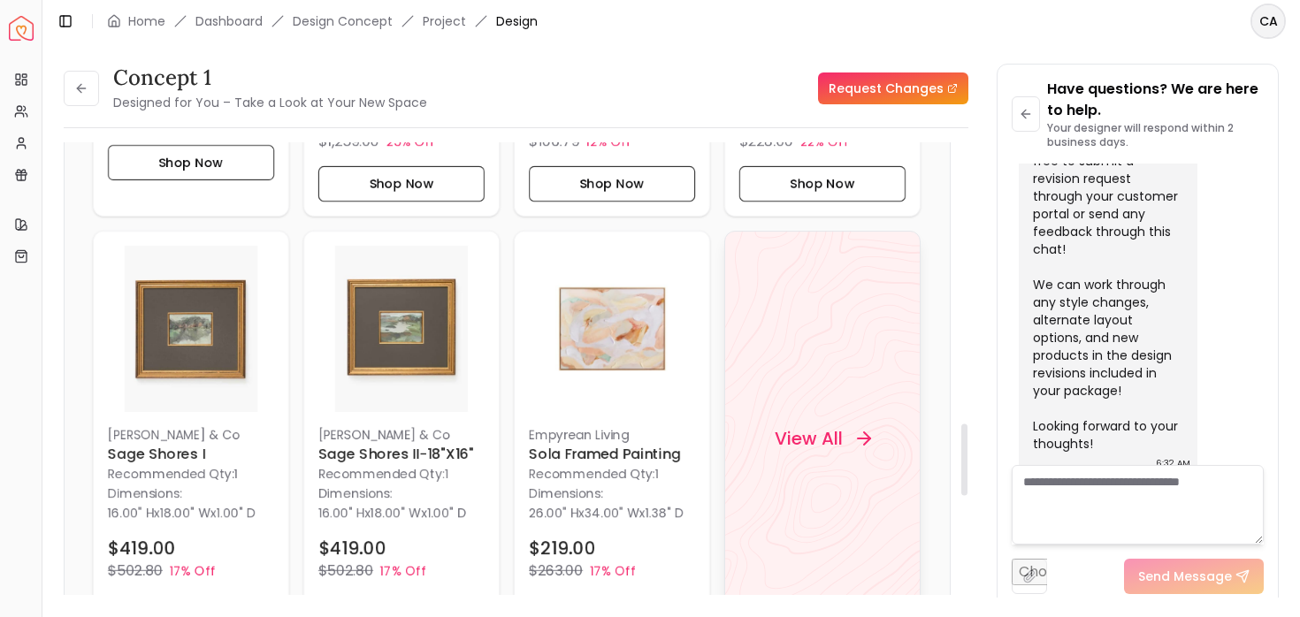
click at [823, 451] on h4 "View All" at bounding box center [808, 438] width 68 height 25
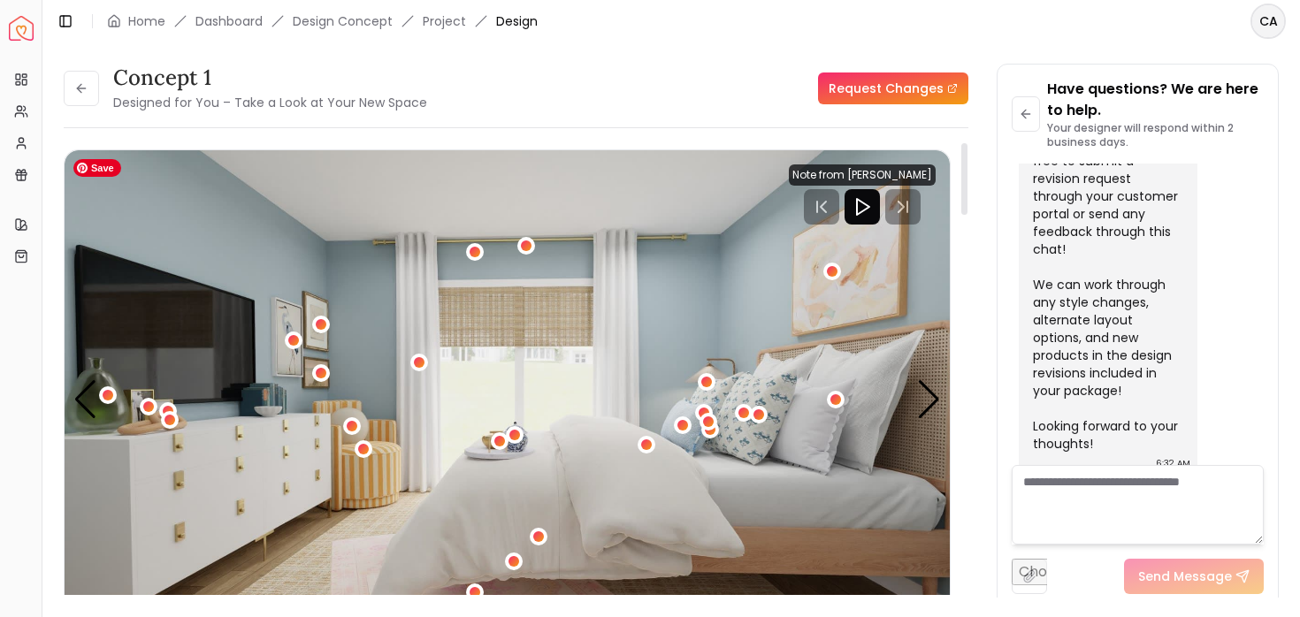
scroll to position [4, 0]
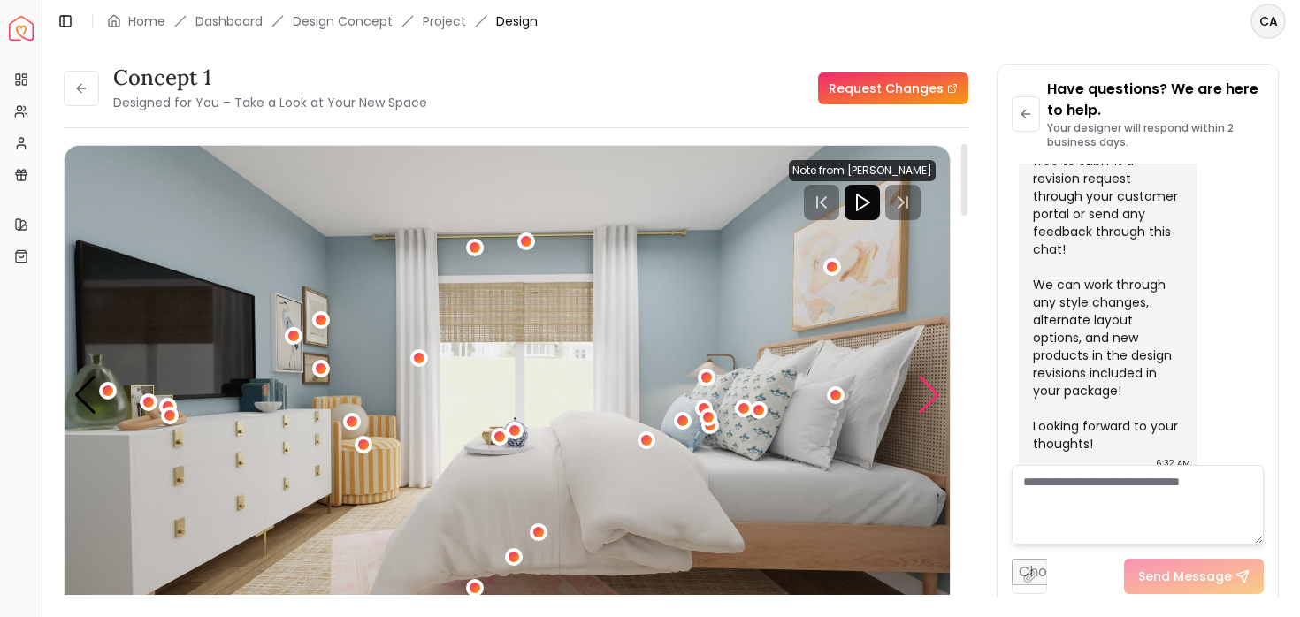
click at [926, 386] on div "Next slide" at bounding box center [929, 395] width 24 height 39
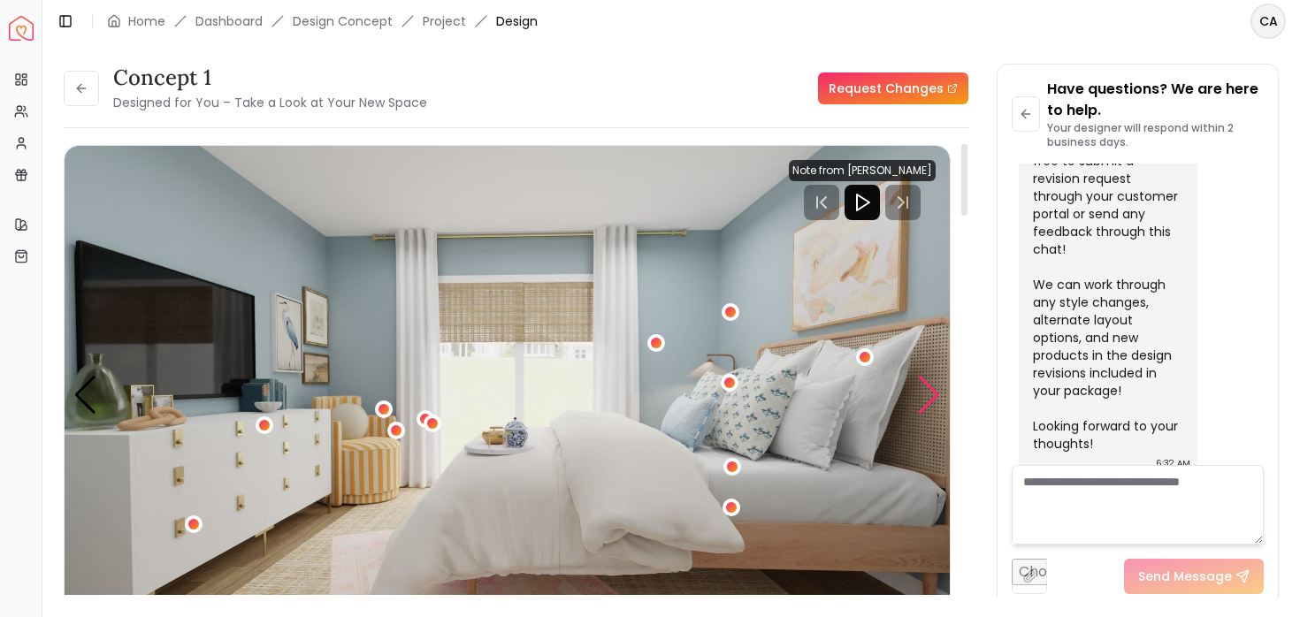
click at [926, 386] on div "Next slide" at bounding box center [929, 395] width 24 height 39
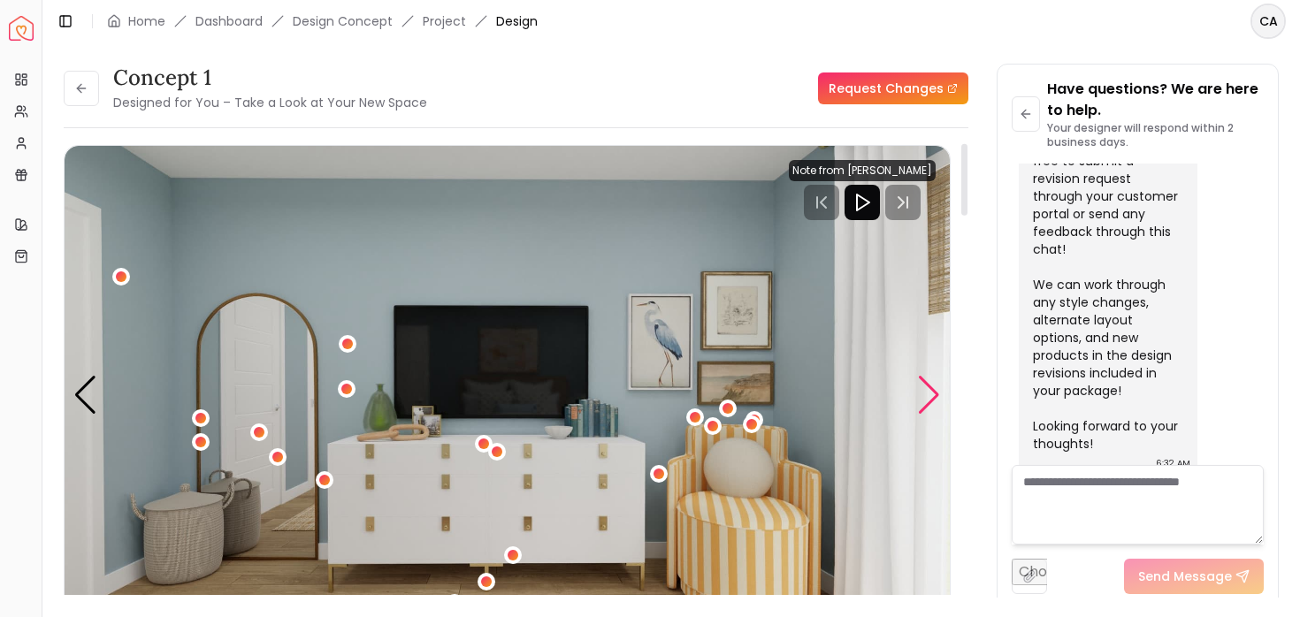
click at [926, 386] on div "Next slide" at bounding box center [929, 395] width 24 height 39
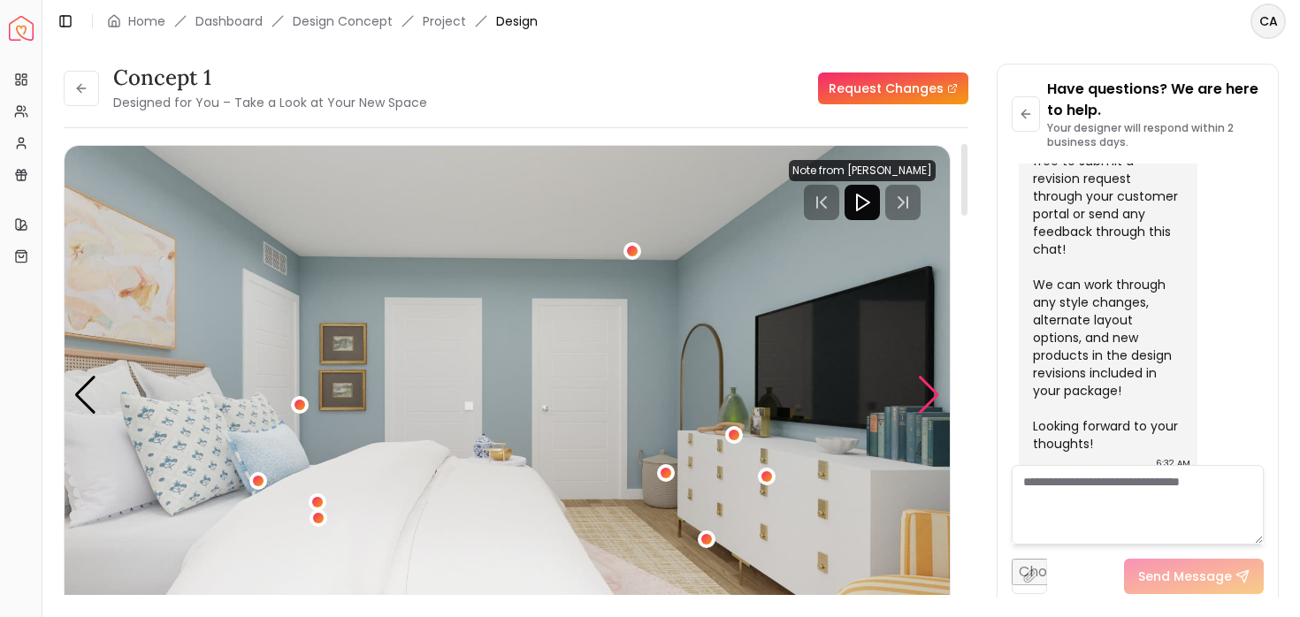
click at [926, 386] on div "Next slide" at bounding box center [929, 395] width 24 height 39
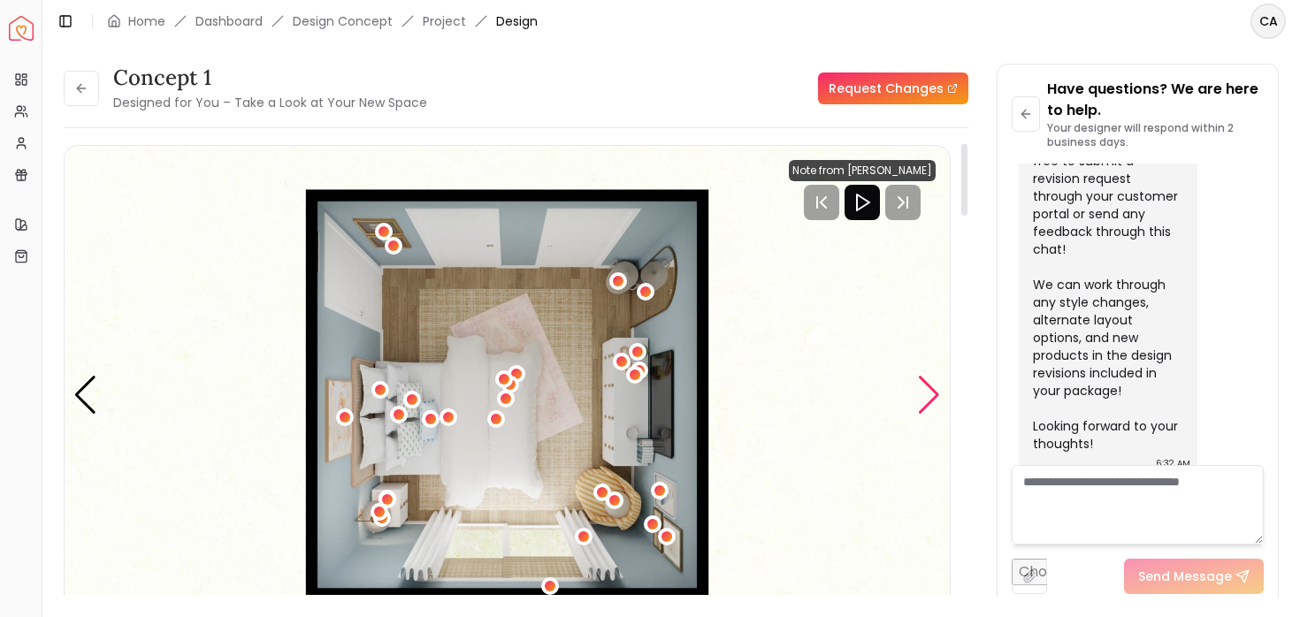
click at [926, 386] on div "Next slide" at bounding box center [929, 395] width 24 height 39
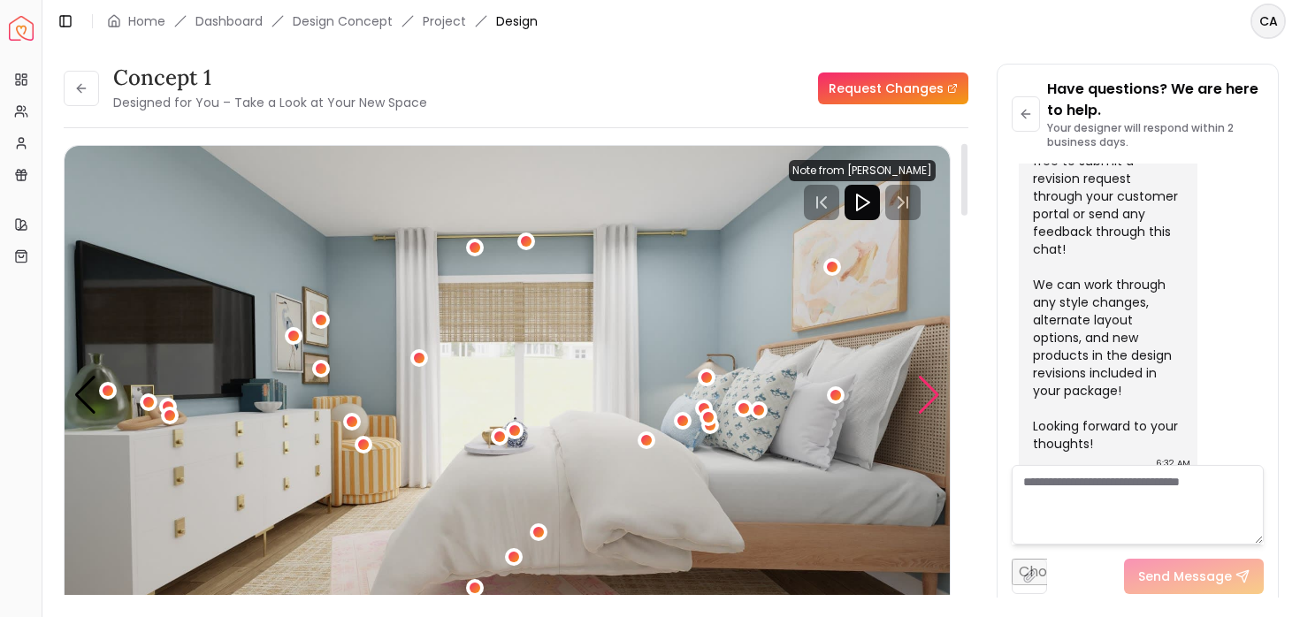
click at [926, 386] on div "Next slide" at bounding box center [929, 395] width 24 height 39
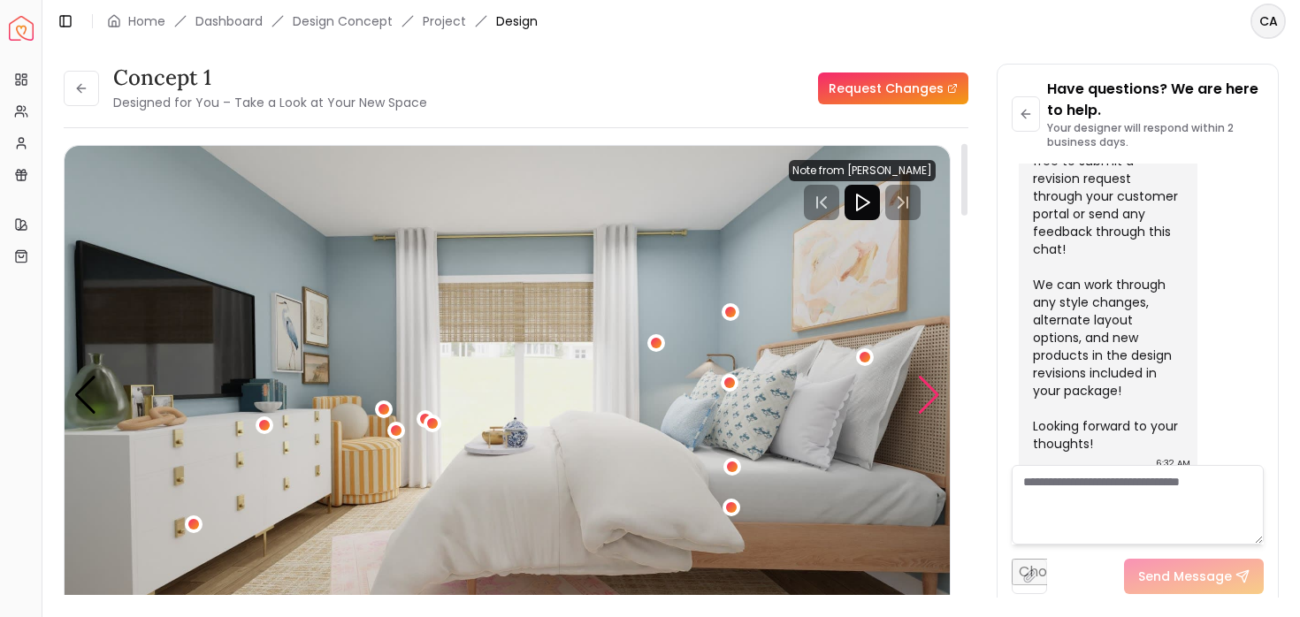
click at [926, 386] on div "Next slide" at bounding box center [929, 395] width 24 height 39
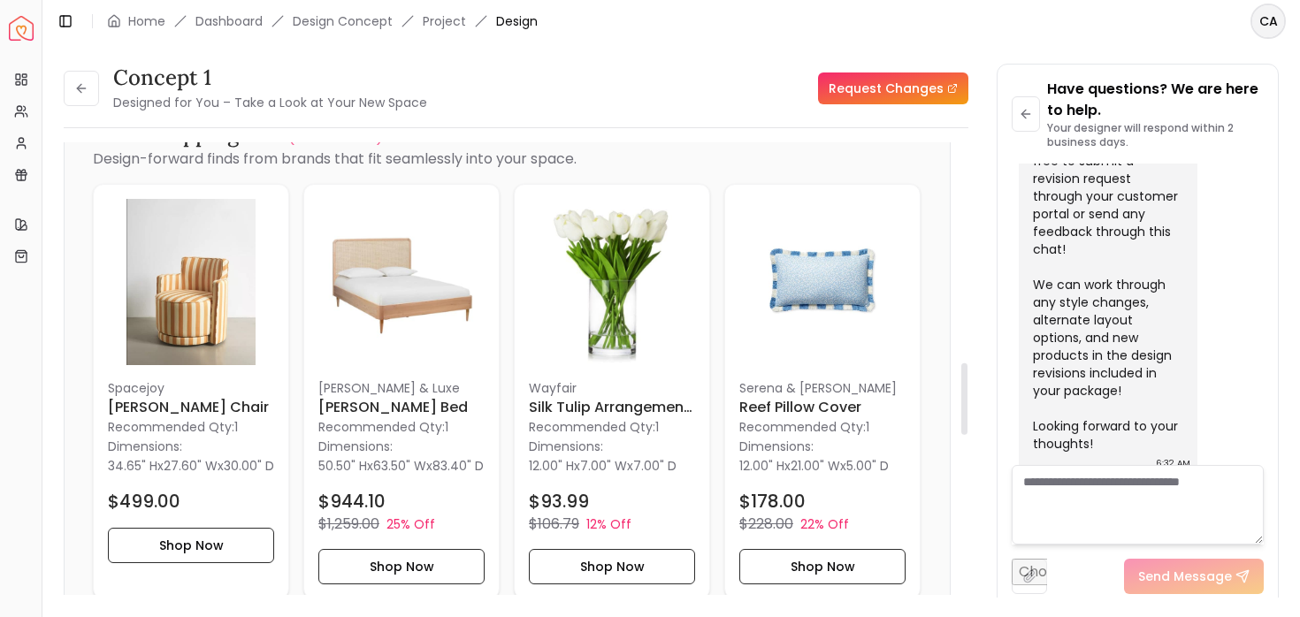
scroll to position [1397, 0]
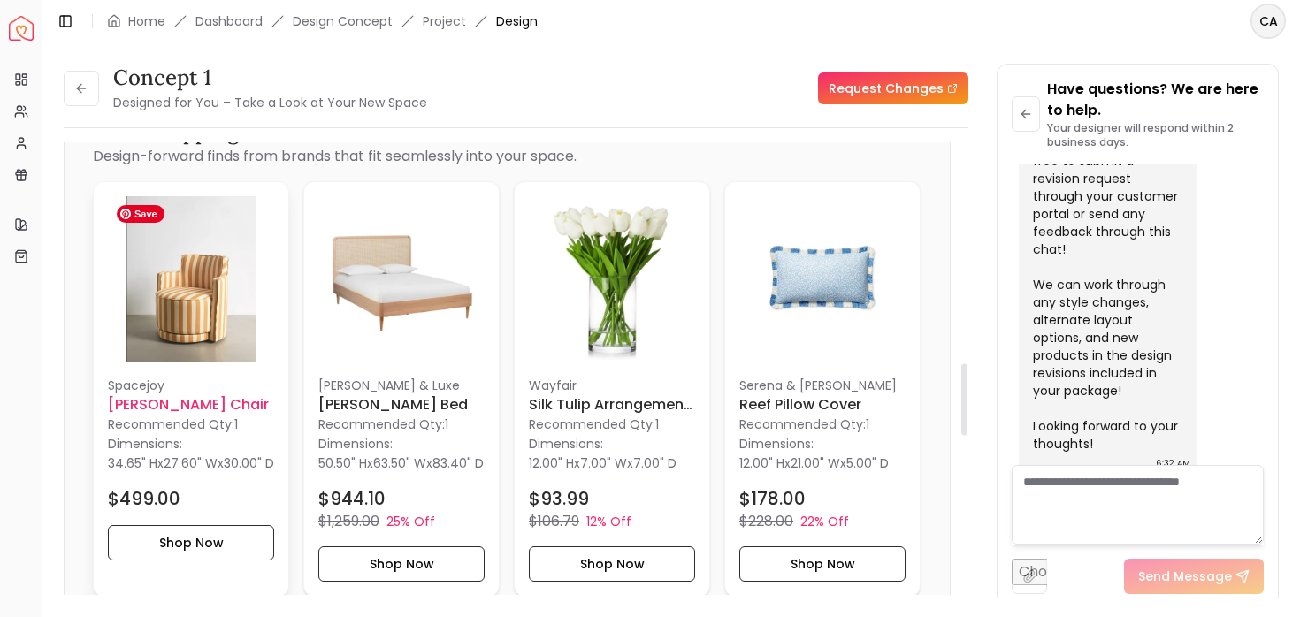
click at [157, 285] on img at bounding box center [191, 279] width 166 height 166
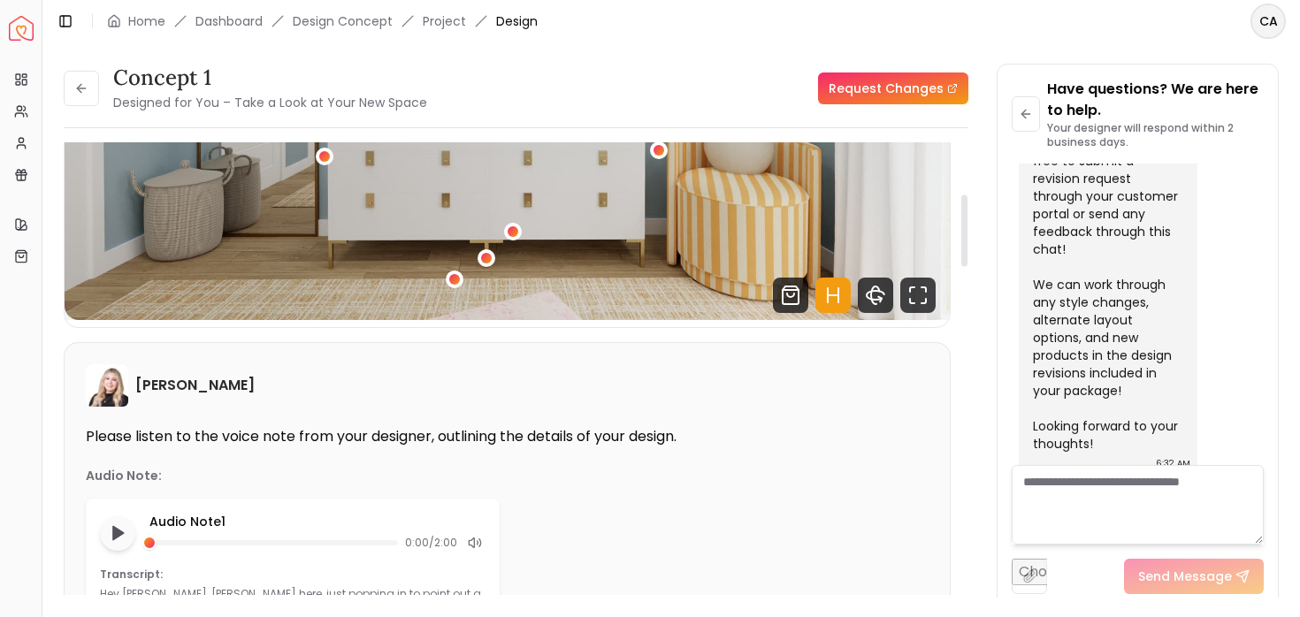
scroll to position [0, 0]
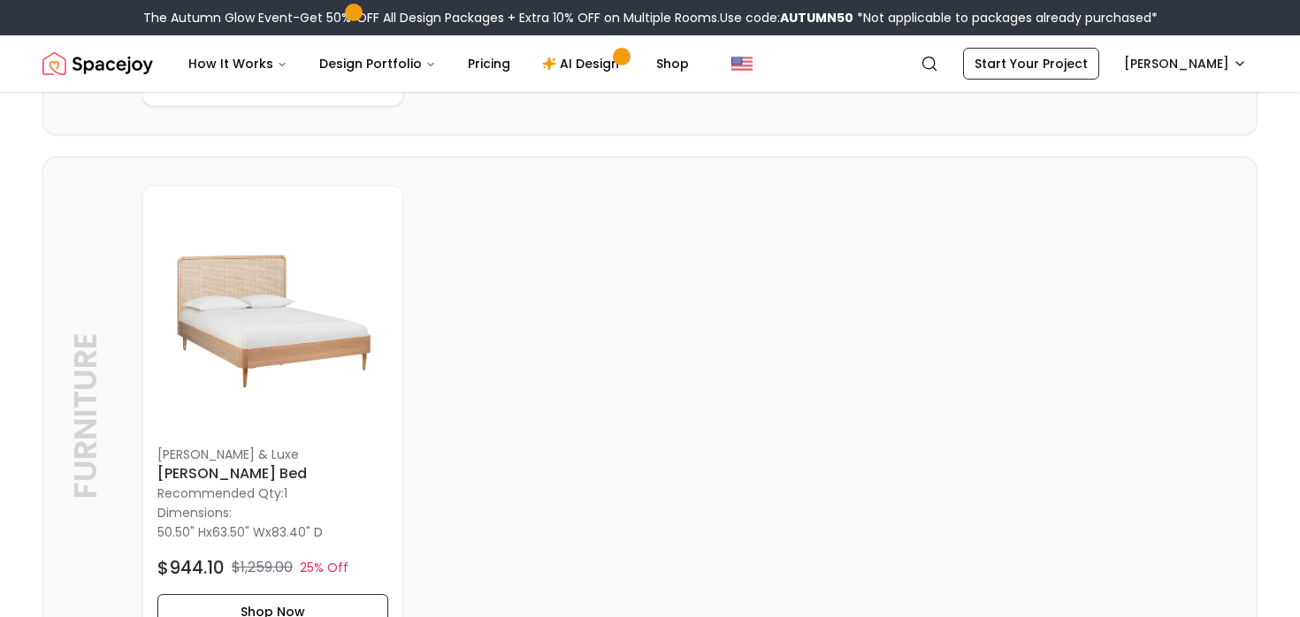
scroll to position [888, 0]
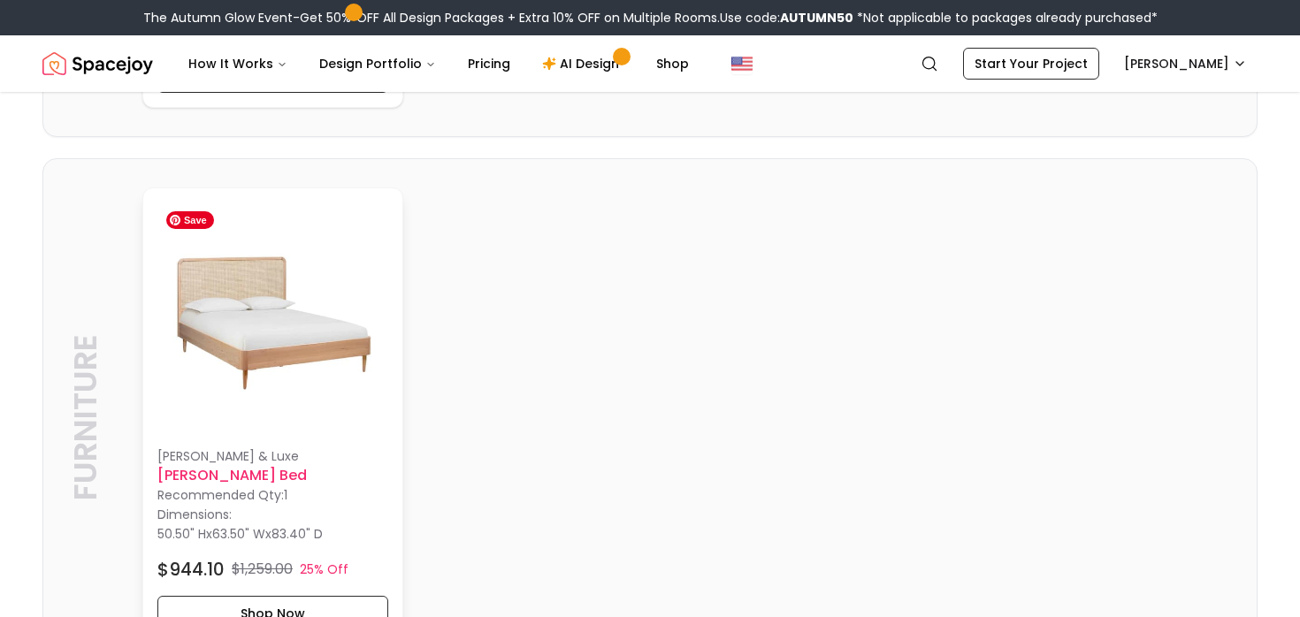
click at [348, 335] on img at bounding box center [272, 317] width 231 height 231
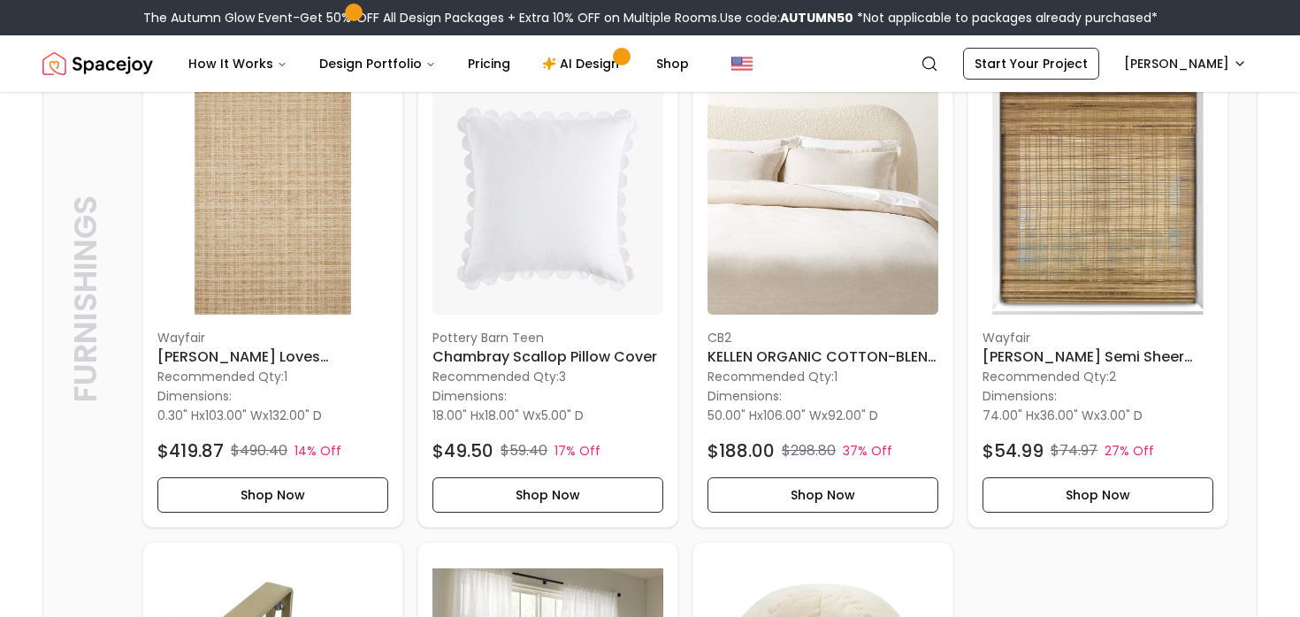
scroll to position [3964, 0]
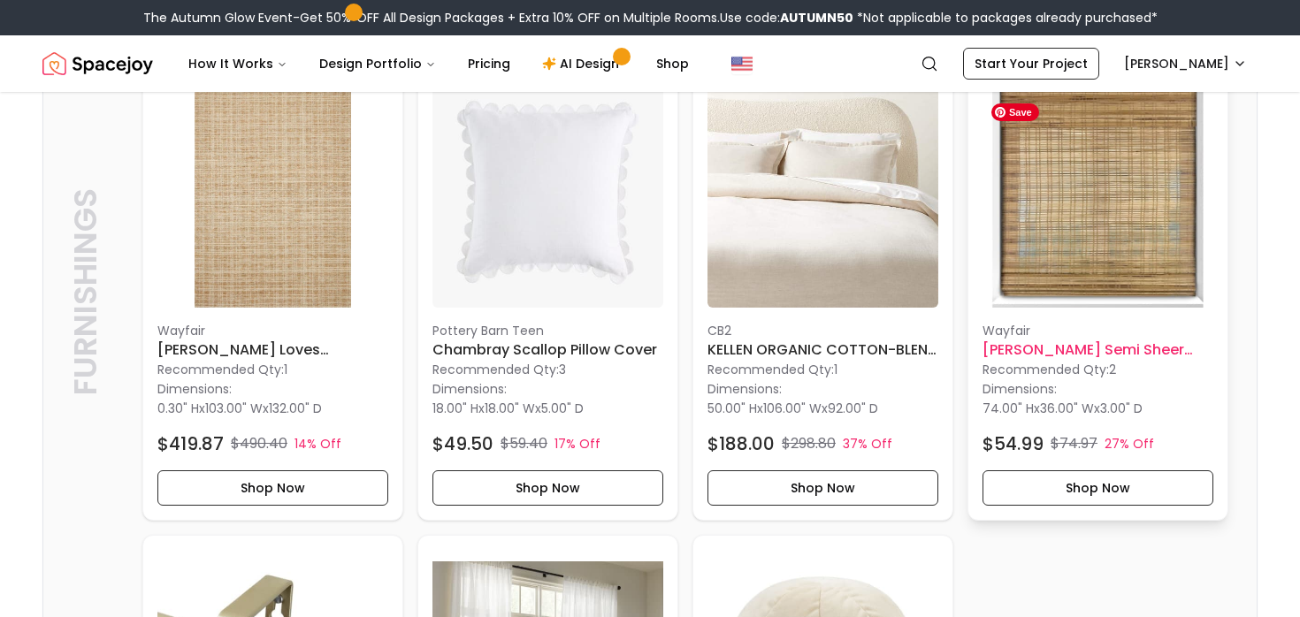
click at [1147, 220] on img at bounding box center [1097, 192] width 231 height 231
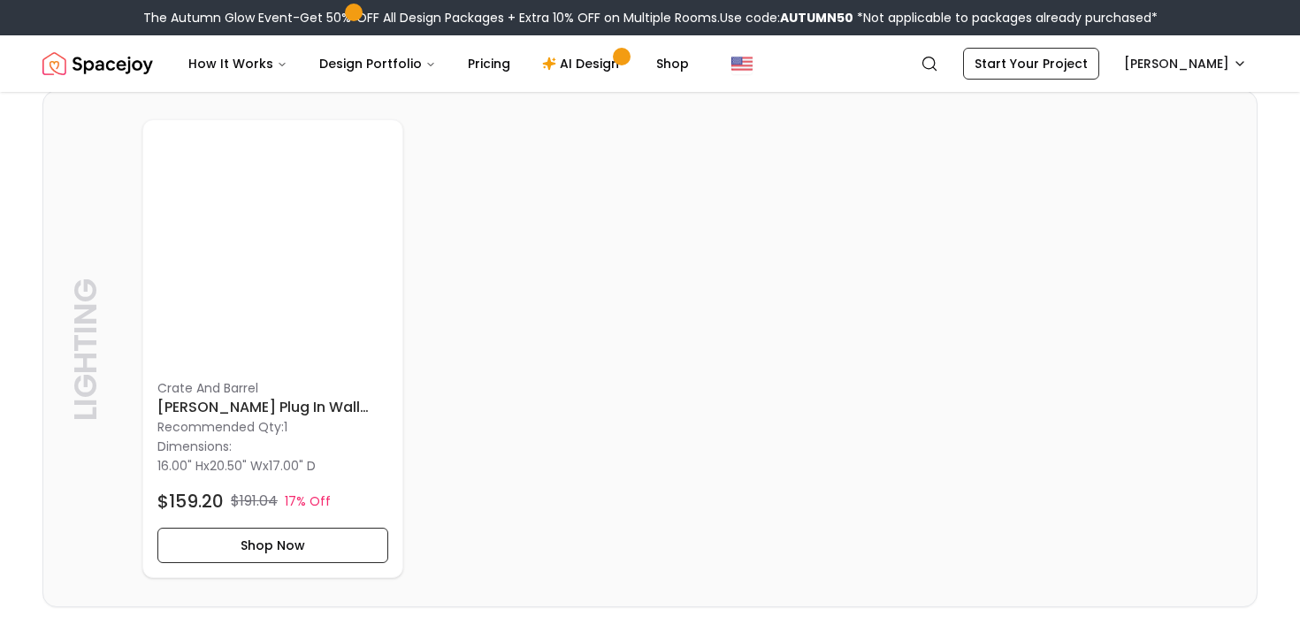
scroll to position [4921, 0]
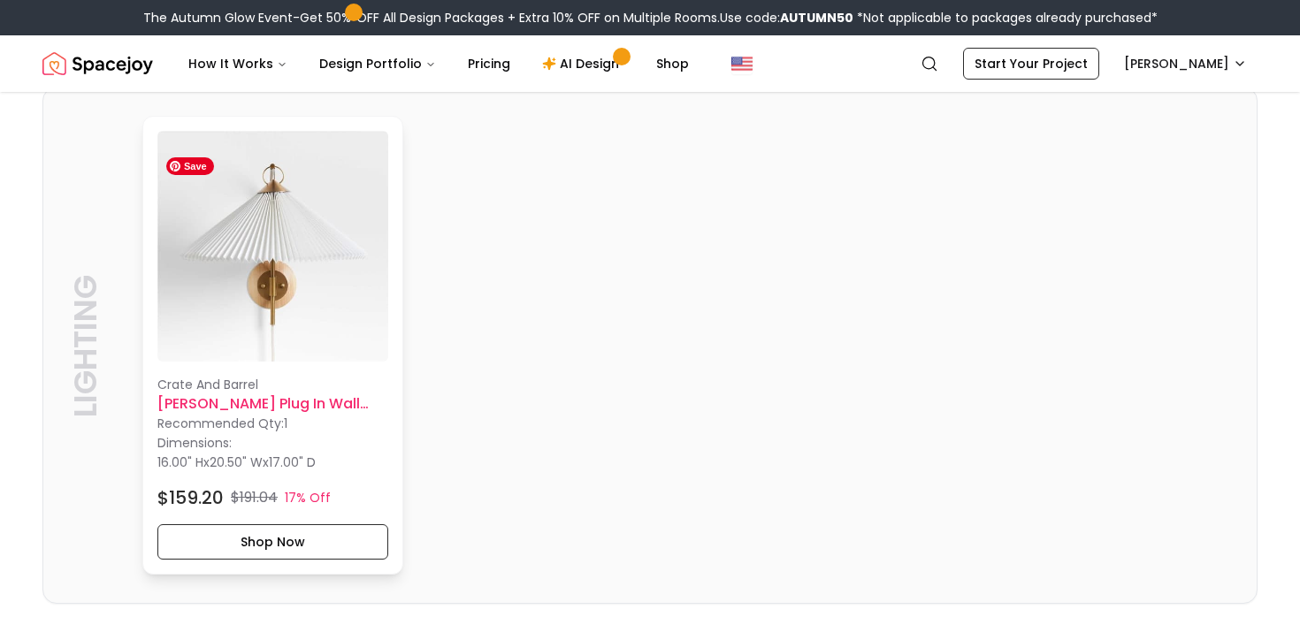
click at [266, 261] on img at bounding box center [272, 246] width 231 height 231
